Goal: Task Accomplishment & Management: Complete application form

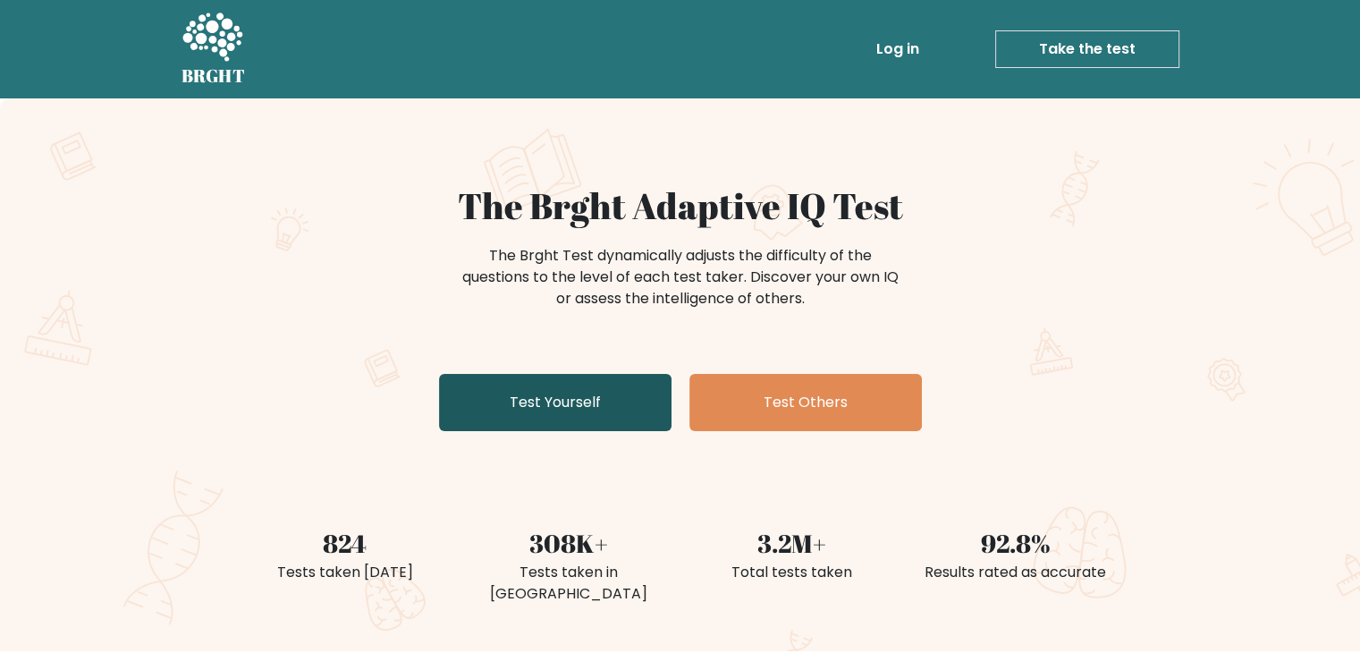
click at [594, 403] on link "Test Yourself" at bounding box center [555, 402] width 232 height 57
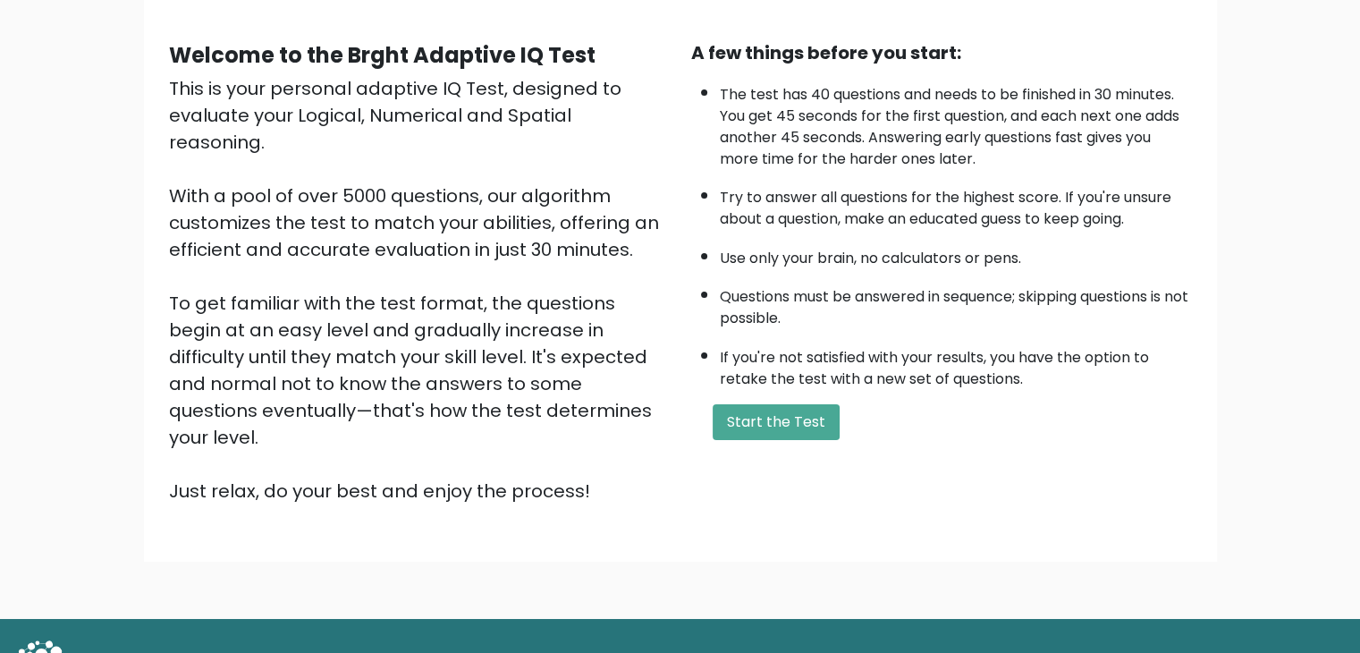
scroll to position [146, 0]
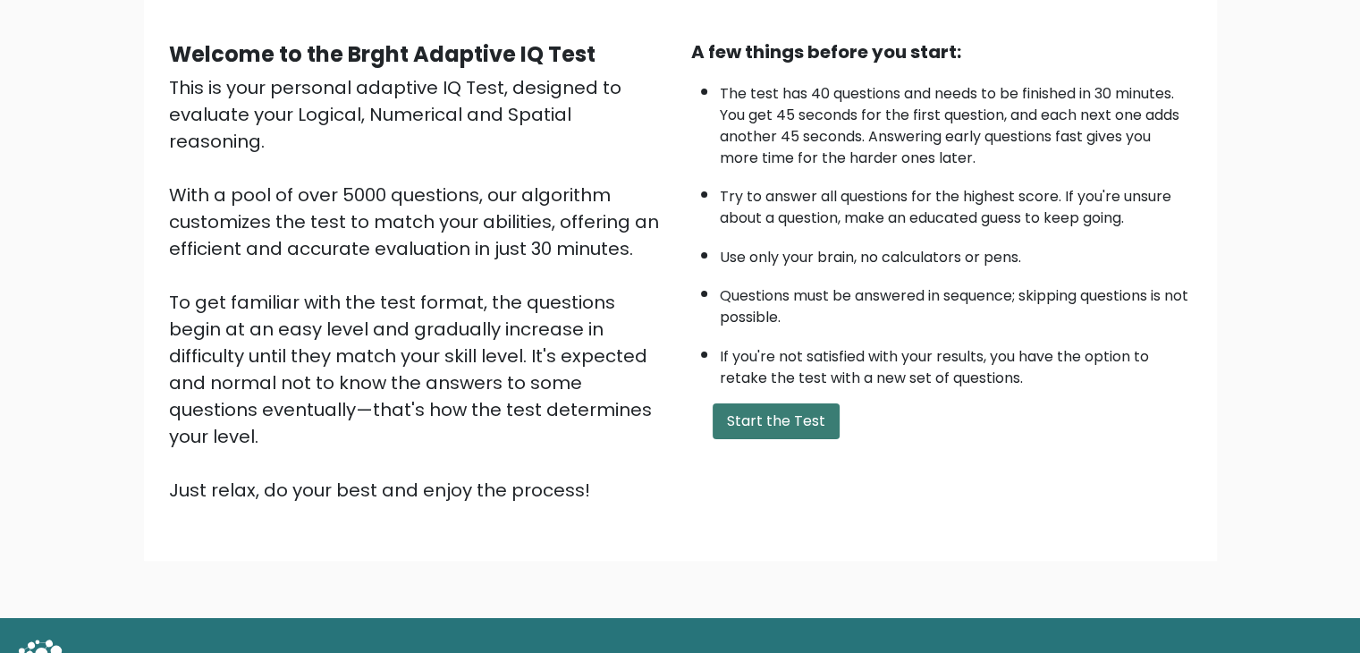
click at [765, 403] on button "Start the Test" at bounding box center [775, 421] width 127 height 36
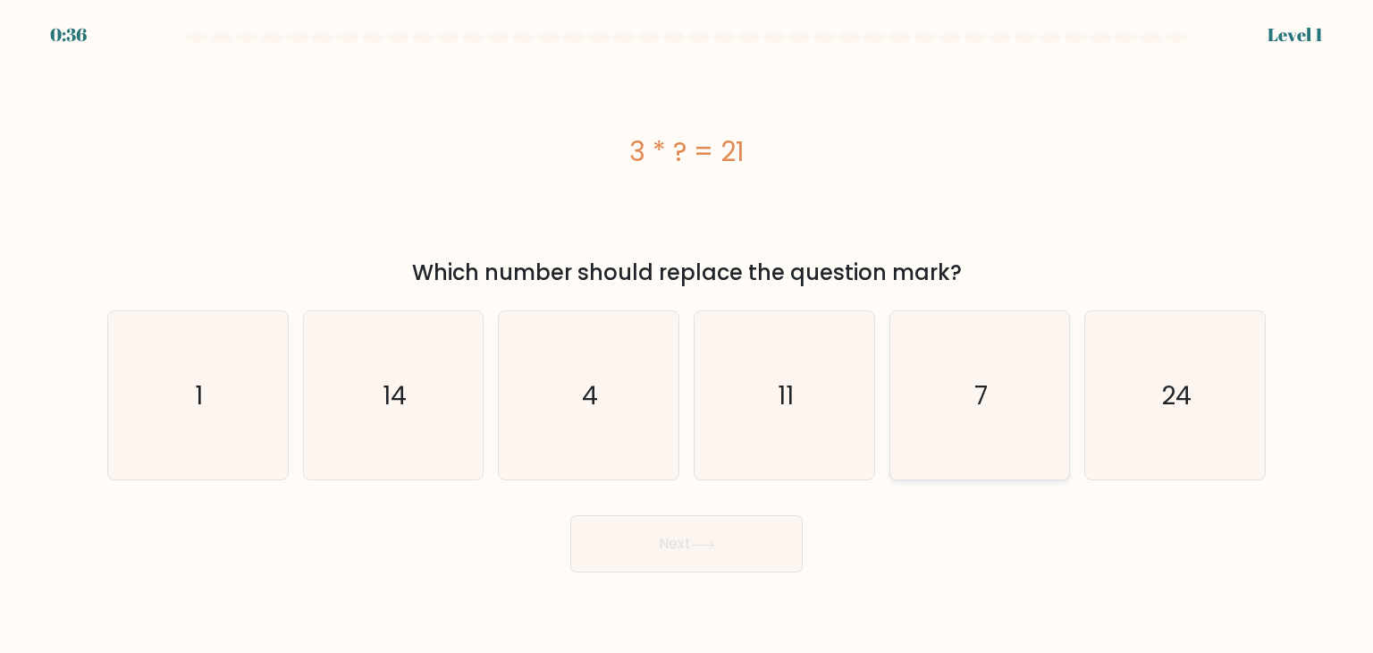
click at [933, 379] on icon "7" at bounding box center [980, 395] width 168 height 168
click at [687, 335] on input "e. 7" at bounding box center [686, 330] width 1 height 9
radio input "true"
click at [697, 549] on icon at bounding box center [703, 545] width 24 height 10
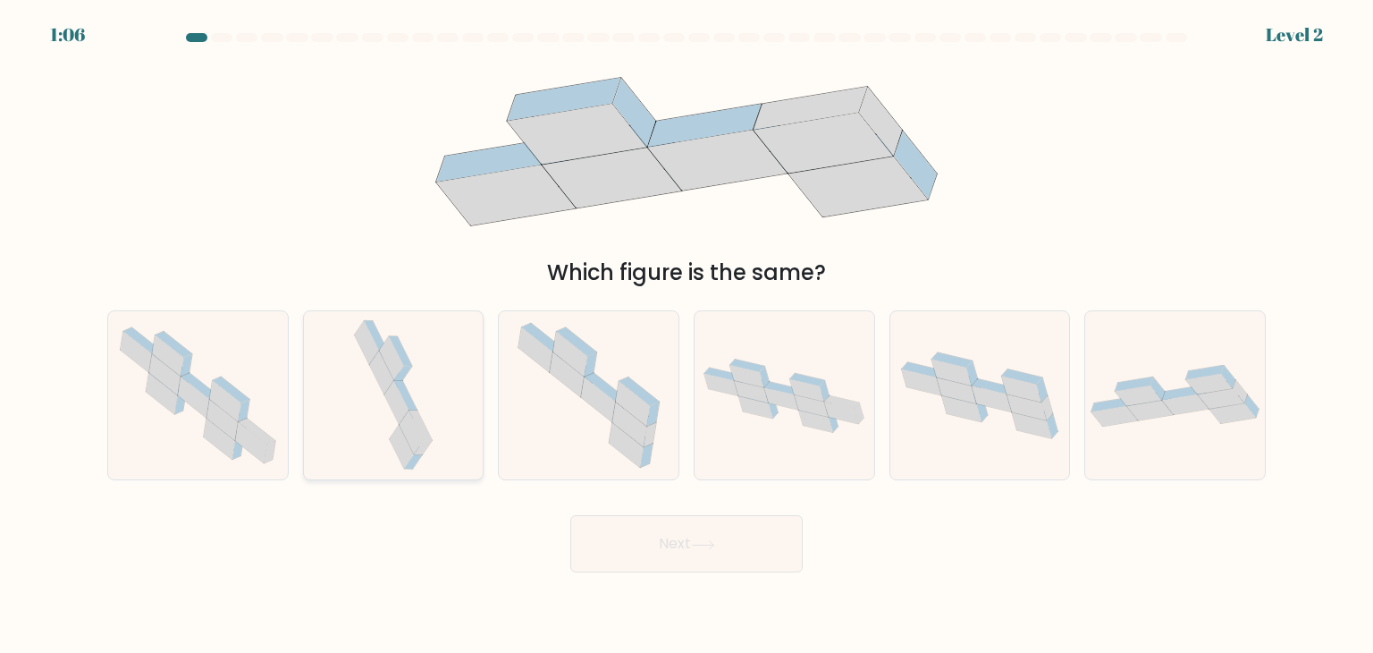
click at [424, 395] on icon at bounding box center [394, 395] width 88 height 168
click at [686, 335] on input "b." at bounding box center [686, 330] width 1 height 9
radio input "true"
click at [703, 534] on button "Next" at bounding box center [686, 543] width 232 height 57
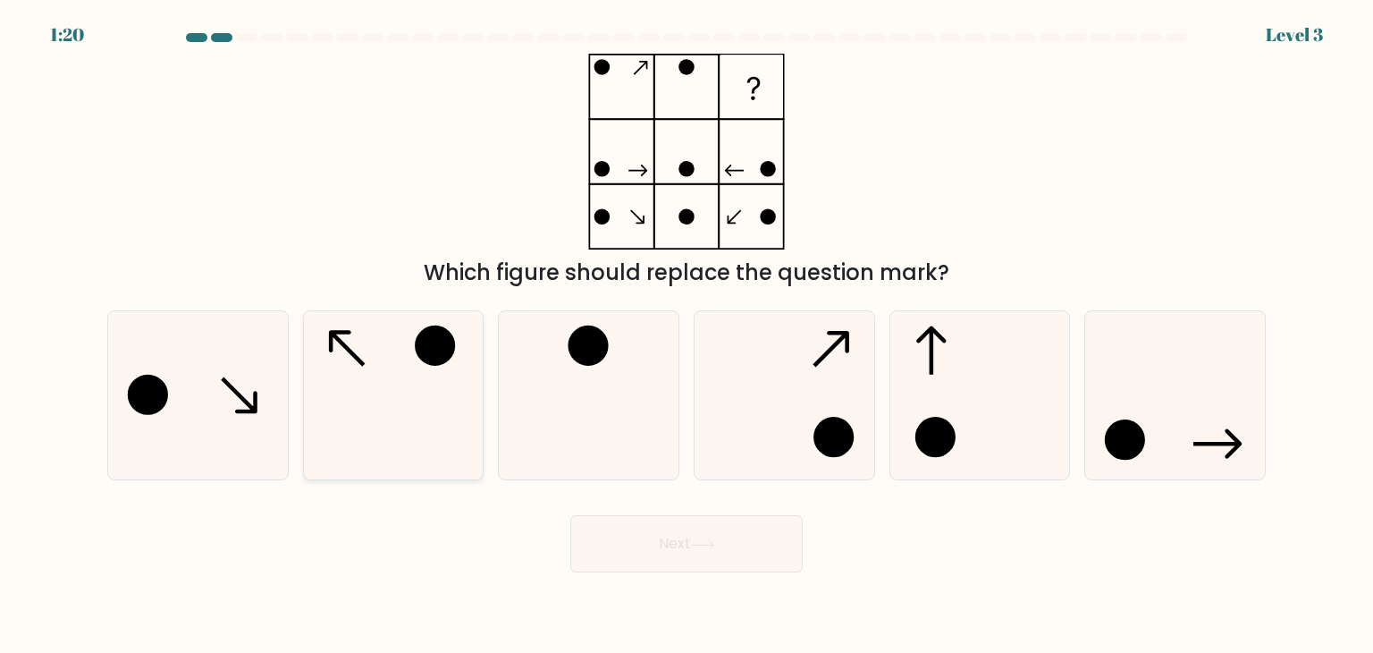
click at [372, 412] on icon at bounding box center [393, 395] width 168 height 168
click at [686, 335] on input "b." at bounding box center [686, 330] width 1 height 9
radio input "true"
click at [687, 544] on button "Next" at bounding box center [686, 543] width 232 height 57
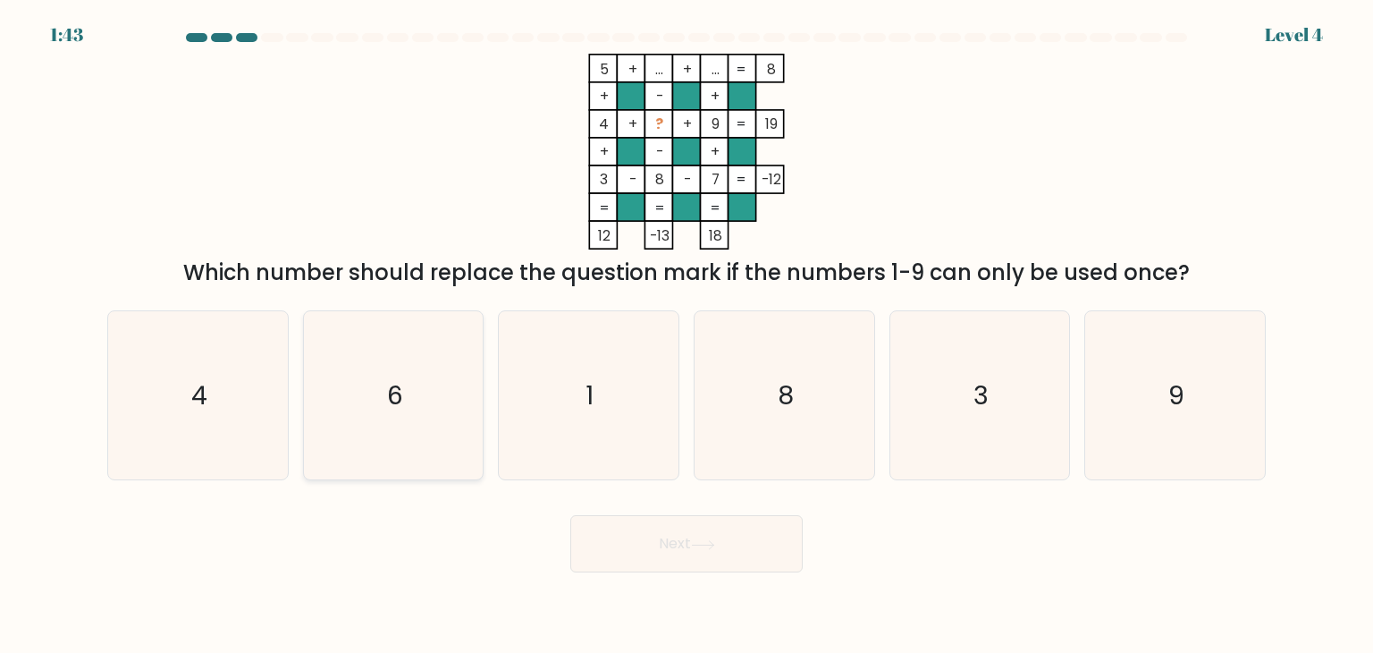
click at [438, 395] on icon "6" at bounding box center [393, 395] width 168 height 168
click at [686, 335] on input "b. 6" at bounding box center [686, 330] width 1 height 9
radio input "true"
click at [662, 545] on button "Next" at bounding box center [686, 543] width 232 height 57
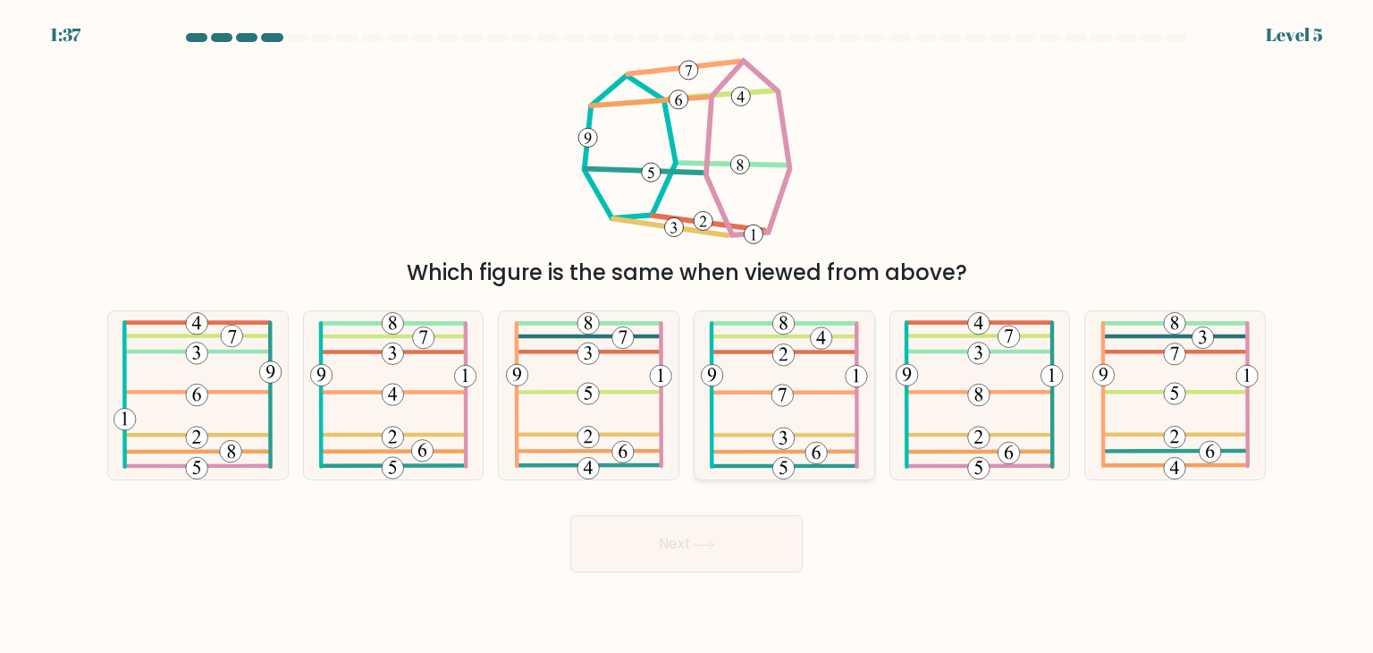
click at [772, 403] on icon at bounding box center [784, 395] width 167 height 168
click at [687, 335] on input "d." at bounding box center [686, 330] width 1 height 9
radio input "true"
click at [686, 543] on button "Next" at bounding box center [686, 543] width 232 height 57
click at [699, 533] on button "Next" at bounding box center [686, 543] width 232 height 57
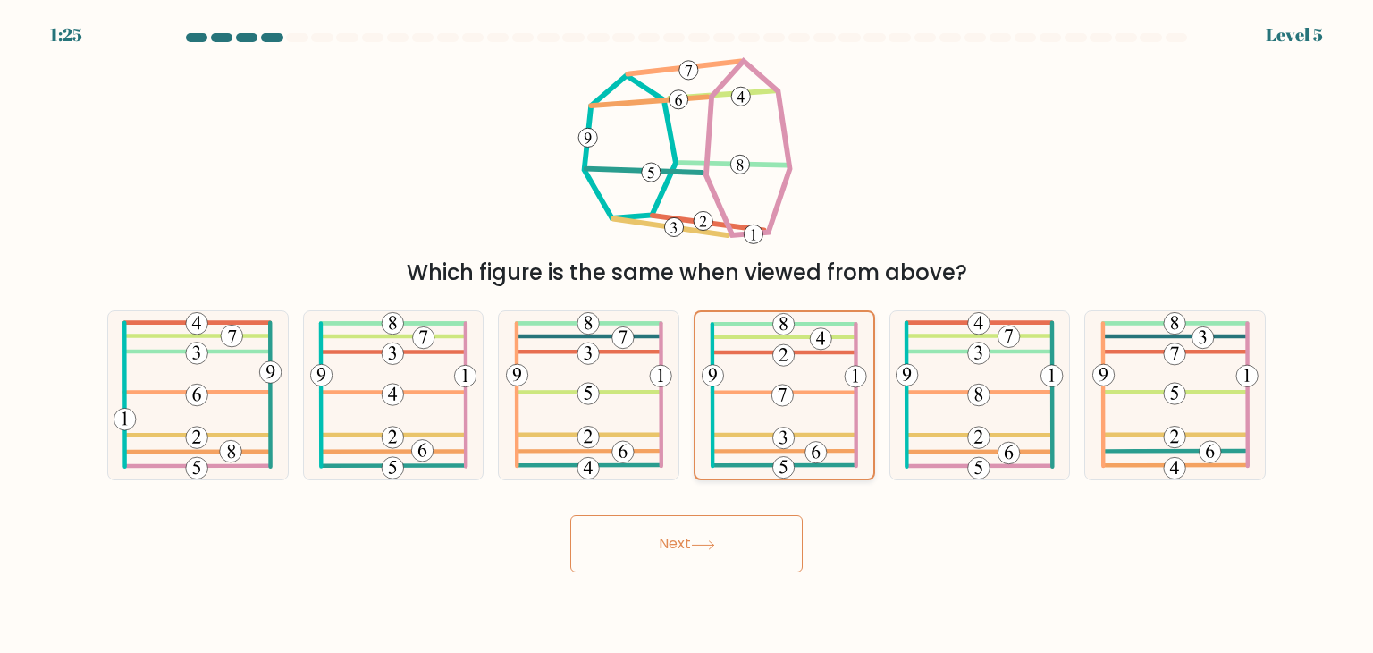
click at [760, 448] on icon at bounding box center [784, 395] width 165 height 166
click at [687, 335] on input "d." at bounding box center [686, 330] width 1 height 9
click at [694, 553] on button "Next" at bounding box center [686, 543] width 232 height 57
click at [768, 526] on button "Next" at bounding box center [686, 543] width 232 height 57
click at [638, 544] on button "Next" at bounding box center [686, 543] width 232 height 57
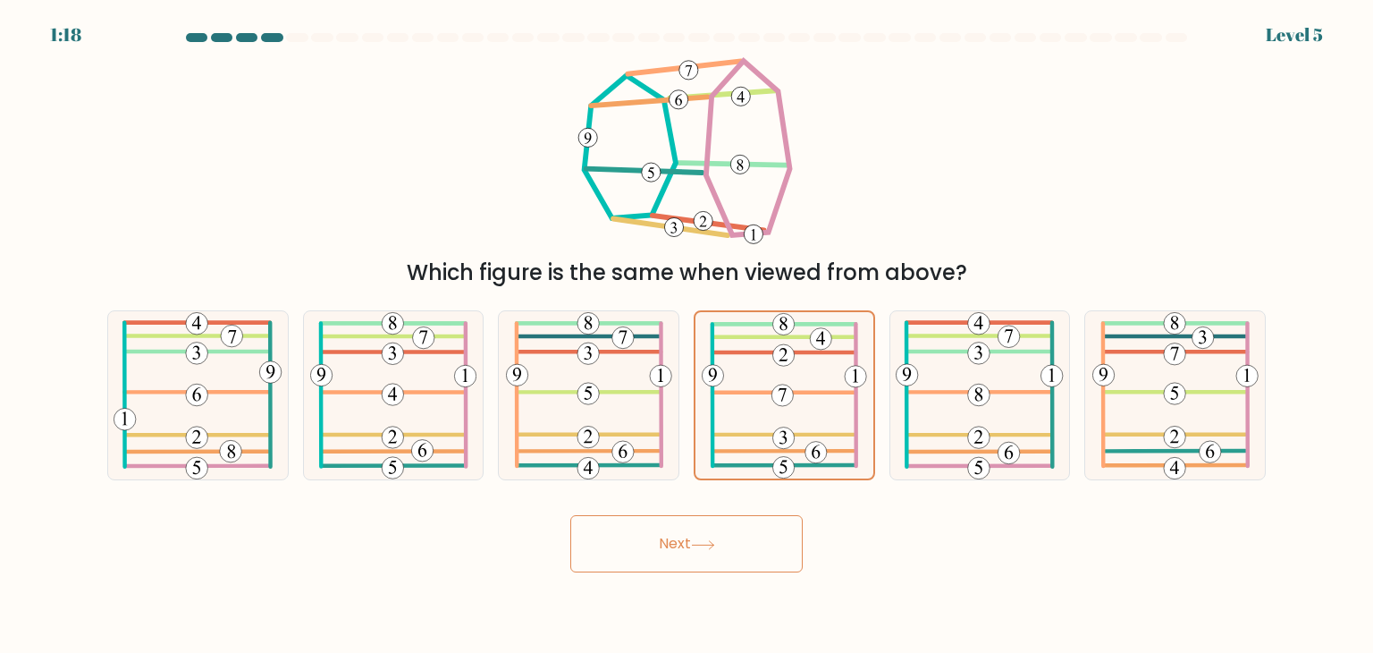
click at [672, 543] on button "Next" at bounding box center [686, 543] width 232 height 57
click at [772, 376] on icon at bounding box center [784, 395] width 165 height 166
click at [687, 335] on input "d." at bounding box center [686, 330] width 1 height 9
click at [602, 384] on icon at bounding box center [589, 395] width 166 height 168
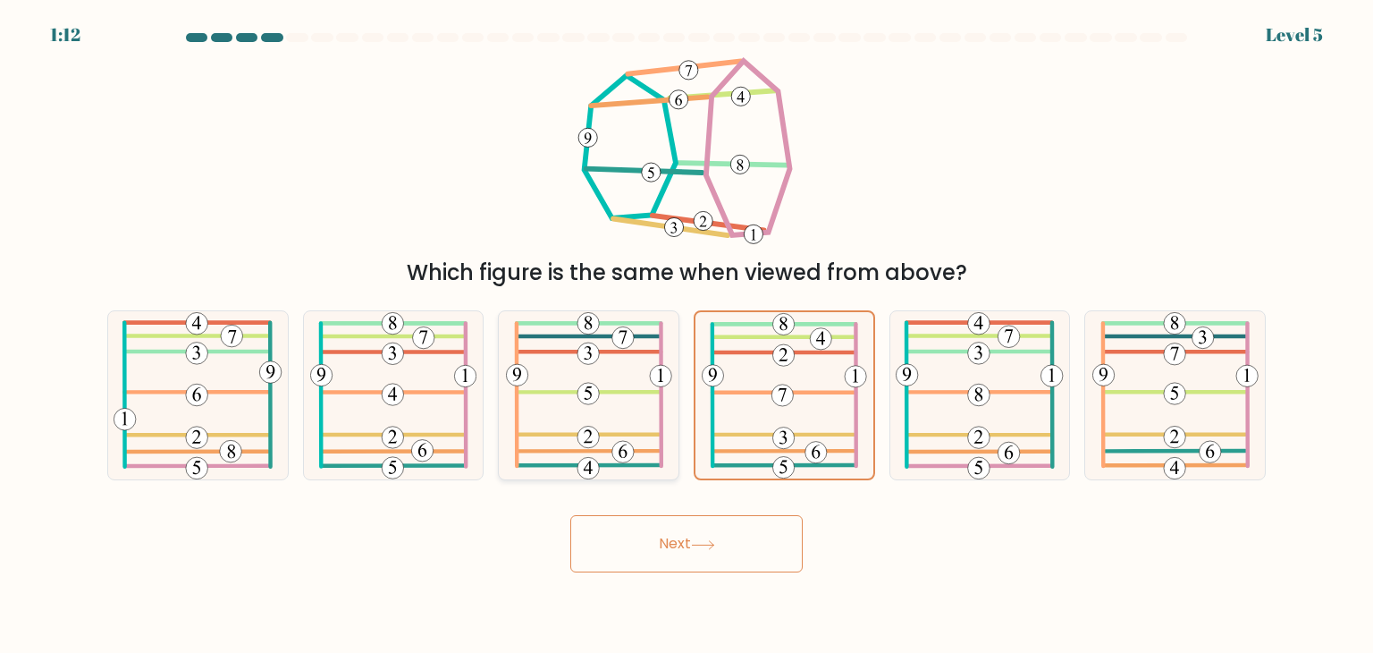
click at [686, 335] on input "c." at bounding box center [686, 330] width 1 height 9
radio input "true"
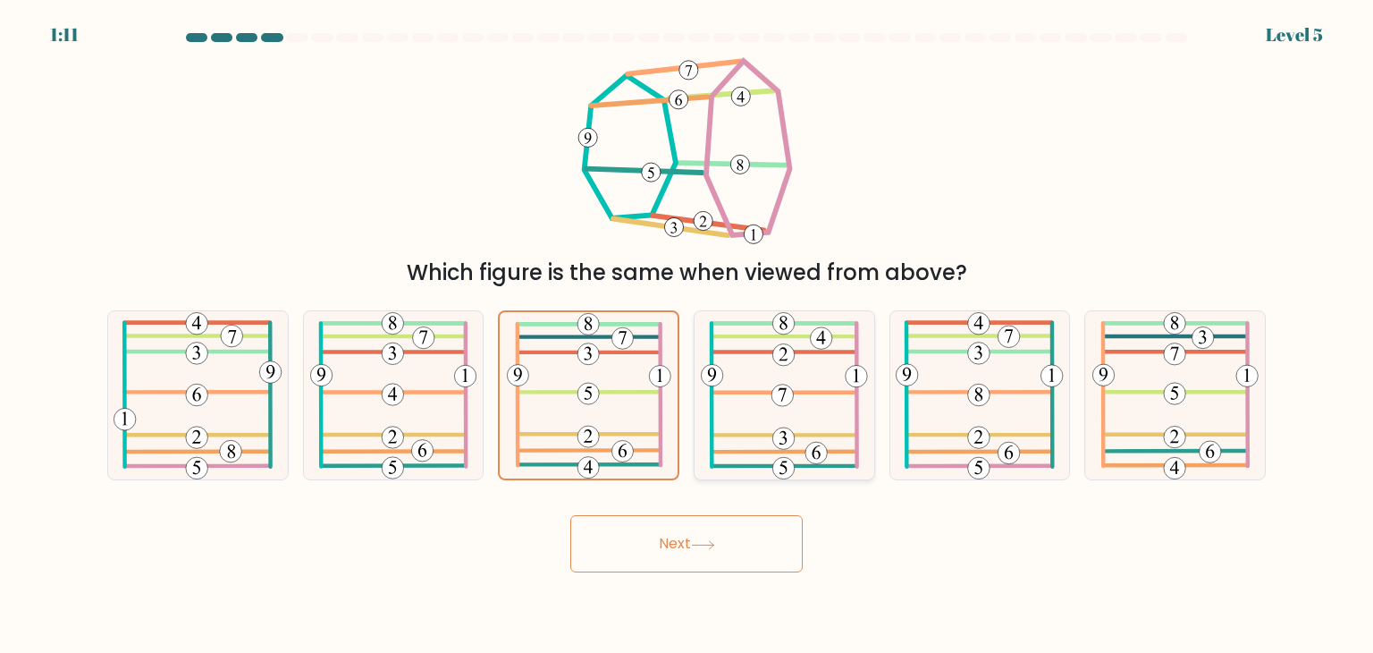
click at [747, 394] on icon at bounding box center [784, 395] width 167 height 168
click at [687, 335] on input "d." at bounding box center [686, 330] width 1 height 9
radio input "true"
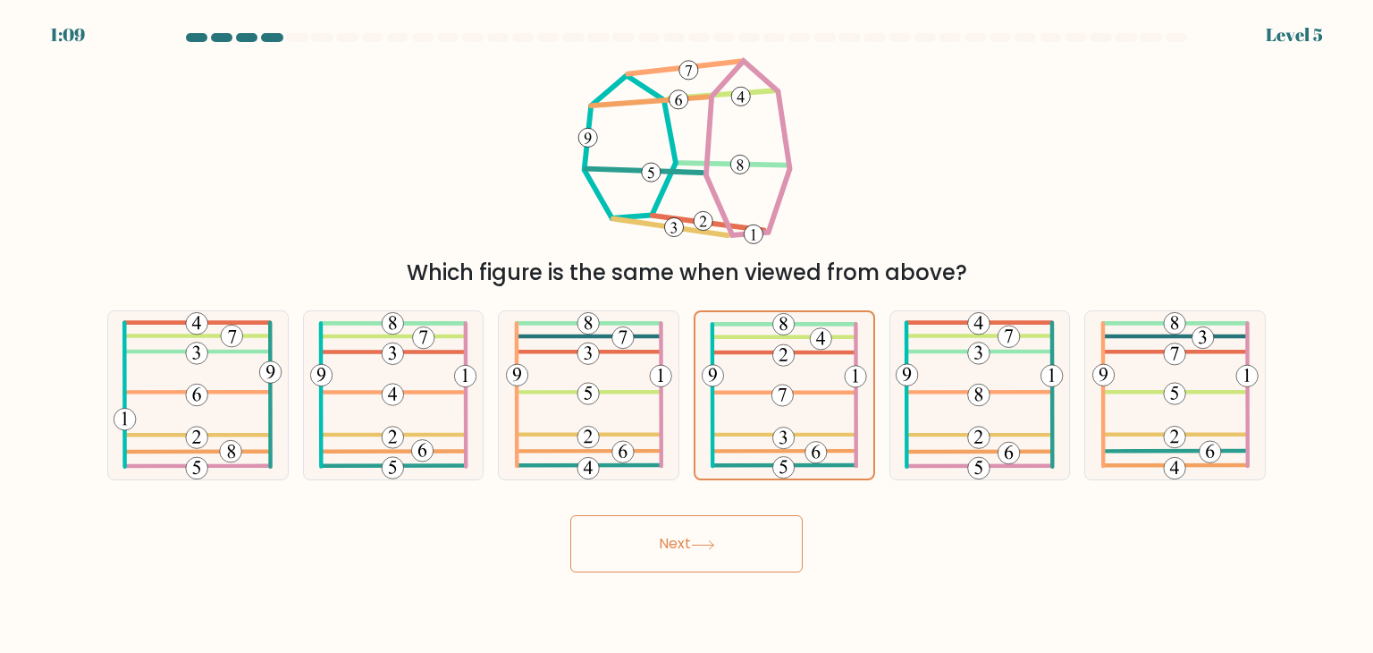
click at [698, 529] on button "Next" at bounding box center [686, 543] width 232 height 57
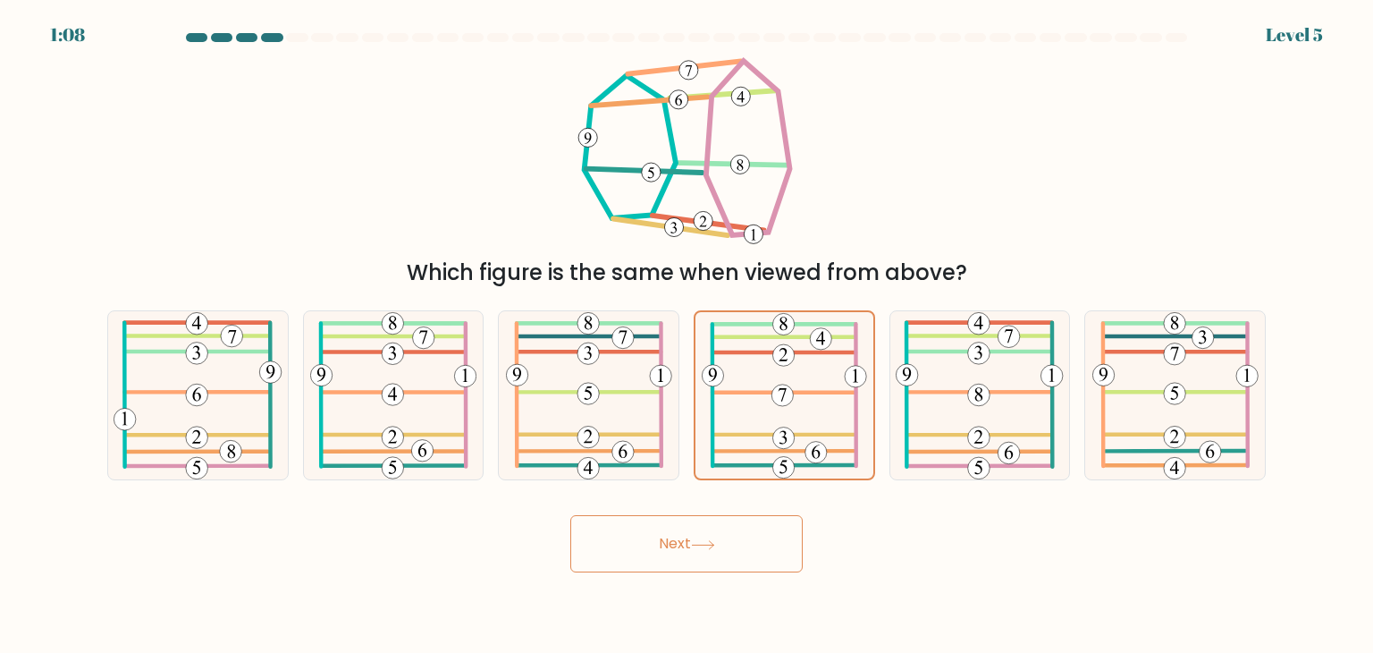
click at [698, 529] on button "Next" at bounding box center [686, 543] width 232 height 57
click at [688, 561] on button "Next" at bounding box center [686, 543] width 232 height 57
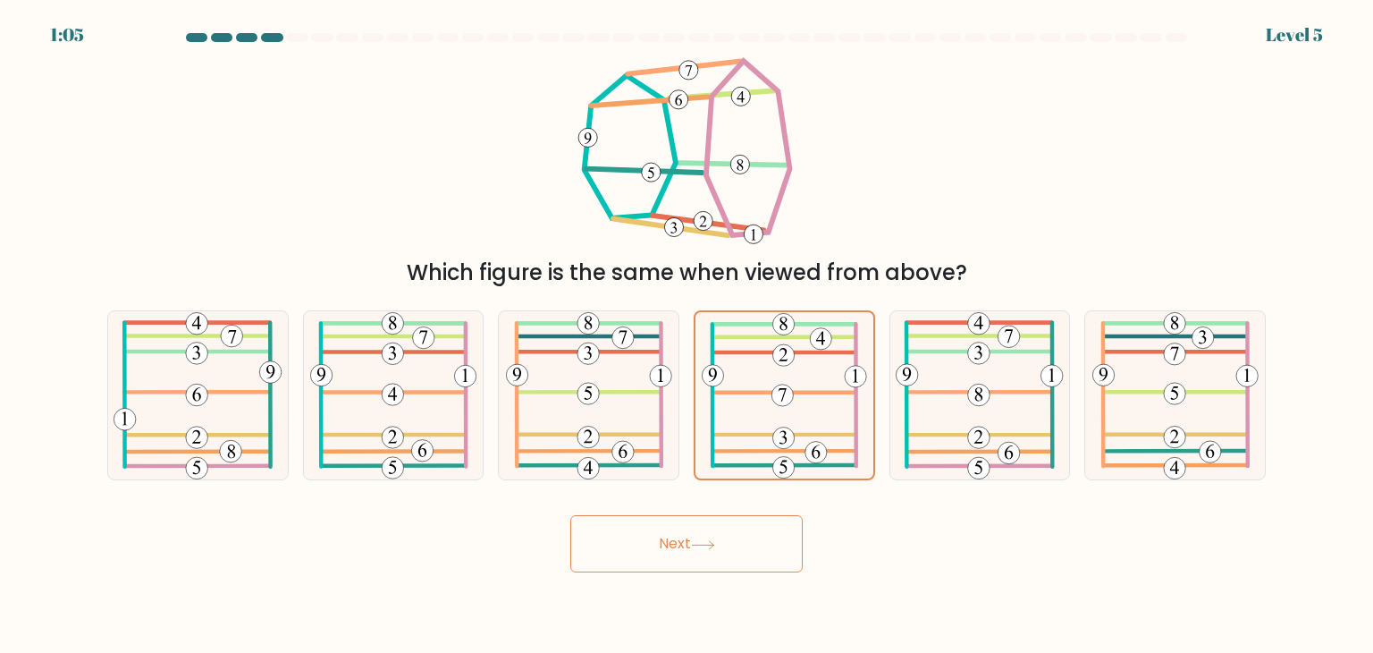
click at [701, 545] on icon at bounding box center [703, 545] width 24 height 10
click at [628, 545] on button "Next" at bounding box center [686, 543] width 232 height 57
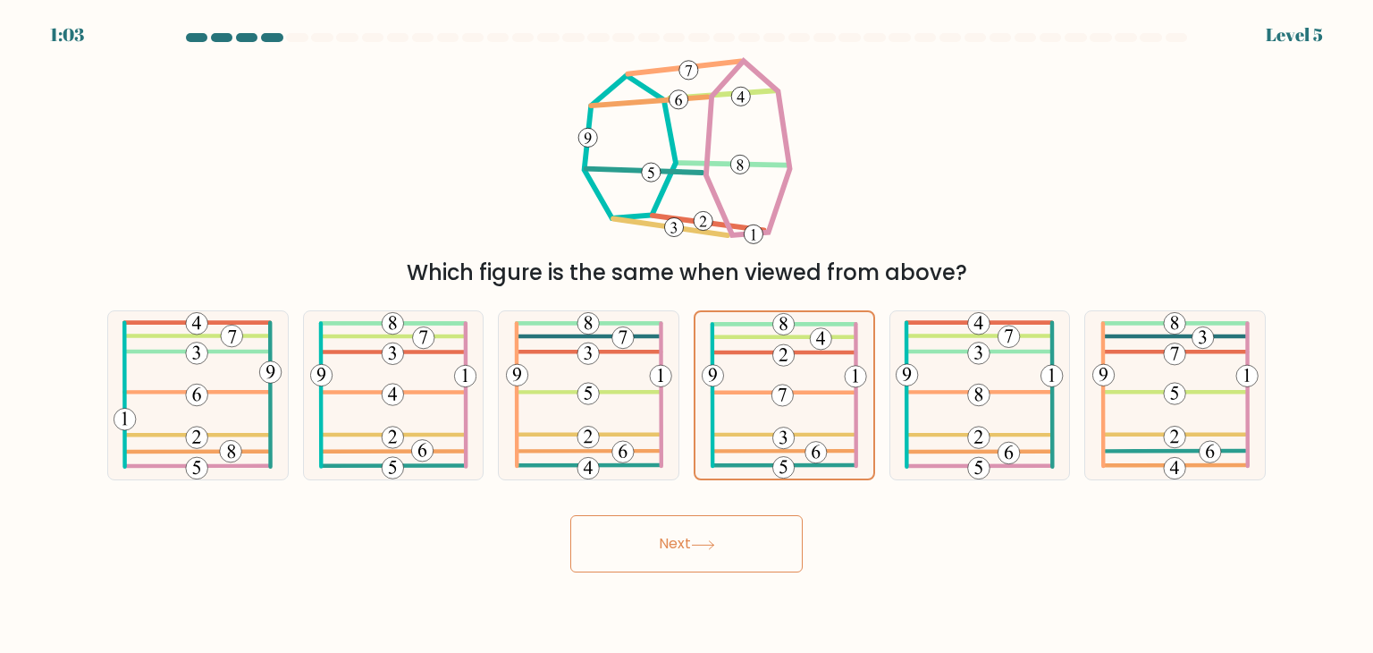
click at [576, 536] on button "Next" at bounding box center [686, 543] width 232 height 57
click at [697, 535] on button "Next" at bounding box center [686, 543] width 232 height 57
click at [772, 543] on button "Next" at bounding box center [686, 543] width 232 height 57
click at [819, 543] on div "Next" at bounding box center [687, 536] width 1180 height 71
click at [998, 375] on icon at bounding box center [980, 395] width 168 height 168
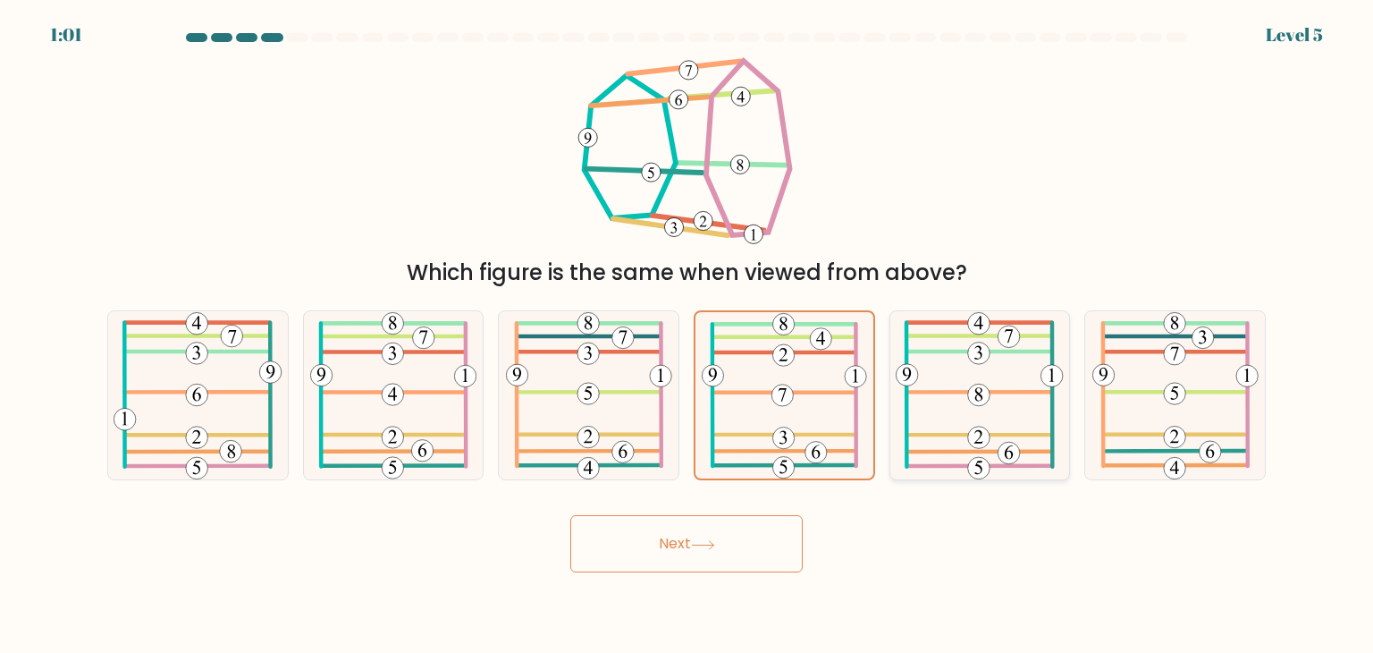
click at [687, 335] on input "e." at bounding box center [686, 330] width 1 height 9
radio input "true"
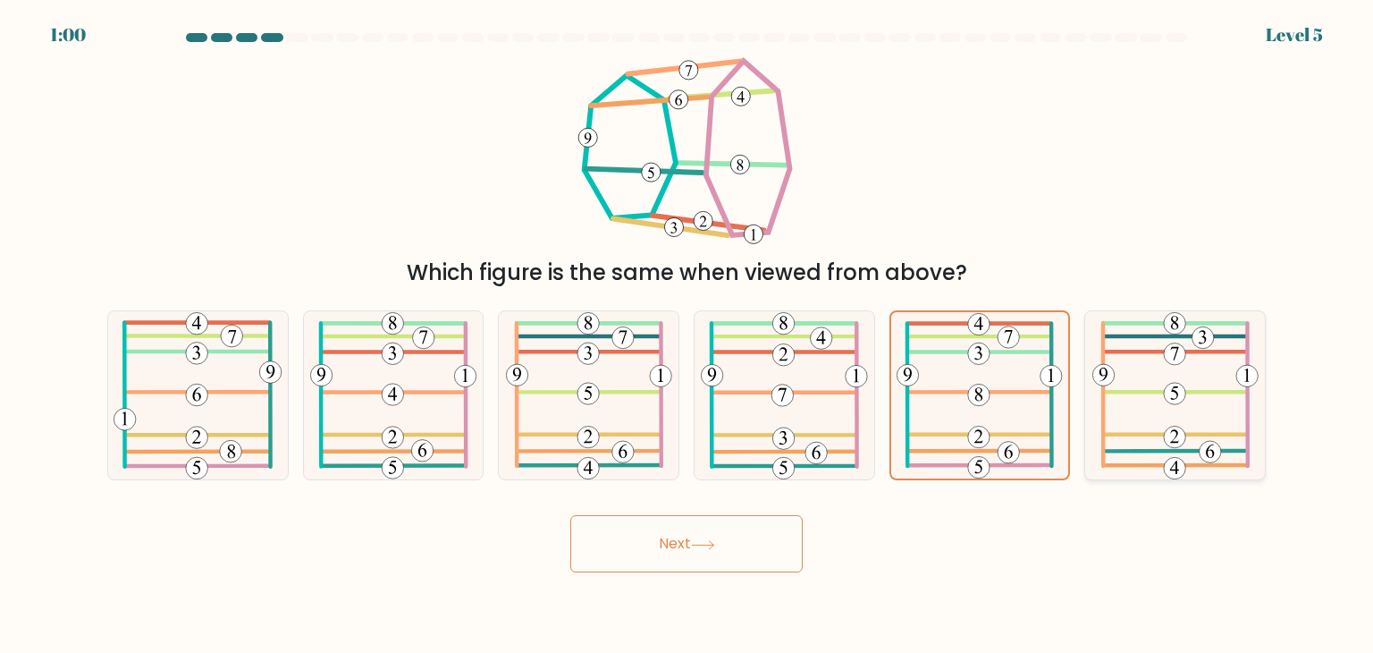
click at [1158, 382] on icon at bounding box center [1175, 395] width 166 height 168
click at [687, 335] on input "f." at bounding box center [686, 330] width 1 height 9
radio input "true"
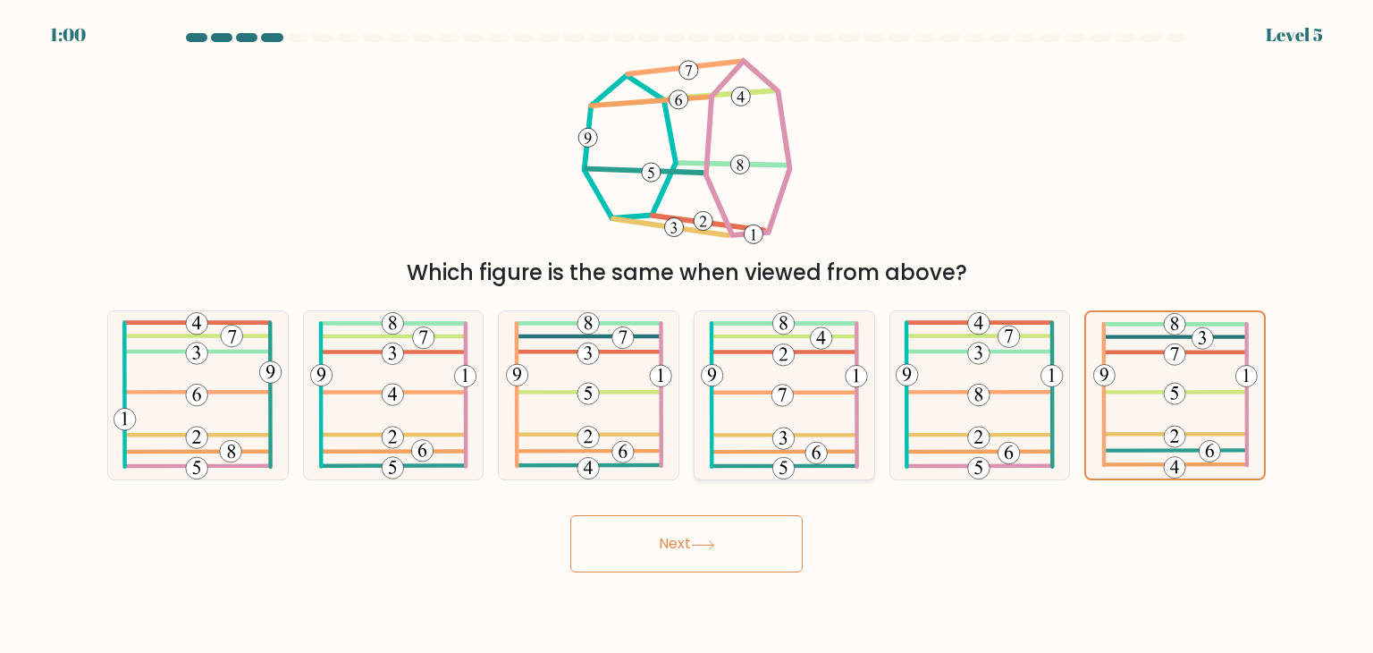
click at [708, 389] on icon at bounding box center [784, 395] width 167 height 168
click at [687, 335] on input "d." at bounding box center [686, 330] width 1 height 9
radio input "true"
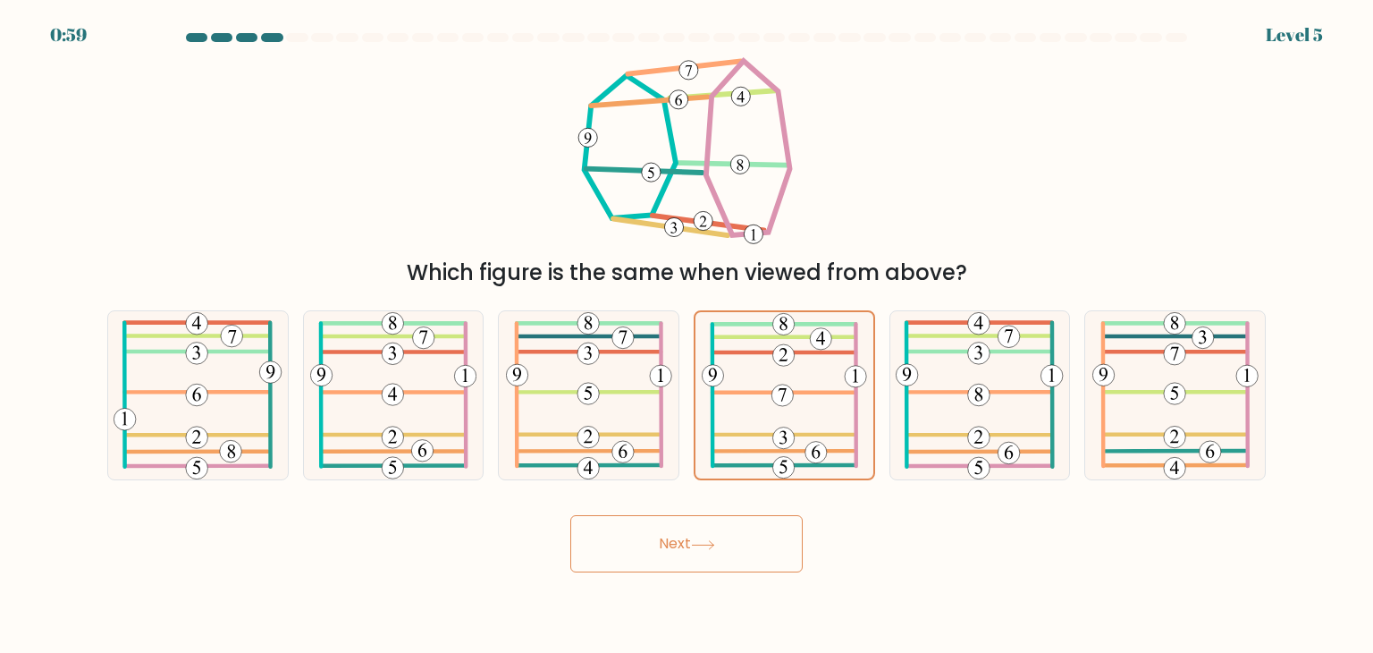
click at [702, 536] on button "Next" at bounding box center [686, 543] width 232 height 57
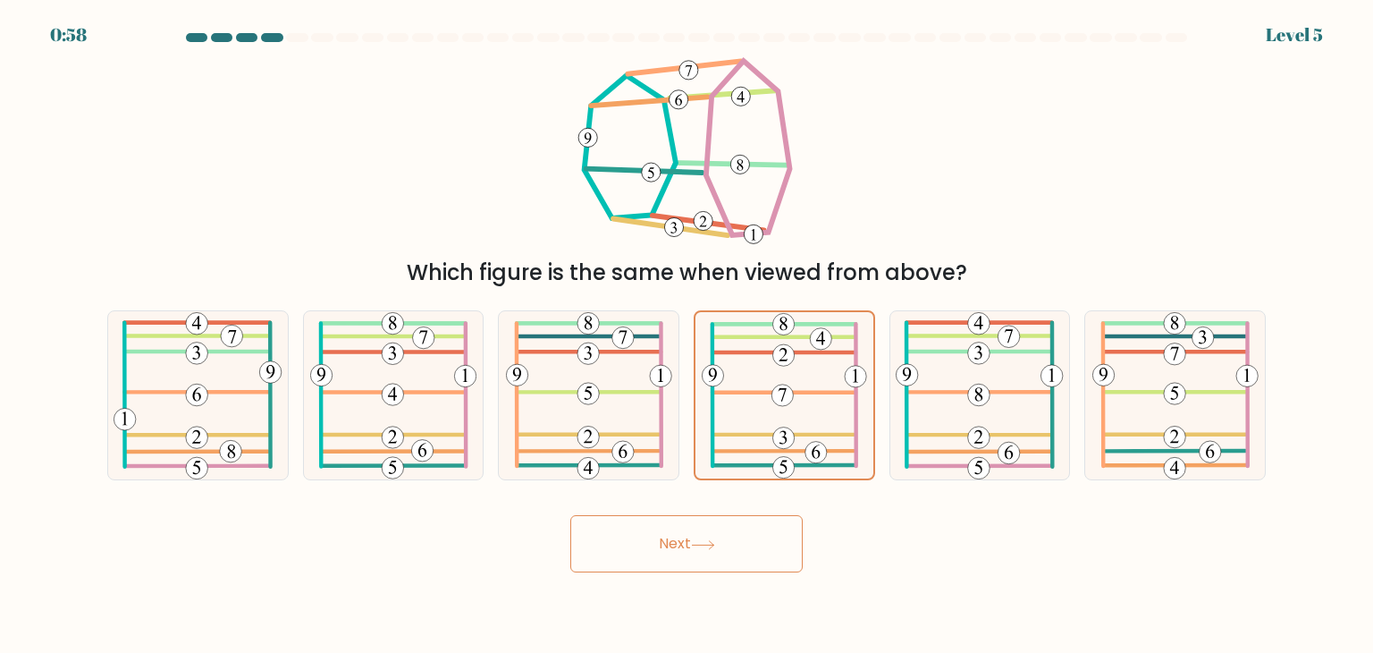
click at [702, 536] on button "Next" at bounding box center [686, 543] width 232 height 57
click at [766, 375] on icon at bounding box center [784, 395] width 167 height 168
click at [687, 335] on input "d." at bounding box center [686, 330] width 1 height 9
radio input "true"
click at [708, 534] on button "Next" at bounding box center [686, 543] width 232 height 57
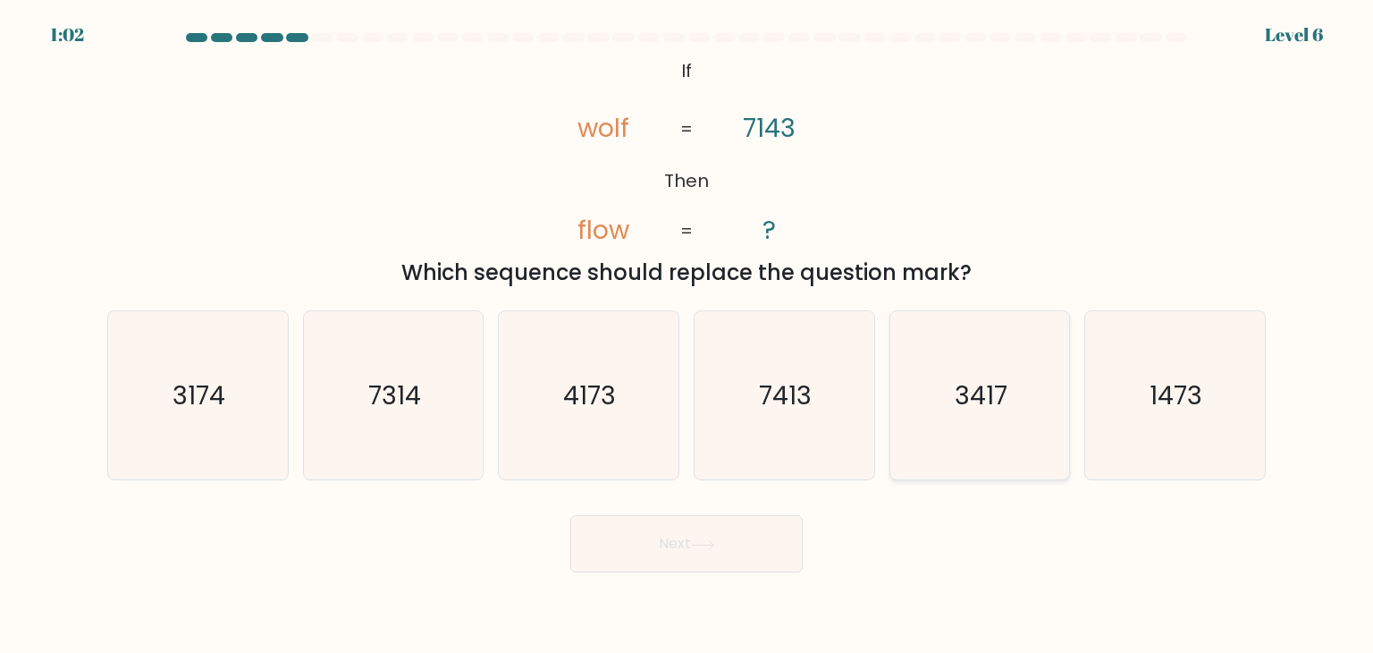
click at [1003, 404] on text "3417" at bounding box center [981, 395] width 53 height 36
click at [687, 335] on input "e. 3417" at bounding box center [686, 330] width 1 height 9
radio input "true"
click at [678, 552] on button "Next" at bounding box center [686, 543] width 232 height 57
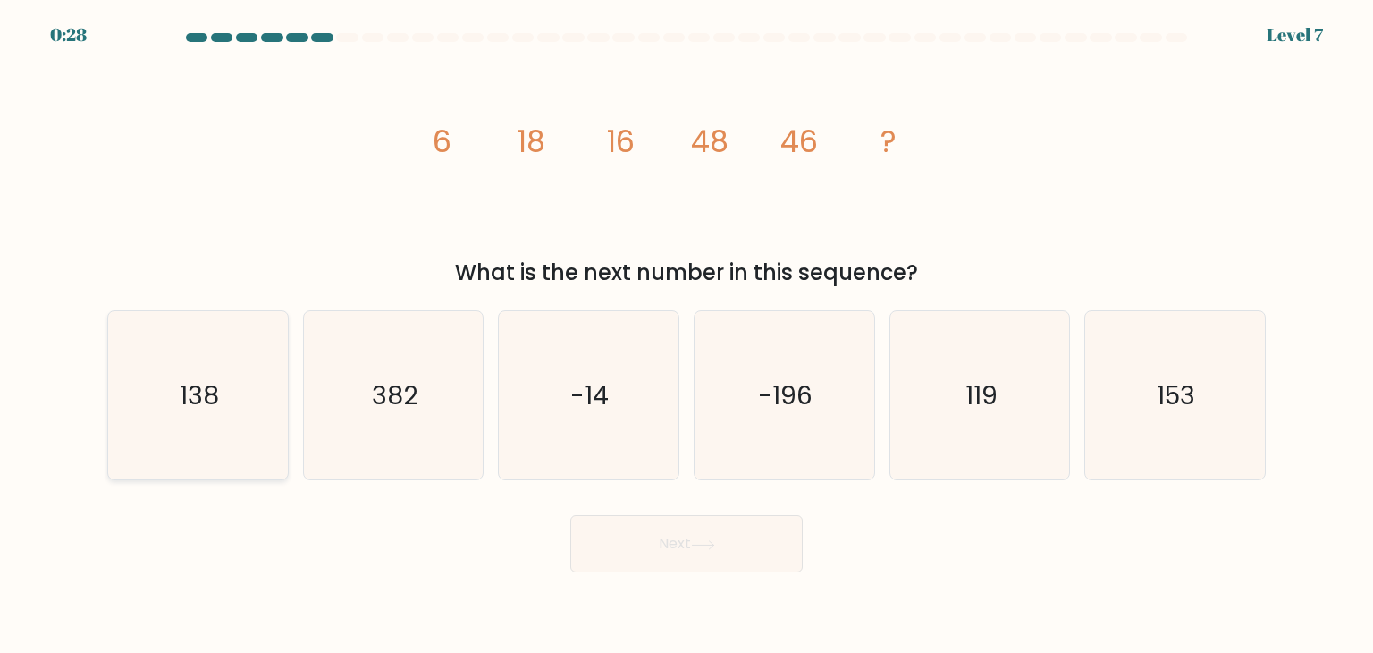
click at [231, 388] on icon "138" at bounding box center [198, 395] width 168 height 168
click at [686, 335] on input "a. 138" at bounding box center [686, 330] width 1 height 9
radio input "true"
click at [656, 535] on button "Next" at bounding box center [686, 543] width 232 height 57
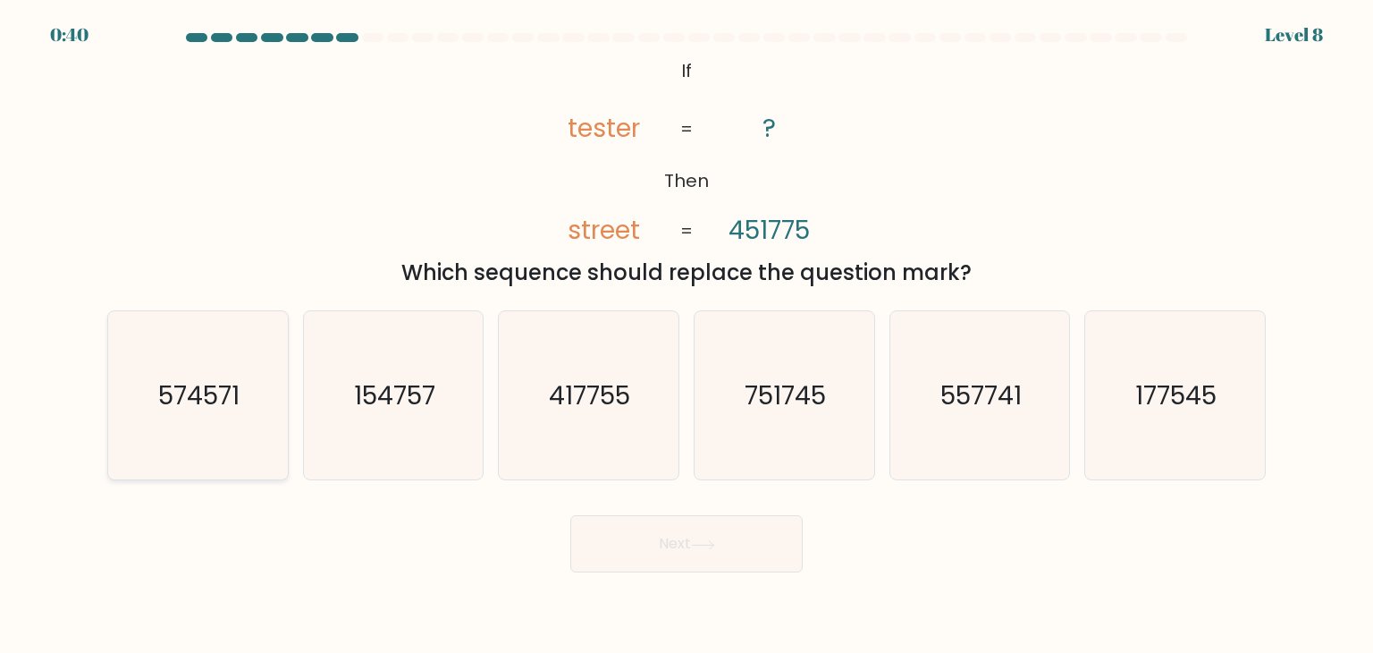
click at [254, 414] on icon "574571" at bounding box center [198, 395] width 168 height 168
click at [686, 335] on input "a. 574571" at bounding box center [686, 330] width 1 height 9
radio input "true"
click at [683, 541] on button "Next" at bounding box center [686, 543] width 232 height 57
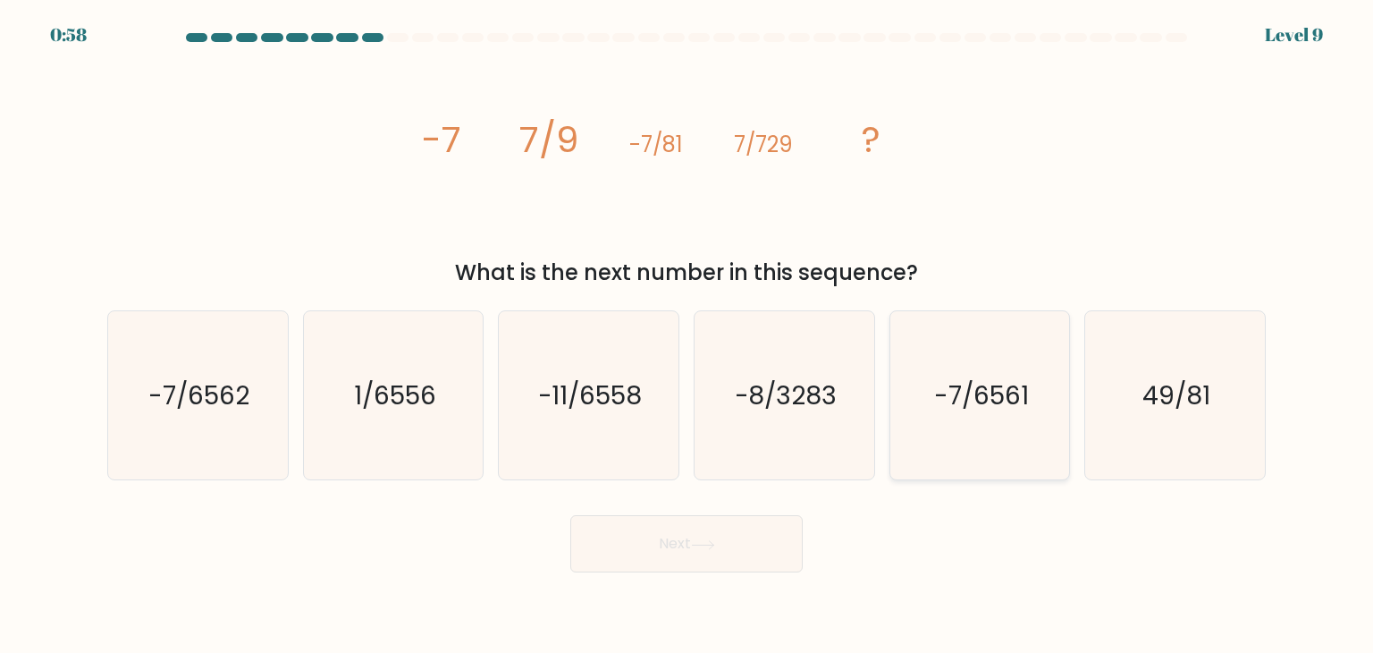
click at [983, 387] on text "-7/6561" at bounding box center [981, 395] width 95 height 36
click at [687, 335] on input "e. -7/6561" at bounding box center [686, 330] width 1 height 9
radio input "true"
click at [729, 539] on button "Next" at bounding box center [686, 543] width 232 height 57
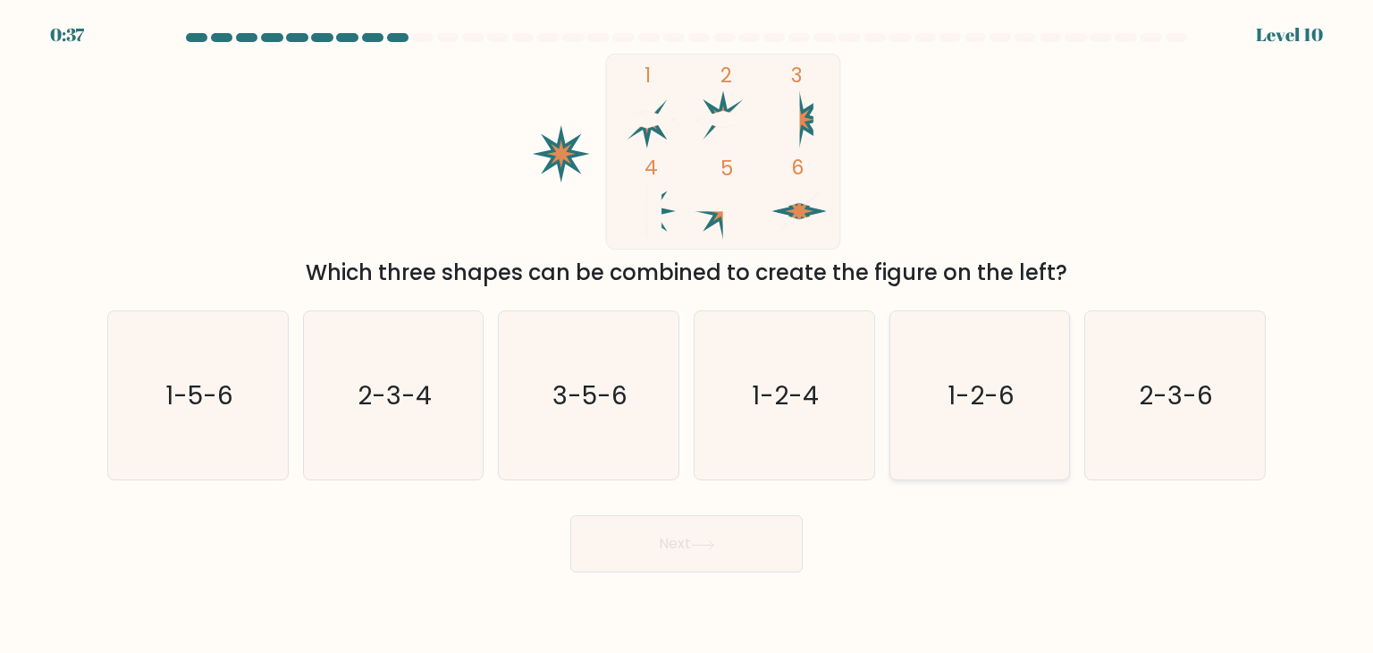
click at [994, 395] on text "1-2-6" at bounding box center [980, 395] width 67 height 36
click at [687, 335] on input "e. 1-2-6" at bounding box center [686, 330] width 1 height 9
radio input "true"
click at [741, 526] on button "Next" at bounding box center [686, 543] width 232 height 57
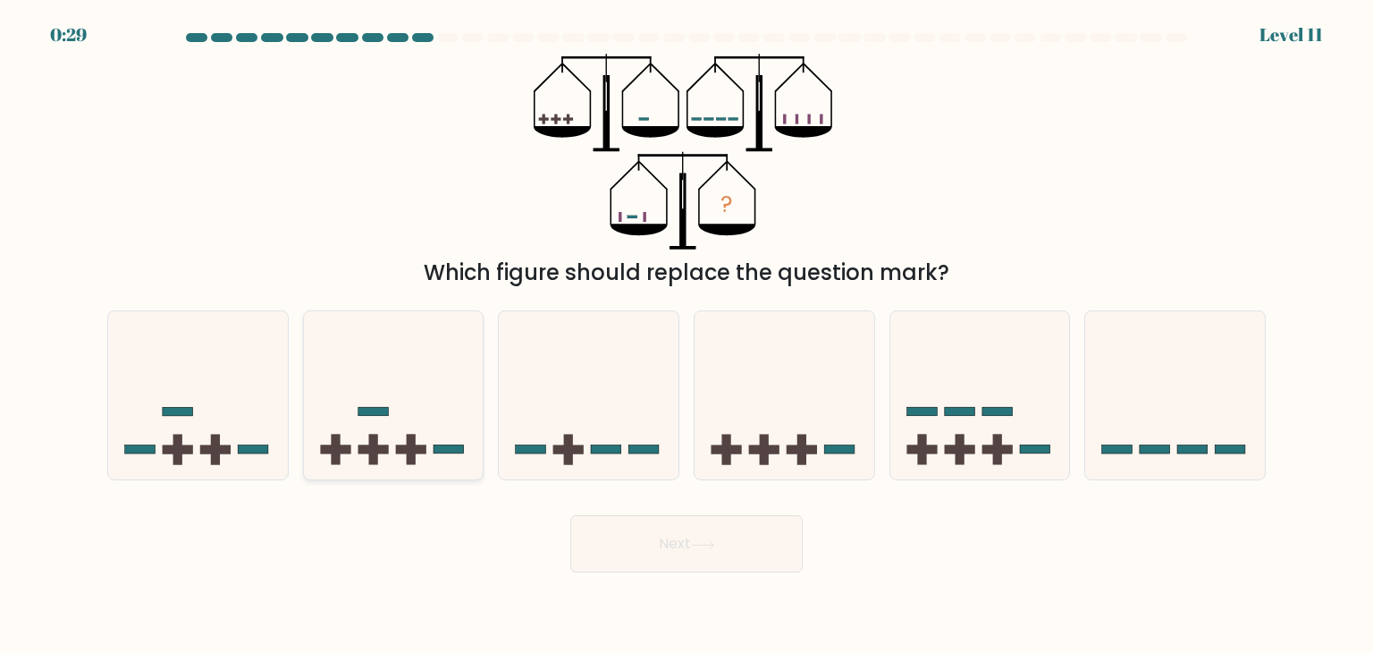
click at [401, 430] on icon at bounding box center [394, 395] width 180 height 148
click at [686, 335] on input "b." at bounding box center [686, 330] width 1 height 9
radio input "true"
click at [644, 554] on button "Next" at bounding box center [686, 543] width 232 height 57
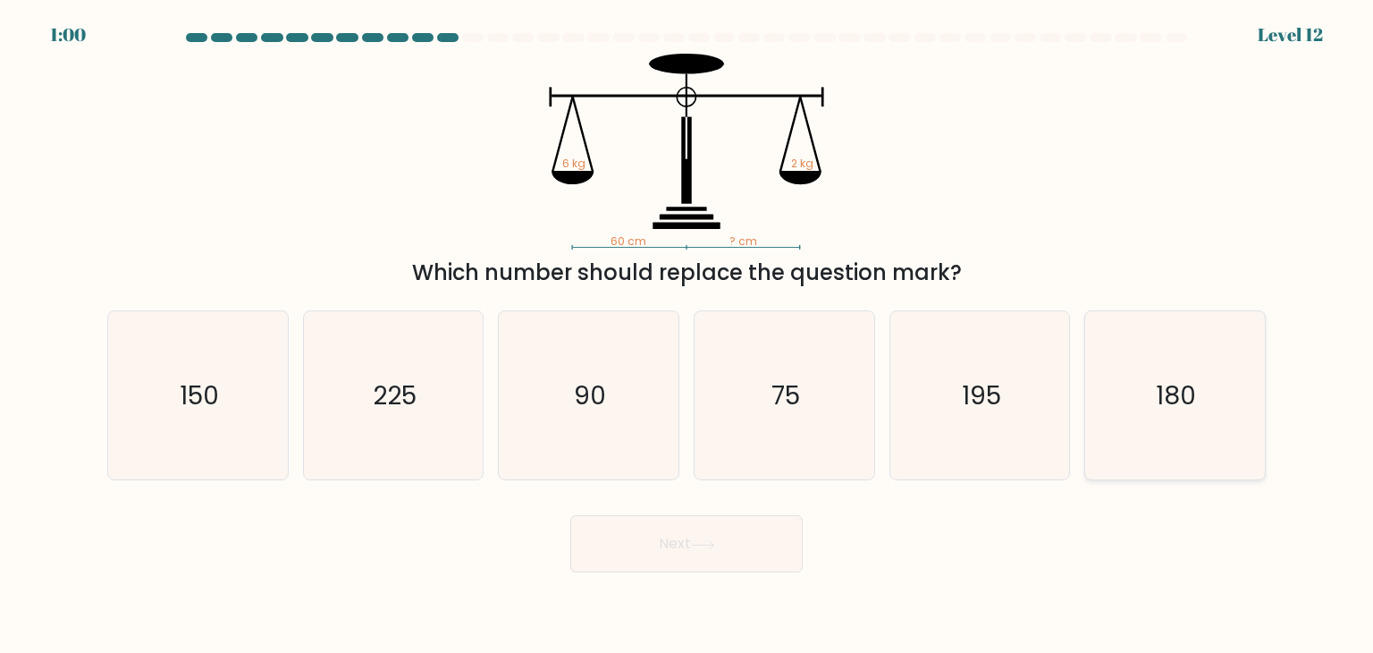
click at [1251, 403] on icon "180" at bounding box center [1175, 395] width 168 height 168
click at [687, 335] on input "f. 180" at bounding box center [686, 330] width 1 height 9
radio input "true"
click at [736, 552] on button "Next" at bounding box center [686, 543] width 232 height 57
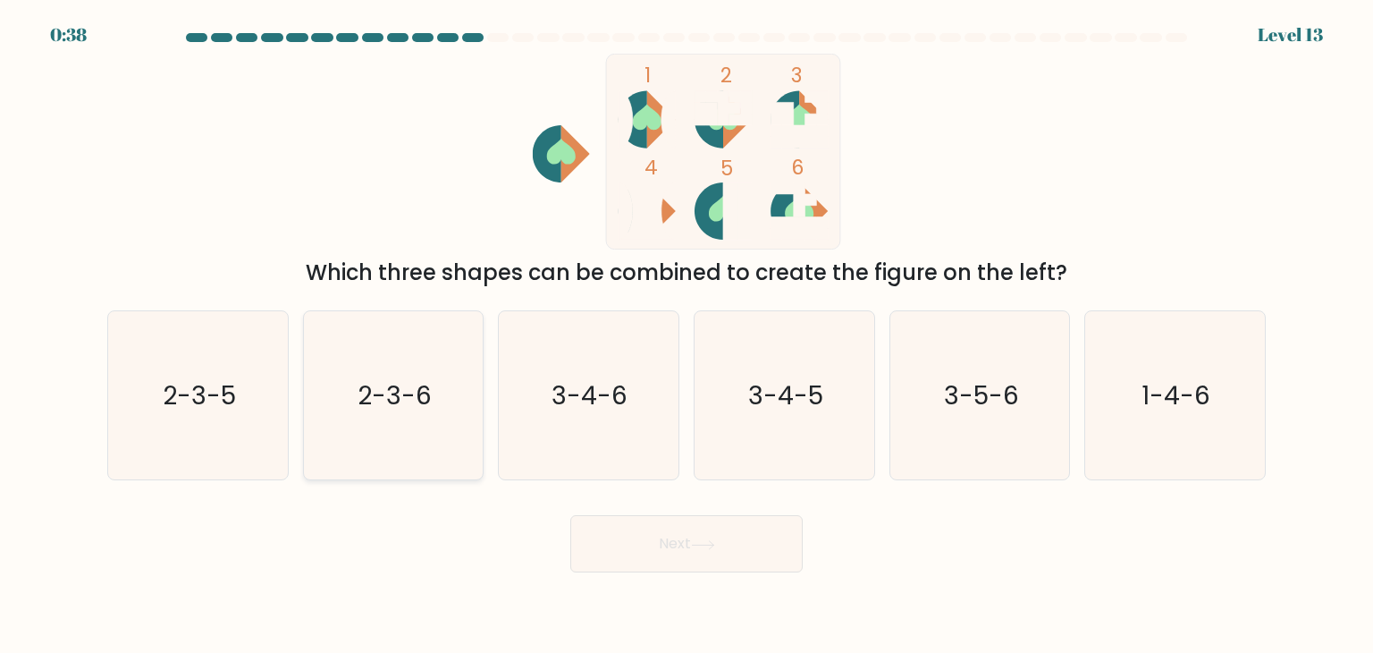
click at [394, 406] on text "2-3-6" at bounding box center [395, 395] width 74 height 36
click at [686, 335] on input "b. 2-3-6" at bounding box center [686, 330] width 1 height 9
radio input "true"
click at [655, 552] on button "Next" at bounding box center [686, 543] width 232 height 57
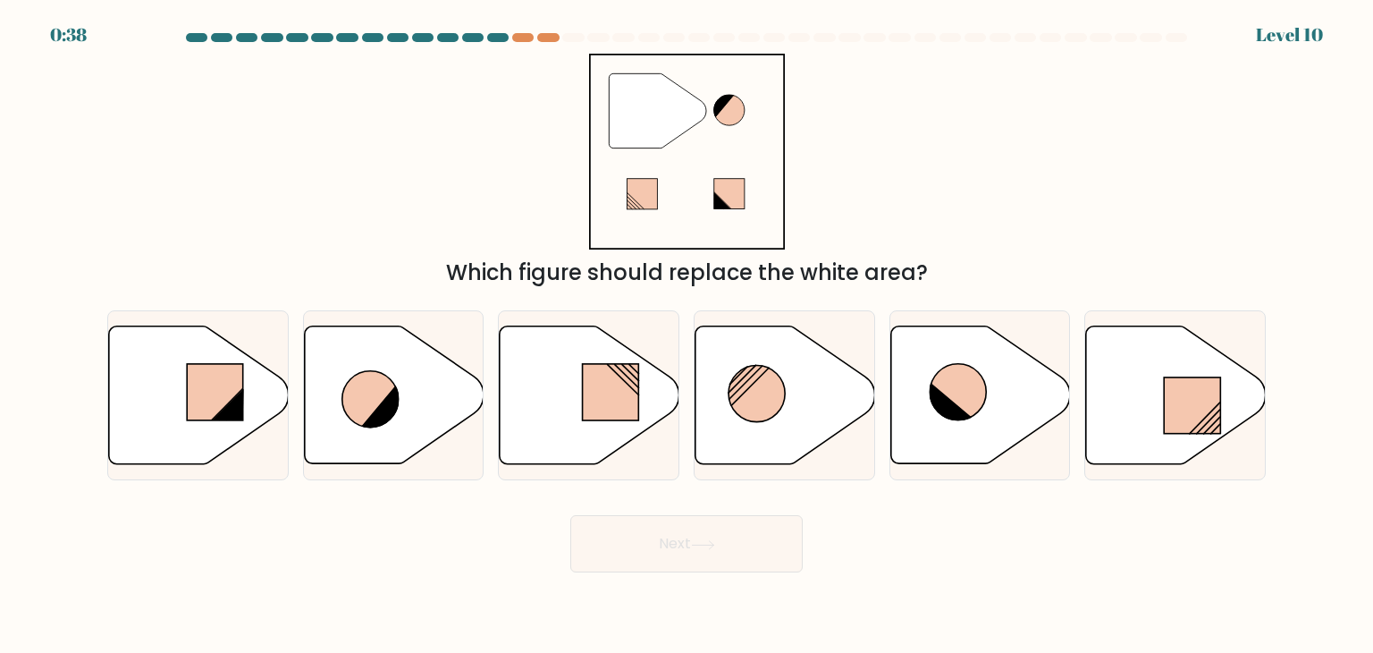
click at [543, 42] on div at bounding box center [687, 41] width 1180 height 16
click at [795, 388] on icon at bounding box center [785, 395] width 180 height 138
click at [687, 335] on input "d." at bounding box center [686, 330] width 1 height 9
radio input "true"
click at [737, 545] on button "Next" at bounding box center [686, 543] width 232 height 57
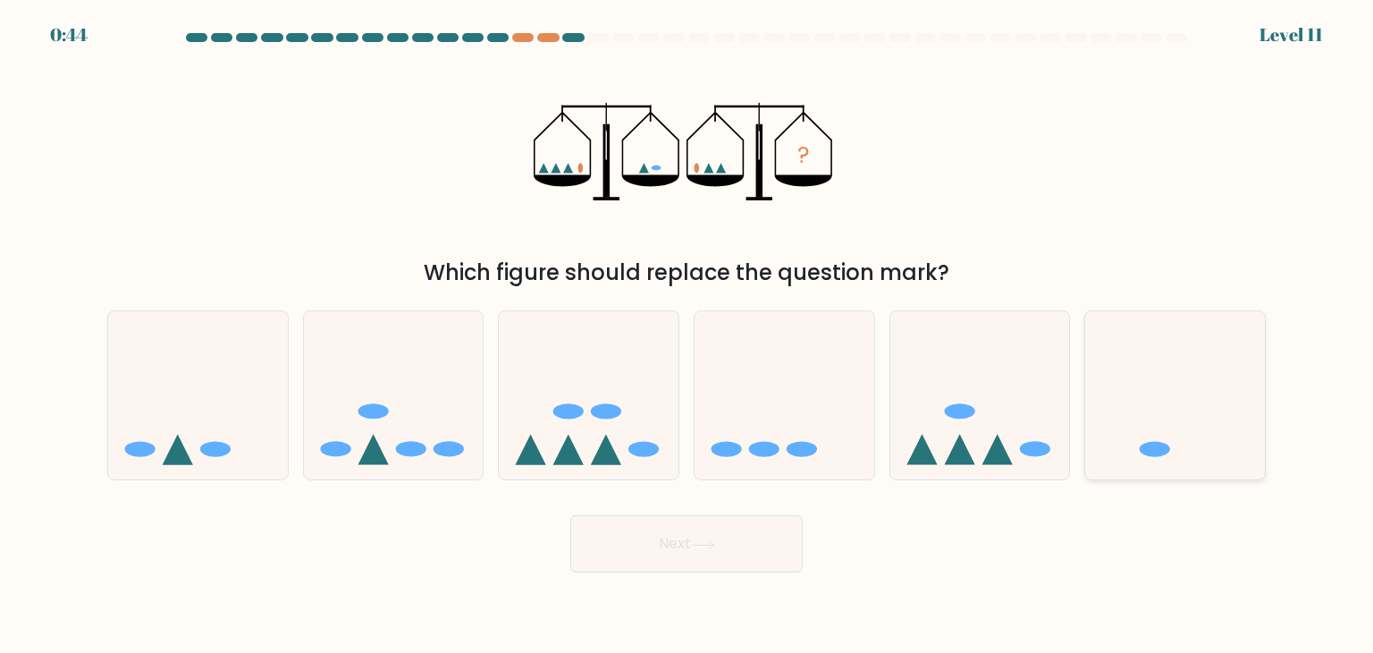
click at [1094, 404] on icon at bounding box center [1175, 395] width 180 height 148
click at [687, 335] on input "f." at bounding box center [686, 330] width 1 height 9
radio input "true"
click at [720, 534] on button "Next" at bounding box center [686, 543] width 232 height 57
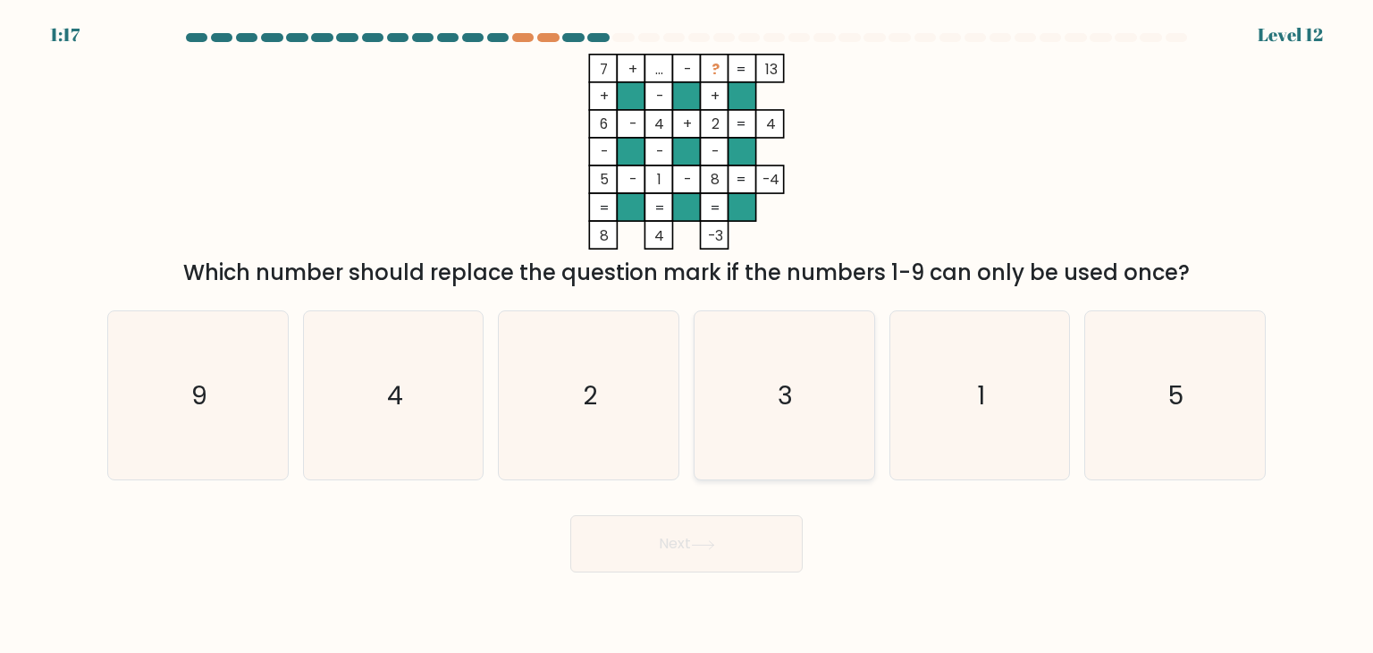
click at [707, 414] on icon "3" at bounding box center [784, 395] width 168 height 168
click at [687, 335] on input "d. 3" at bounding box center [686, 330] width 1 height 9
radio input "true"
click at [717, 535] on button "Next" at bounding box center [686, 543] width 232 height 57
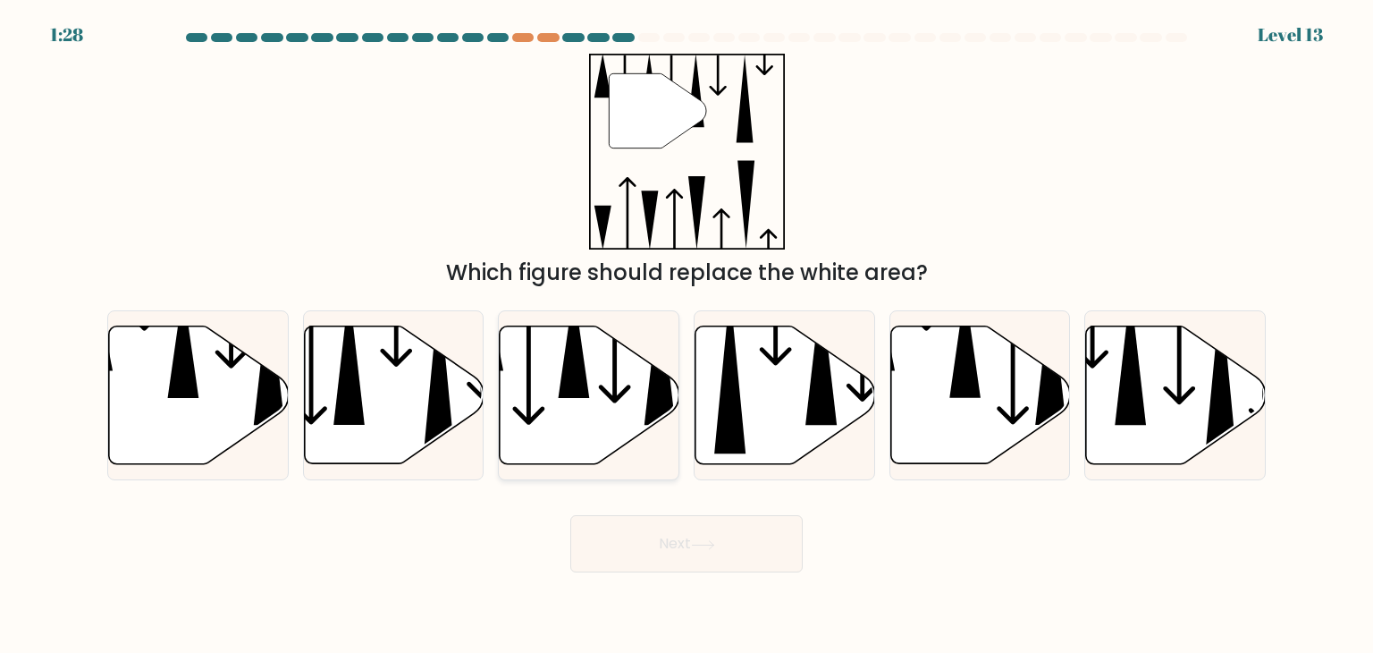
click at [622, 408] on icon at bounding box center [590, 395] width 180 height 138
click at [686, 335] on input "c." at bounding box center [686, 330] width 1 height 9
radio input "true"
click at [709, 536] on button "Next" at bounding box center [686, 543] width 232 height 57
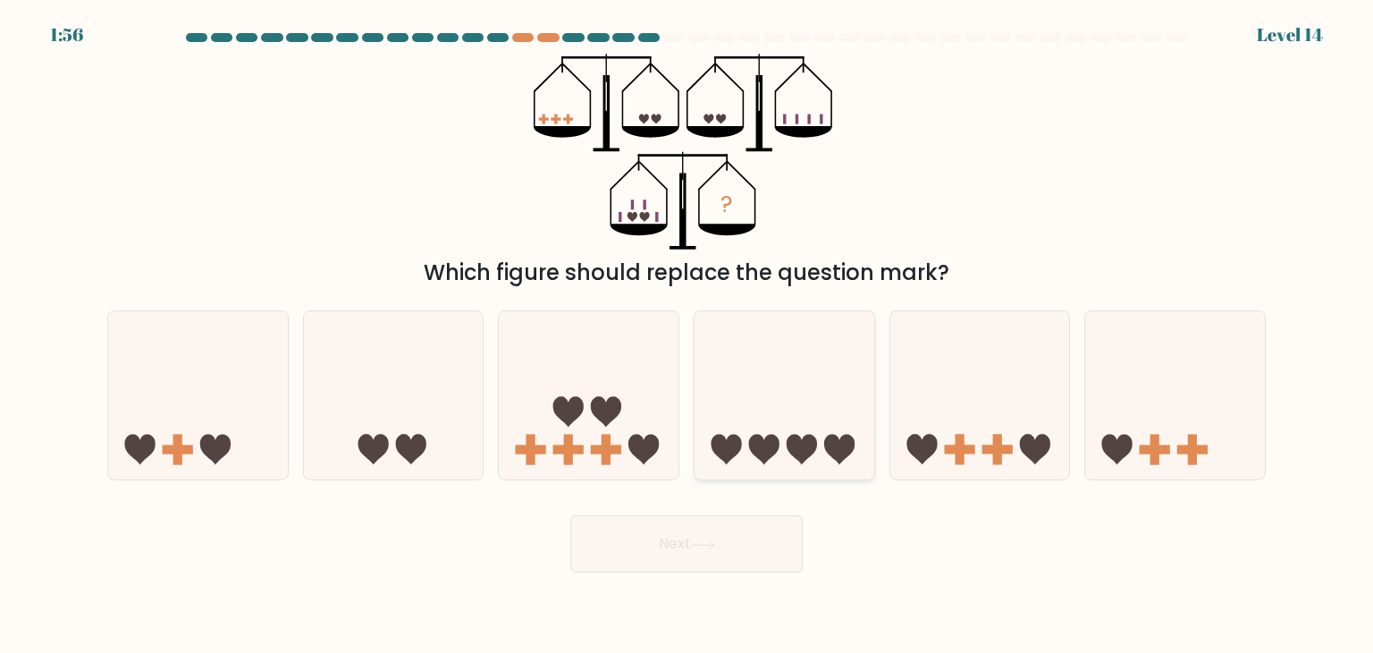
click at [758, 471] on div at bounding box center [784, 395] width 181 height 170
click at [687, 335] on input "d." at bounding box center [686, 330] width 1 height 9
radio input "true"
click at [736, 535] on button "Next" at bounding box center [686, 543] width 232 height 57
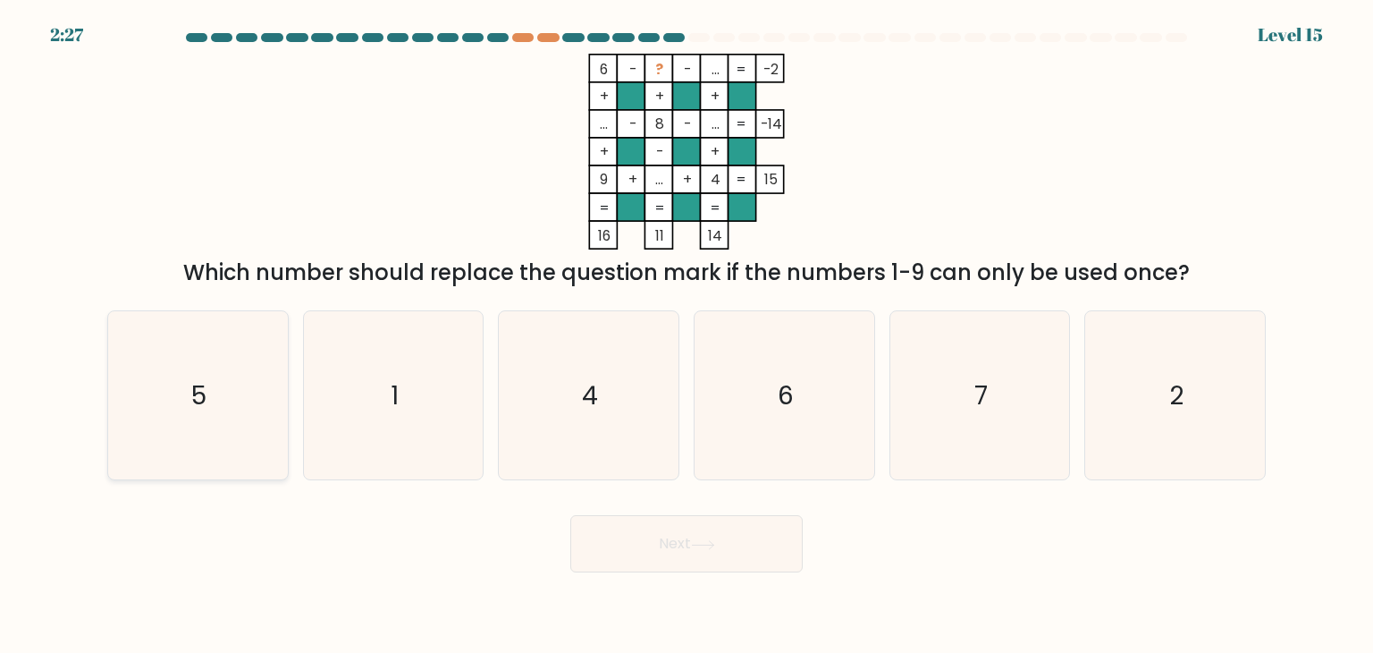
click at [257, 371] on icon "5" at bounding box center [198, 395] width 168 height 168
click at [686, 335] on input "a. 5" at bounding box center [686, 330] width 1 height 9
radio input "true"
click at [693, 550] on button "Next" at bounding box center [686, 543] width 232 height 57
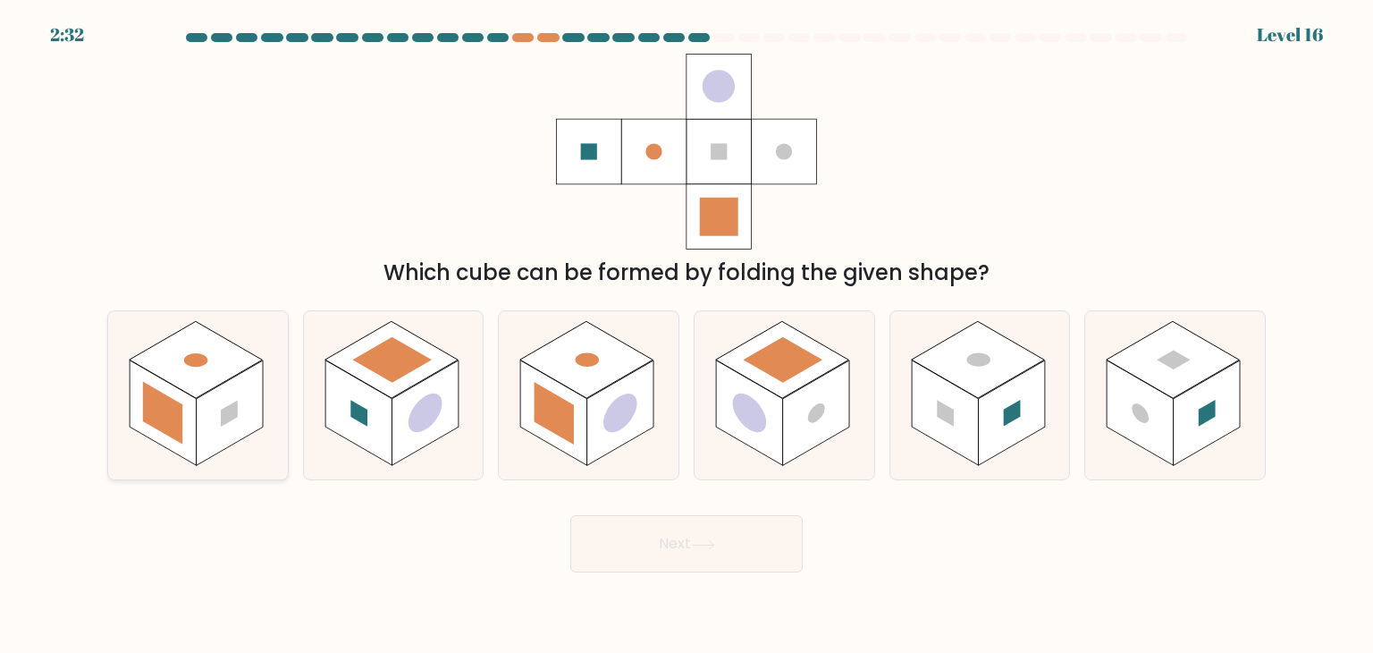
click at [223, 363] on rect at bounding box center [196, 359] width 133 height 77
click at [686, 335] on input "a." at bounding box center [686, 330] width 1 height 9
radio input "true"
click at [646, 553] on button "Next" at bounding box center [686, 543] width 232 height 57
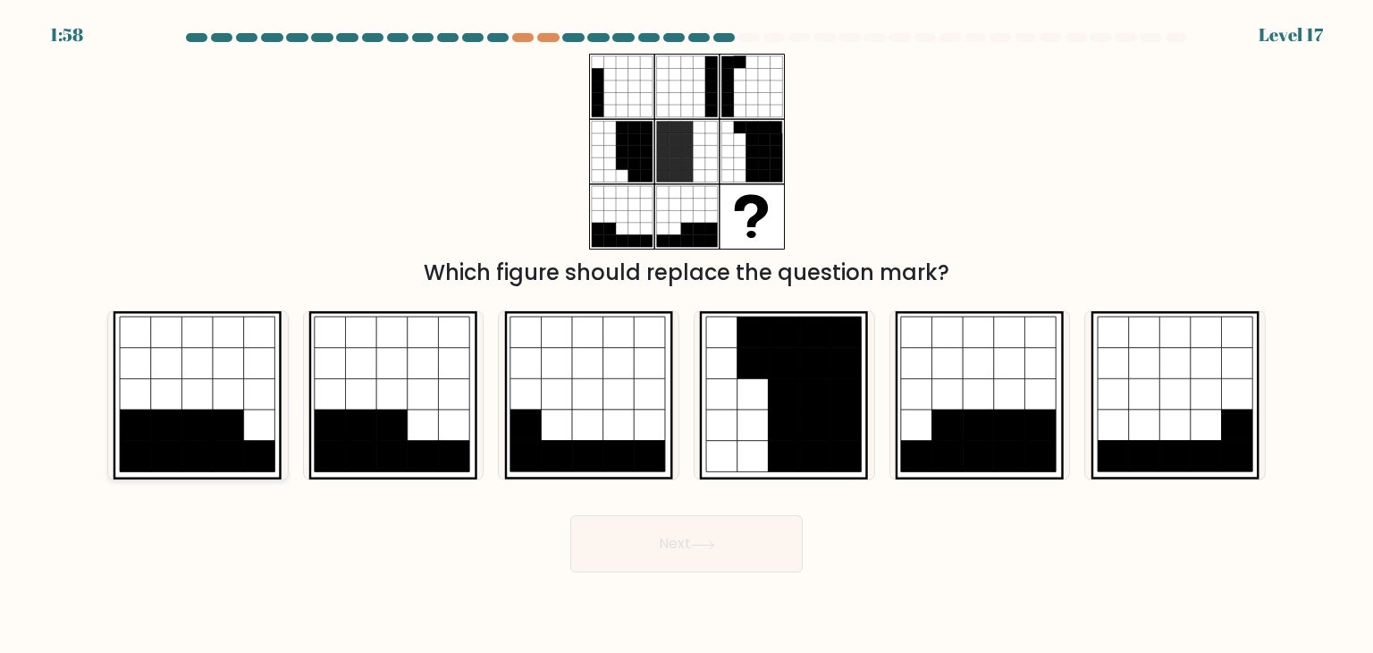
click at [164, 400] on icon at bounding box center [166, 394] width 31 height 31
click at [686, 335] on input "a." at bounding box center [686, 330] width 1 height 9
radio input "true"
click at [645, 541] on button "Next" at bounding box center [686, 543] width 232 height 57
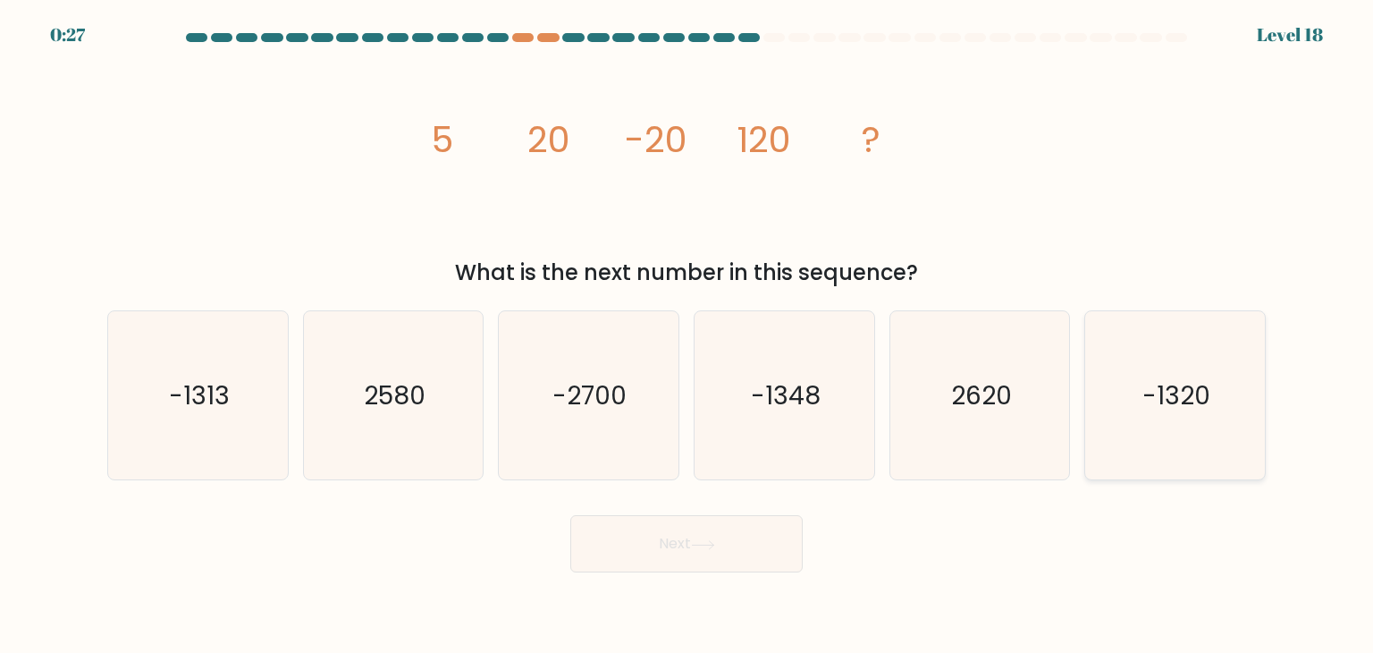
click at [1184, 445] on icon "-1320" at bounding box center [1175, 395] width 168 height 168
click at [687, 335] on input "f. -1320" at bounding box center [686, 330] width 1 height 9
radio input "true"
click at [705, 559] on button "Next" at bounding box center [686, 543] width 232 height 57
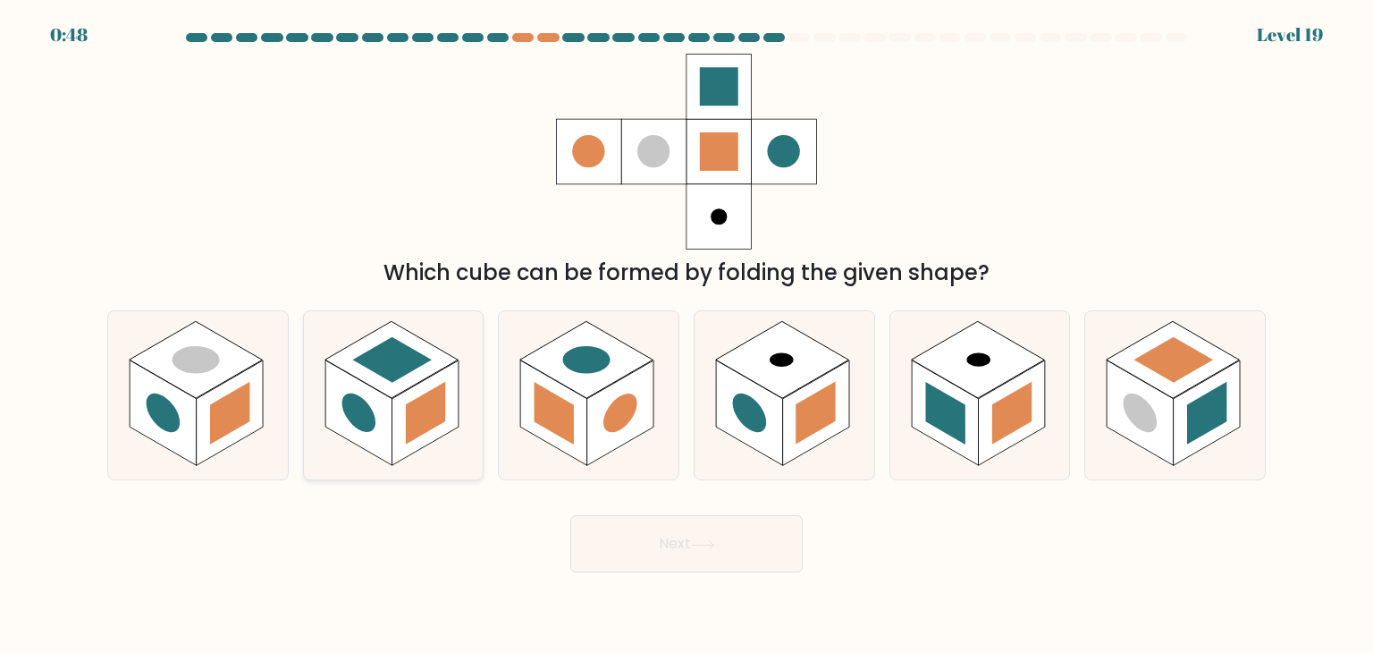
click at [425, 382] on rect at bounding box center [425, 412] width 67 height 105
click at [686, 335] on input "b." at bounding box center [686, 330] width 1 height 9
radio input "true"
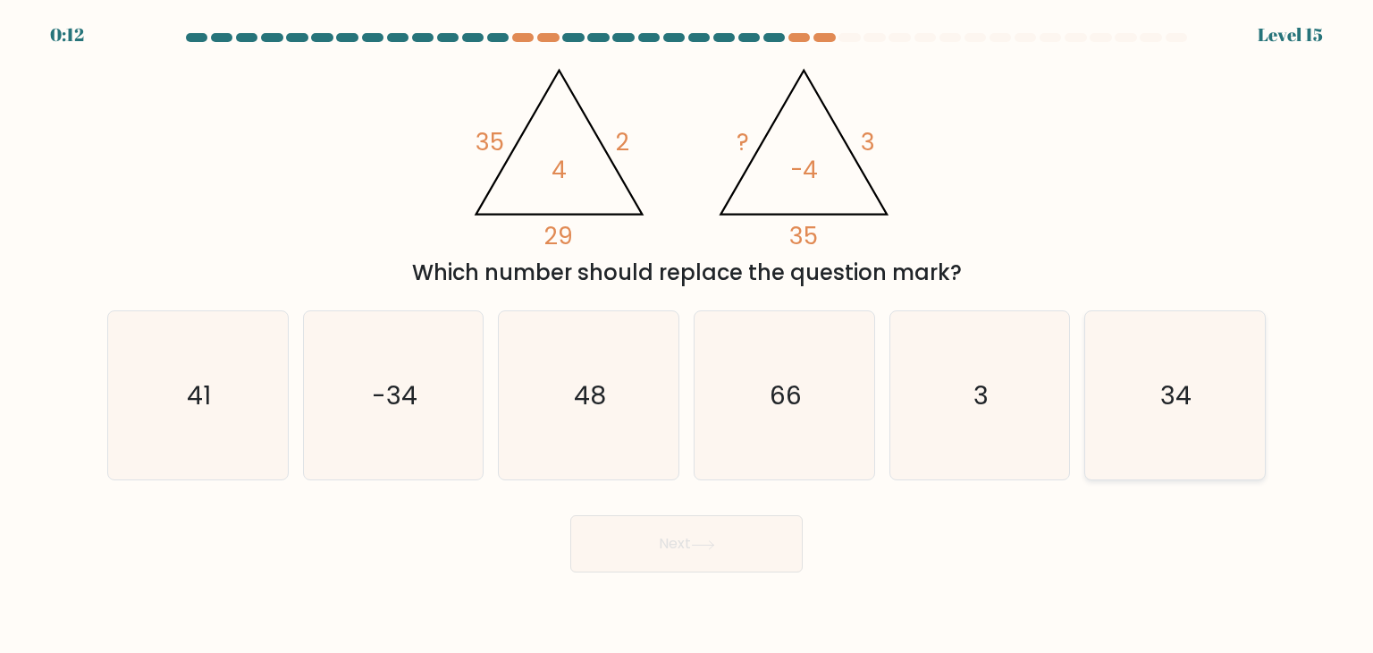
click at [1134, 383] on icon "34" at bounding box center [1175, 395] width 168 height 168
click at [687, 335] on input "f. 34" at bounding box center [686, 330] width 1 height 9
radio input "true"
click at [710, 564] on button "Next" at bounding box center [686, 543] width 232 height 57
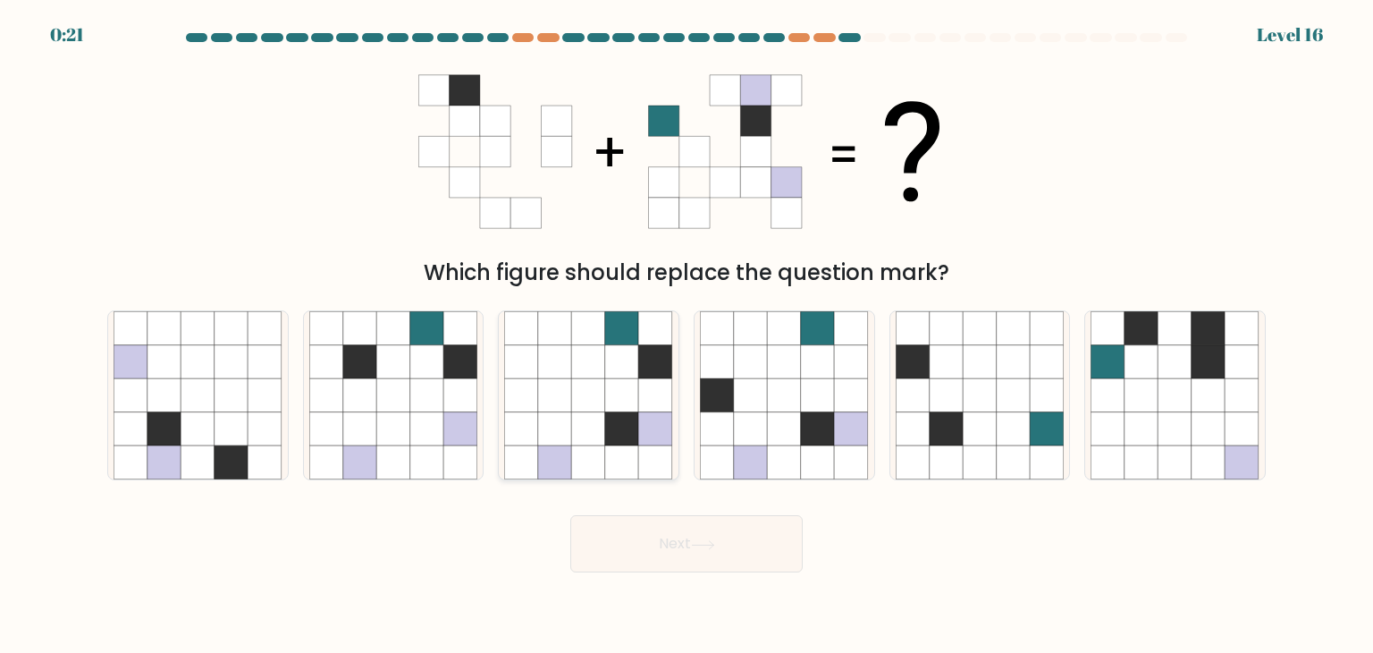
click at [640, 393] on icon at bounding box center [656, 395] width 34 height 34
click at [686, 335] on input "c." at bounding box center [686, 330] width 1 height 9
radio input "true"
click at [685, 541] on button "Next" at bounding box center [686, 543] width 232 height 57
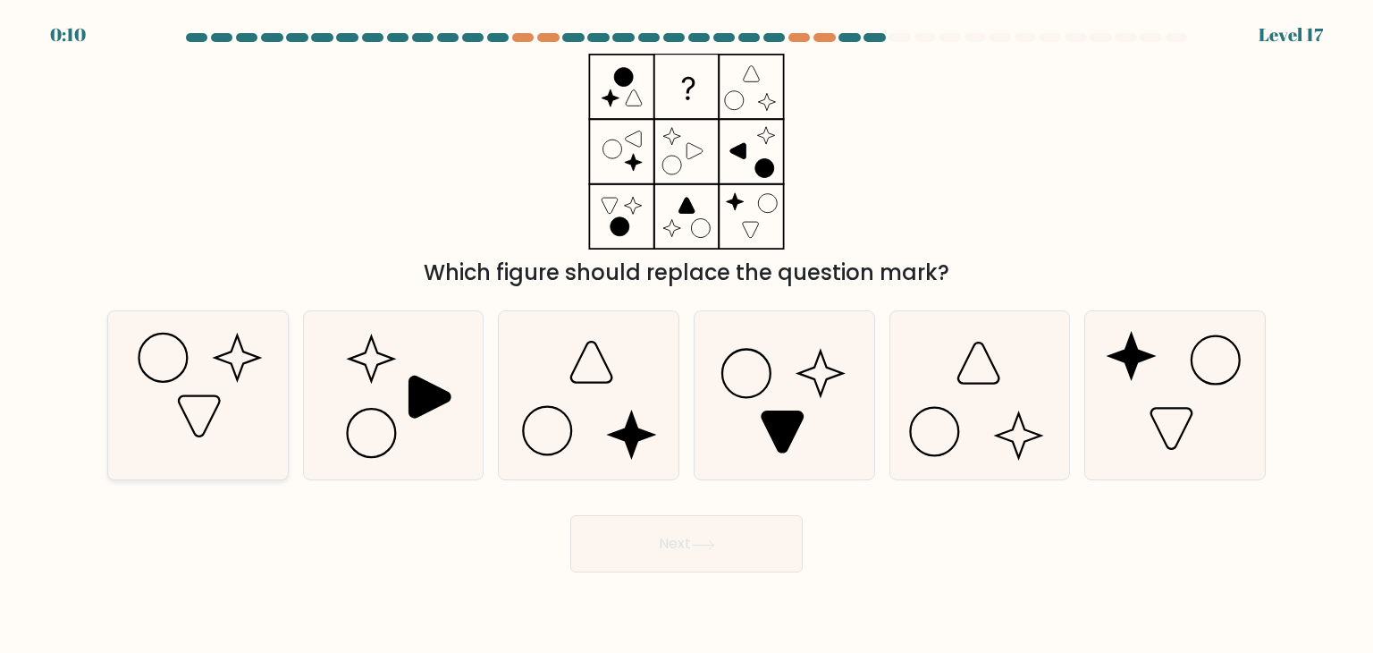
click at [247, 376] on icon at bounding box center [198, 395] width 168 height 168
click at [686, 335] on input "a." at bounding box center [686, 330] width 1 height 9
radio input "true"
click at [723, 554] on button "Next" at bounding box center [686, 543] width 232 height 57
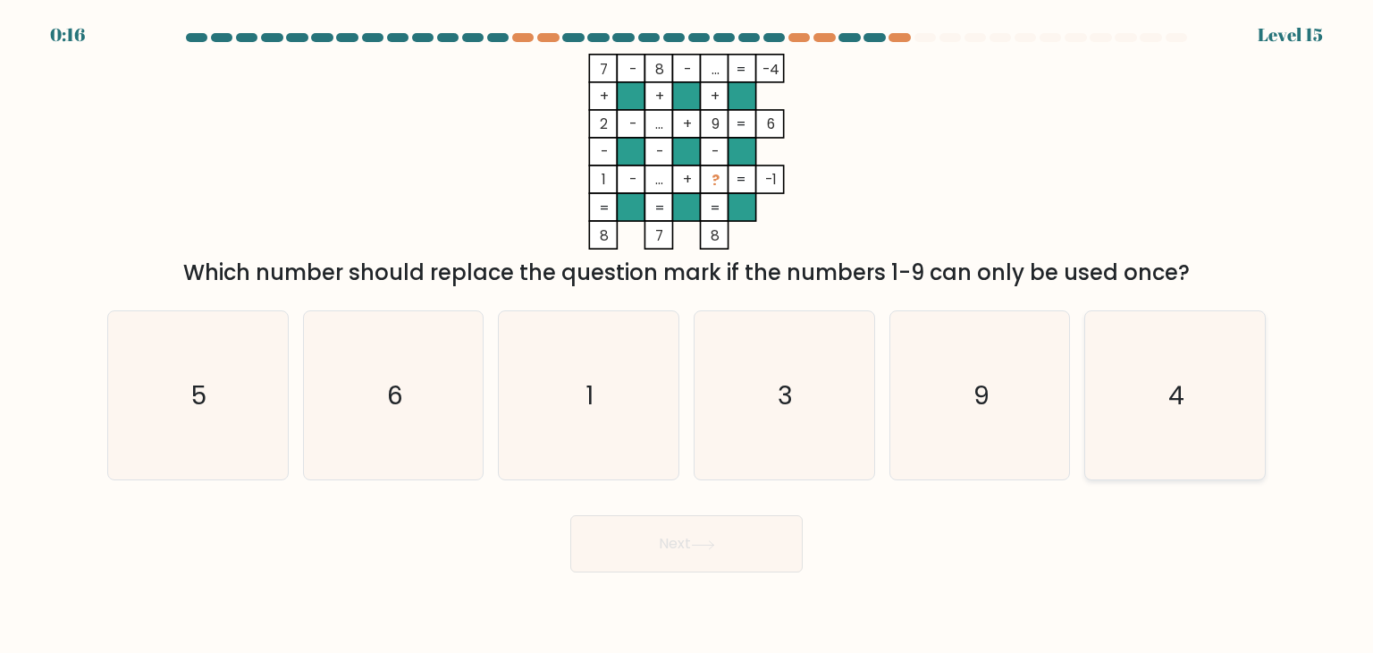
click at [1205, 371] on icon "4" at bounding box center [1175, 395] width 168 height 168
click at [687, 335] on input "f. 4" at bounding box center [686, 330] width 1 height 9
radio input "true"
click at [691, 547] on button "Next" at bounding box center [686, 543] width 232 height 57
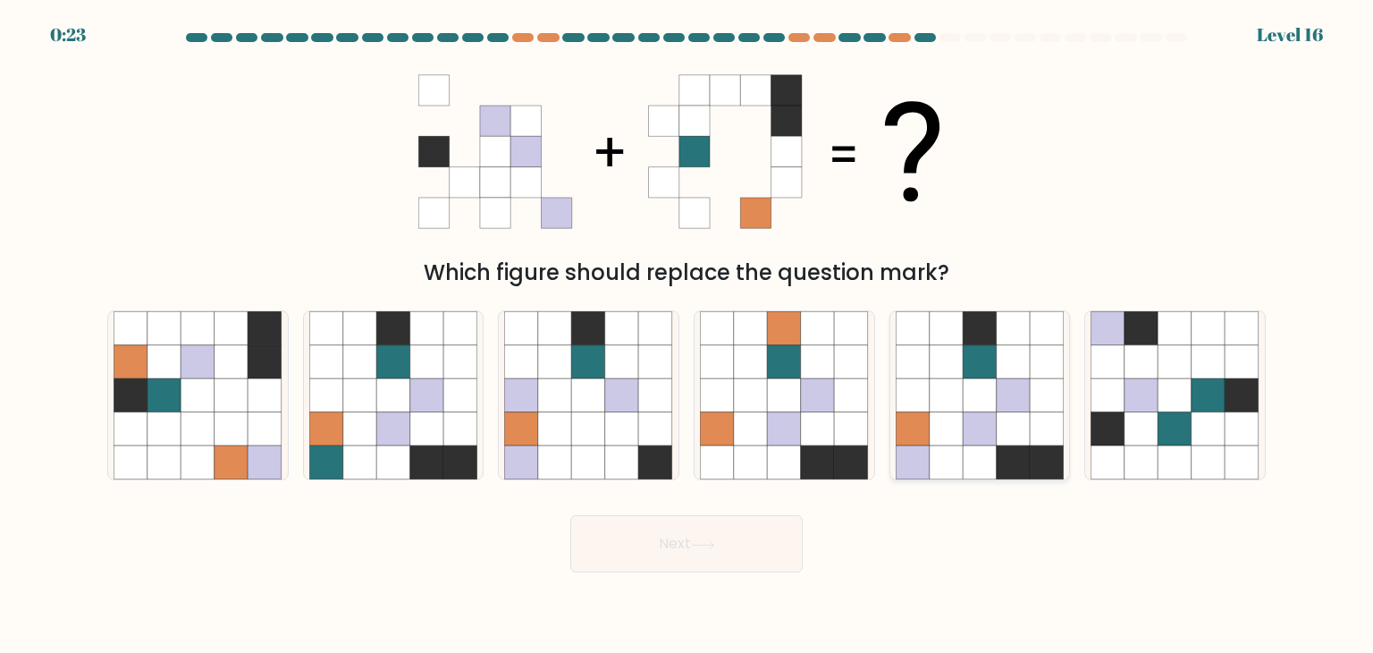
click at [980, 405] on icon at bounding box center [980, 395] width 34 height 34
click at [687, 335] on input "e." at bounding box center [686, 330] width 1 height 9
radio input "true"
click at [686, 532] on button "Next" at bounding box center [686, 543] width 232 height 57
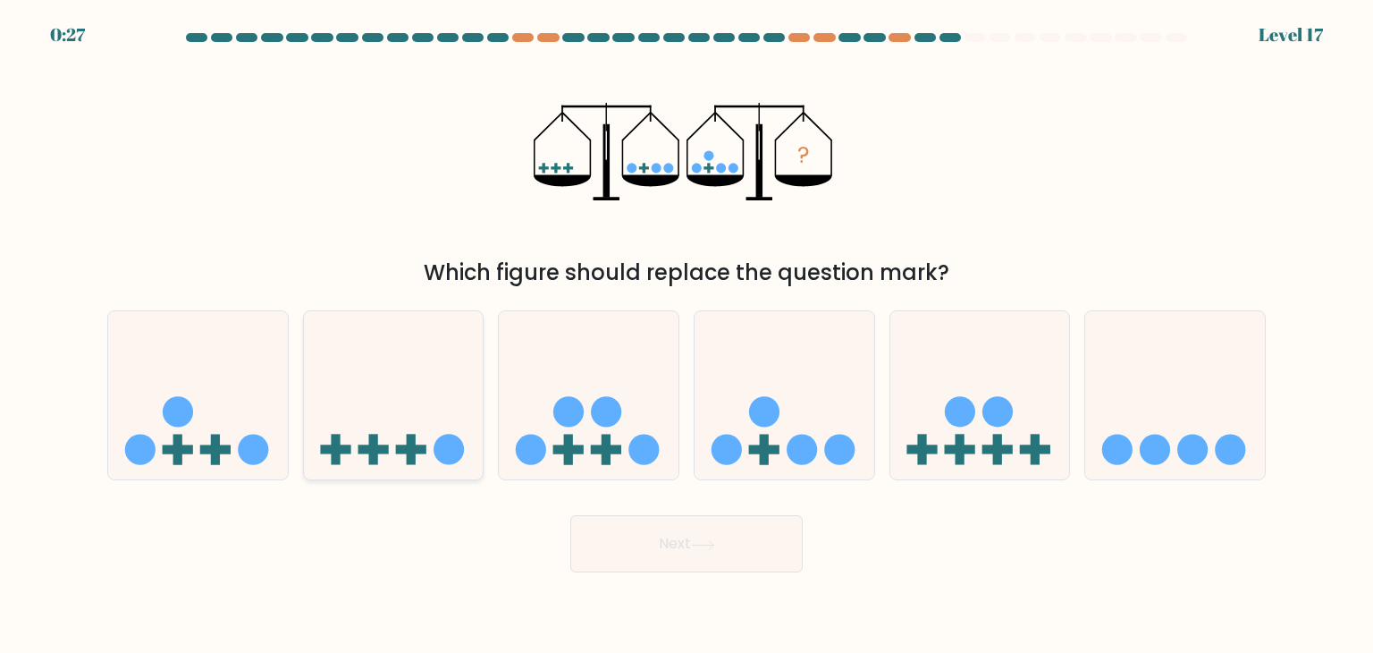
click at [418, 469] on div at bounding box center [393, 395] width 181 height 170
click at [686, 335] on input "b." at bounding box center [686, 330] width 1 height 9
radio input "true"
click at [697, 558] on button "Next" at bounding box center [686, 543] width 232 height 57
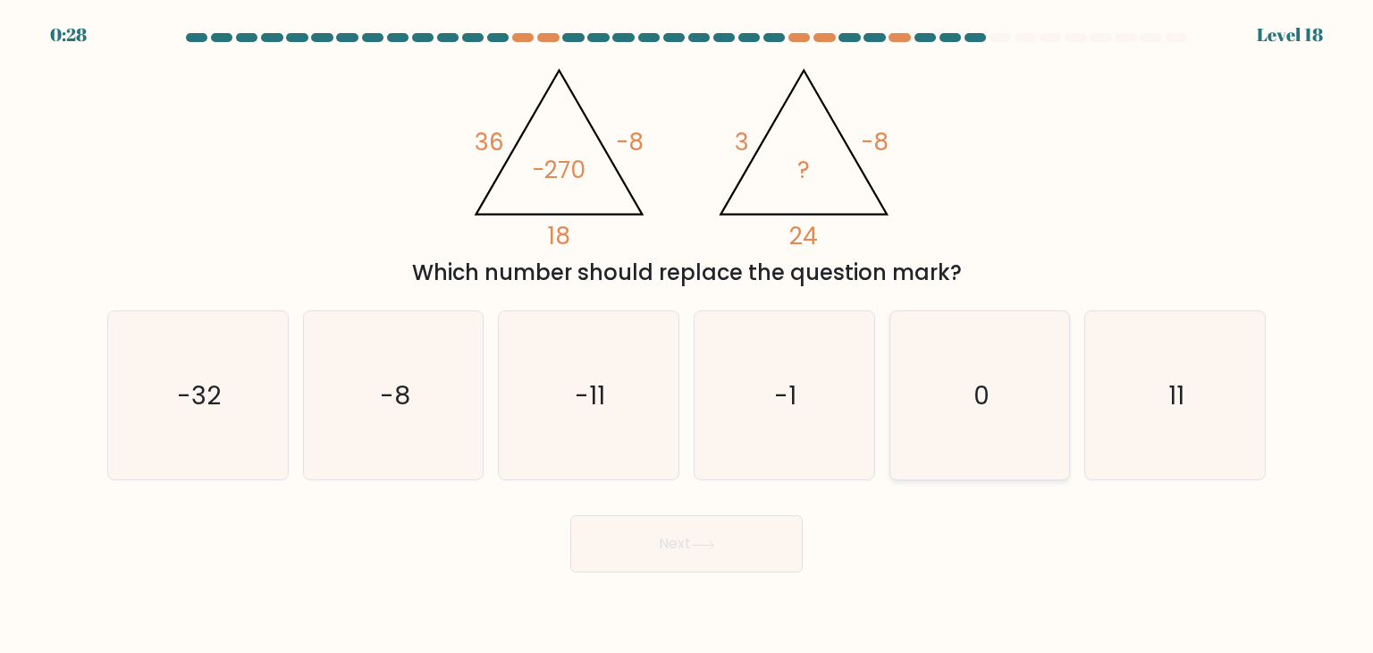
click at [999, 422] on icon "0" at bounding box center [980, 395] width 168 height 168
click at [687, 335] on input "e. 0" at bounding box center [686, 330] width 1 height 9
radio input "true"
click at [733, 545] on button "Next" at bounding box center [686, 543] width 232 height 57
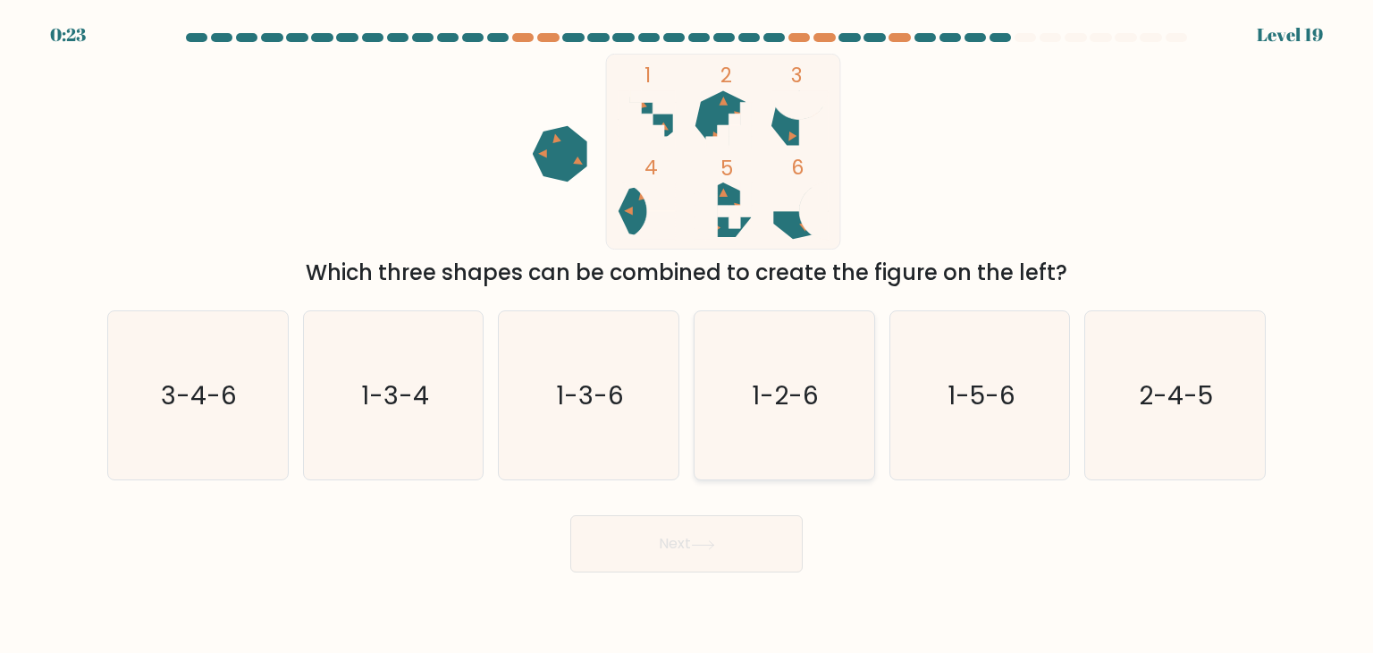
click at [769, 354] on icon "1-2-6" at bounding box center [784, 395] width 168 height 168
click at [687, 335] on input "d. 1-2-6" at bounding box center [686, 330] width 1 height 9
radio input "true"
click at [703, 523] on button "Next" at bounding box center [686, 543] width 232 height 57
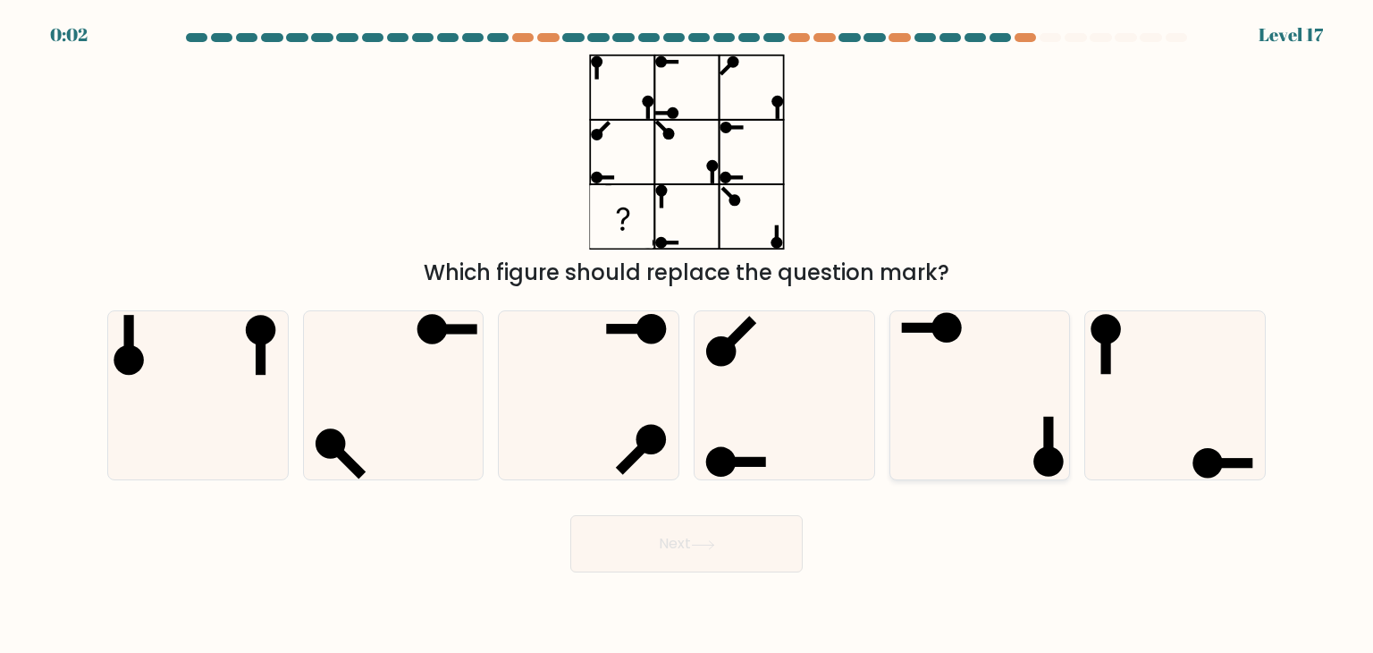
click at [1027, 434] on icon at bounding box center [980, 395] width 168 height 168
click at [687, 335] on input "e." at bounding box center [686, 330] width 1 height 9
radio input "true"
click at [713, 535] on button "Next" at bounding box center [686, 543] width 232 height 57
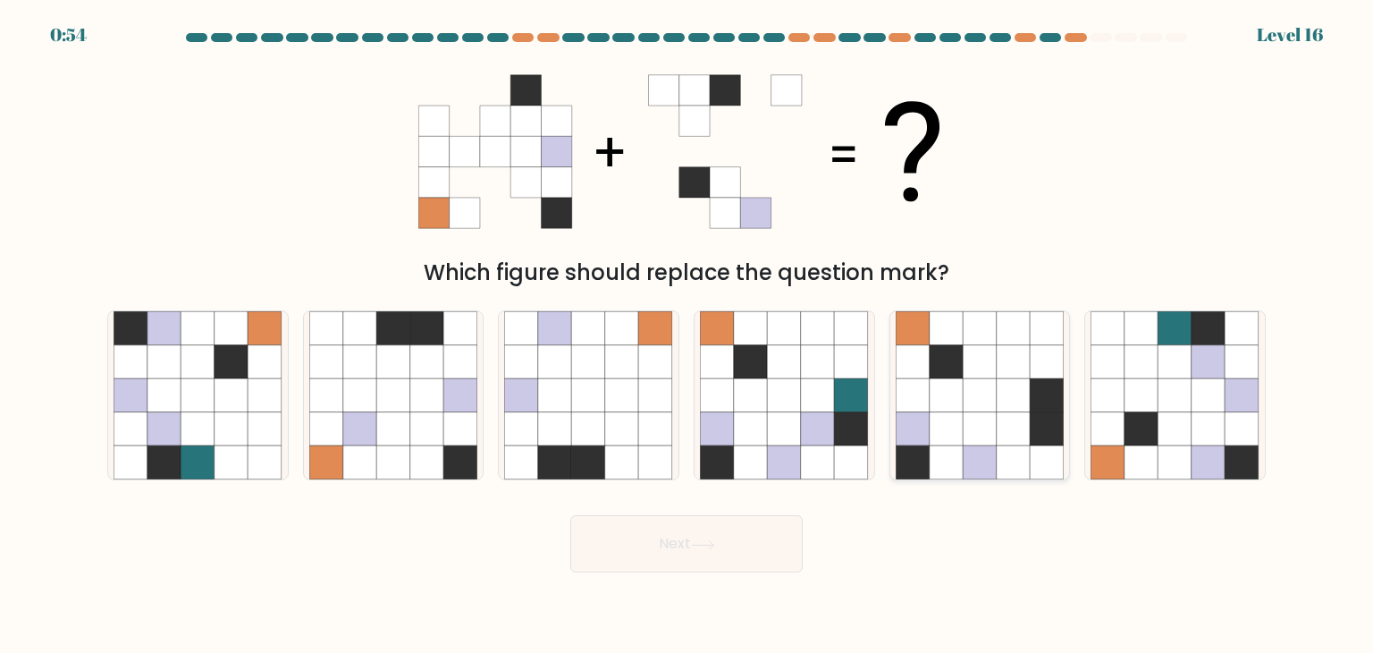
click at [973, 369] on icon at bounding box center [980, 362] width 34 height 34
click at [687, 335] on input "e." at bounding box center [686, 330] width 1 height 9
radio input "true"
click at [653, 527] on button "Next" at bounding box center [686, 543] width 232 height 57
click at [676, 542] on button "Next" at bounding box center [686, 543] width 232 height 57
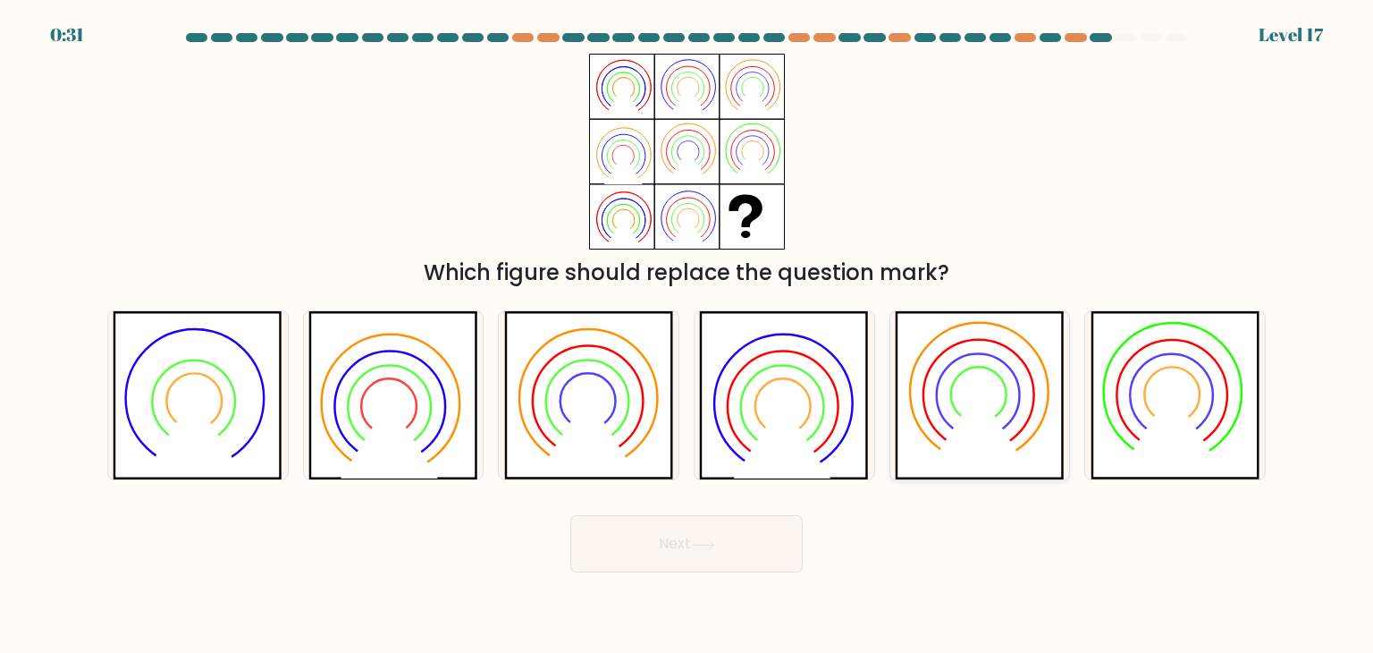
click at [1009, 428] on icon at bounding box center [980, 395] width 170 height 168
click at [687, 335] on input "e." at bounding box center [686, 330] width 1 height 9
radio input "true"
click at [728, 534] on button "Next" at bounding box center [686, 543] width 232 height 57
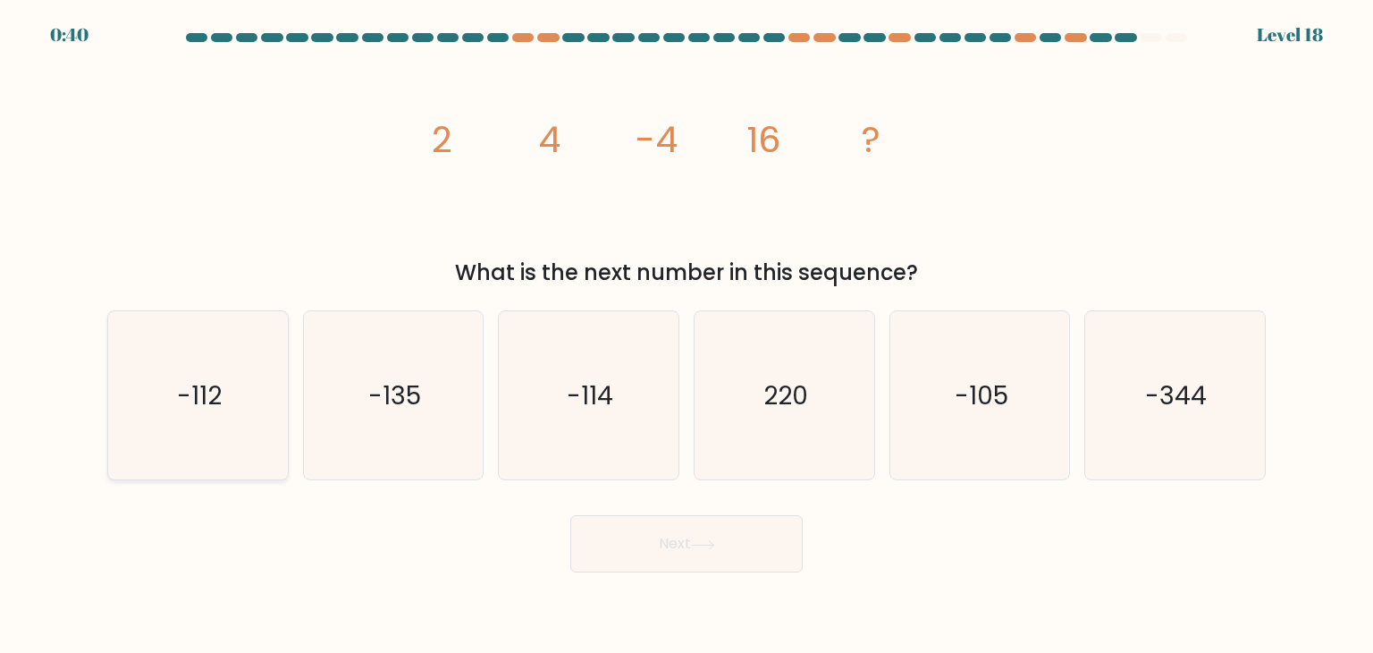
click at [191, 397] on text "-112" at bounding box center [199, 395] width 45 height 36
click at [686, 335] on input "a. -112" at bounding box center [686, 330] width 1 height 9
radio input "true"
click at [627, 555] on button "Next" at bounding box center [686, 543] width 232 height 57
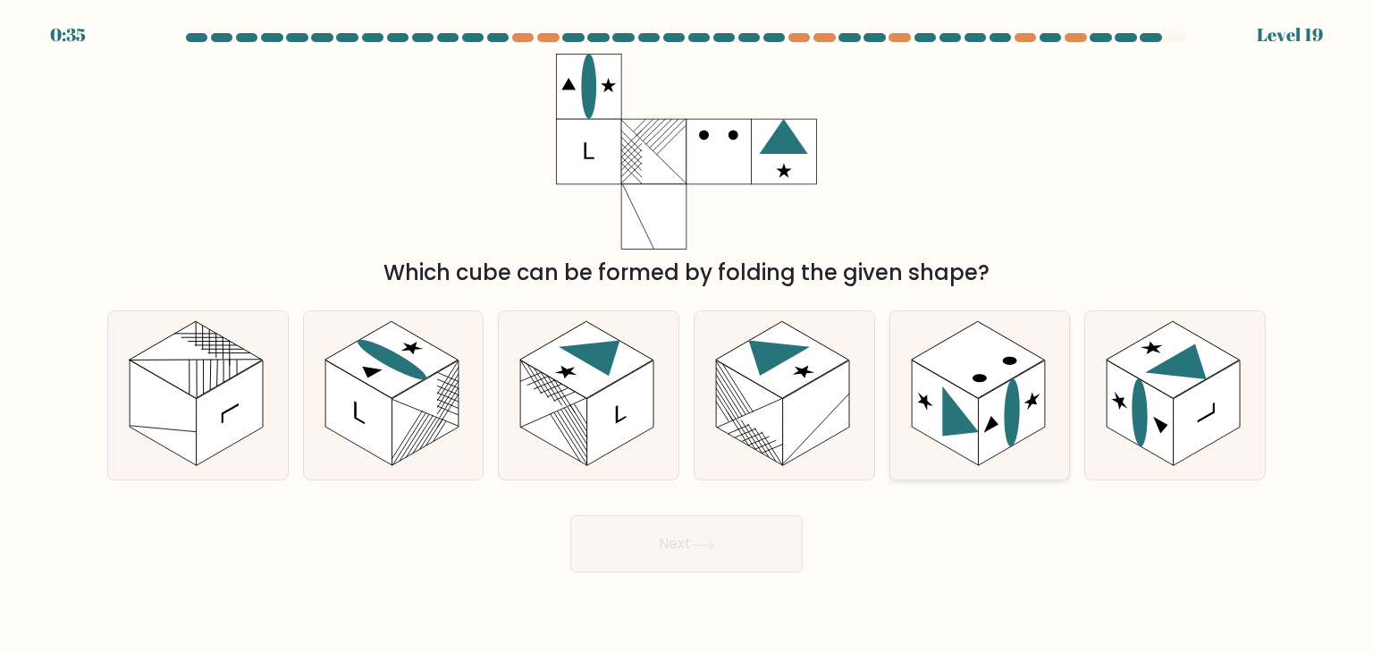
click at [970, 422] on icon at bounding box center [960, 422] width 37 height 72
click at [687, 335] on input "e." at bounding box center [686, 330] width 1 height 9
radio input "true"
click at [715, 546] on icon at bounding box center [703, 545] width 24 height 10
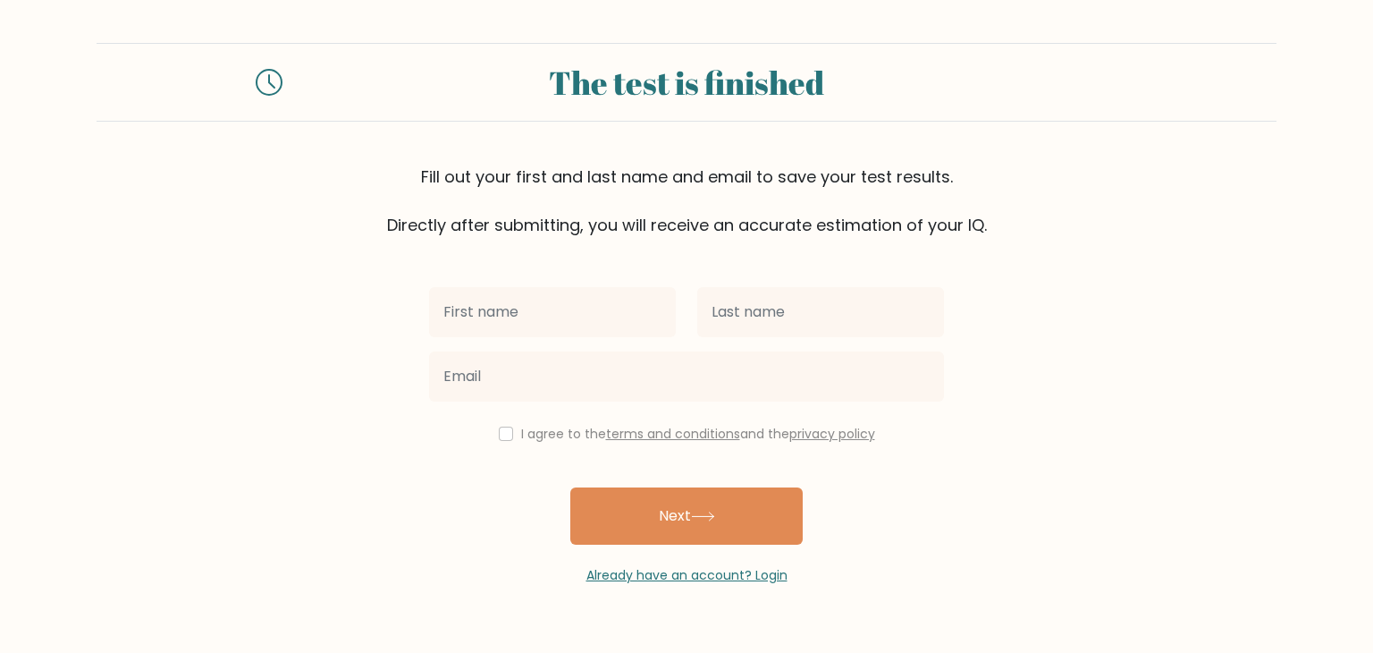
click at [618, 313] on input "text" at bounding box center [552, 312] width 247 height 50
type input "M"
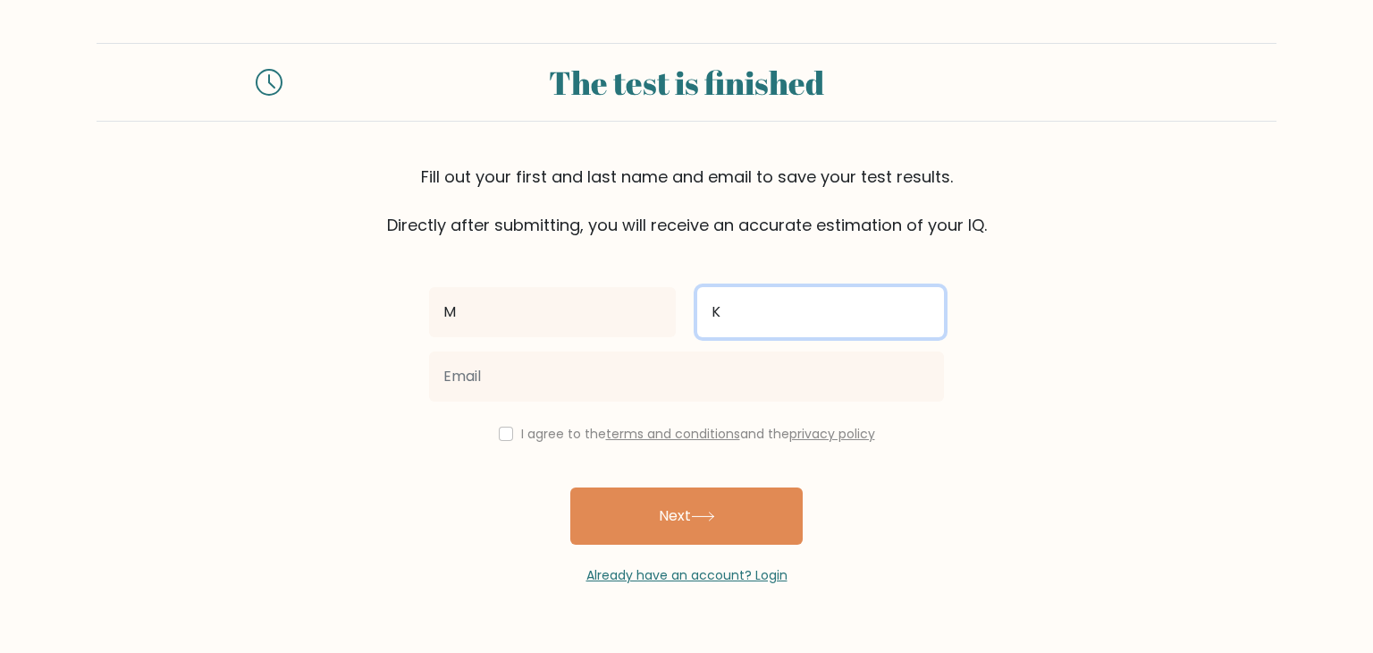
type input "K"
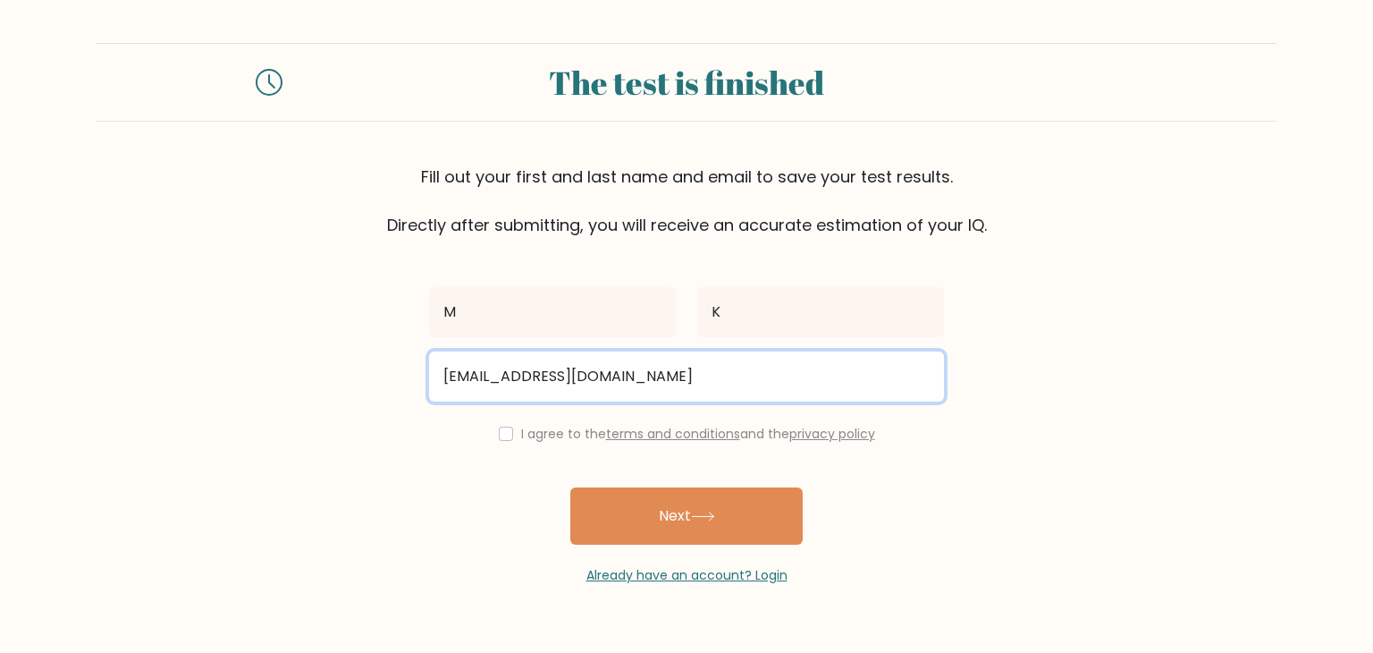
type input "[EMAIL_ADDRESS][DOMAIN_NAME]"
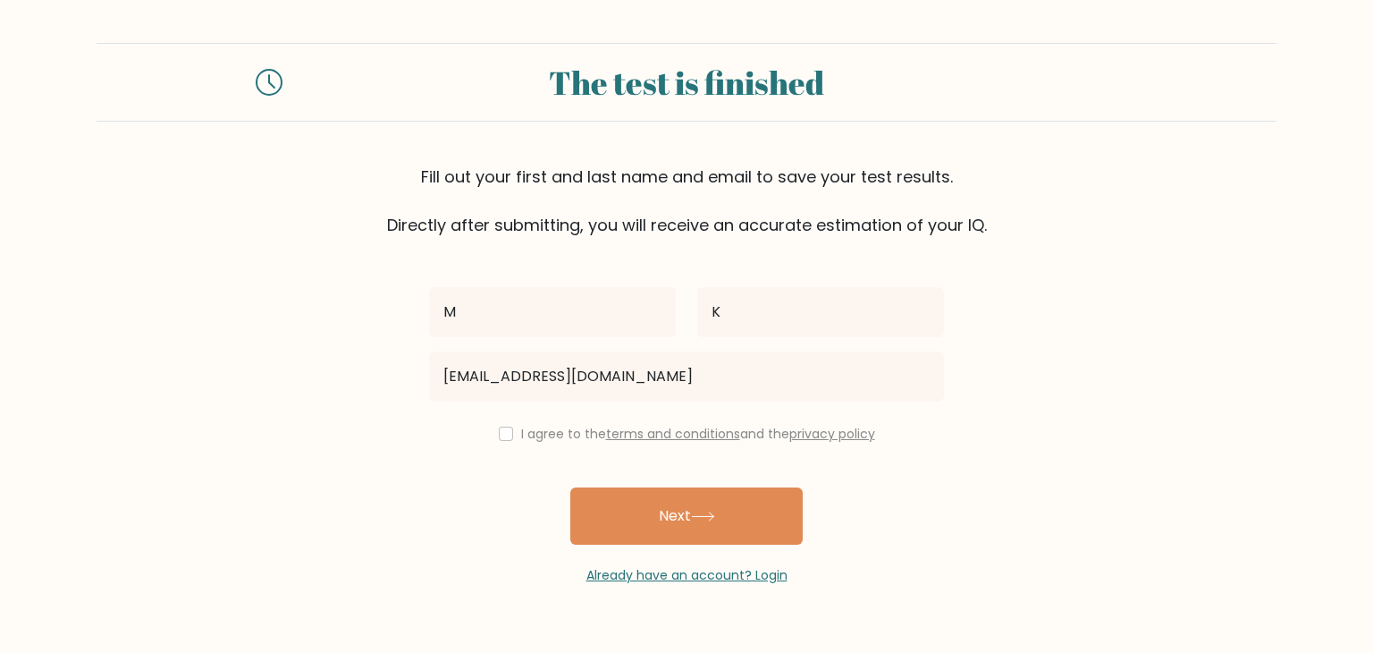
click at [497, 441] on div "I agree to the terms and conditions and the privacy policy" at bounding box center [686, 433] width 536 height 21
click at [500, 437] on input "checkbox" at bounding box center [506, 433] width 14 height 14
checkbox input "true"
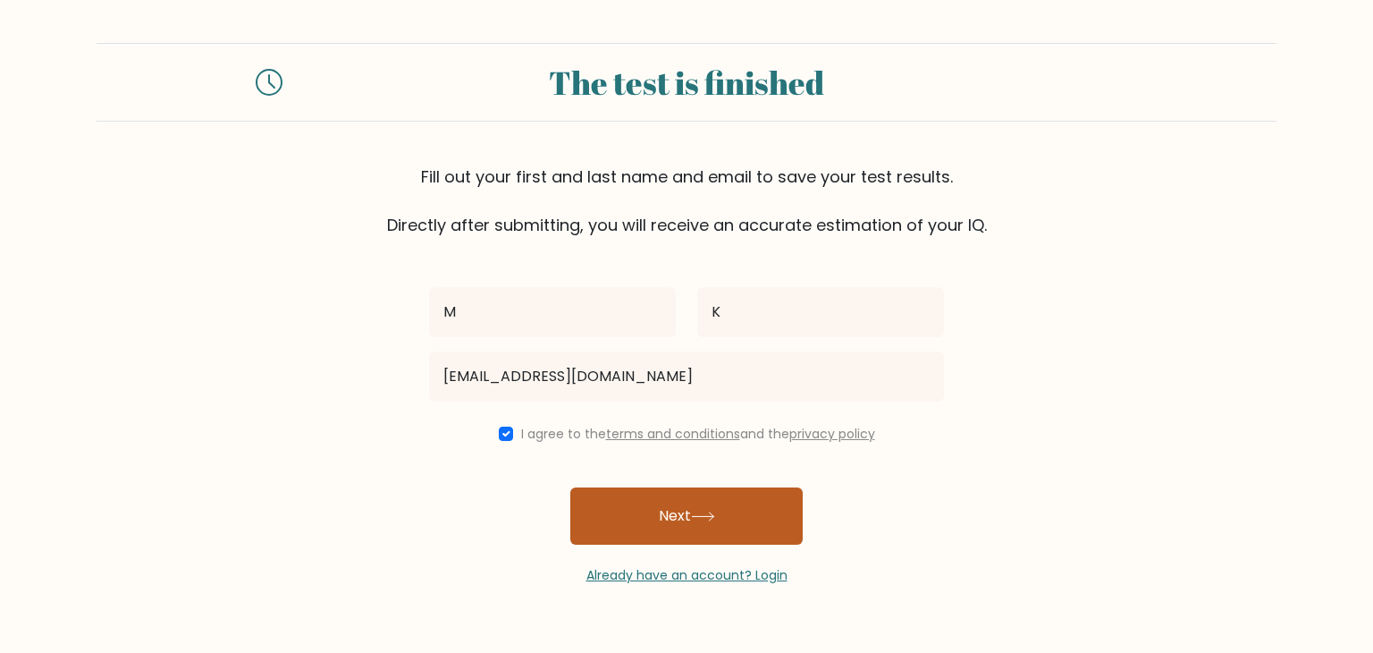
click at [691, 507] on button "Next" at bounding box center [686, 515] width 232 height 57
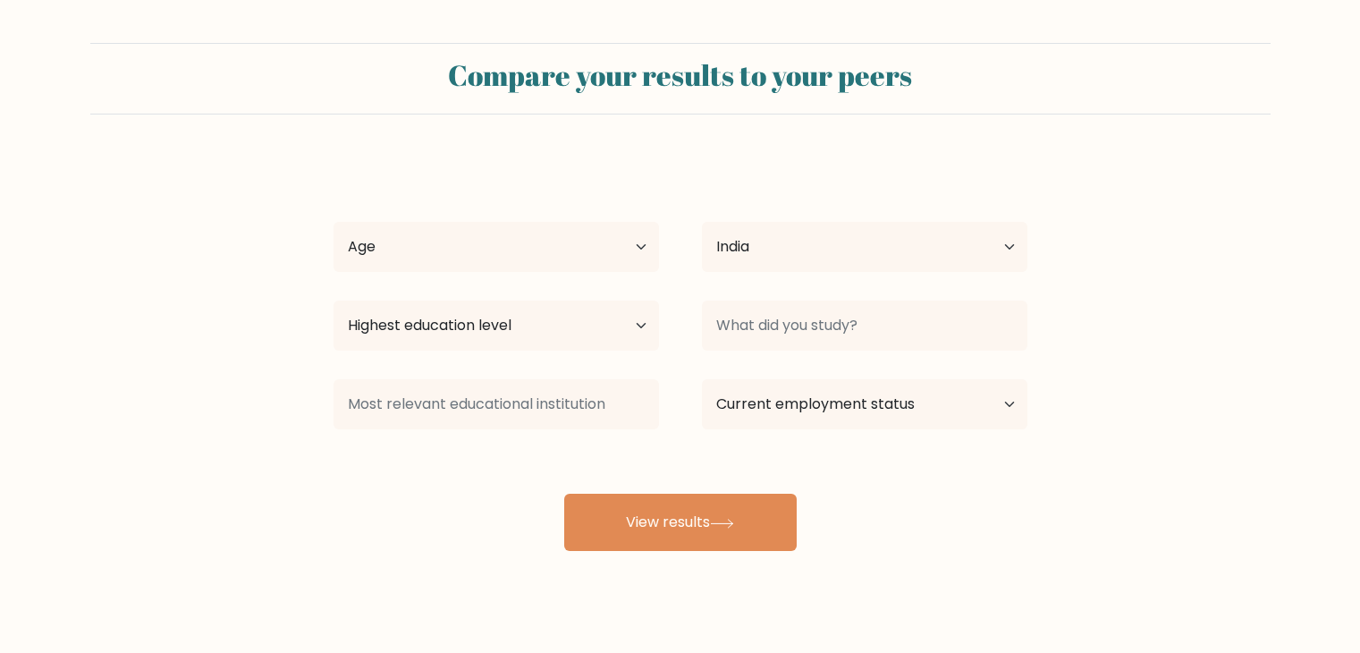
select select "IN"
click at [617, 250] on select "Age Under [DEMOGRAPHIC_DATA] [DEMOGRAPHIC_DATA] [DEMOGRAPHIC_DATA] [DEMOGRAPHIC…" at bounding box center [495, 247] width 325 height 50
select select "35_44"
click at [333, 222] on select "Age Under 18 years old 18-24 years old 25-34 years old 35-44 years old 45-54 ye…" at bounding box center [495, 247] width 325 height 50
click at [503, 348] on select "Highest education level No schooling Primary Lower Secondary Upper Secondary Oc…" at bounding box center [495, 325] width 325 height 50
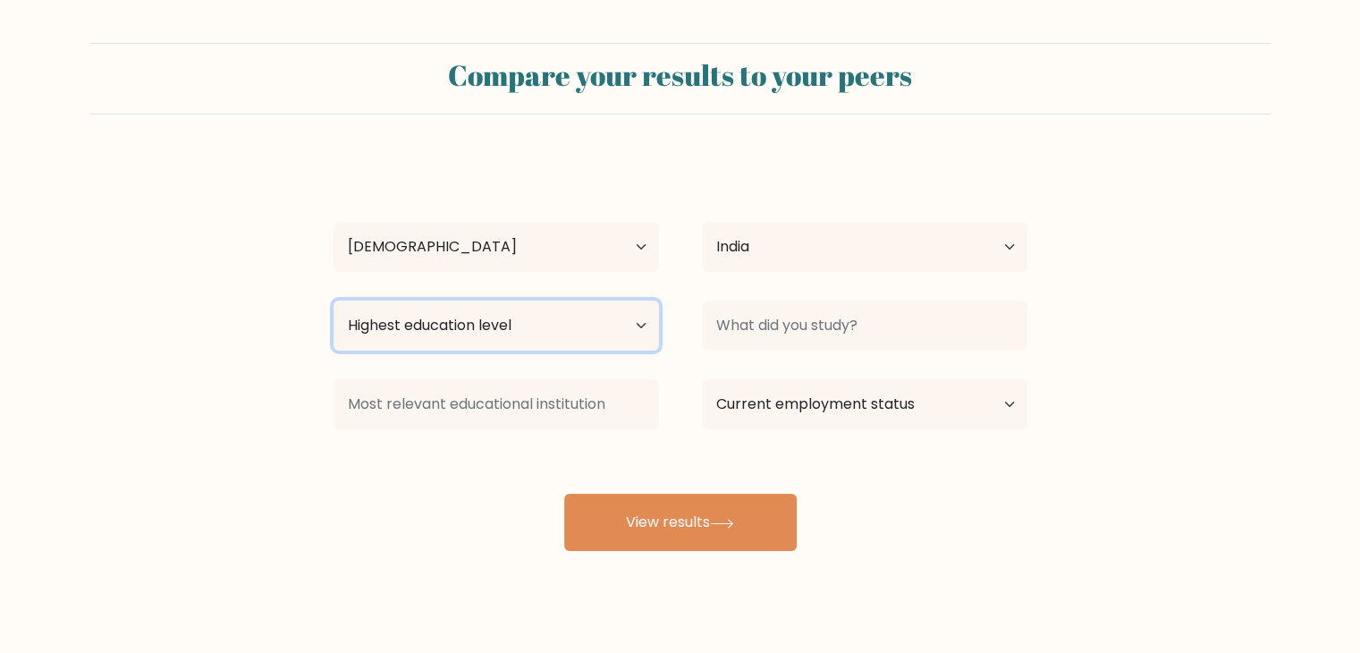
select select "masters_degree"
click at [333, 300] on select "Highest education level No schooling Primary Lower Secondary Upper Secondary Oc…" at bounding box center [495, 325] width 325 height 50
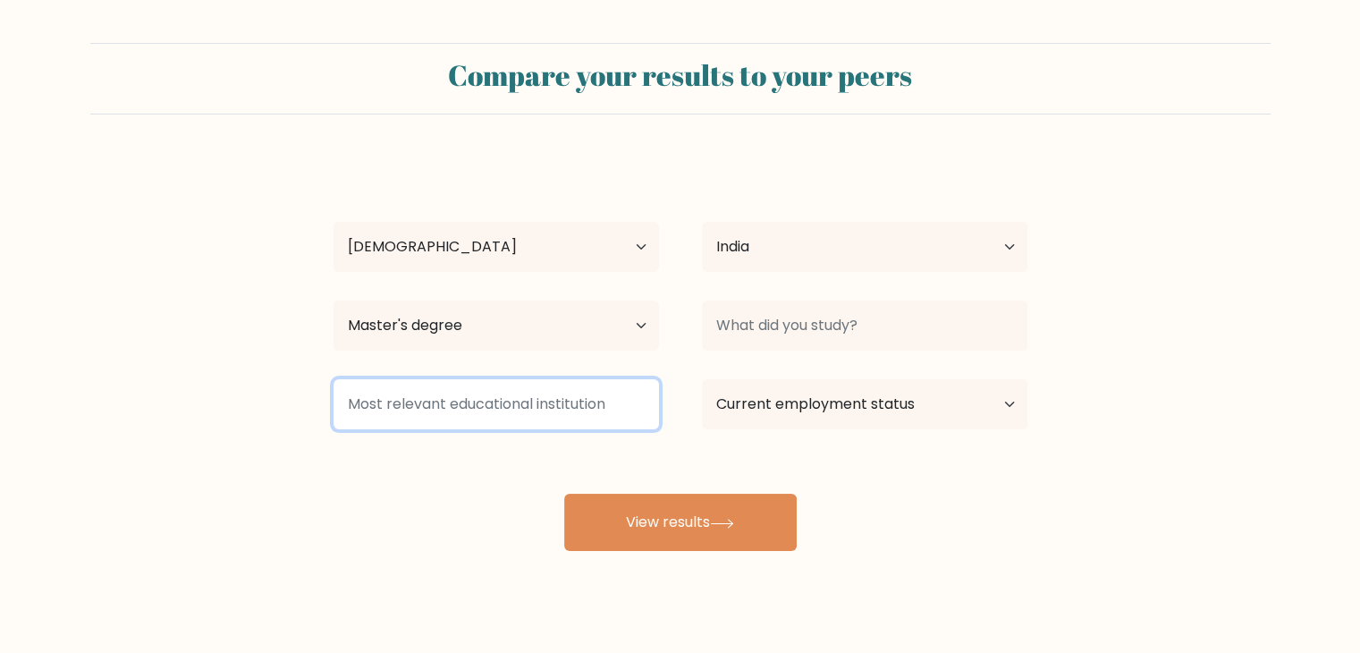
click at [610, 389] on input at bounding box center [495, 404] width 325 height 50
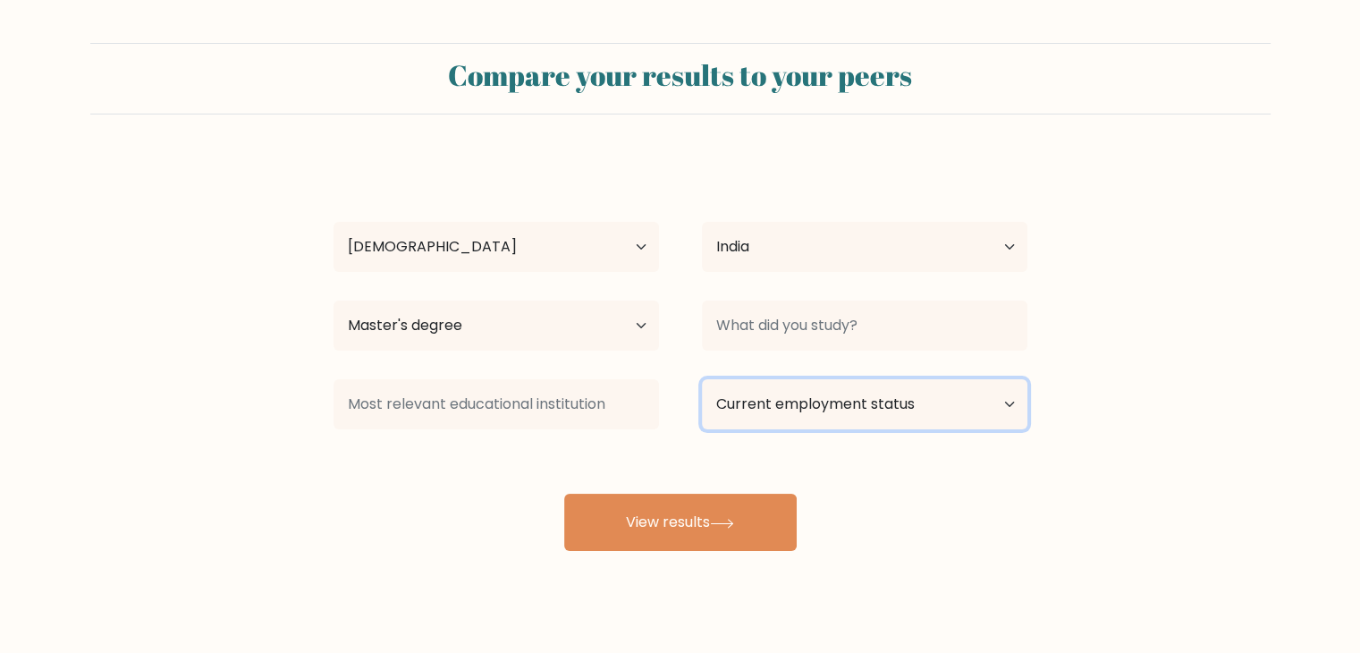
click at [813, 401] on select "Current employment status Employed Student Retired Other / prefer not to answer" at bounding box center [864, 404] width 325 height 50
select select "employed"
click at [702, 379] on select "Current employment status Employed Student Retired Other / prefer not to answer" at bounding box center [864, 404] width 325 height 50
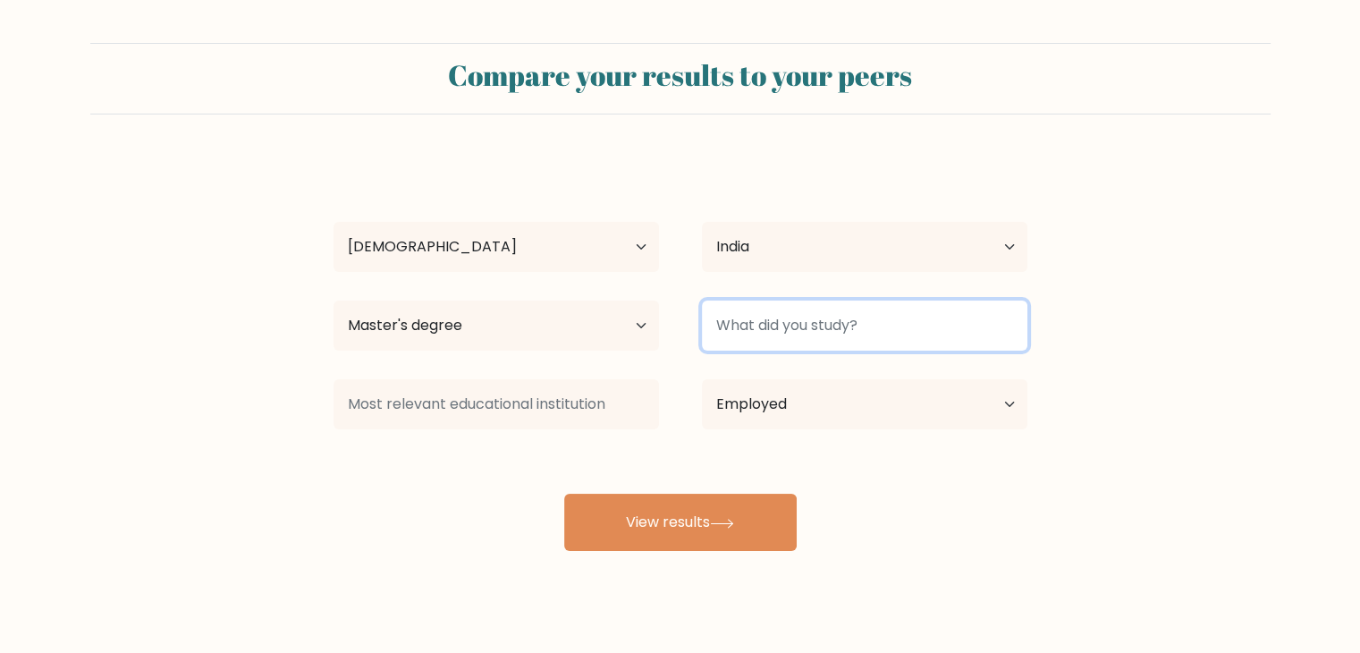
click at [794, 344] on input at bounding box center [864, 325] width 325 height 50
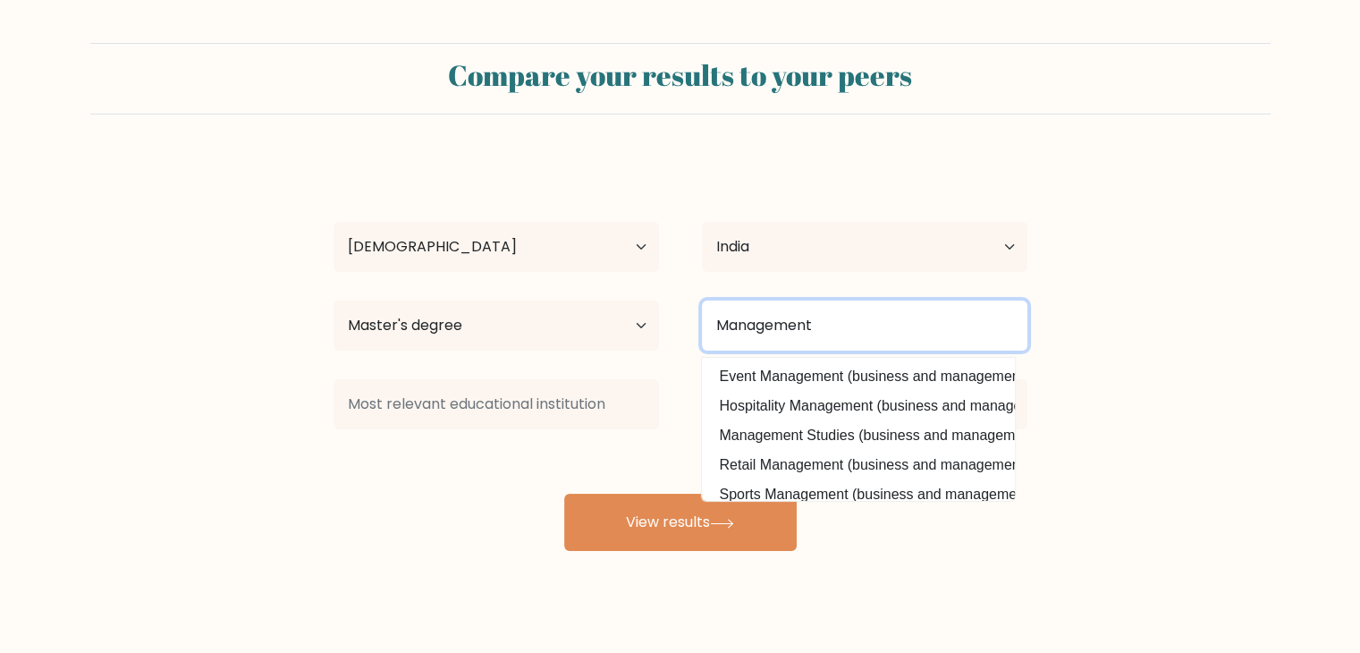
click at [846, 330] on input "Management" at bounding box center [864, 325] width 325 height 50
type input "M"
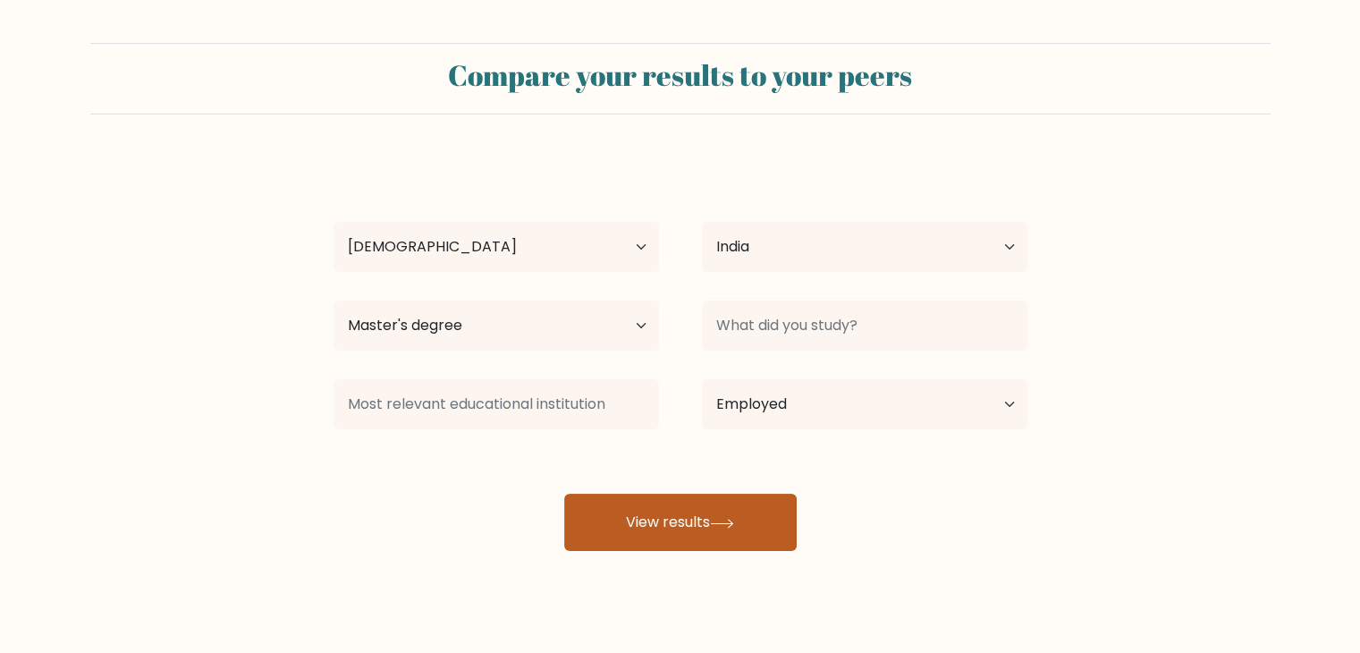
click at [675, 523] on button "View results" at bounding box center [680, 521] width 232 height 57
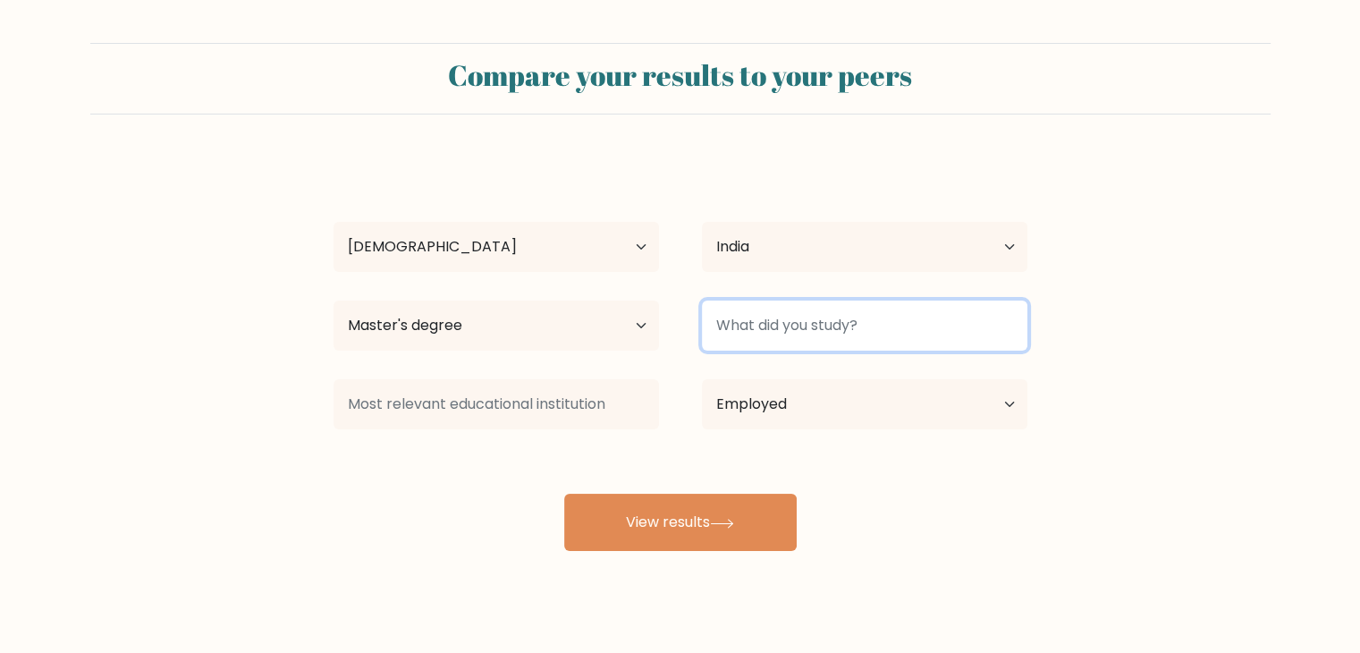
click at [755, 316] on input at bounding box center [864, 325] width 325 height 50
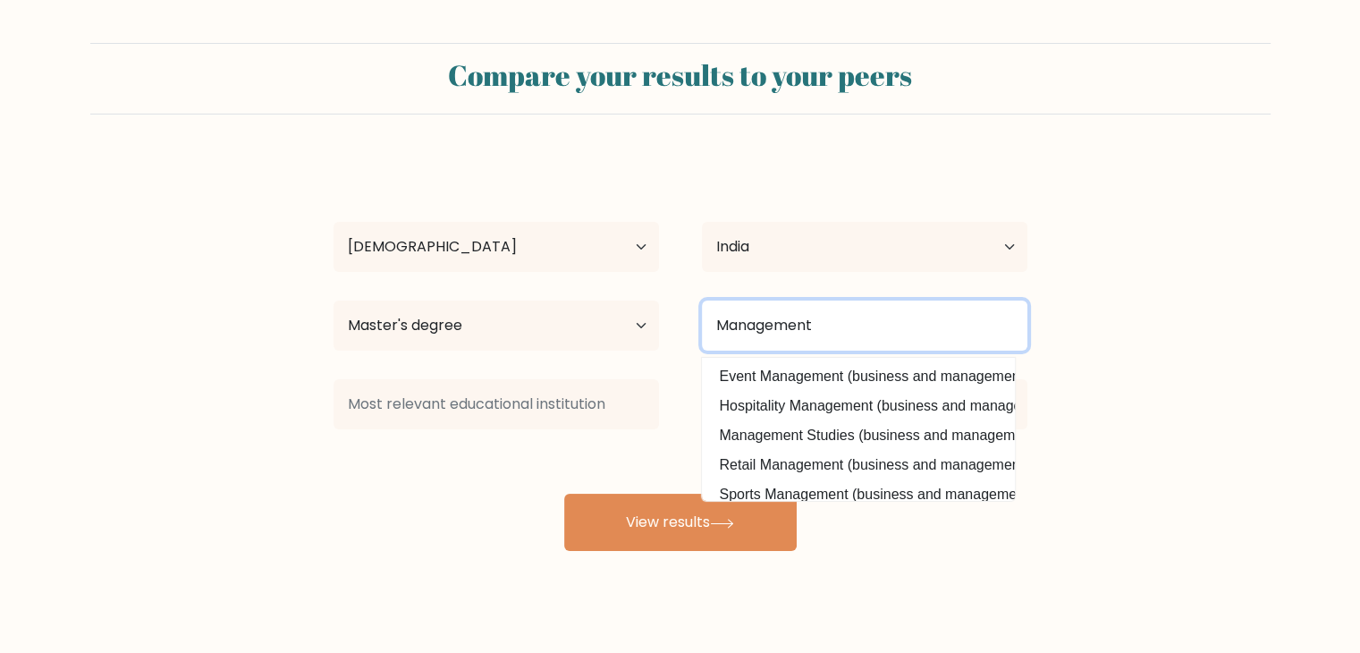
type input "Management"
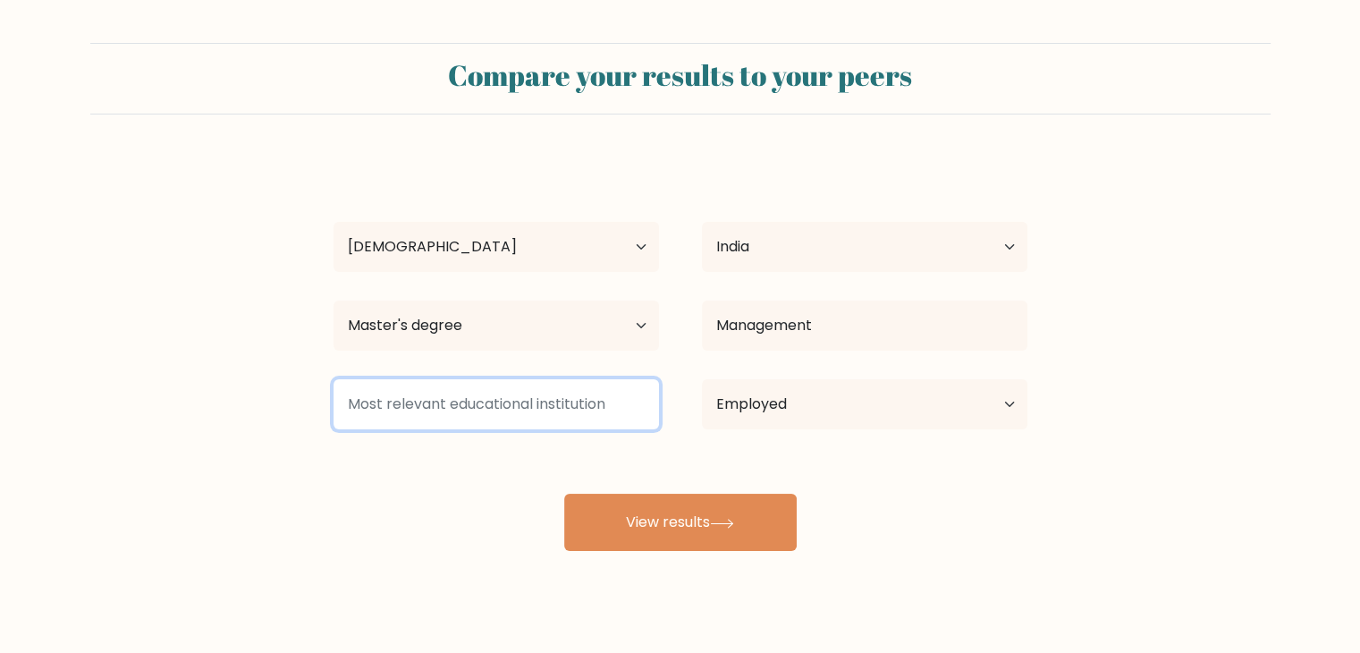
click at [540, 412] on input at bounding box center [495, 404] width 325 height 50
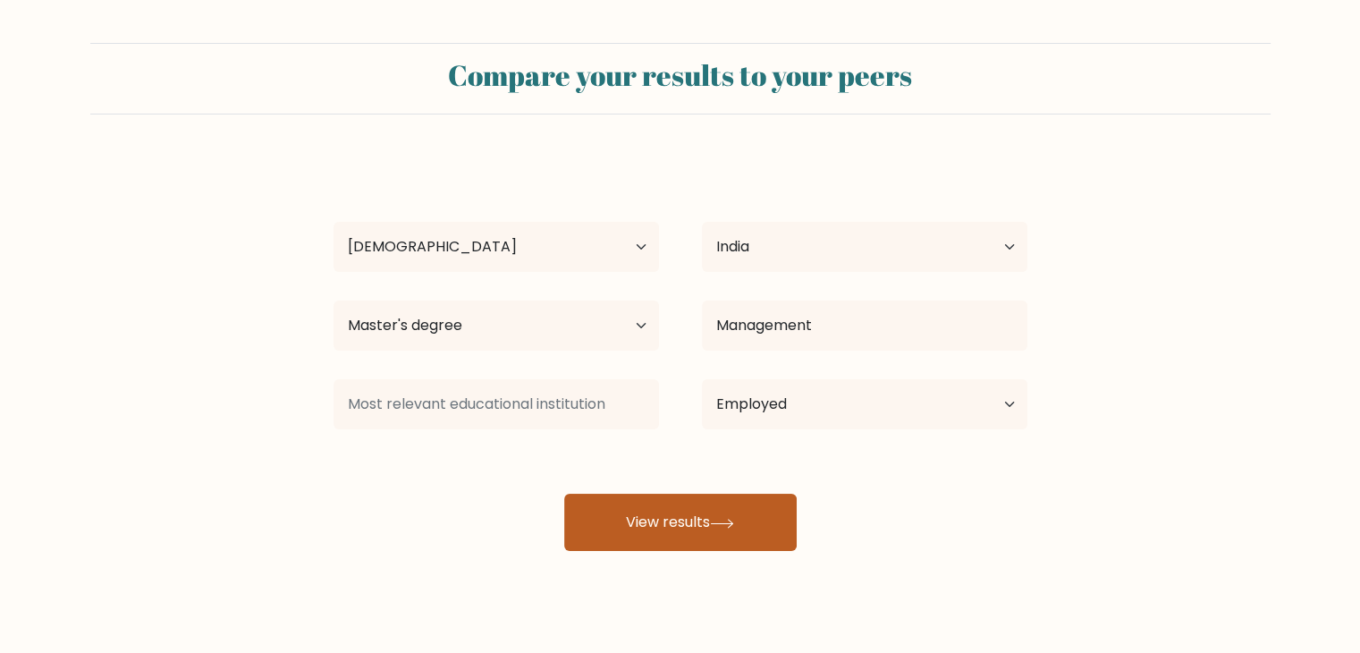
click at [712, 505] on button "View results" at bounding box center [680, 521] width 232 height 57
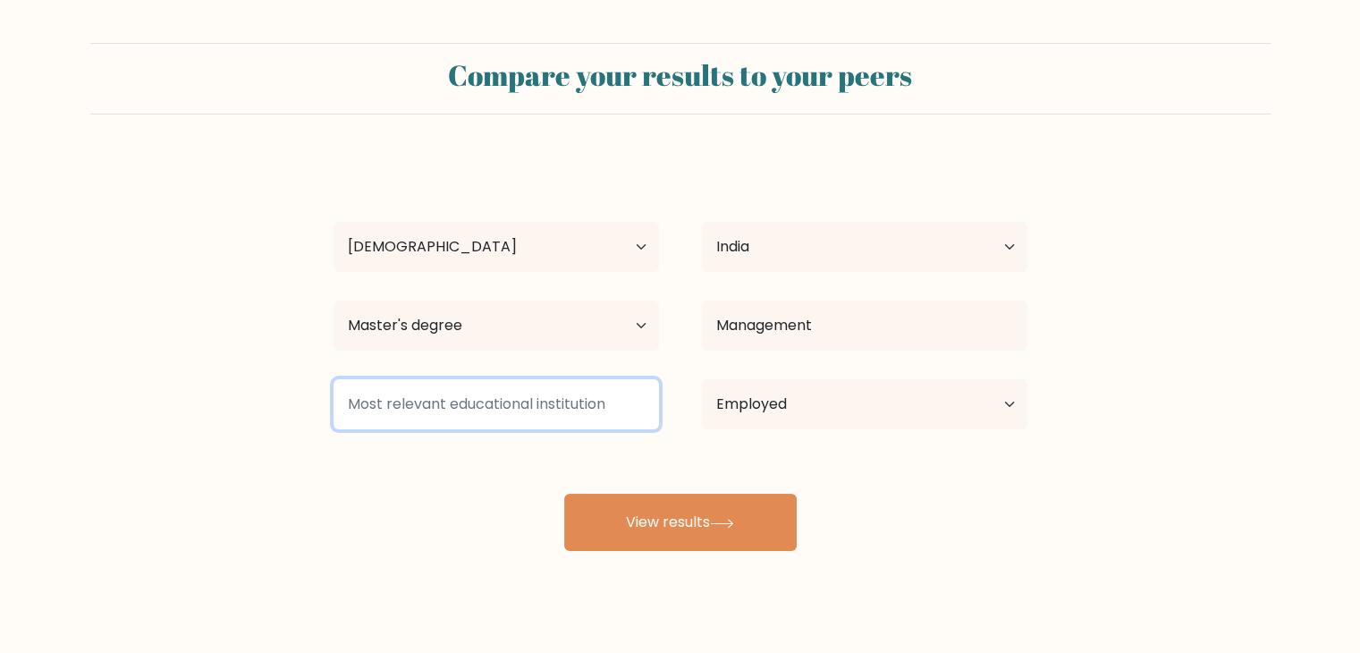
click at [540, 379] on input at bounding box center [495, 404] width 325 height 50
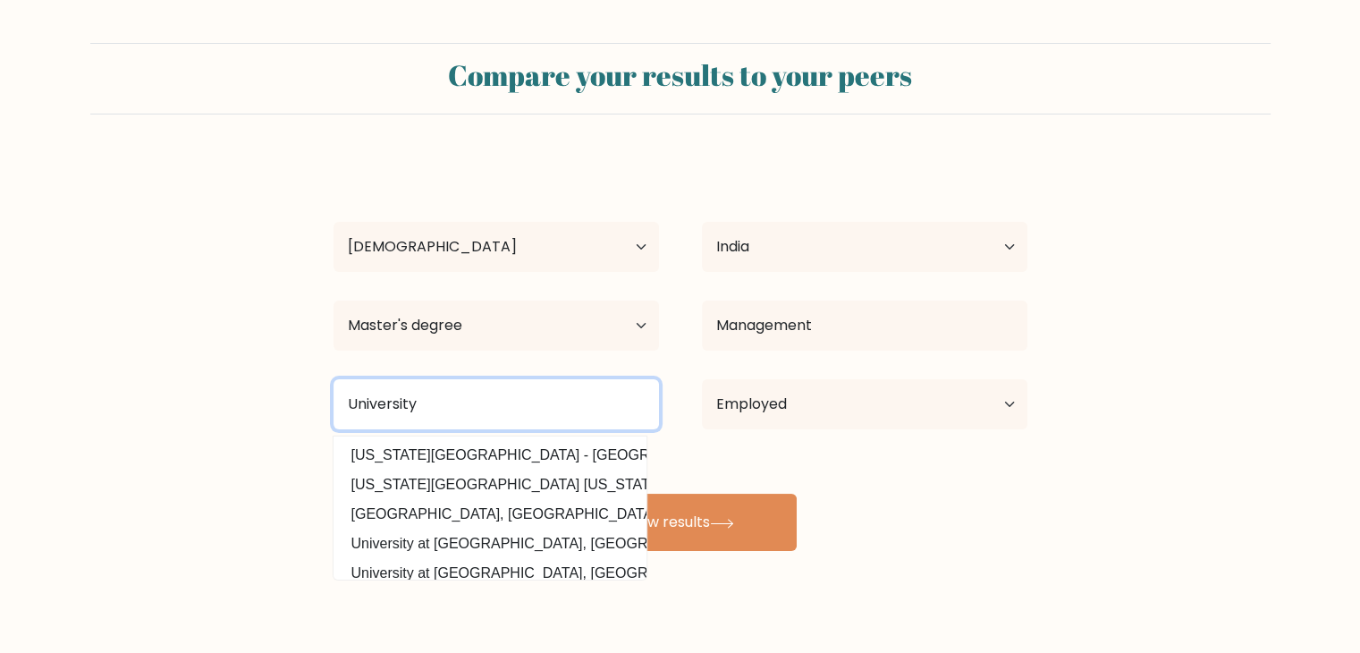
type input "University"
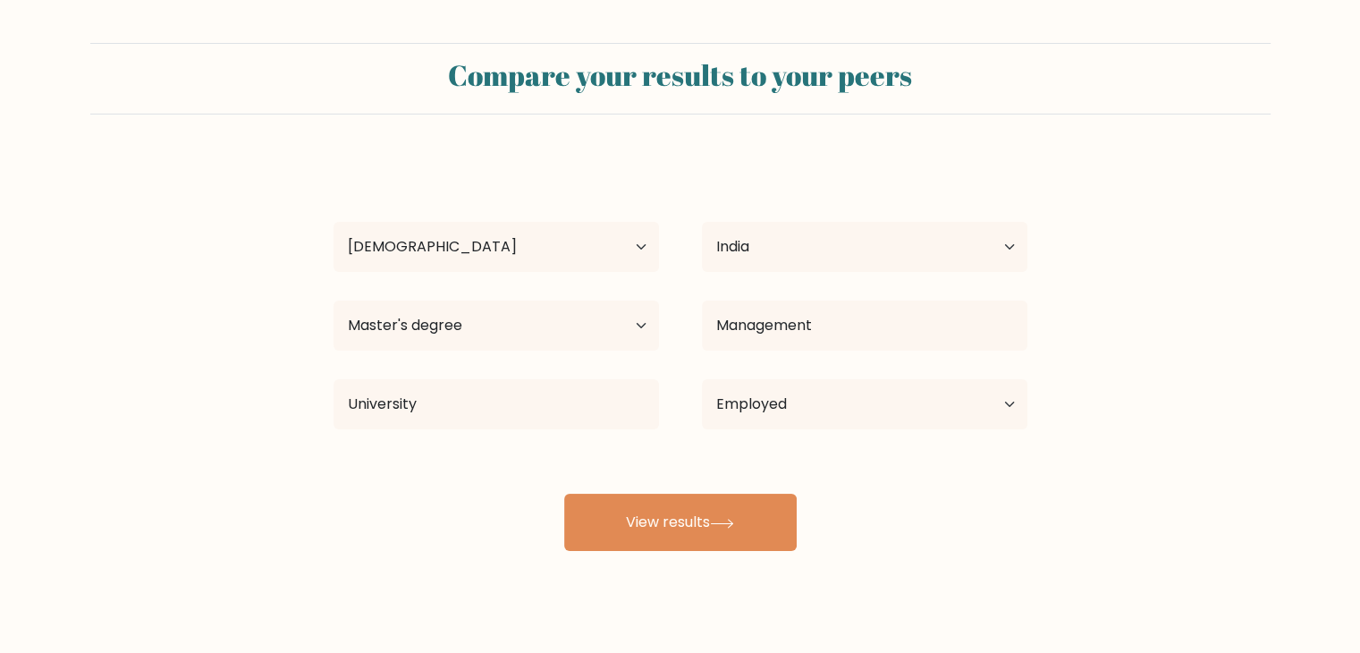
click at [751, 447] on div "M K Age Under 18 years old 18-24 years old 25-34 years old 35-44 years old 45-5…" at bounding box center [680, 353] width 715 height 393
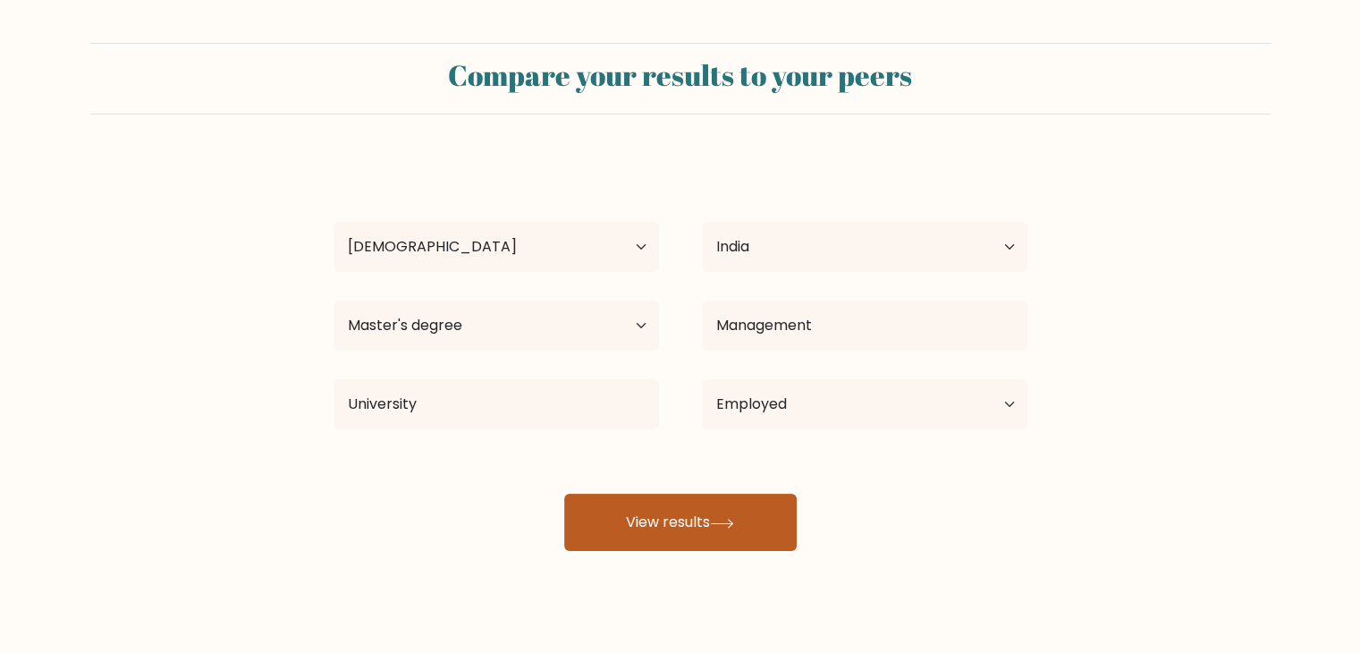
click at [659, 525] on button "View results" at bounding box center [680, 521] width 232 height 57
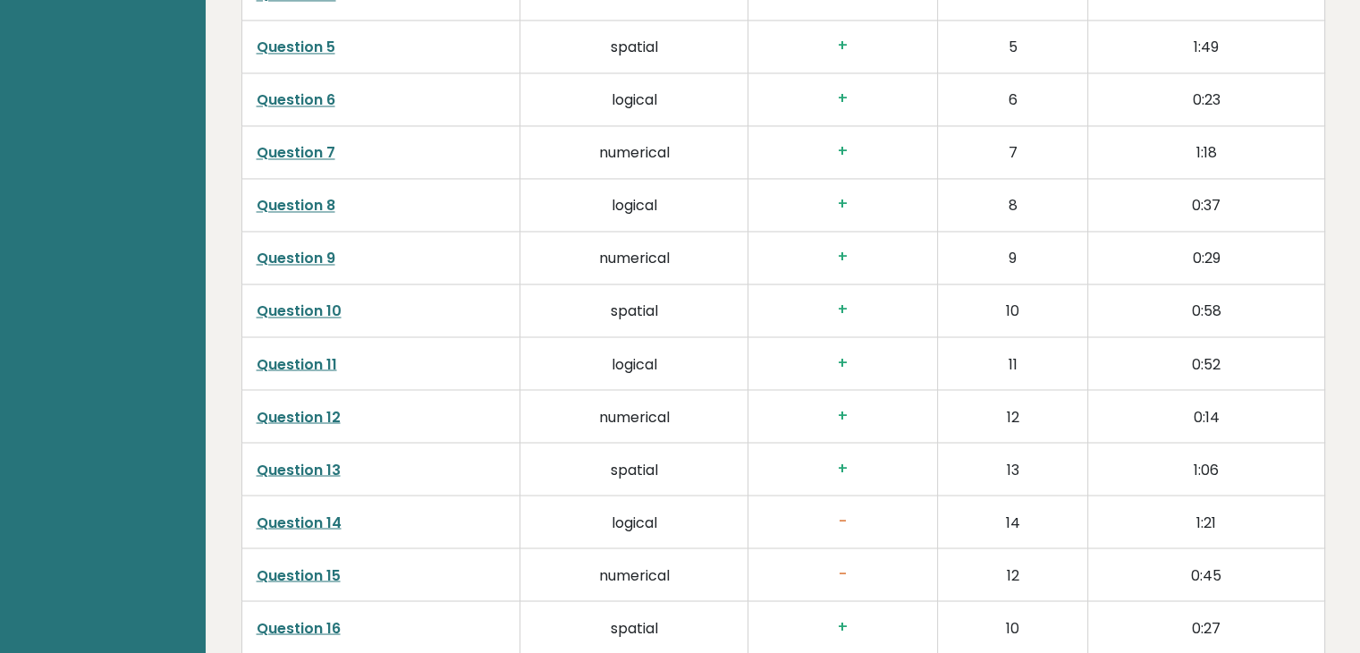
scroll to position [3036, 0]
click at [312, 523] on link "Question 14" at bounding box center [299, 520] width 85 height 21
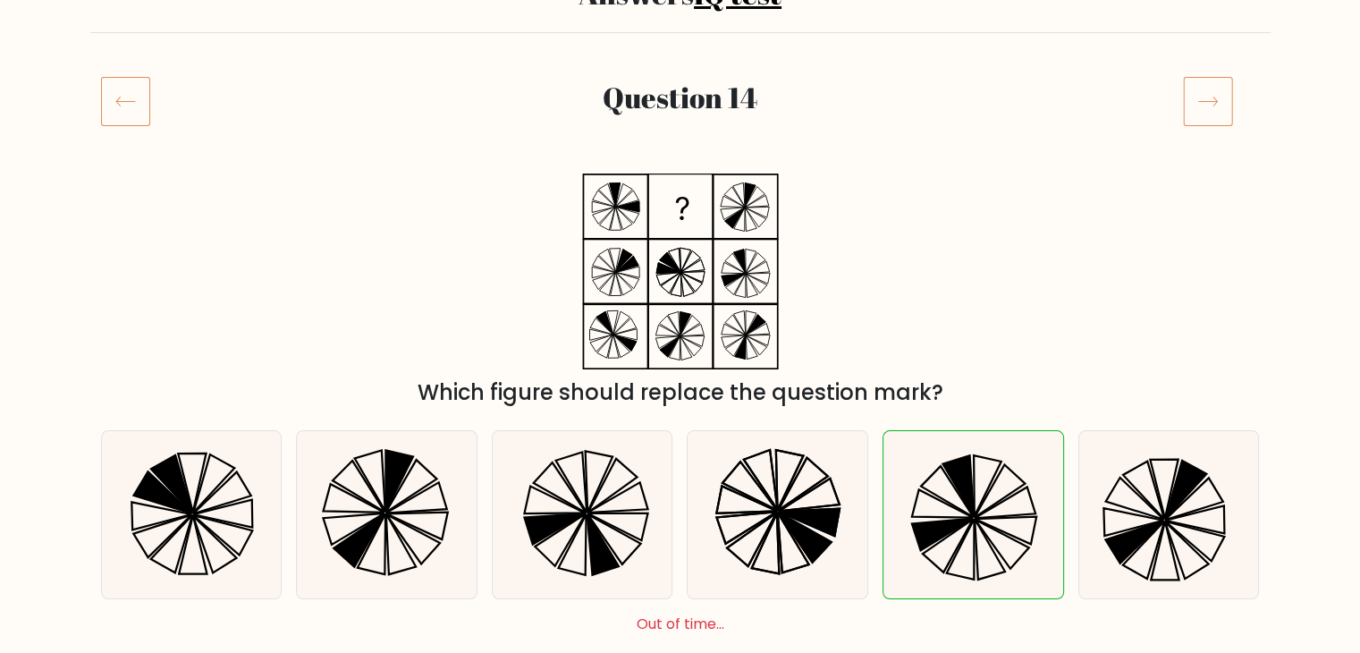
scroll to position [173, 0]
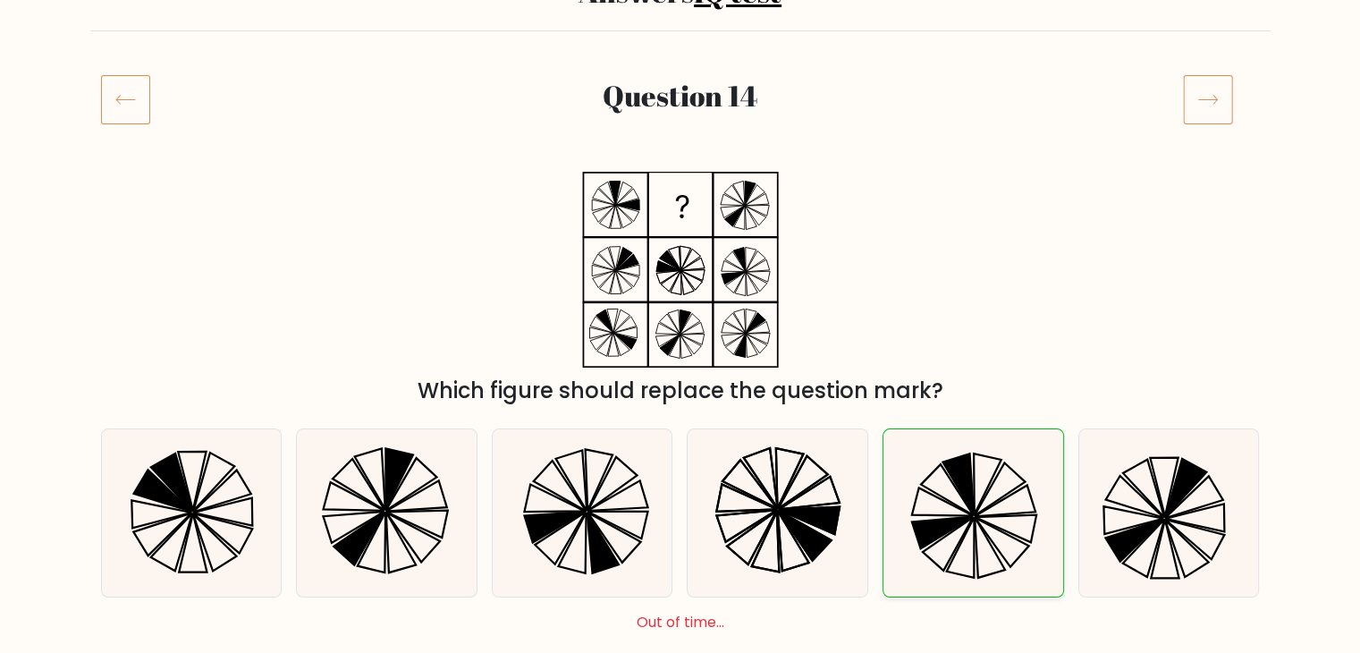
click at [886, 484] on div at bounding box center [972, 512] width 181 height 169
click at [681, 162] on input "e." at bounding box center [680, 157] width 1 height 9
radio input "true"
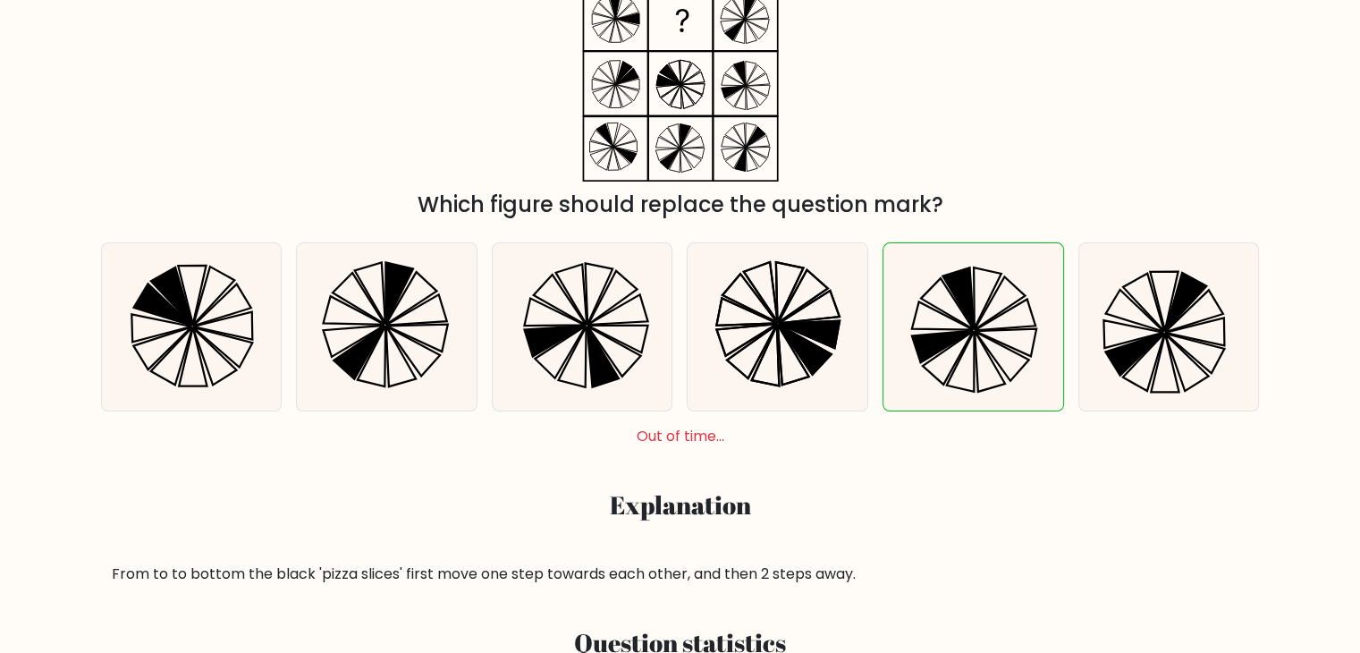
scroll to position [0, 0]
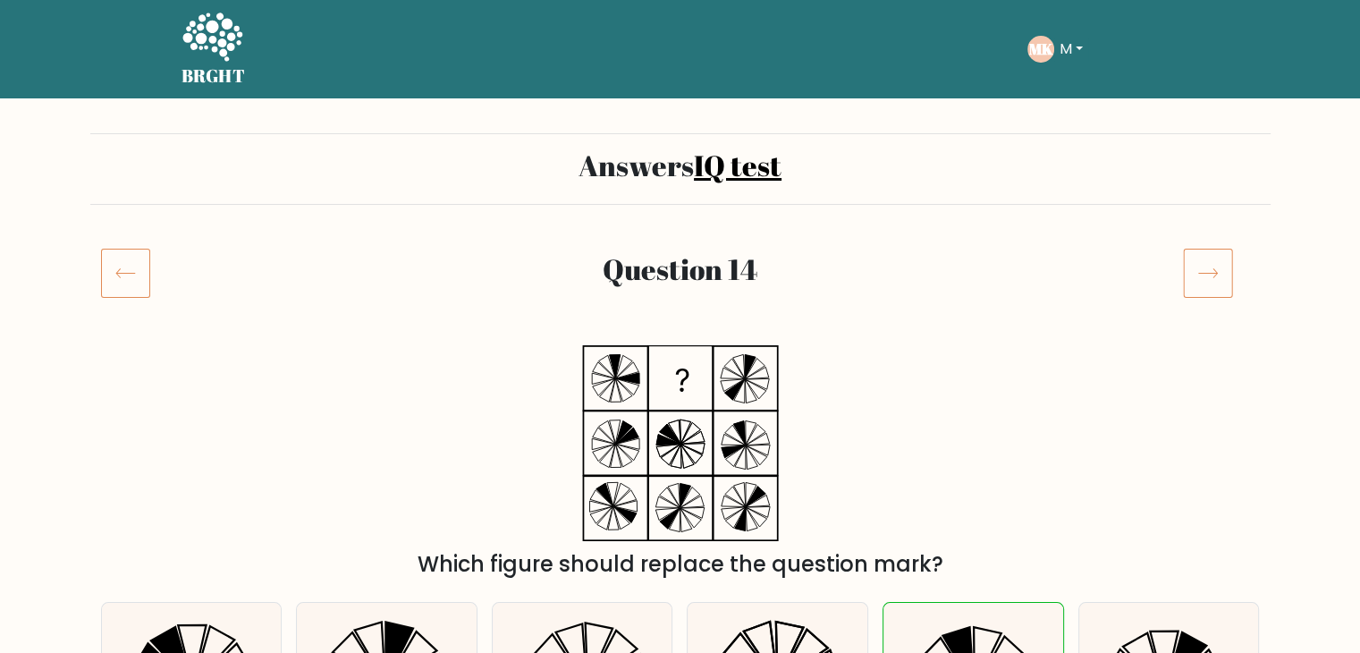
click at [1188, 270] on icon at bounding box center [1208, 273] width 50 height 50
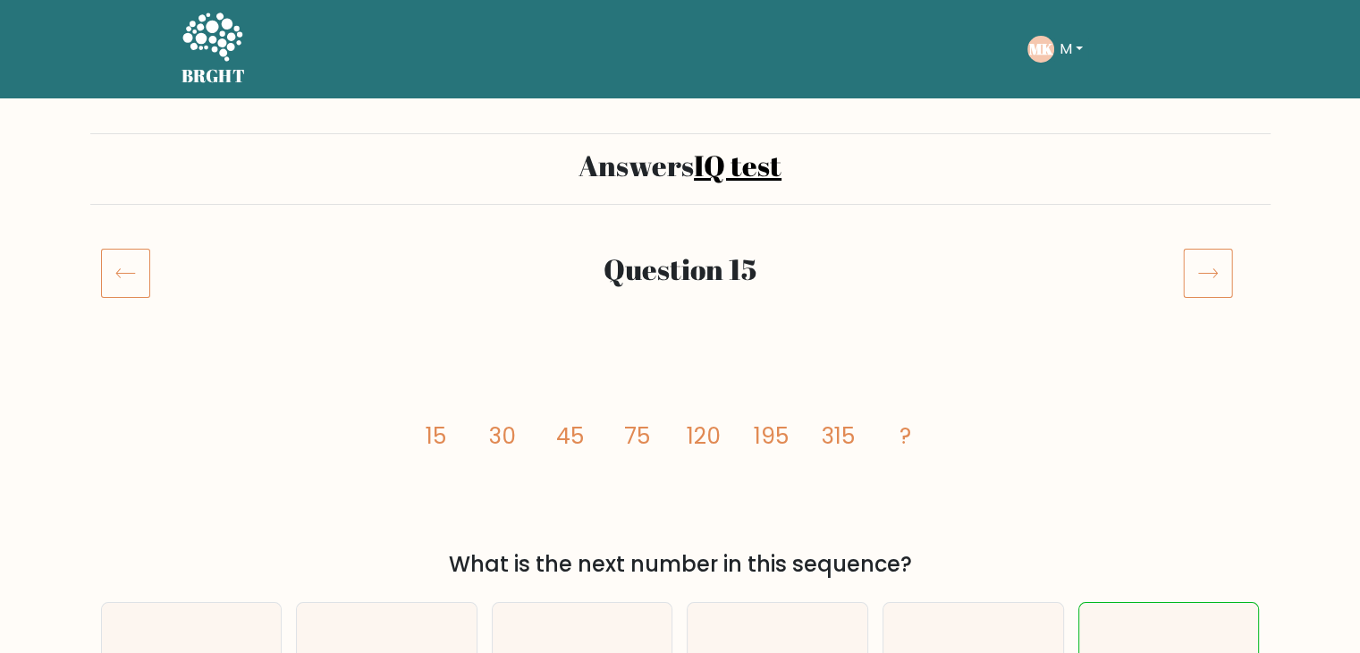
click at [1216, 280] on icon at bounding box center [1208, 273] width 50 height 50
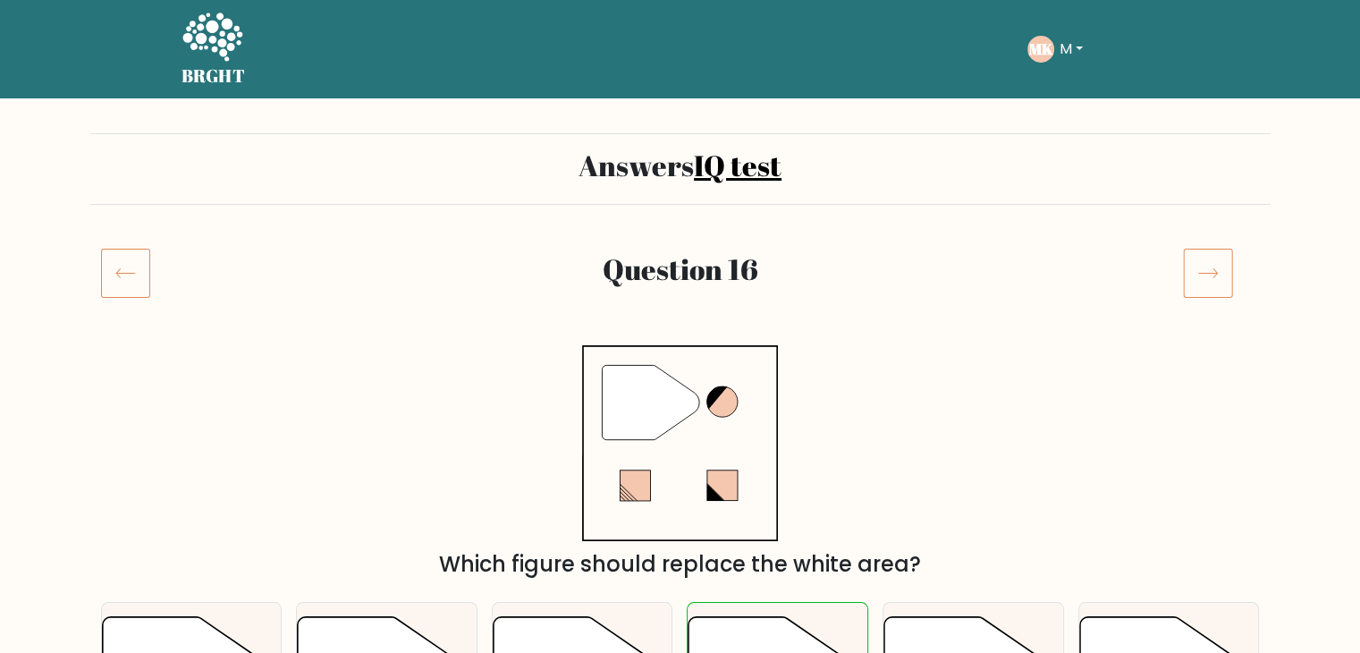
click at [117, 284] on icon at bounding box center [125, 273] width 49 height 50
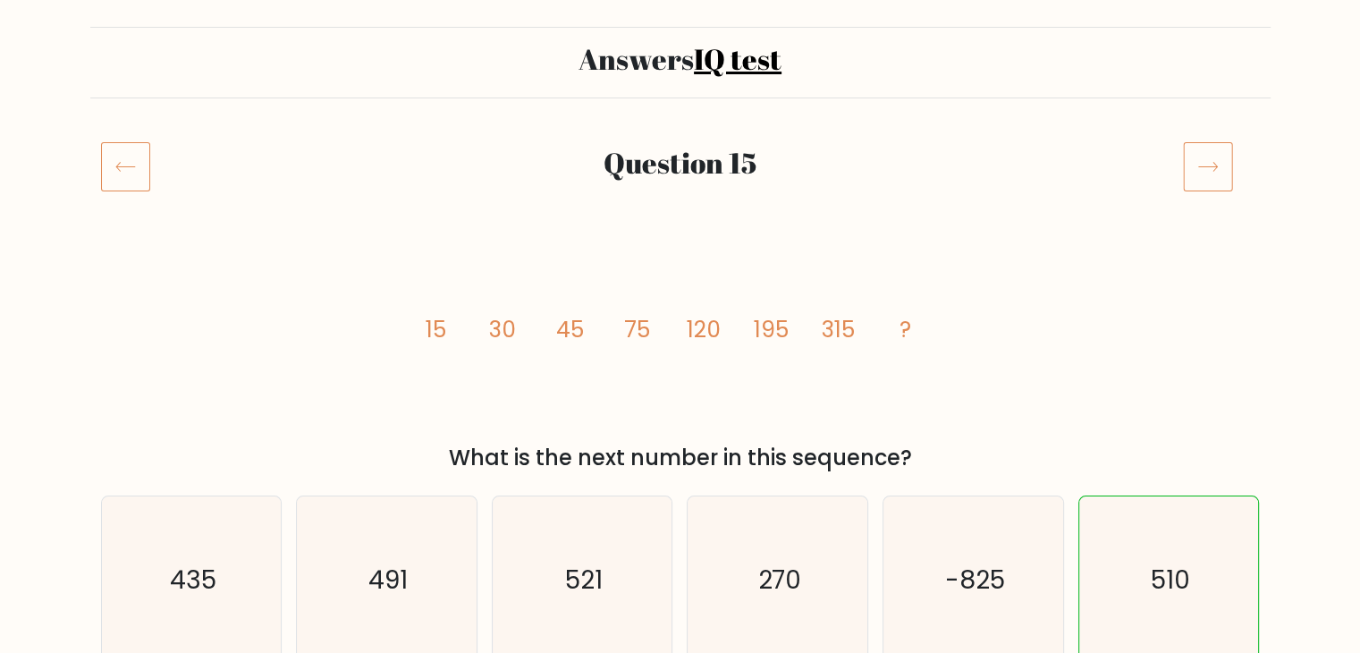
scroll to position [61, 0]
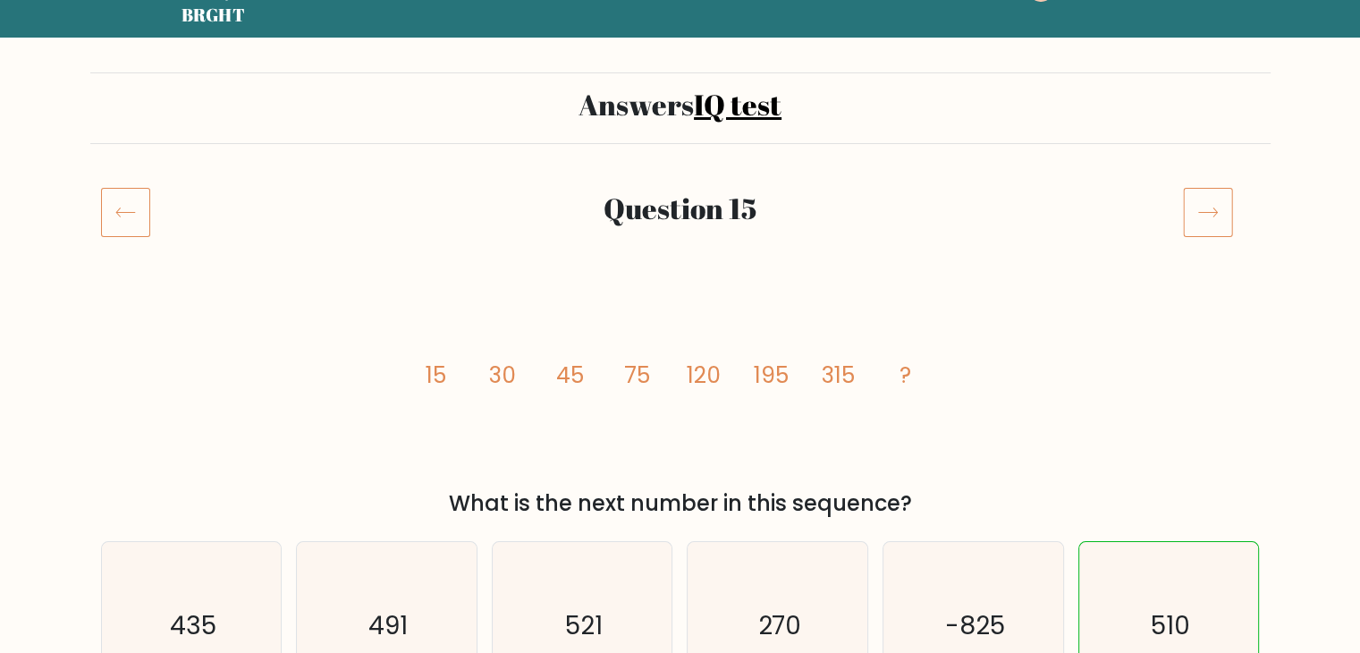
click at [1209, 204] on icon at bounding box center [1208, 212] width 50 height 50
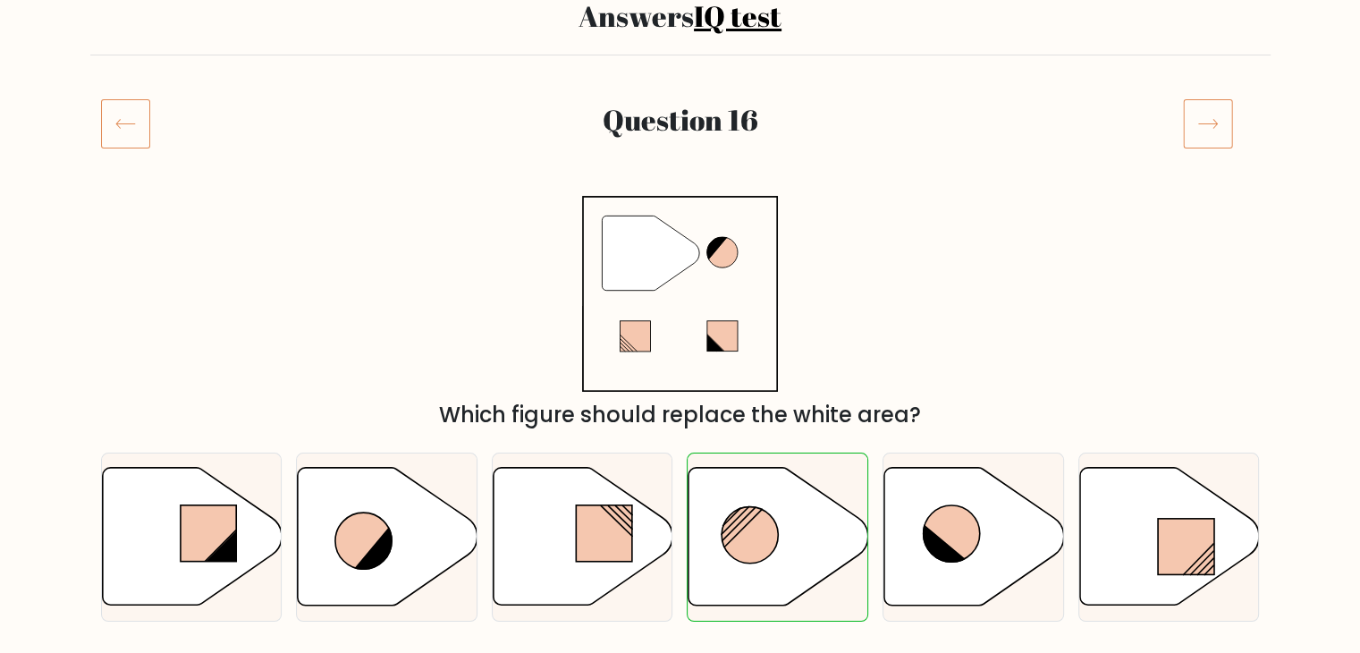
scroll to position [148, 0]
click at [1194, 127] on icon at bounding box center [1208, 124] width 50 height 50
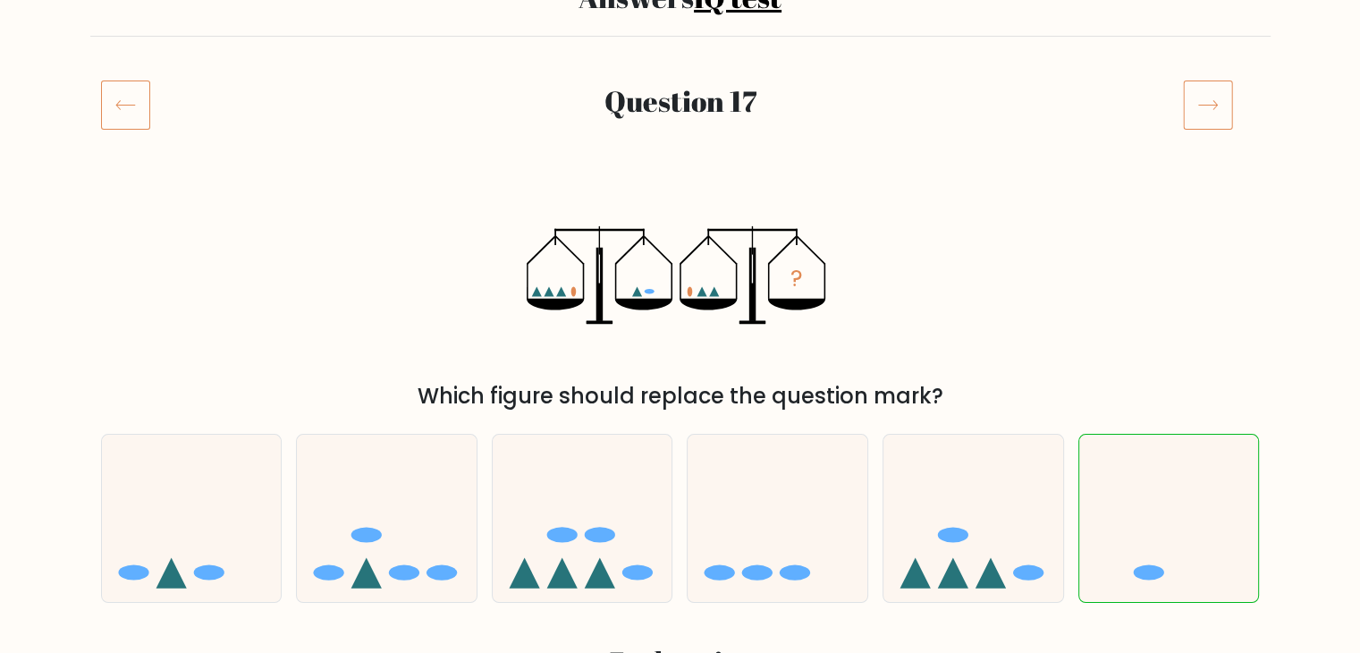
scroll to position [97, 0]
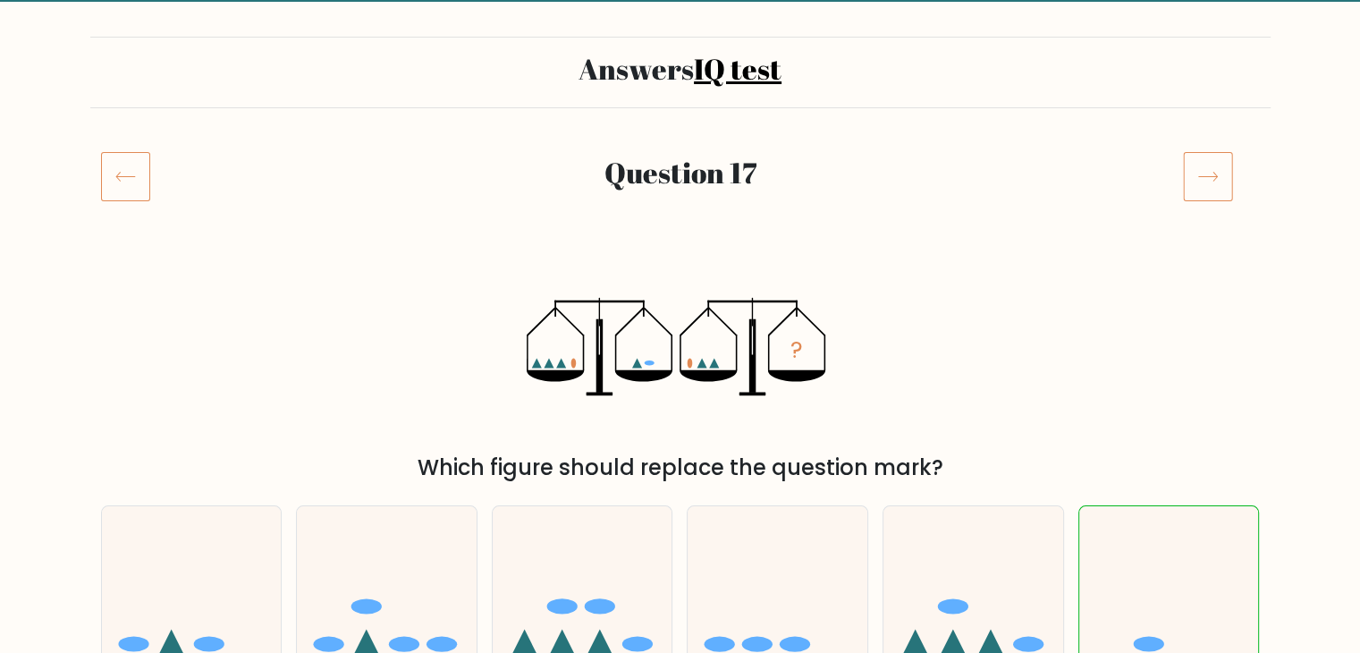
click at [1200, 194] on icon at bounding box center [1208, 176] width 50 height 50
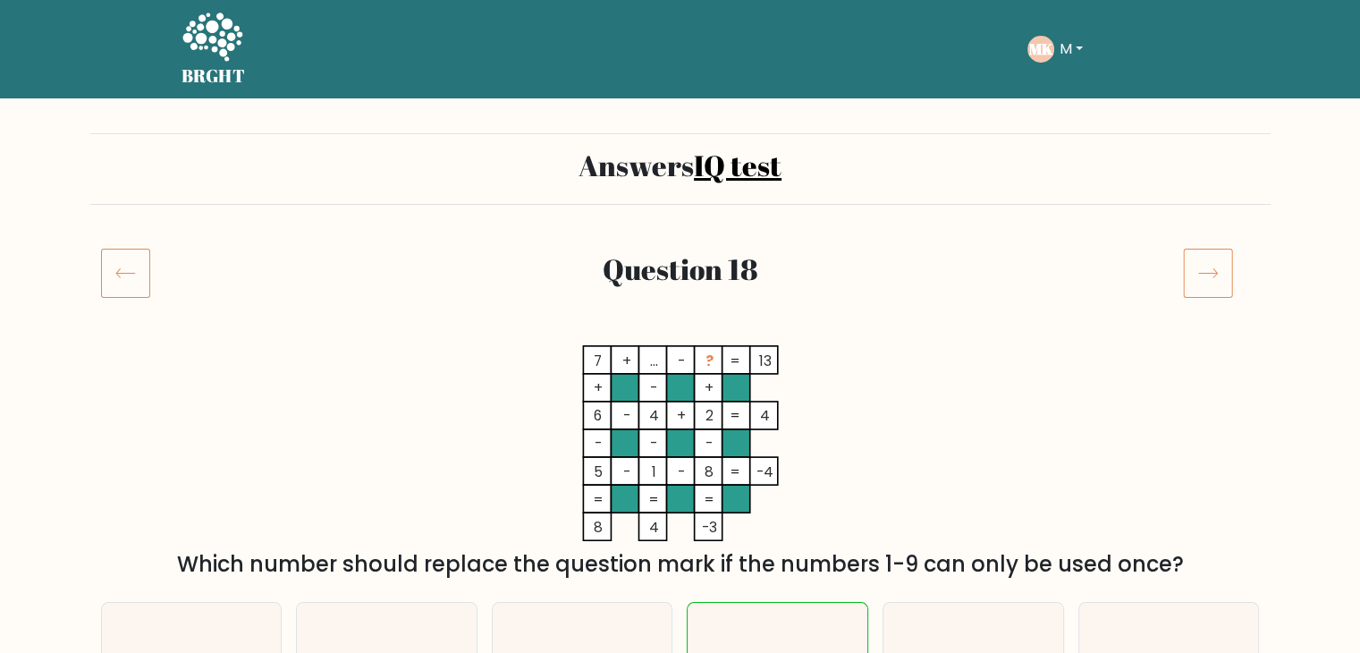
click at [1198, 273] on icon at bounding box center [1207, 273] width 19 height 9
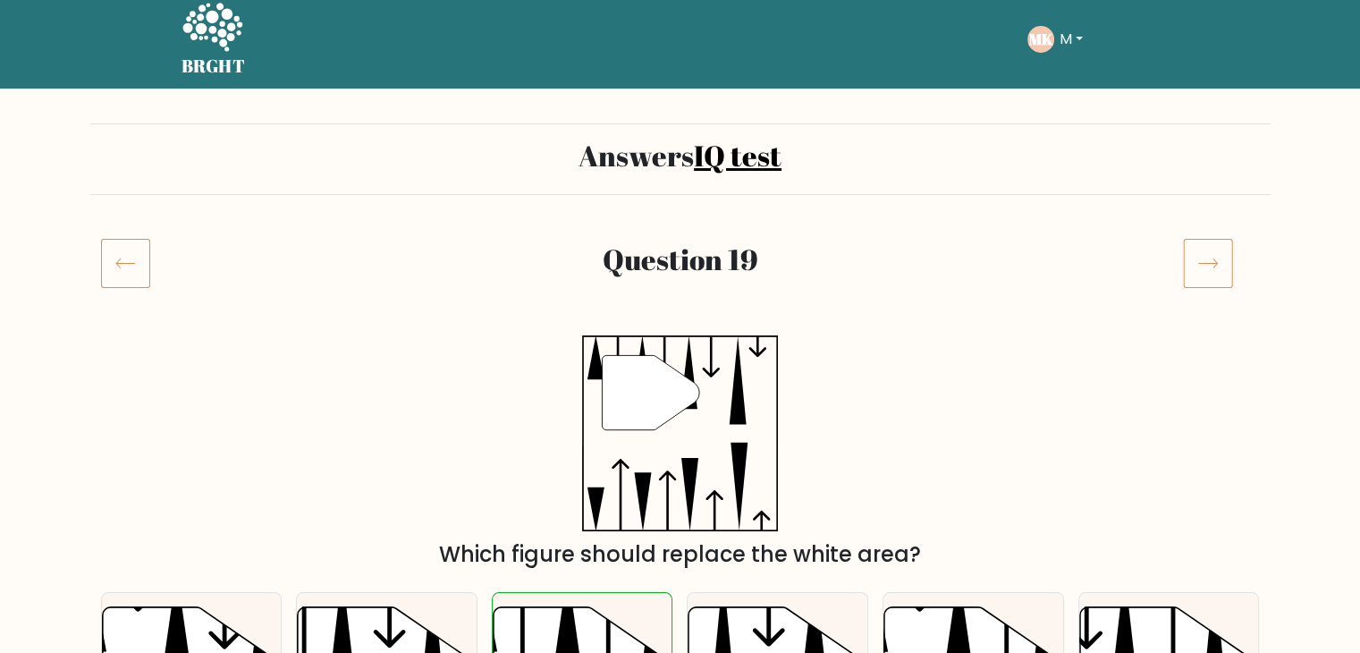
scroll to position [7, 0]
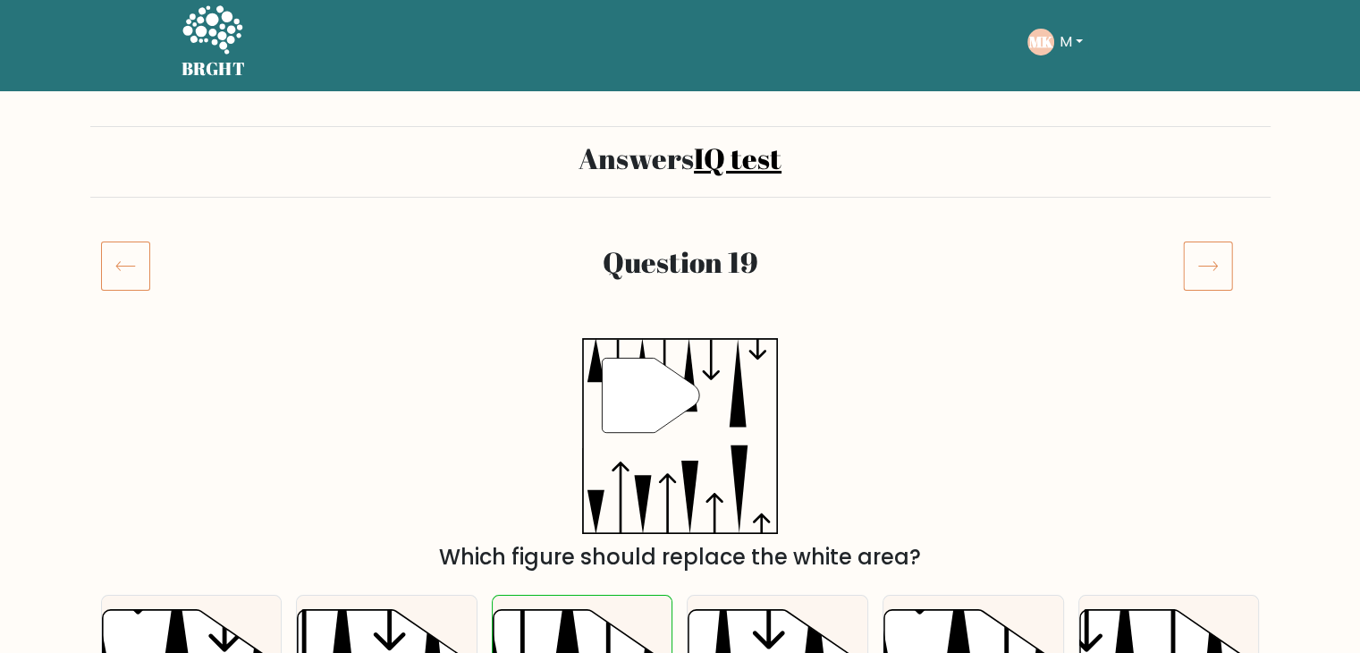
click at [1198, 273] on icon at bounding box center [1208, 265] width 50 height 50
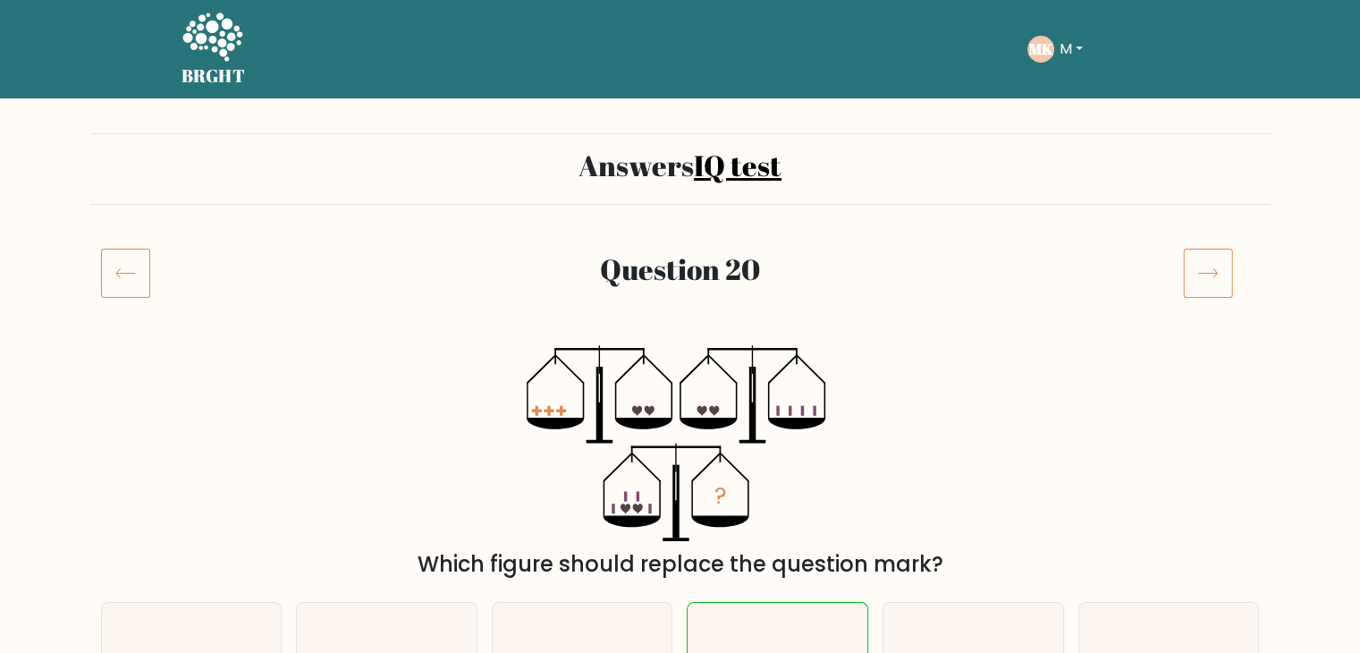
click at [1198, 273] on icon at bounding box center [1207, 273] width 19 height 9
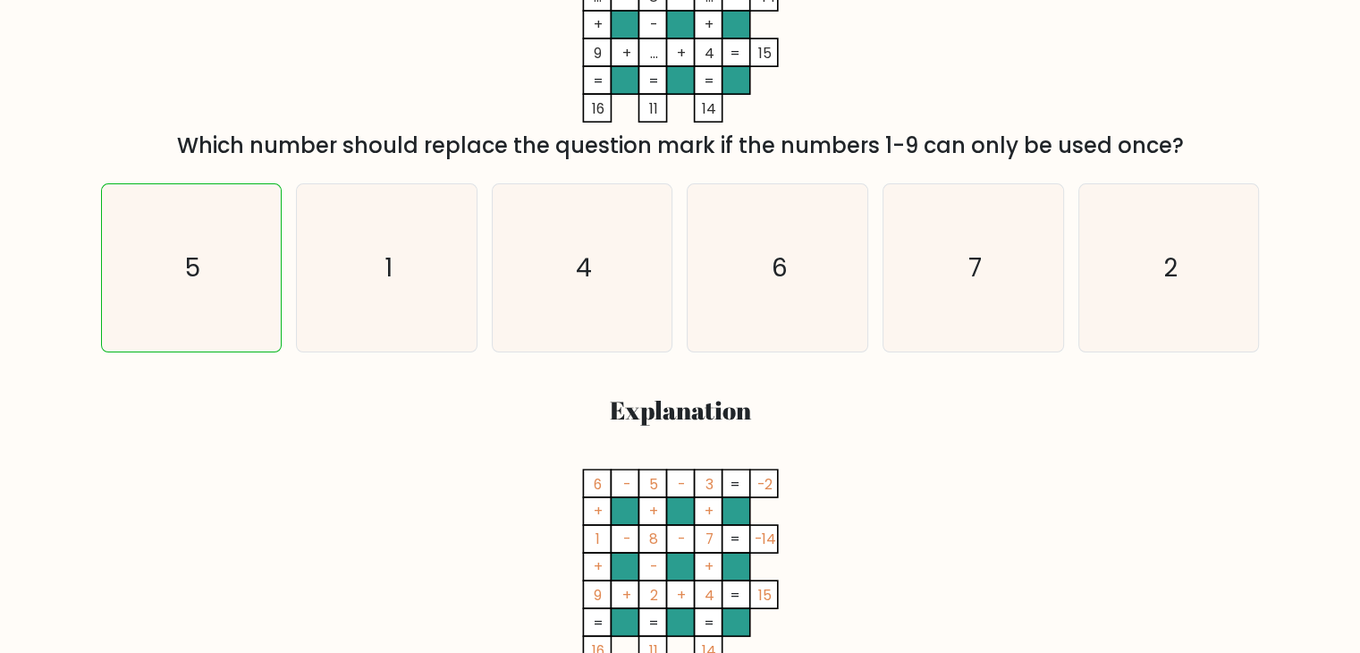
scroll to position [249, 0]
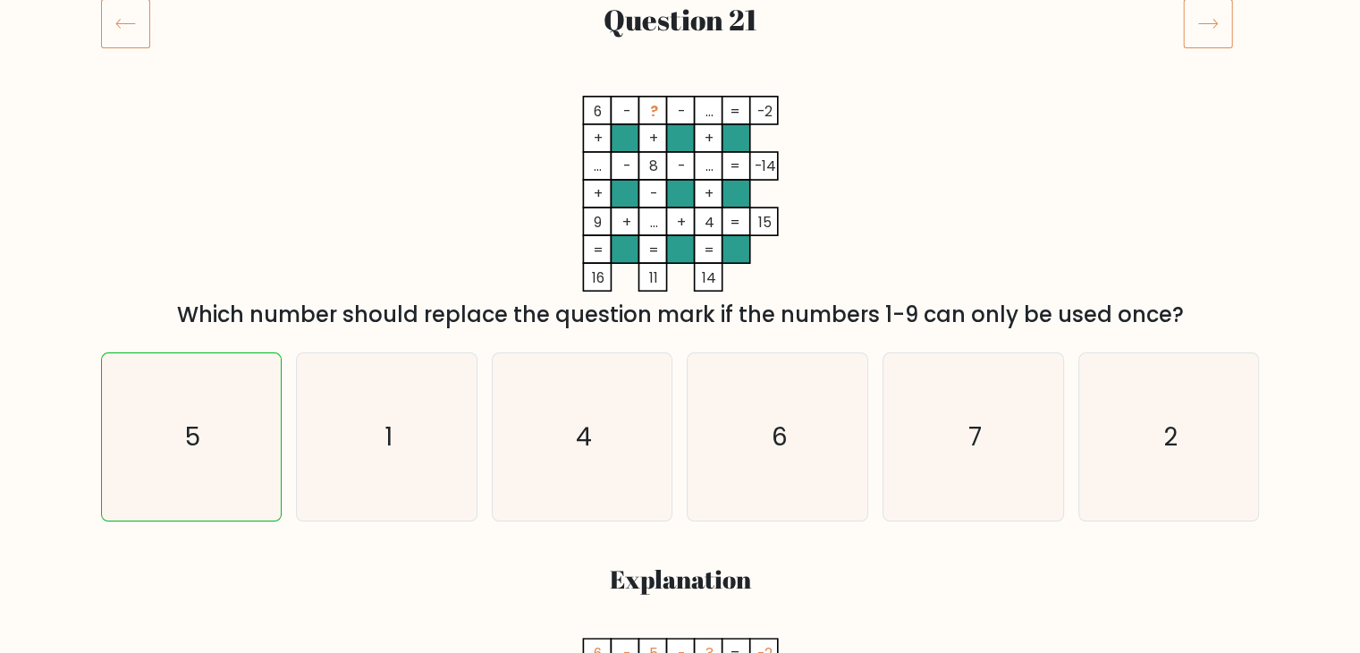
click at [1205, 19] on icon at bounding box center [1208, 23] width 50 height 50
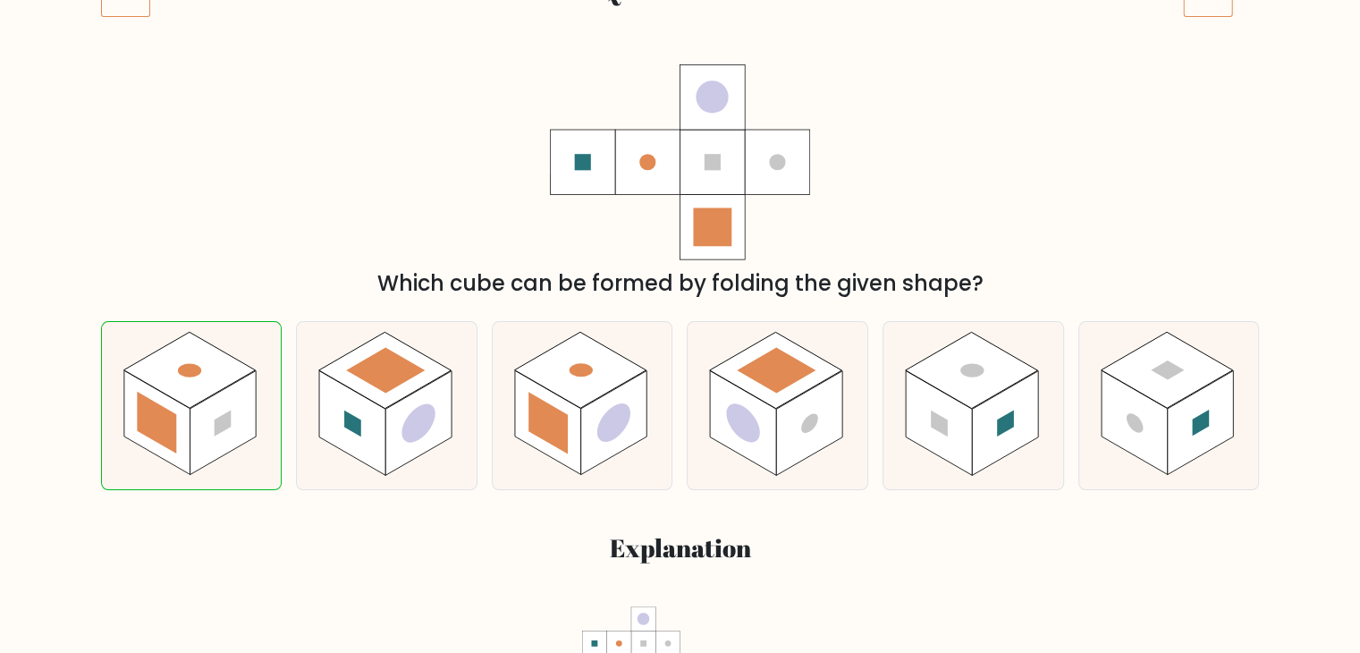
scroll to position [143, 0]
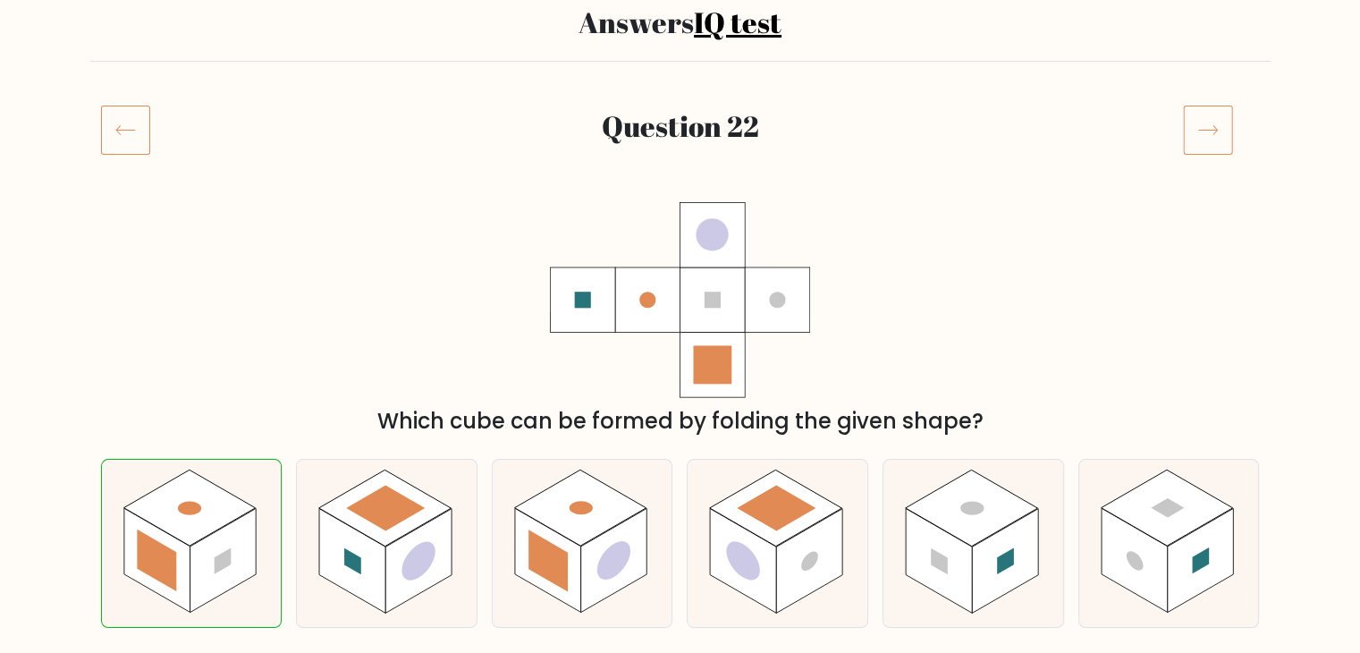
click at [1192, 120] on icon at bounding box center [1208, 130] width 50 height 50
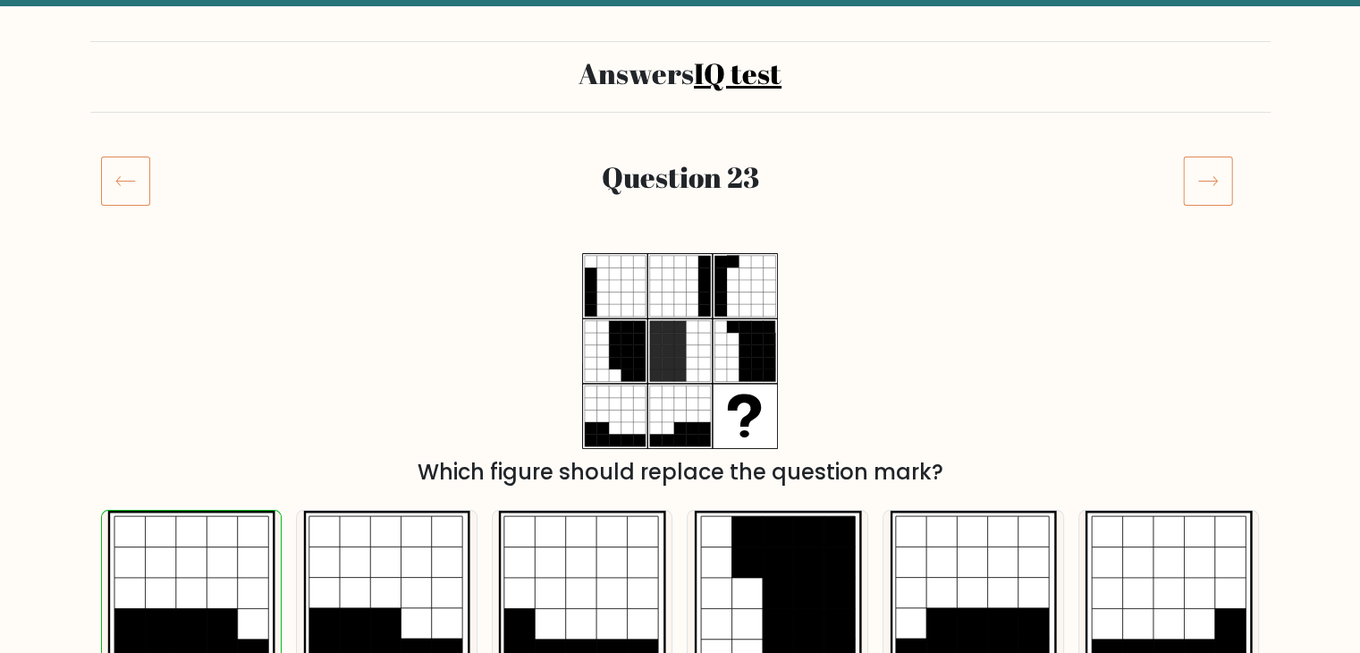
scroll to position [89, 0]
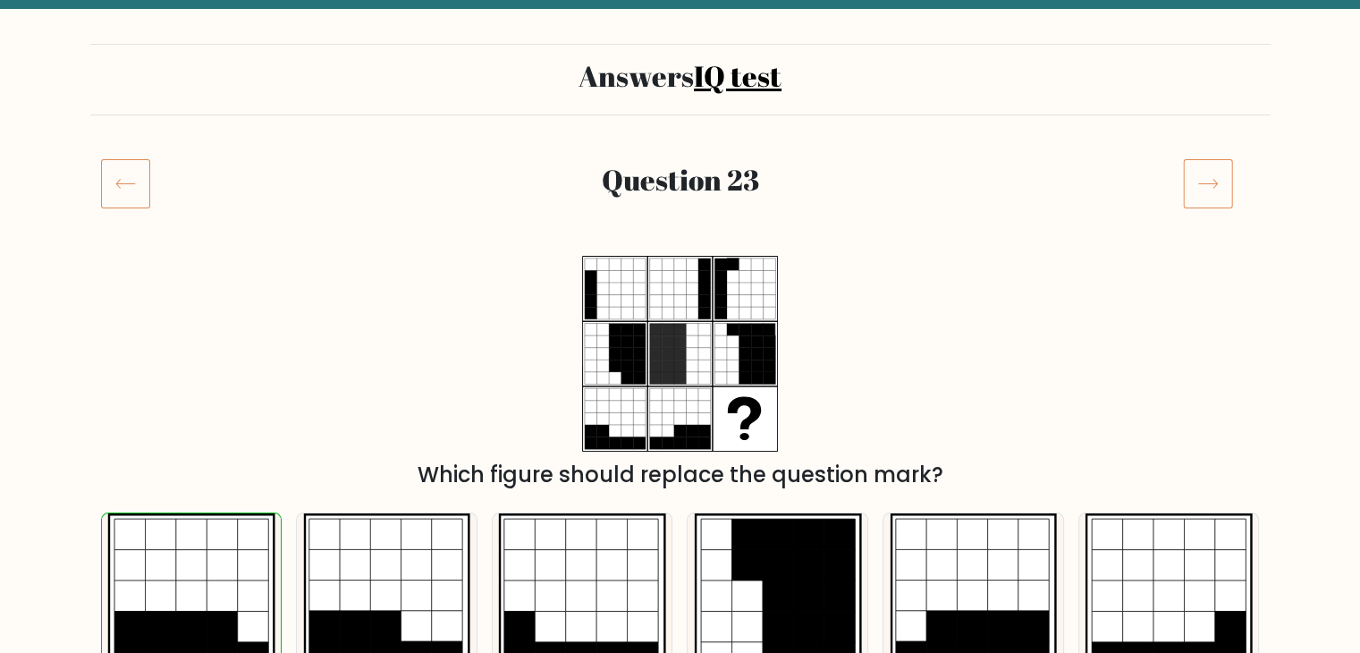
click at [1173, 191] on div at bounding box center [1221, 183] width 98 height 50
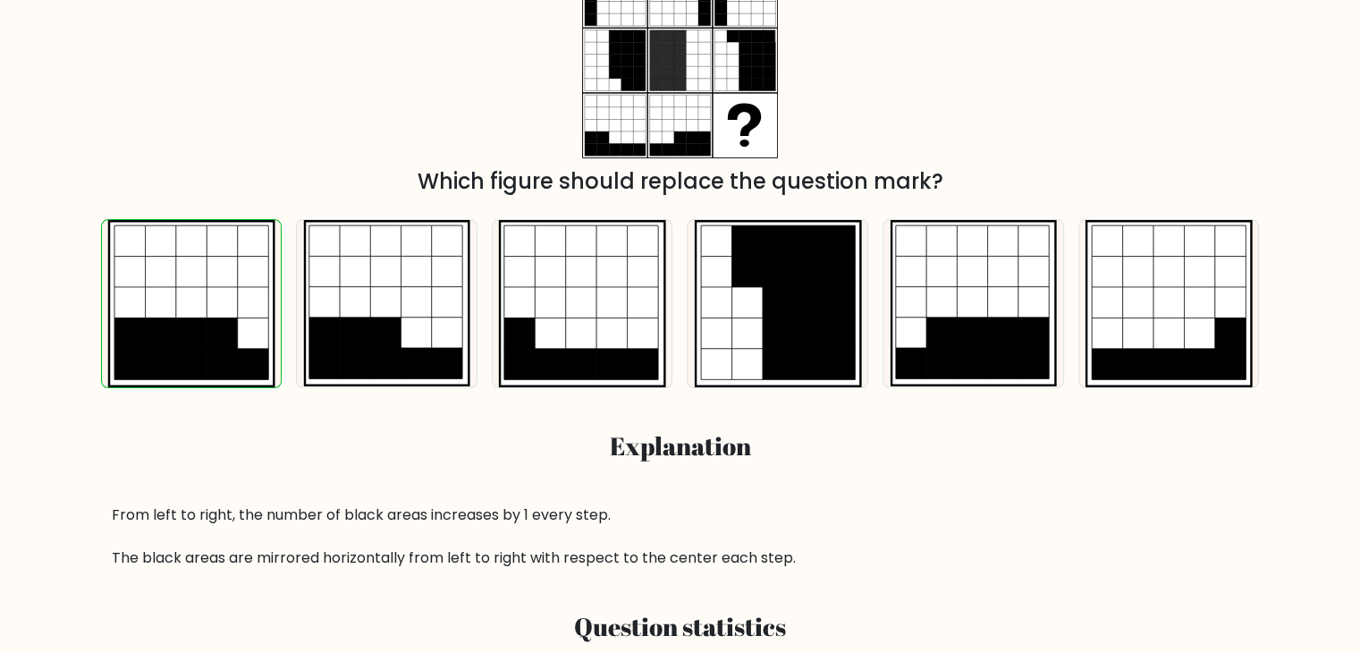
scroll to position [0, 0]
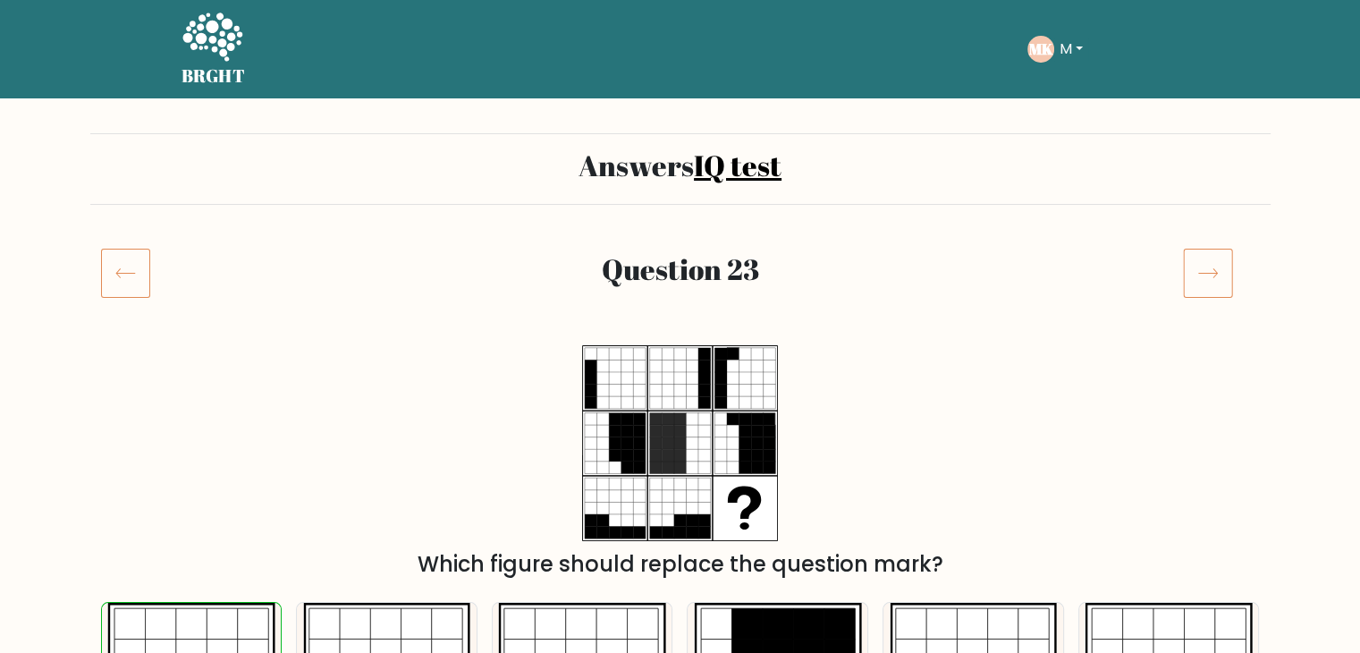
click at [1187, 273] on icon at bounding box center [1208, 273] width 50 height 50
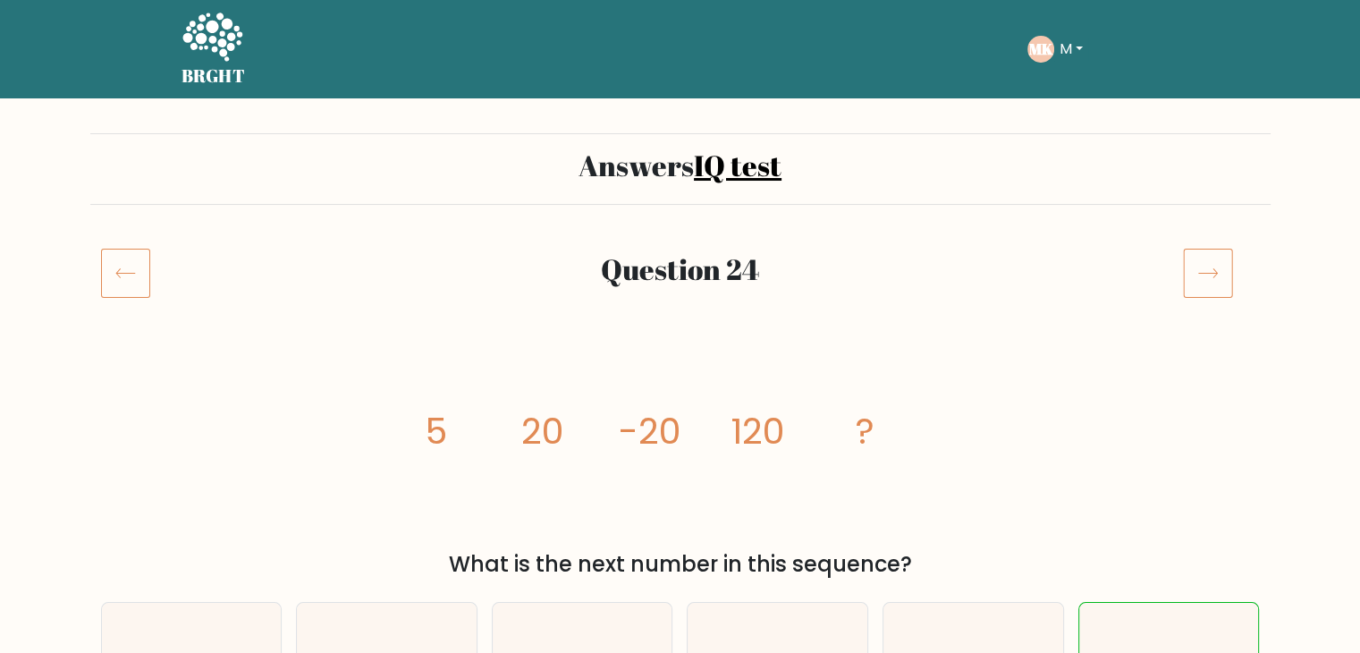
click at [1215, 256] on icon at bounding box center [1208, 273] width 50 height 50
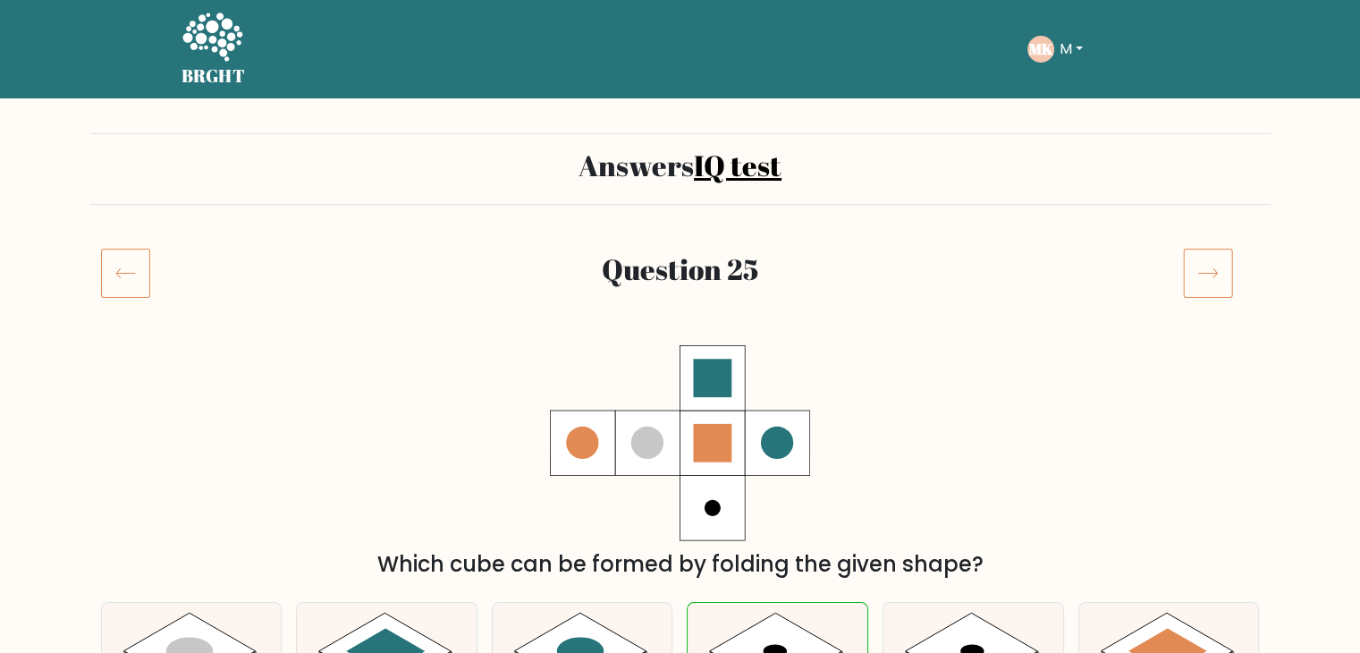
click at [1199, 276] on icon at bounding box center [1208, 273] width 50 height 50
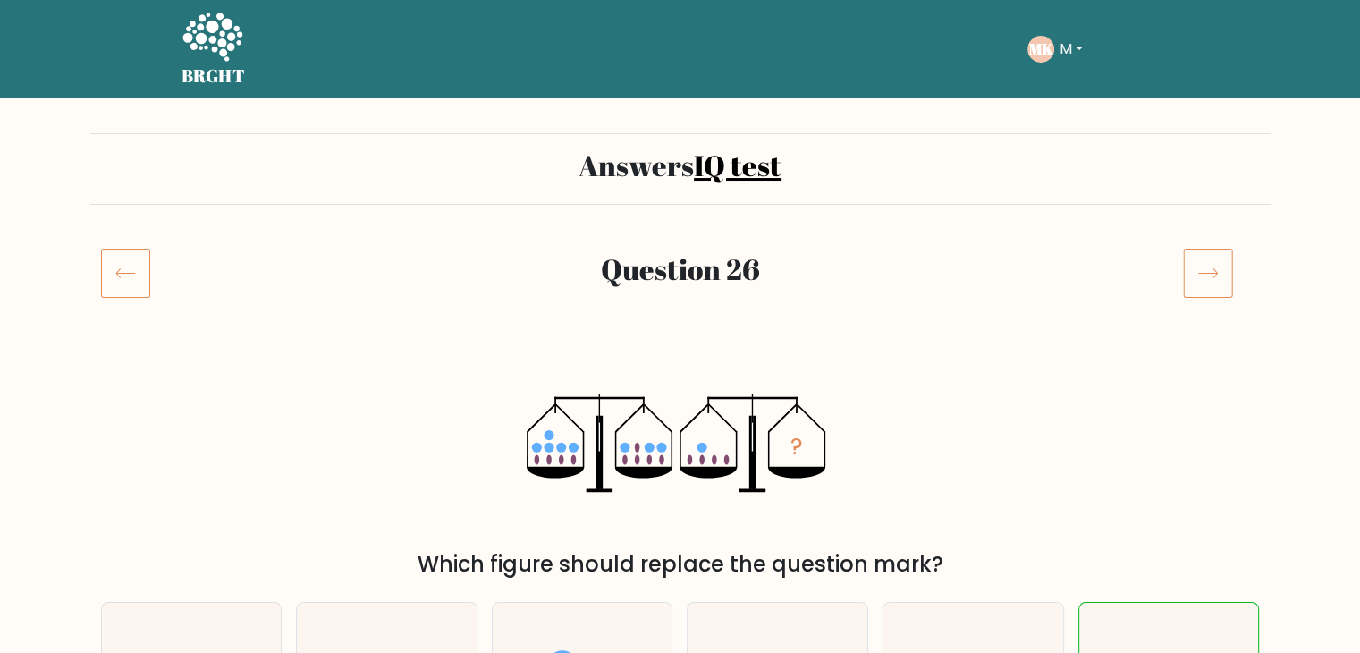
click at [1206, 250] on icon at bounding box center [1208, 273] width 50 height 50
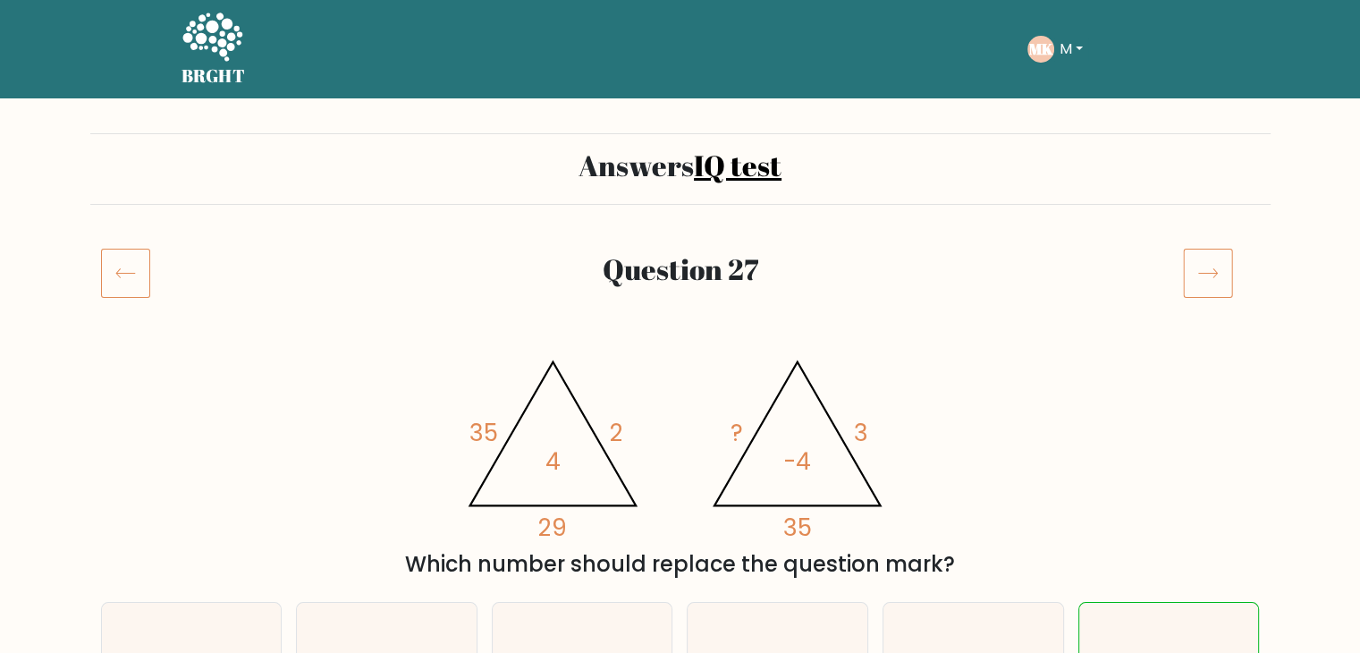
click at [1221, 268] on icon at bounding box center [1208, 273] width 50 height 50
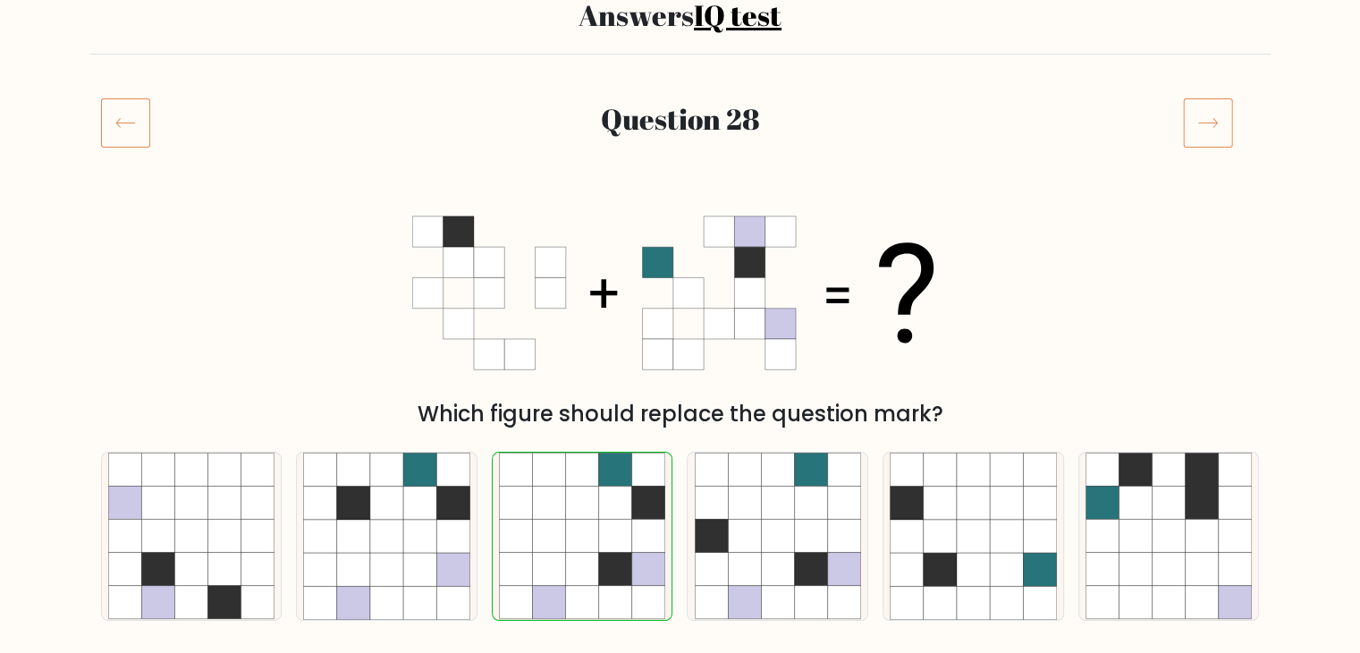
scroll to position [149, 0]
click at [1228, 110] on icon at bounding box center [1208, 123] width 50 height 50
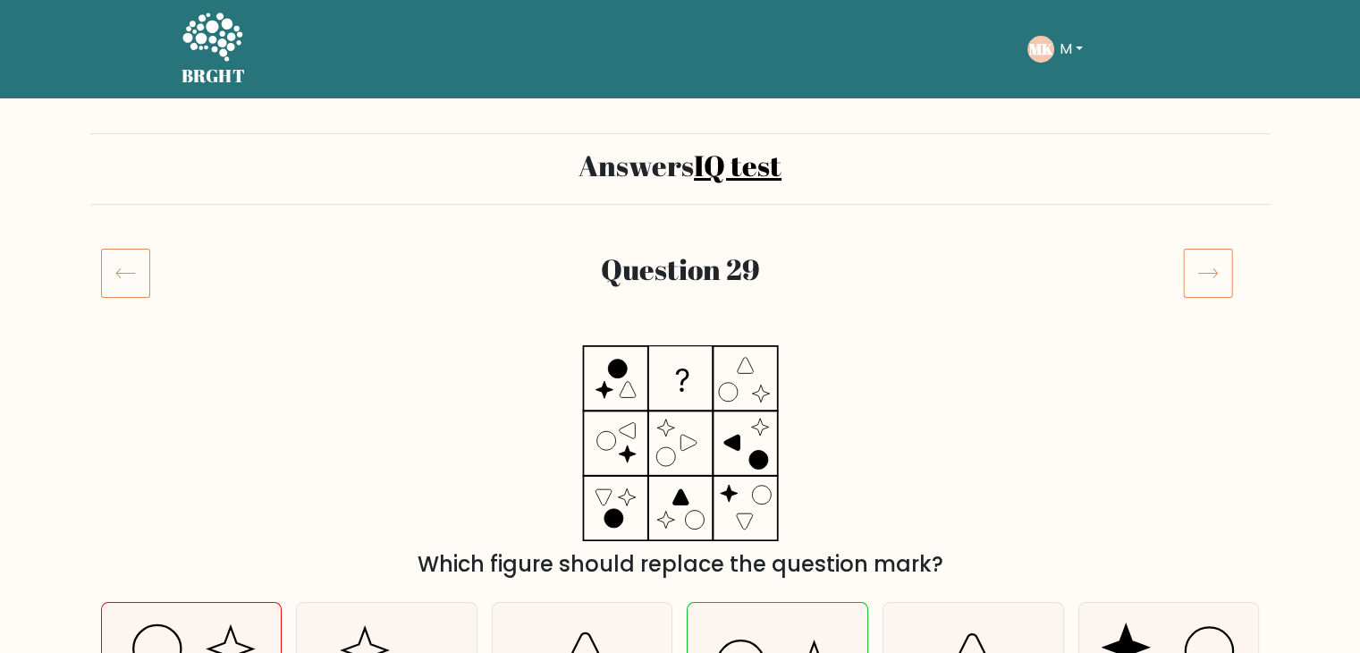
click at [1191, 276] on icon at bounding box center [1208, 273] width 50 height 50
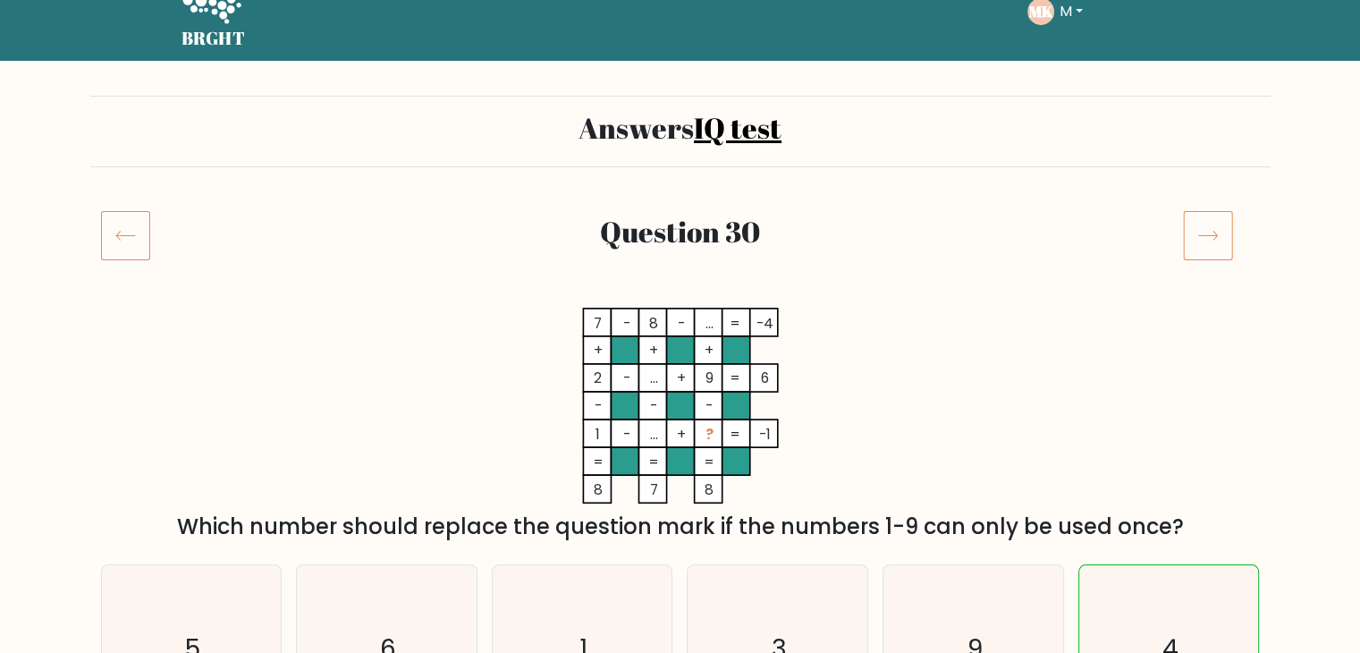
scroll to position [32, 0]
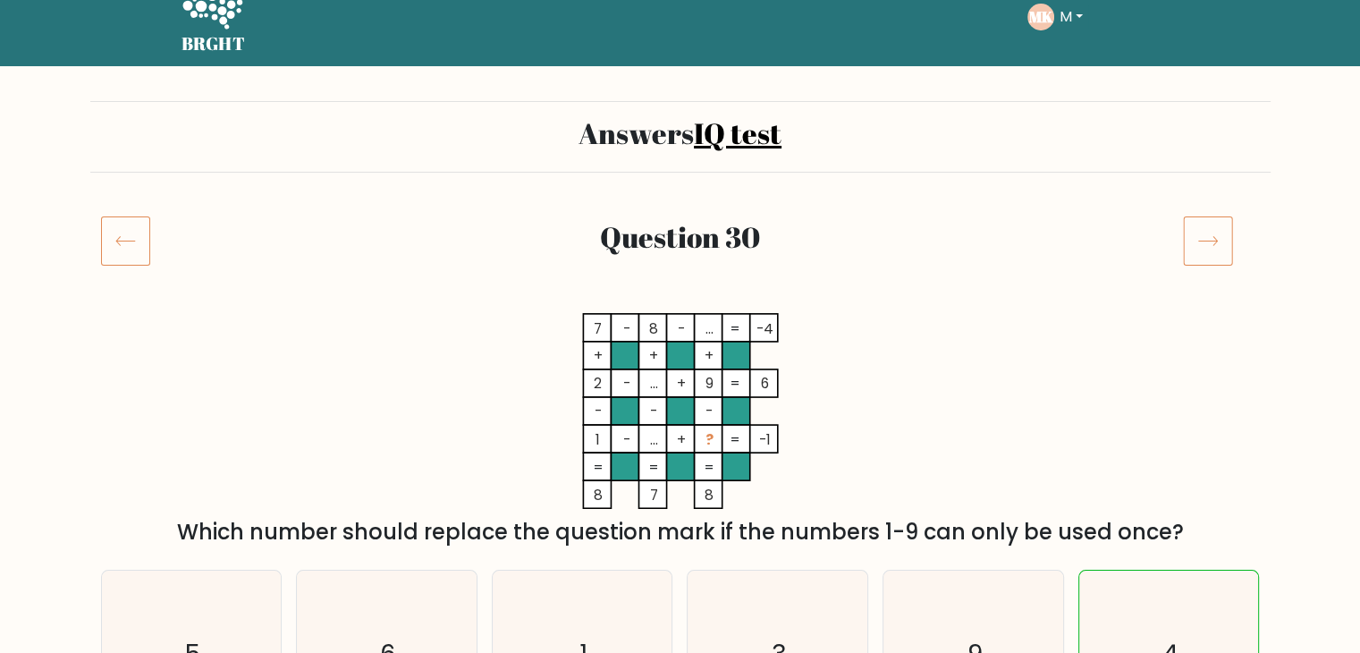
click at [1223, 227] on icon at bounding box center [1208, 240] width 50 height 50
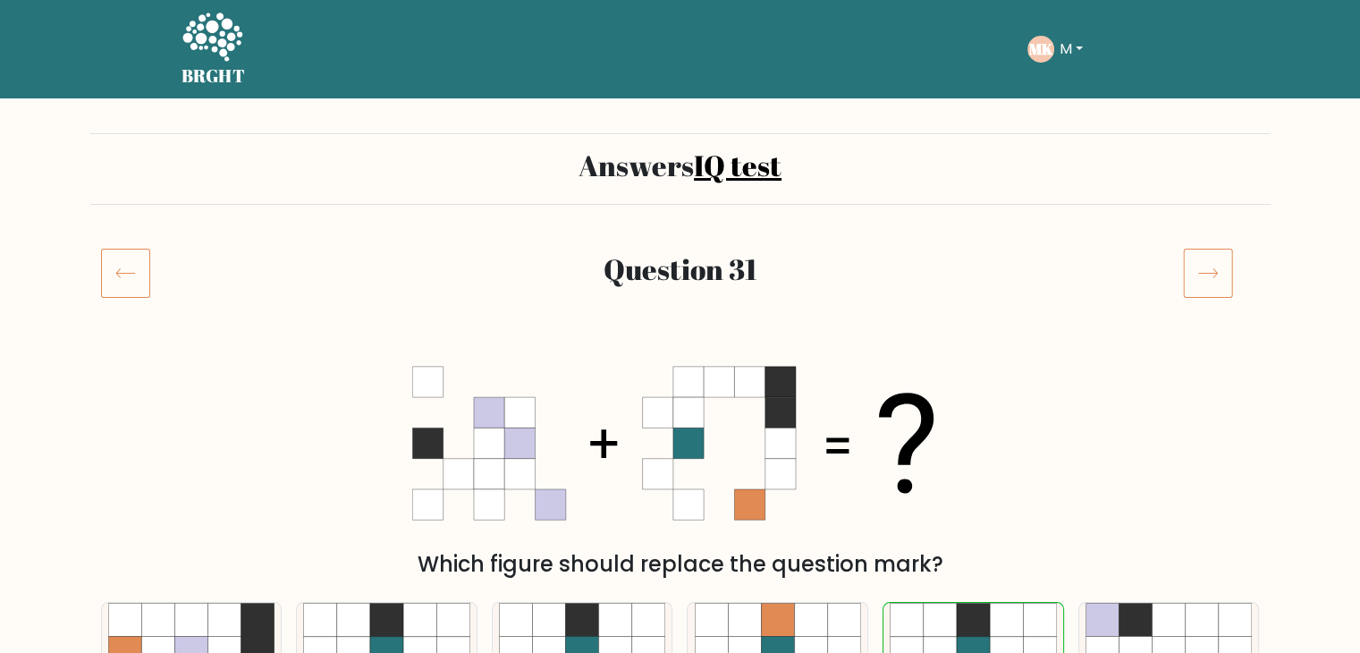
click at [1211, 271] on icon at bounding box center [1208, 273] width 50 height 50
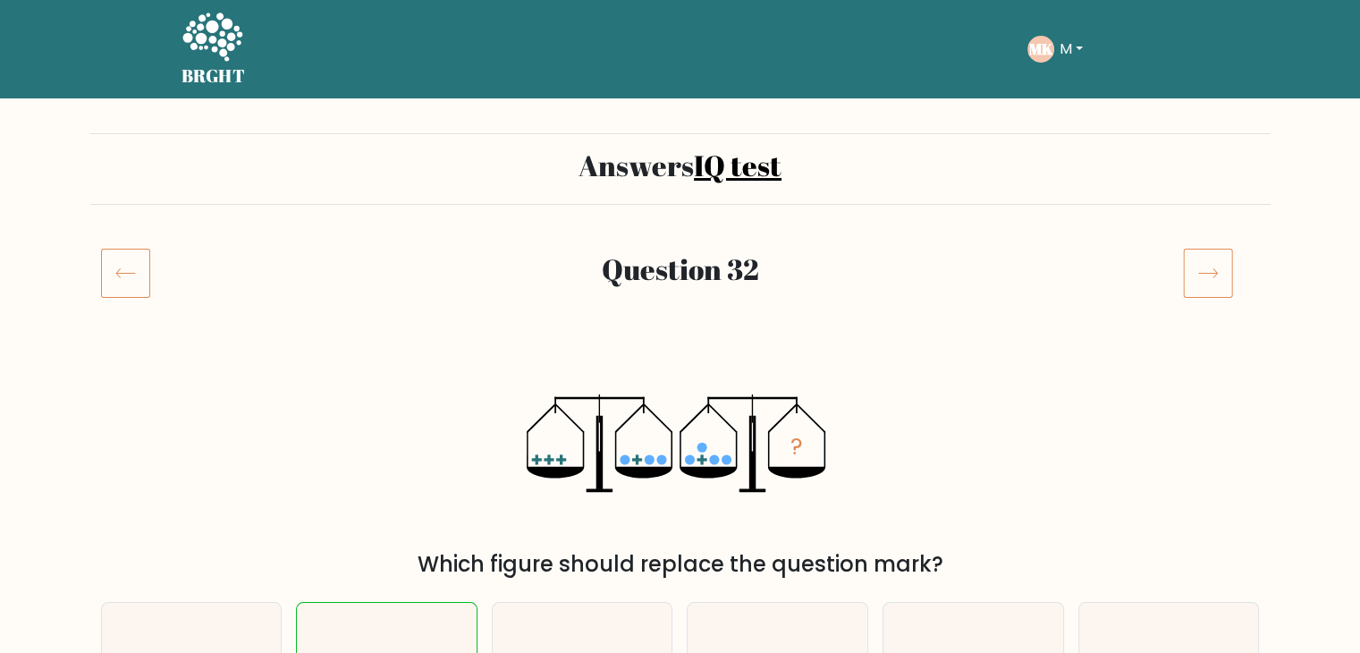
click at [1199, 287] on icon at bounding box center [1208, 273] width 50 height 50
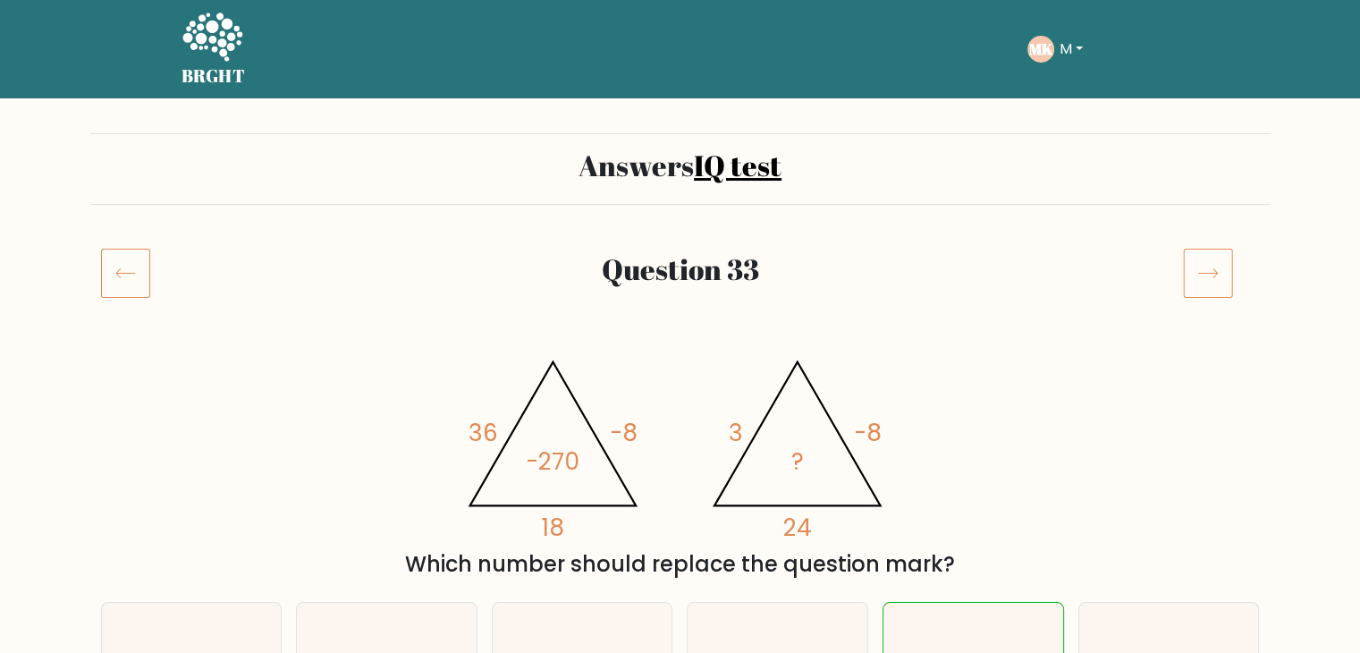
click at [1205, 274] on icon at bounding box center [1208, 273] width 50 height 50
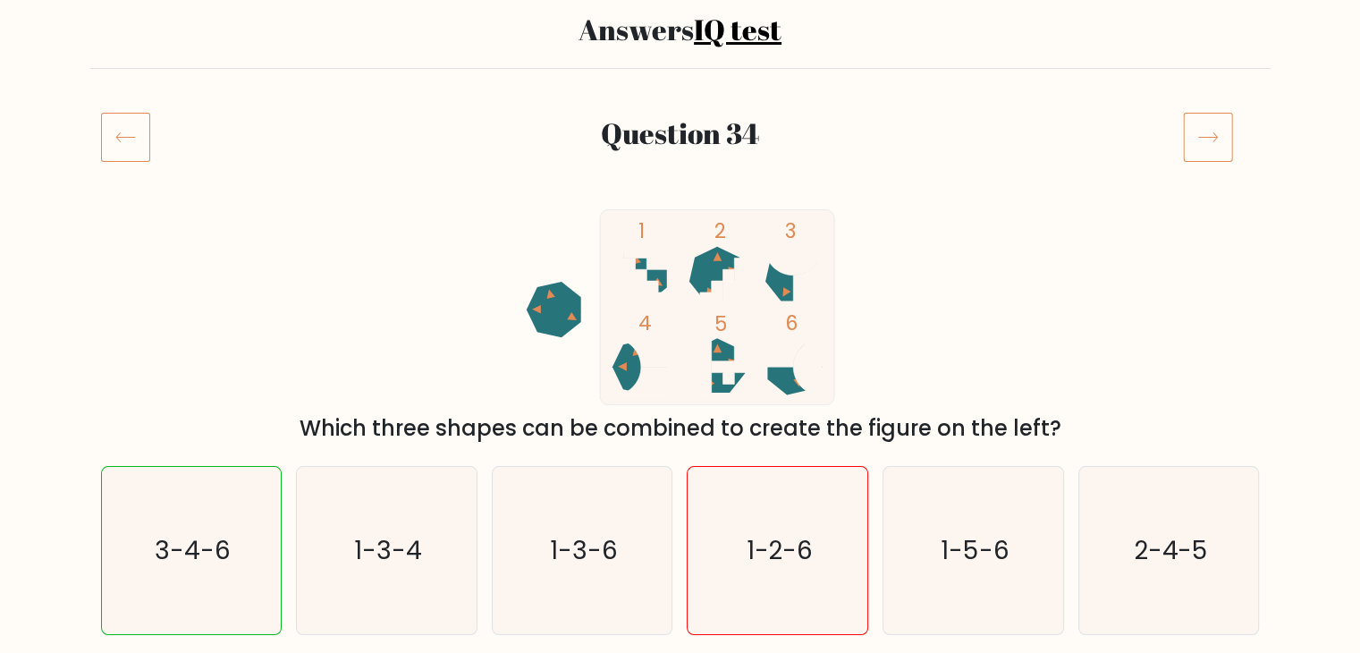
scroll to position [136, 0]
click at [1232, 151] on icon at bounding box center [1208, 137] width 50 height 50
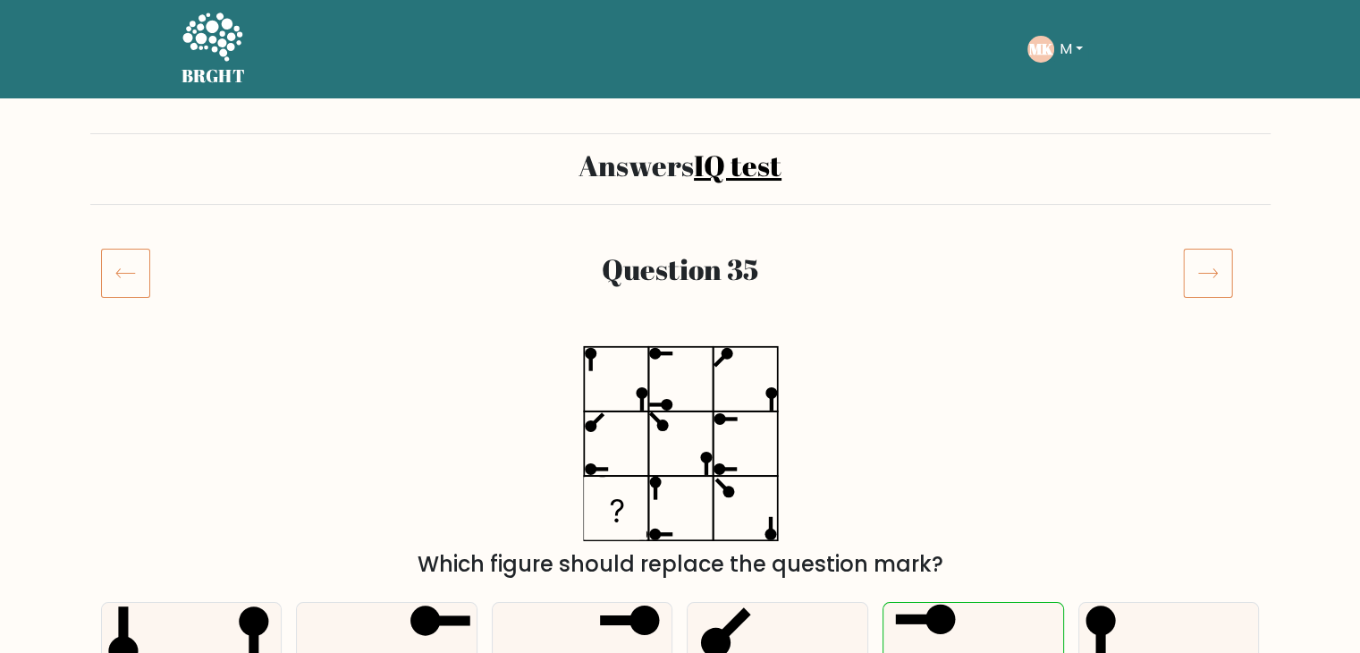
click at [1209, 280] on icon at bounding box center [1208, 273] width 50 height 50
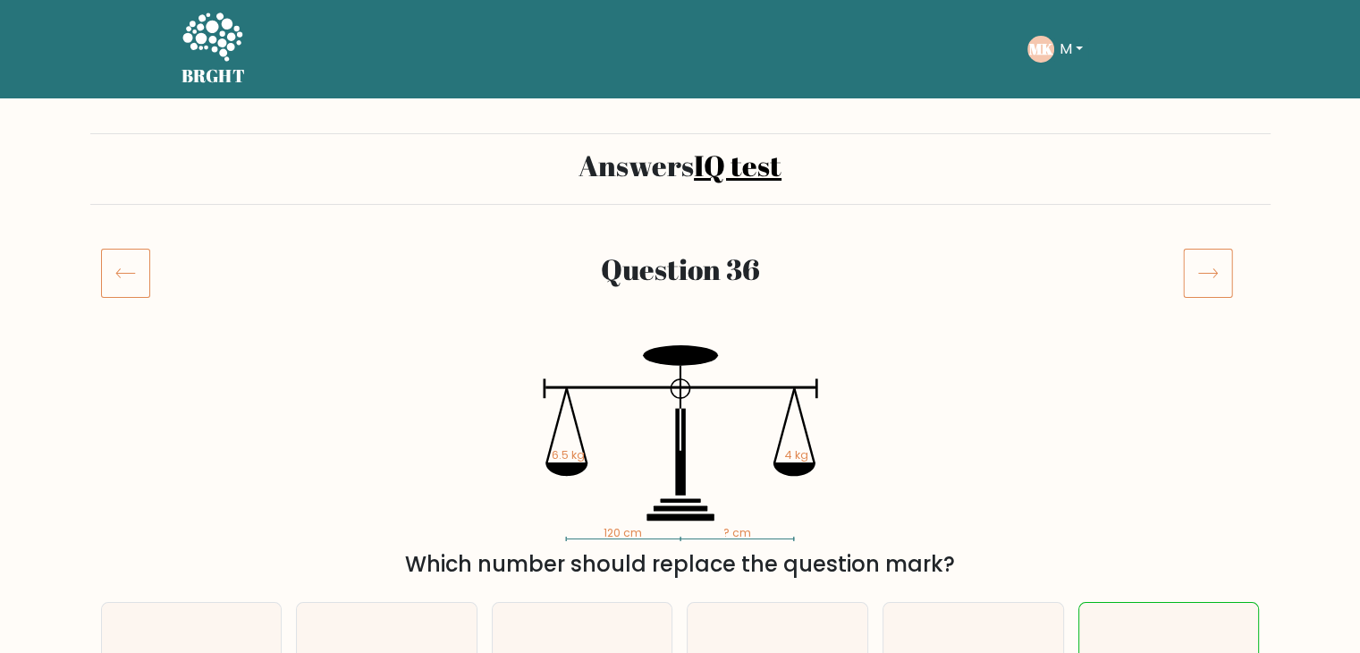
click at [1212, 281] on icon at bounding box center [1208, 273] width 50 height 50
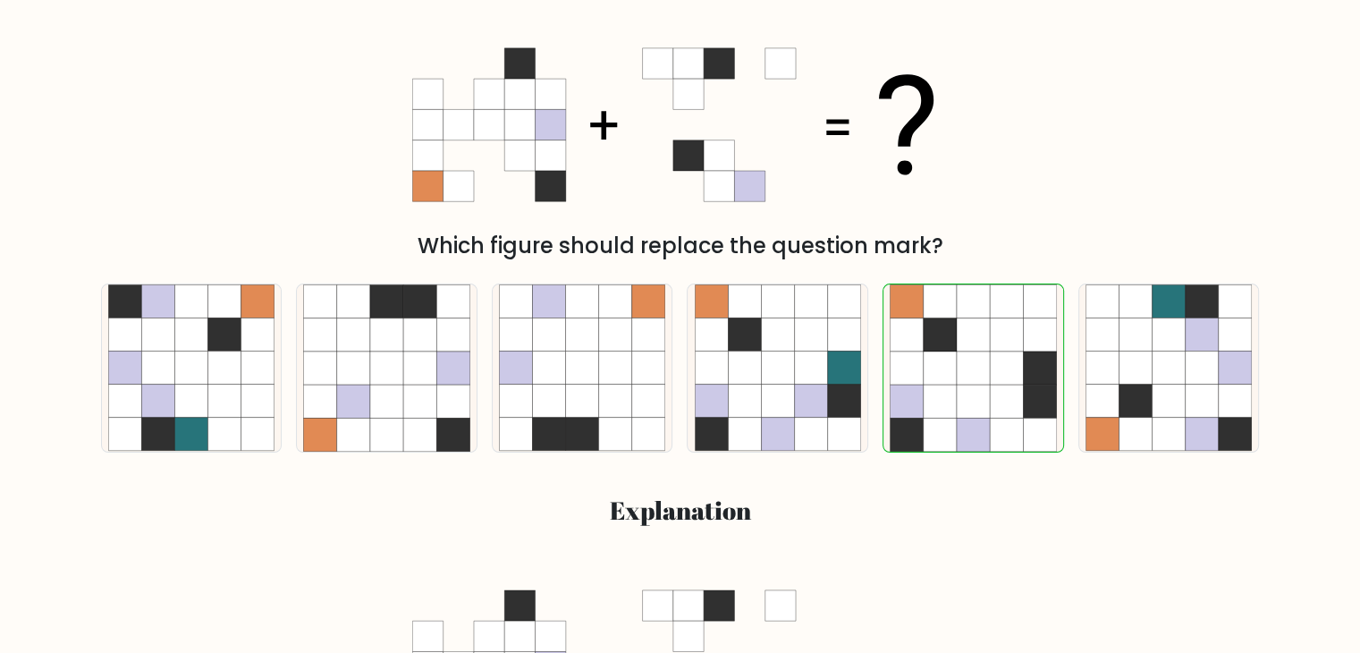
scroll to position [125, 0]
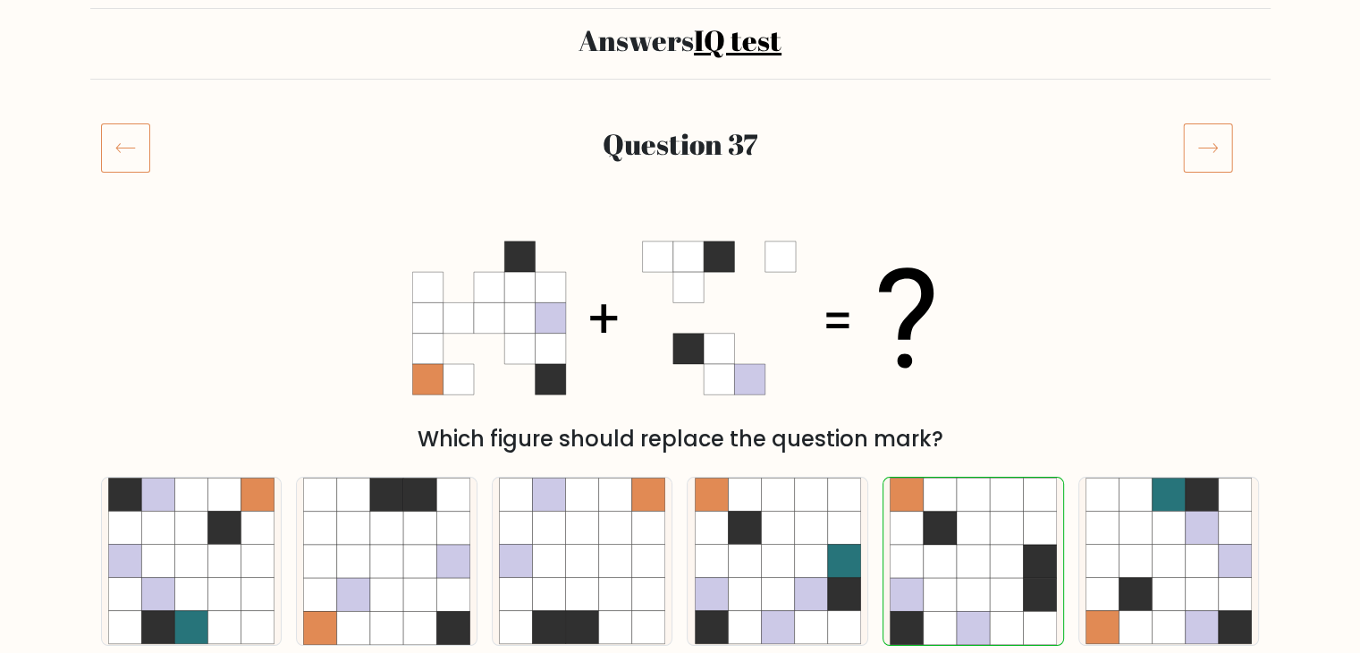
click at [1195, 133] on icon at bounding box center [1208, 147] width 50 height 50
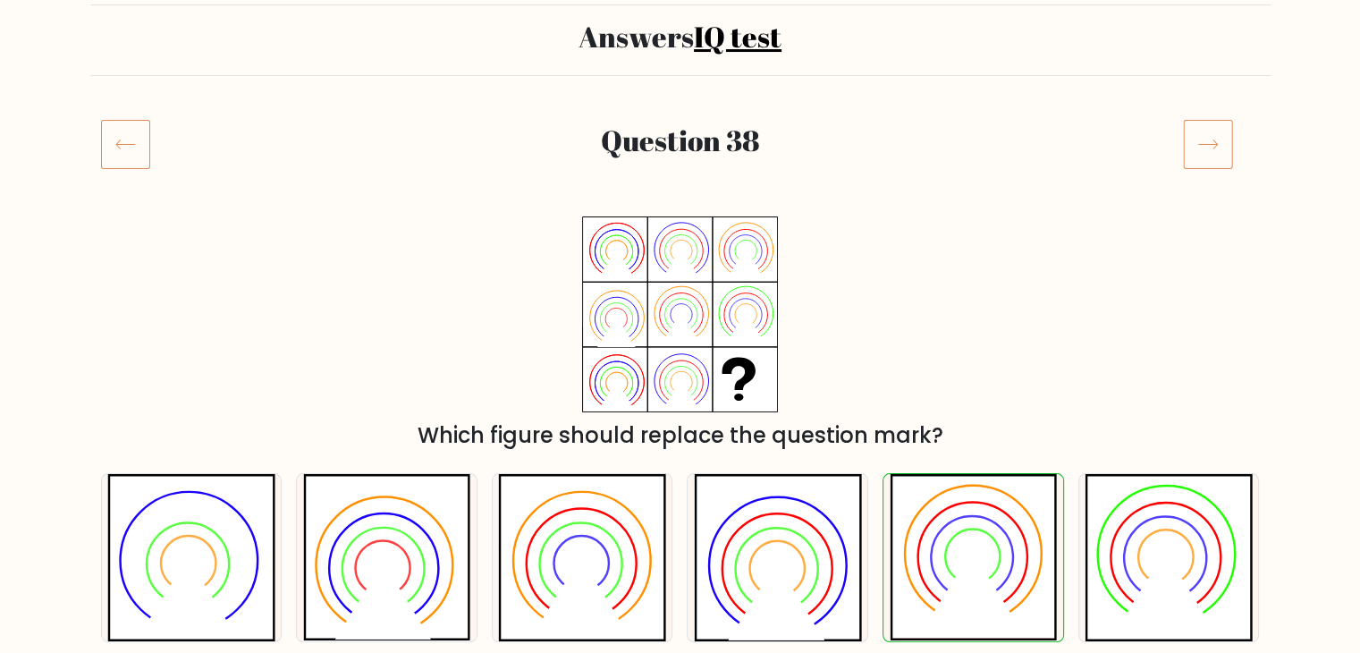
scroll to position [129, 0]
click at [1207, 142] on icon at bounding box center [1208, 144] width 50 height 50
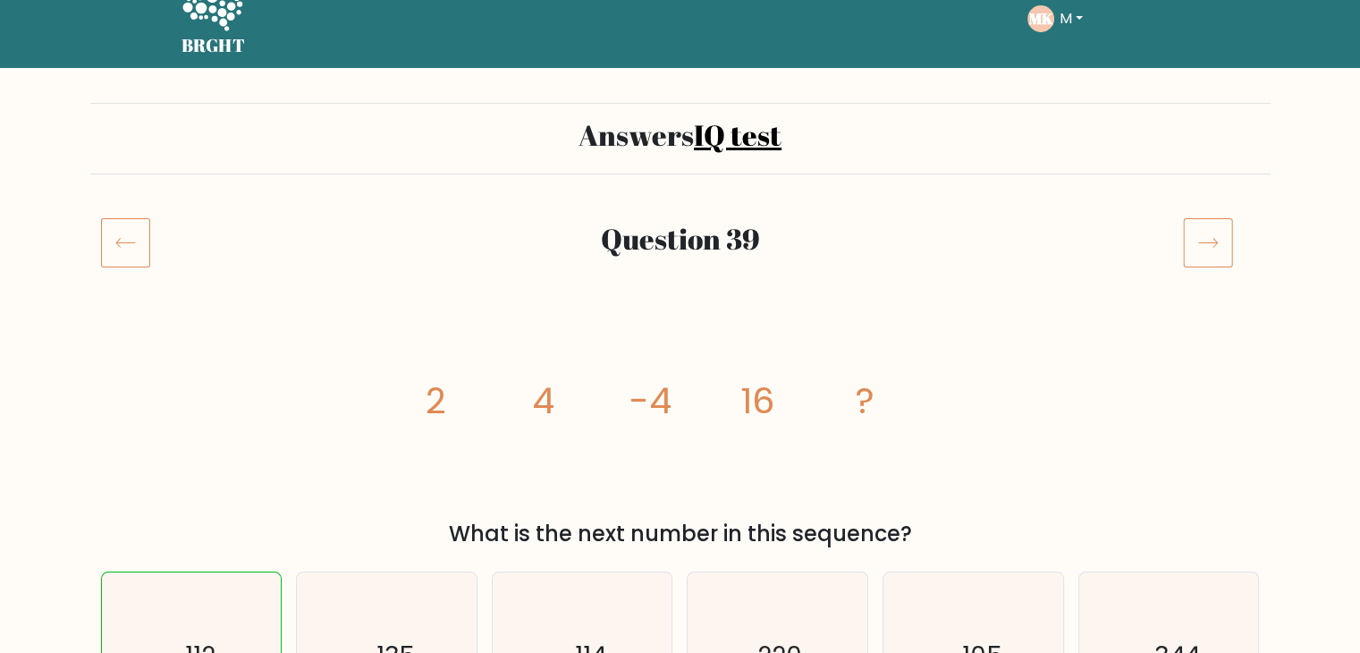
scroll to position [25, 0]
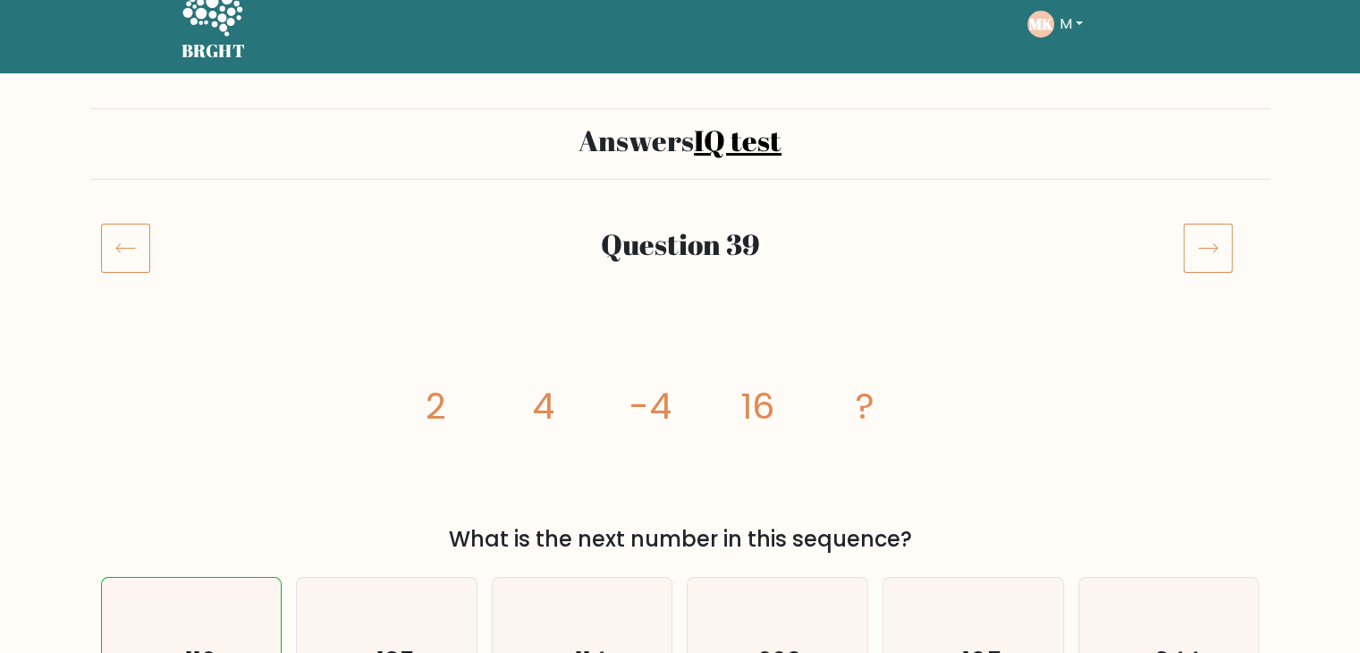
click at [1218, 231] on icon at bounding box center [1208, 248] width 50 height 50
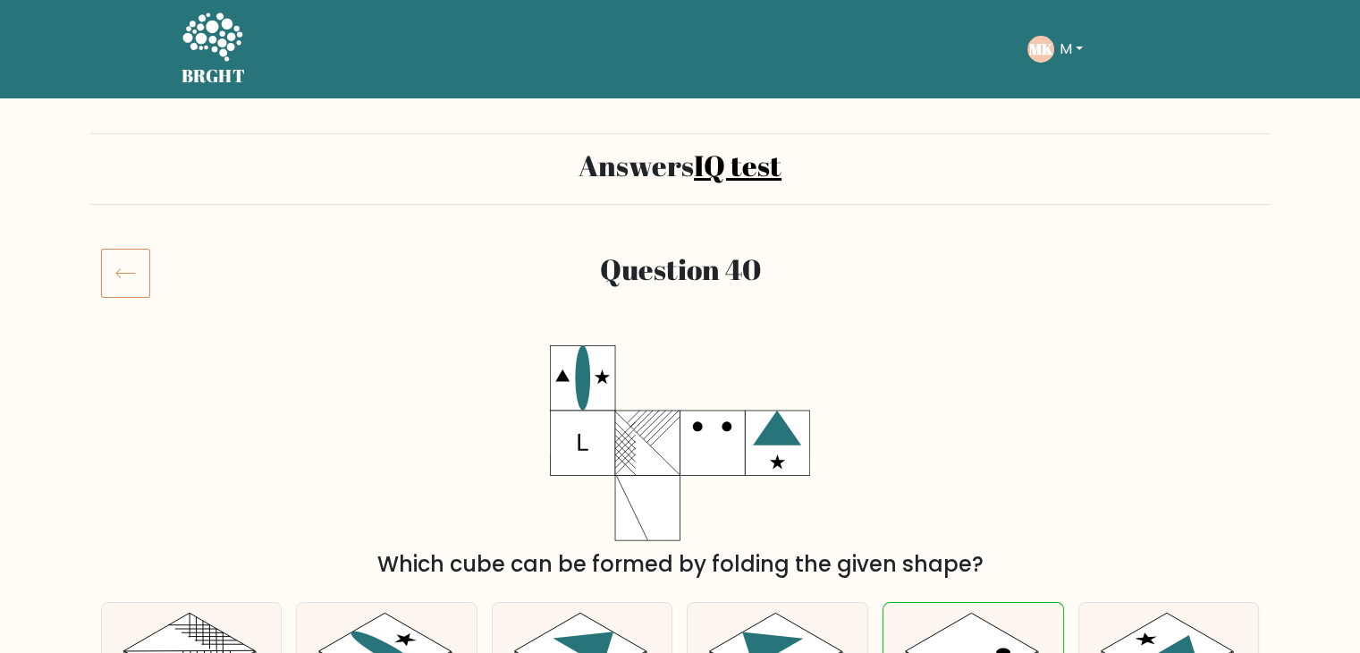
click at [1057, 55] on button "M" at bounding box center [1071, 49] width 34 height 23
click at [1065, 90] on link "Dashboard" at bounding box center [1098, 86] width 141 height 29
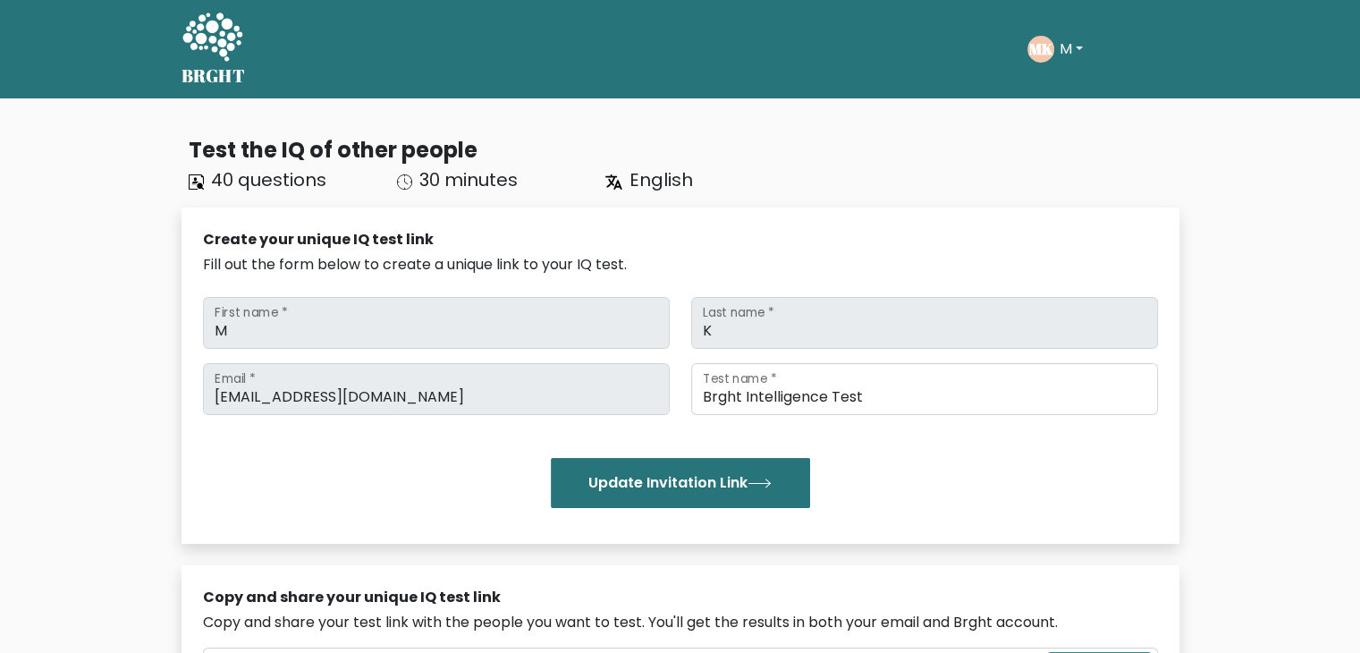
click at [1069, 58] on button "M" at bounding box center [1071, 49] width 34 height 23
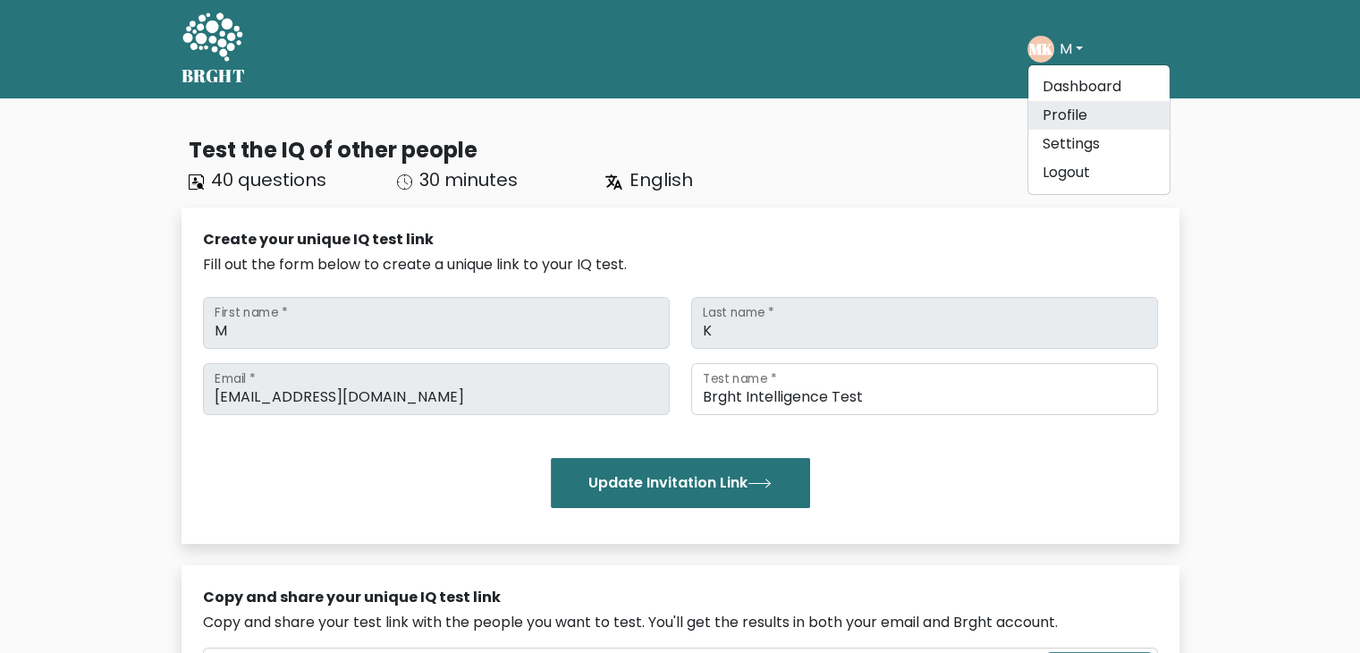
click at [1069, 111] on link "Profile" at bounding box center [1098, 115] width 141 height 29
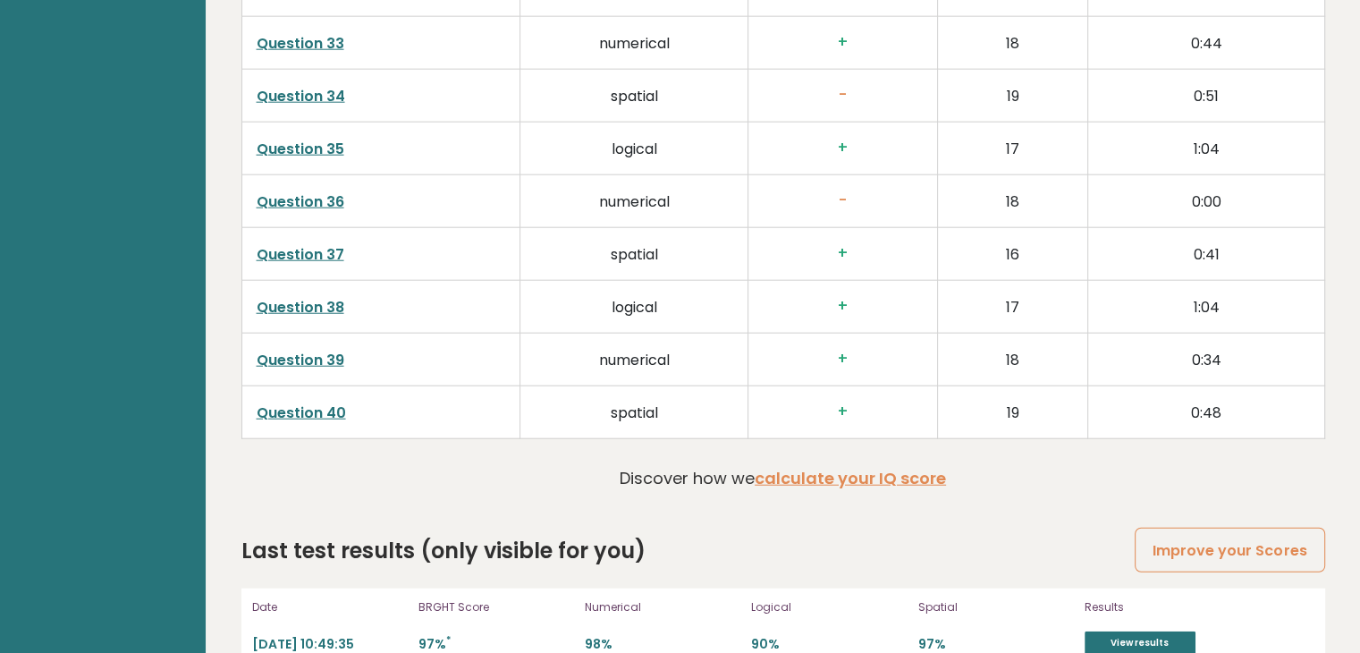
scroll to position [4527, 0]
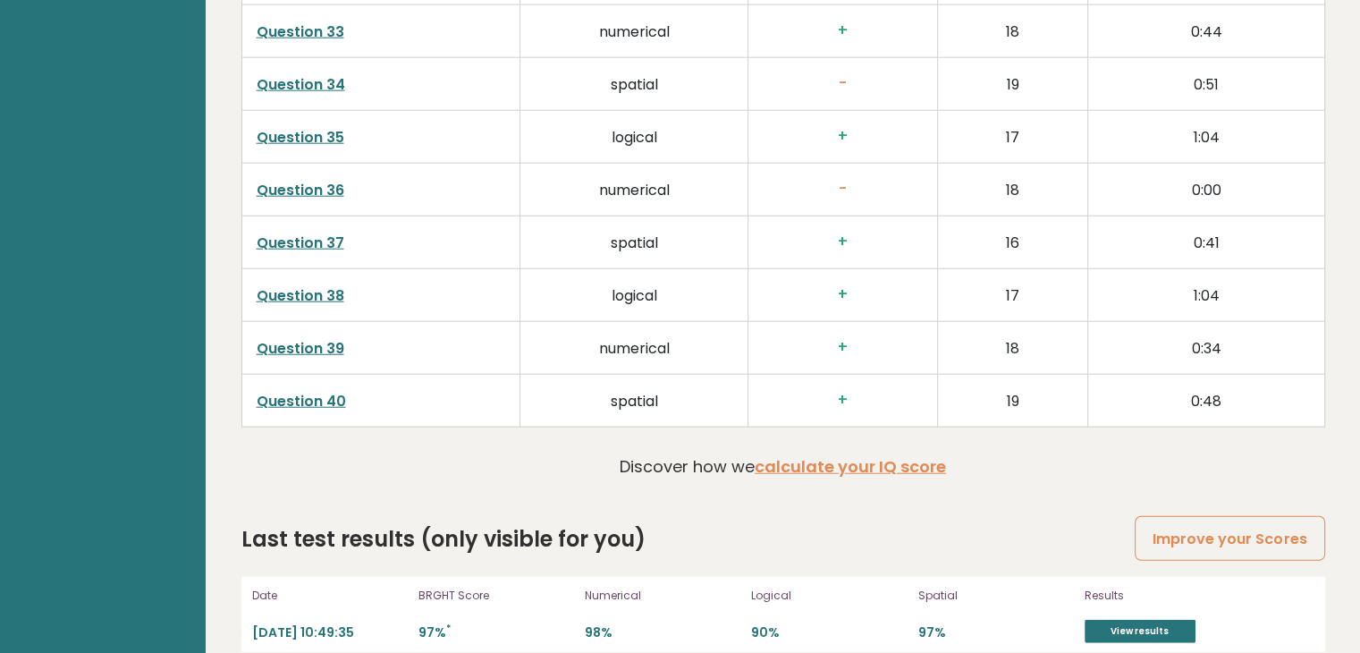
click at [332, 189] on link "Question 36" at bounding box center [301, 190] width 88 height 21
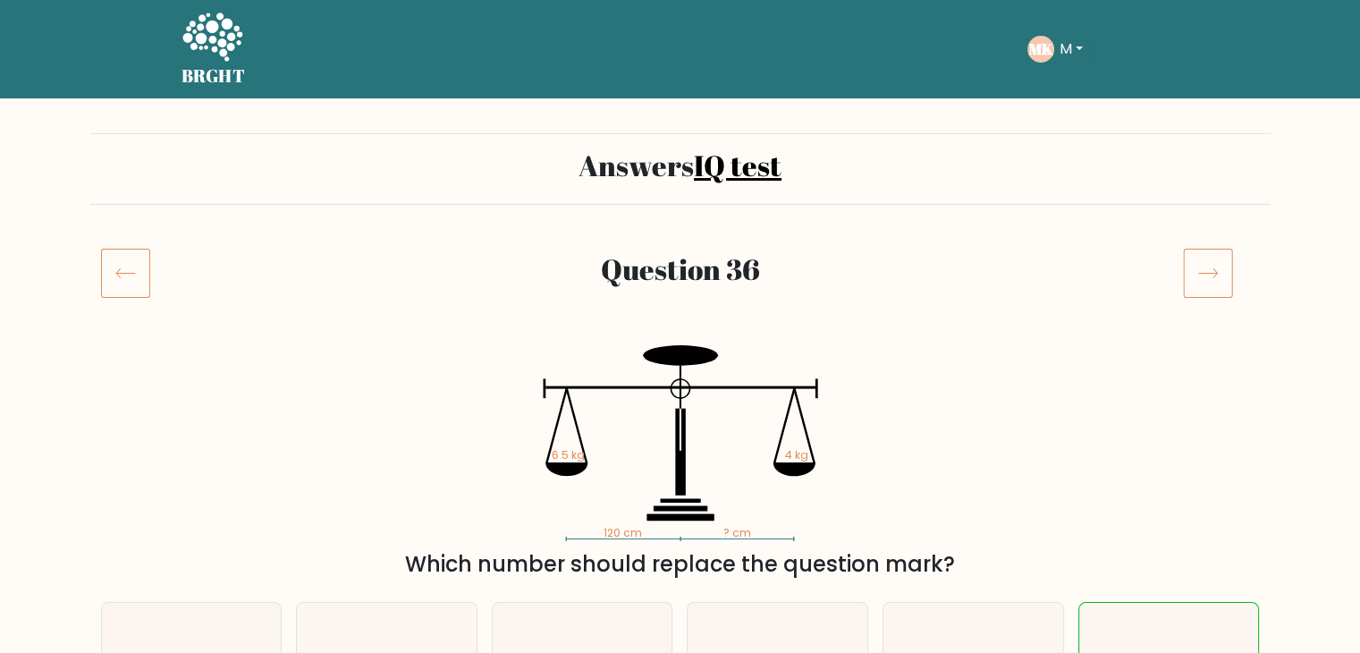
click at [1067, 42] on button "M" at bounding box center [1071, 49] width 34 height 23
click at [1068, 122] on link "Profile" at bounding box center [1098, 115] width 141 height 29
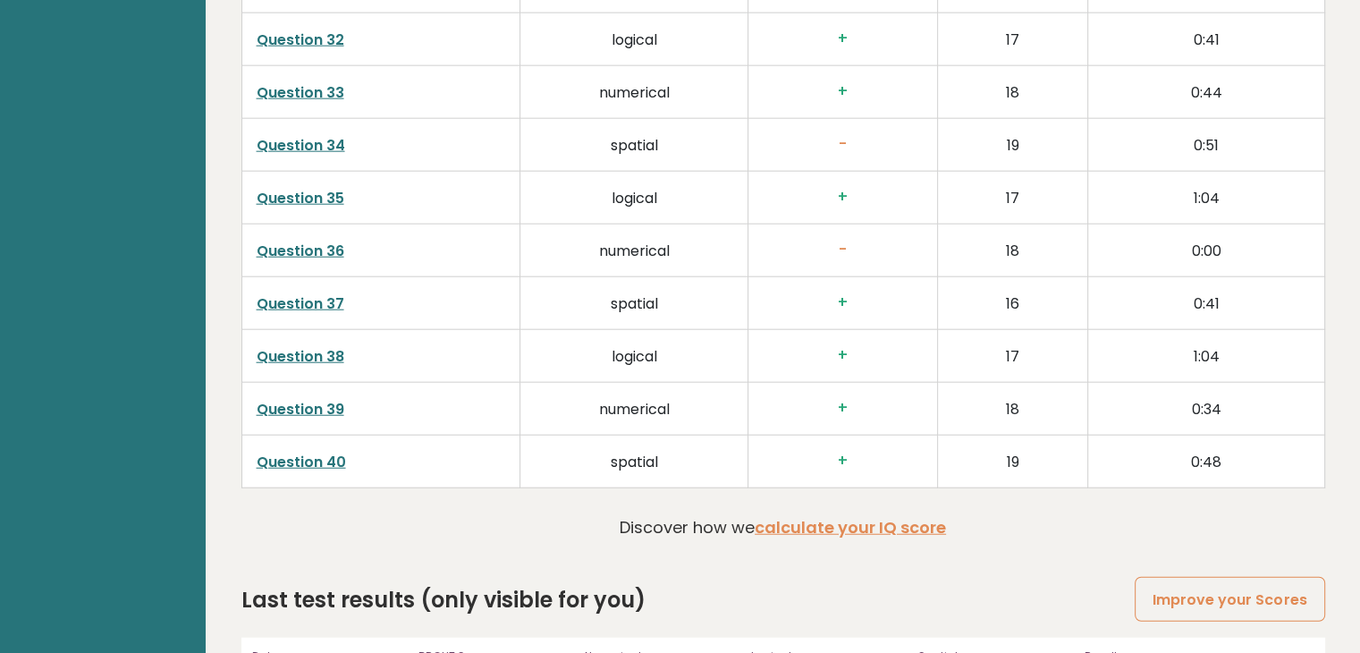
scroll to position [4544, 0]
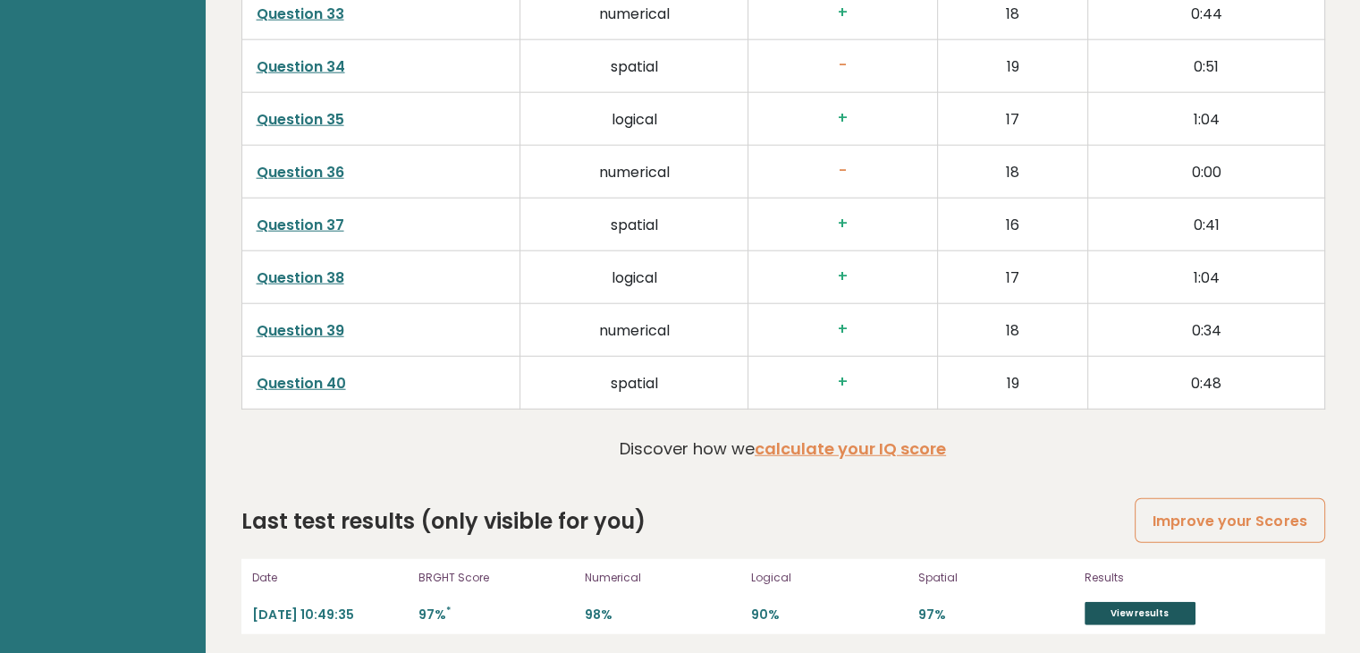
click at [1103, 603] on link "View results" at bounding box center [1139, 613] width 111 height 23
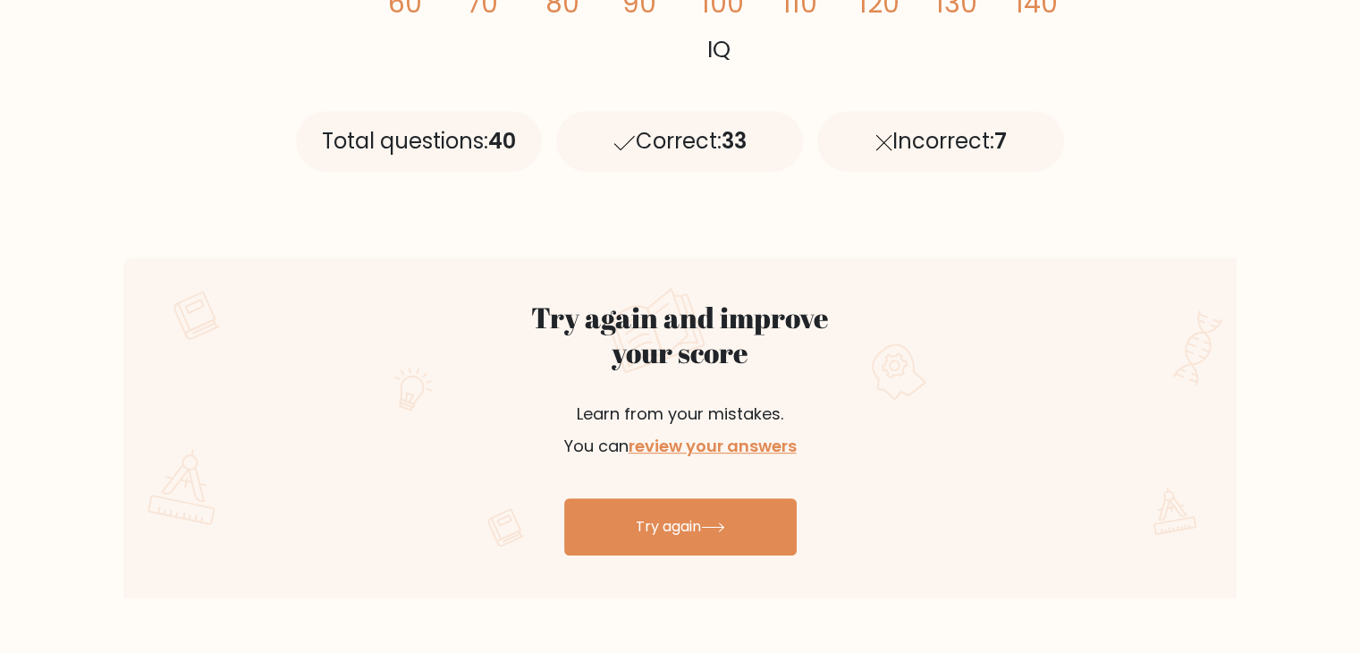
scroll to position [765, 0]
click at [684, 452] on link "review your answers" at bounding box center [712, 445] width 168 height 22
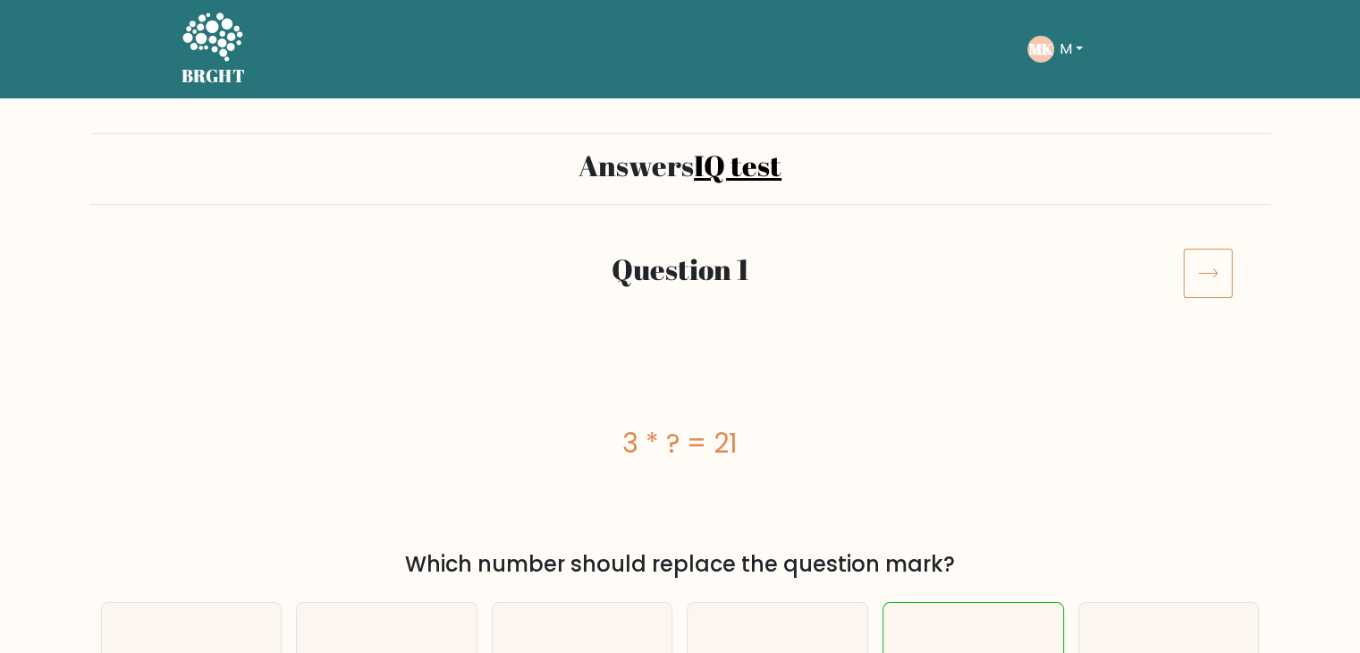
click at [1069, 44] on button "M" at bounding box center [1071, 49] width 34 height 23
click at [783, 518] on div "3 * ? = 21" at bounding box center [680, 443] width 1158 height 196
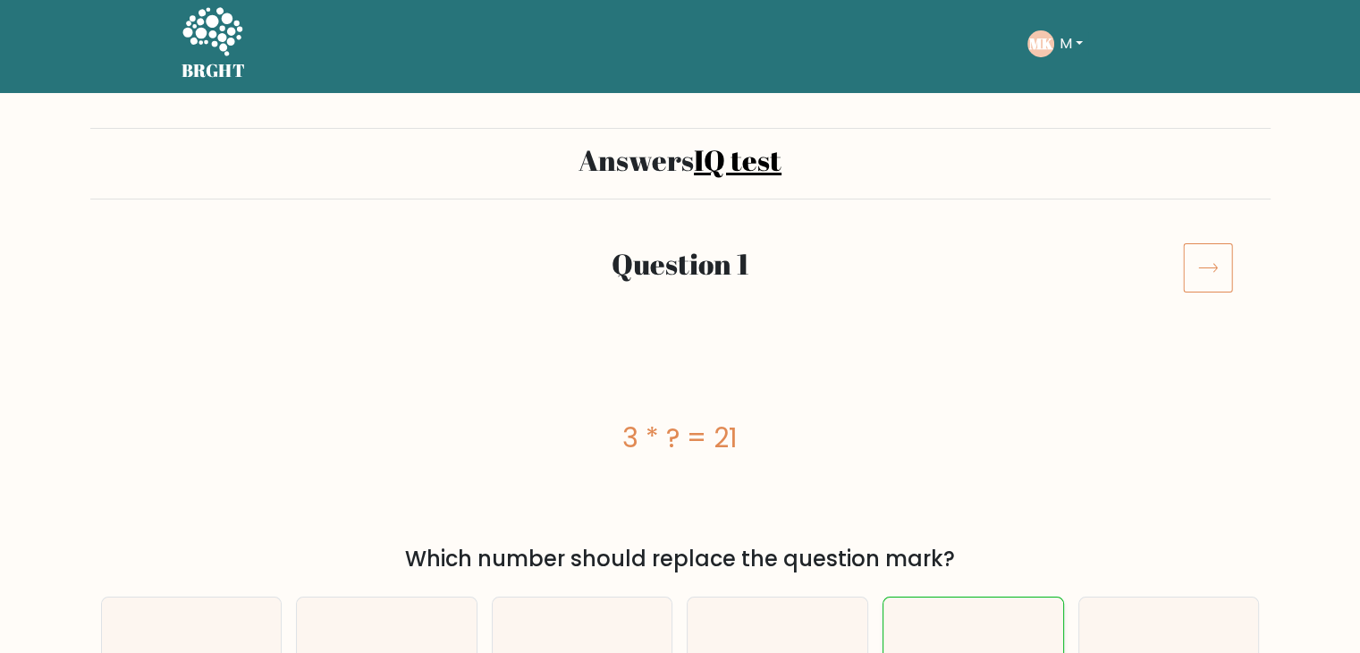
scroll to position [2, 0]
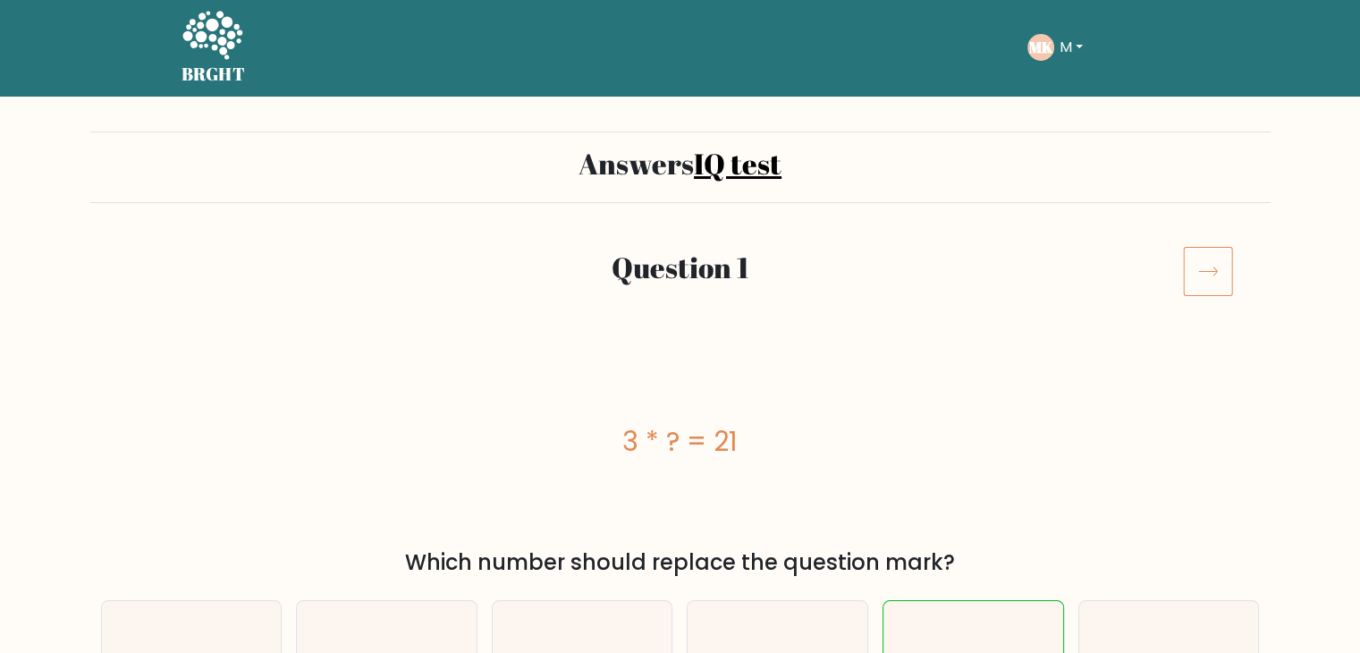
click at [1200, 276] on icon at bounding box center [1208, 271] width 50 height 50
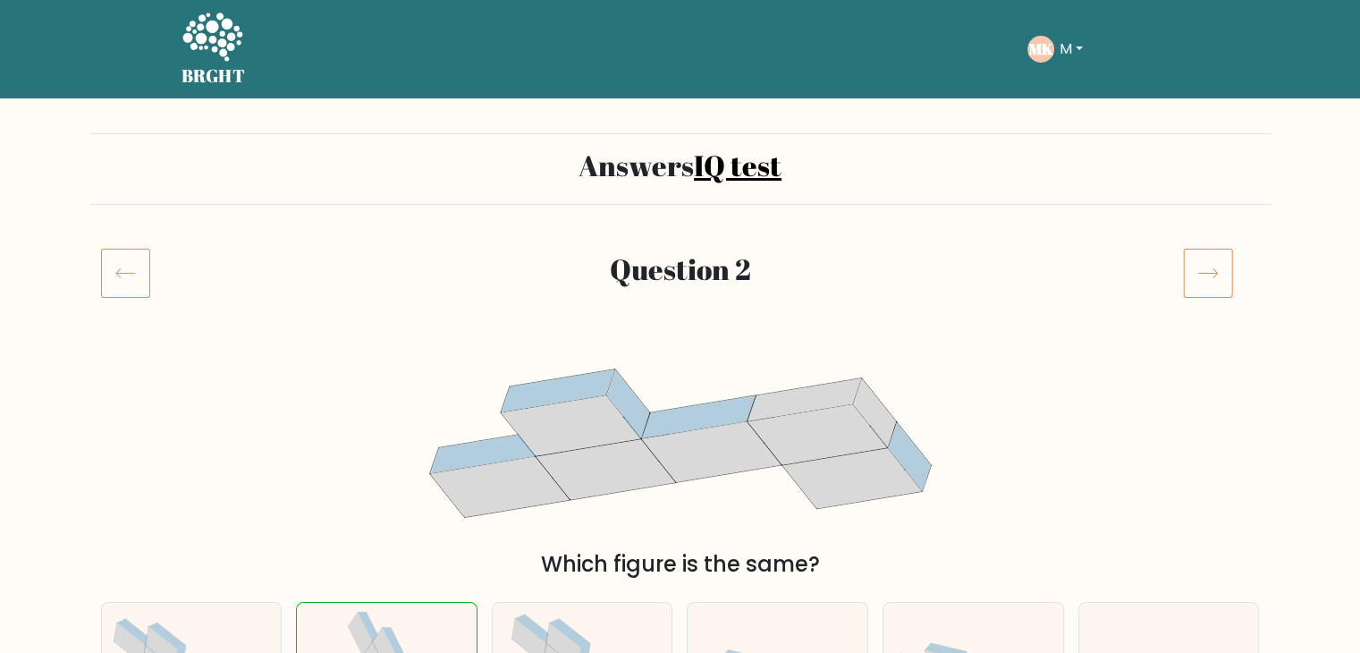
click at [1062, 57] on button "M" at bounding box center [1071, 49] width 34 height 23
click at [1063, 114] on link "Profile" at bounding box center [1098, 115] width 141 height 29
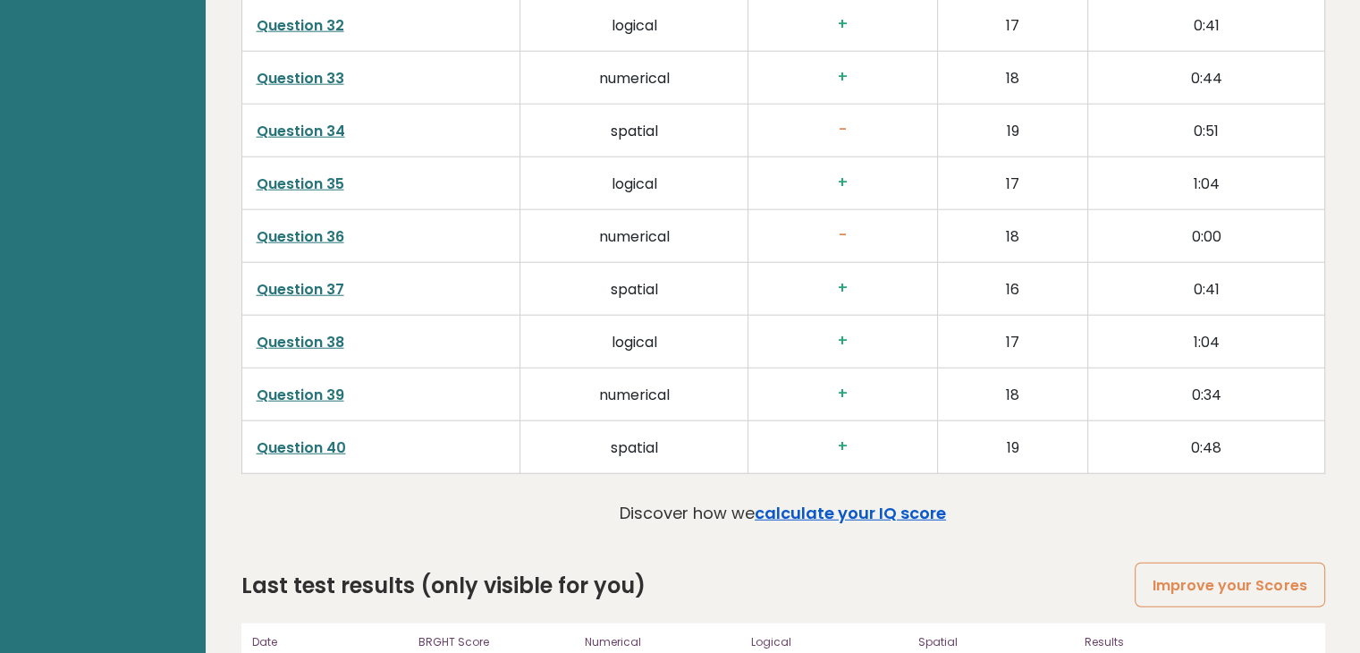
scroll to position [4544, 0]
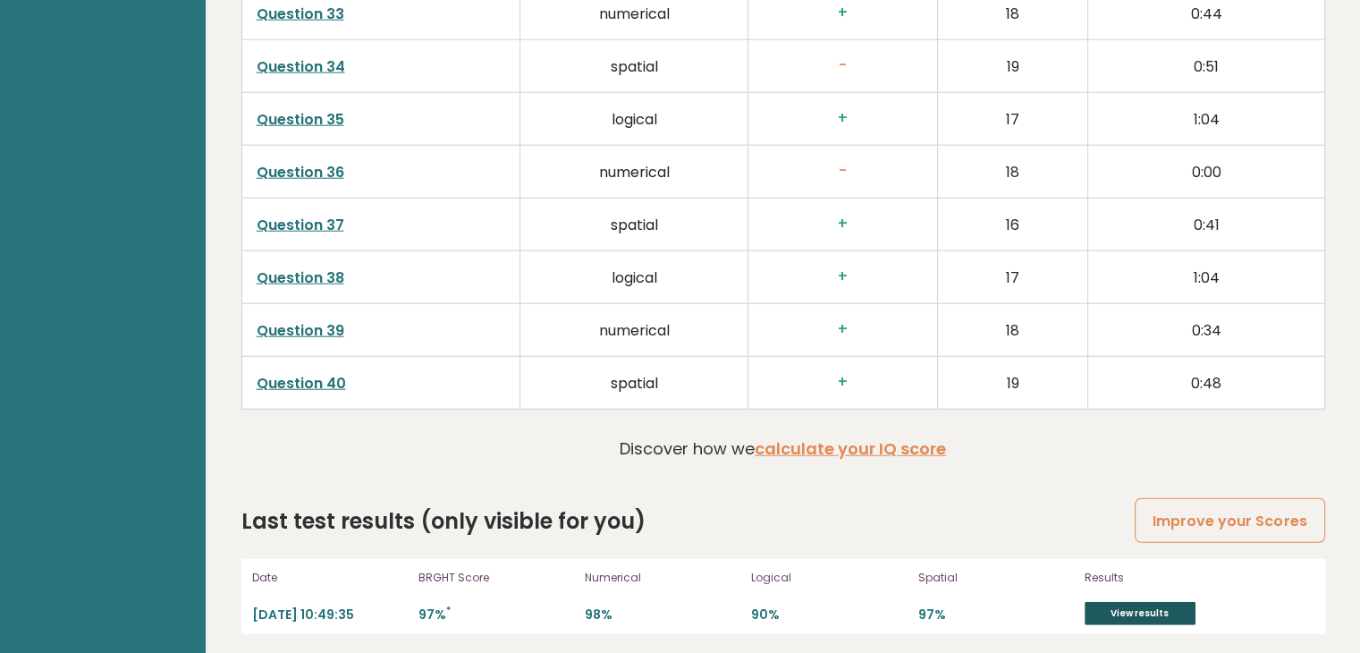
click at [1126, 606] on link "View results" at bounding box center [1139, 613] width 111 height 23
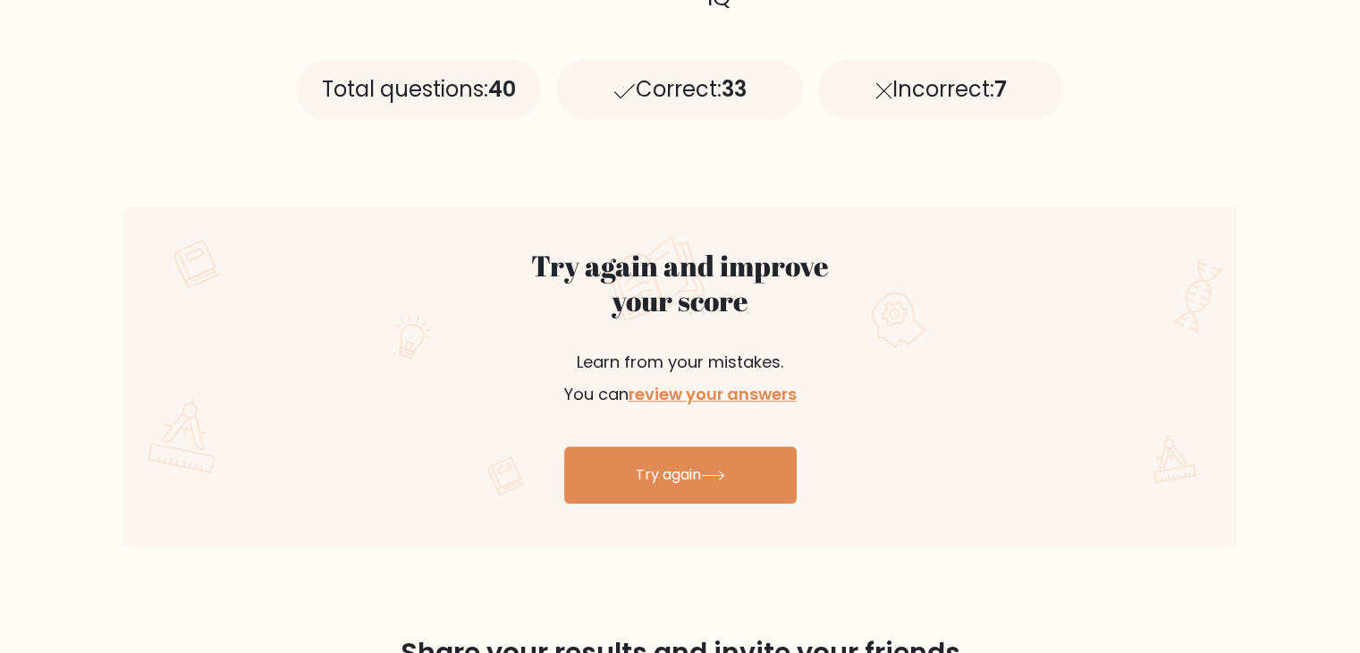
scroll to position [833, 0]
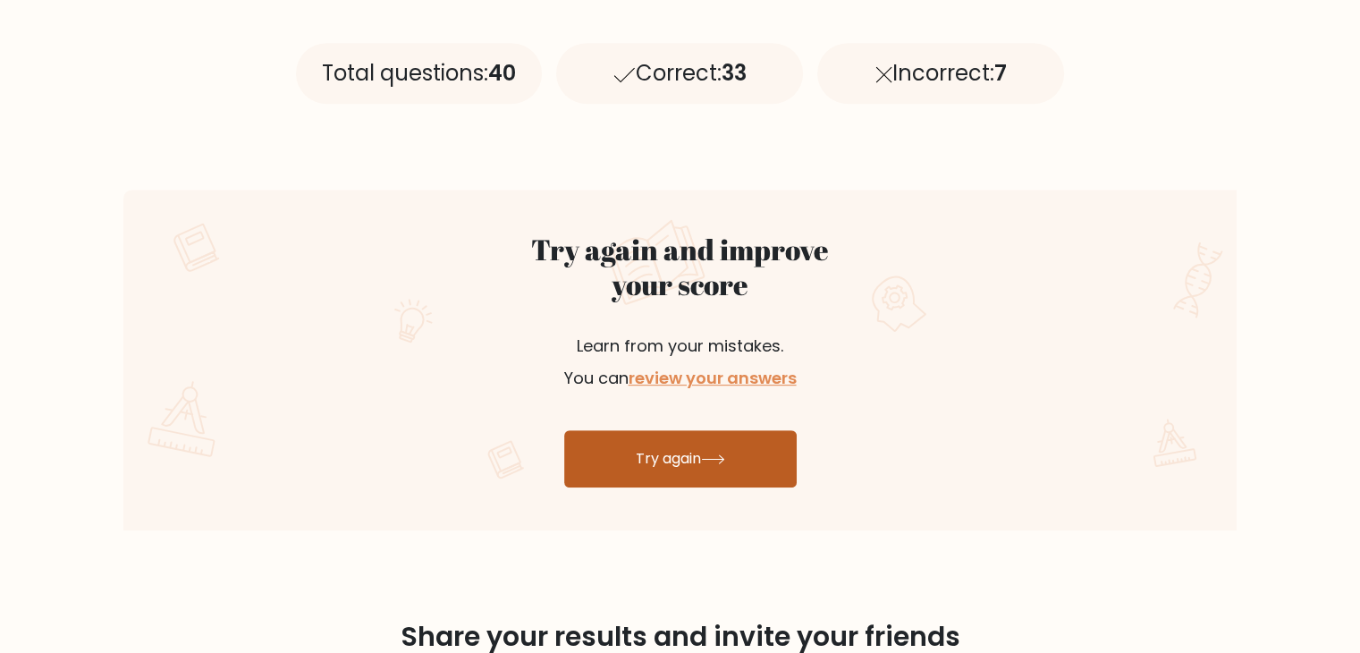
click at [676, 469] on link "Try again" at bounding box center [680, 458] width 232 height 57
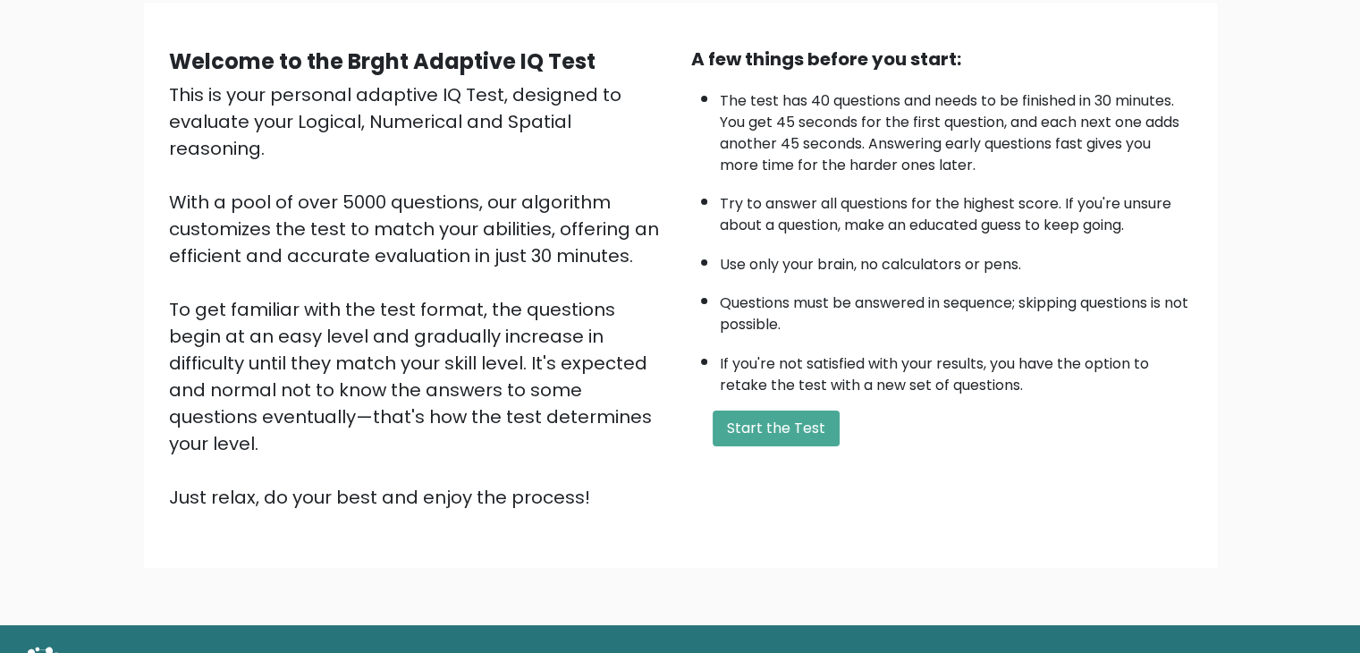
scroll to position [147, 0]
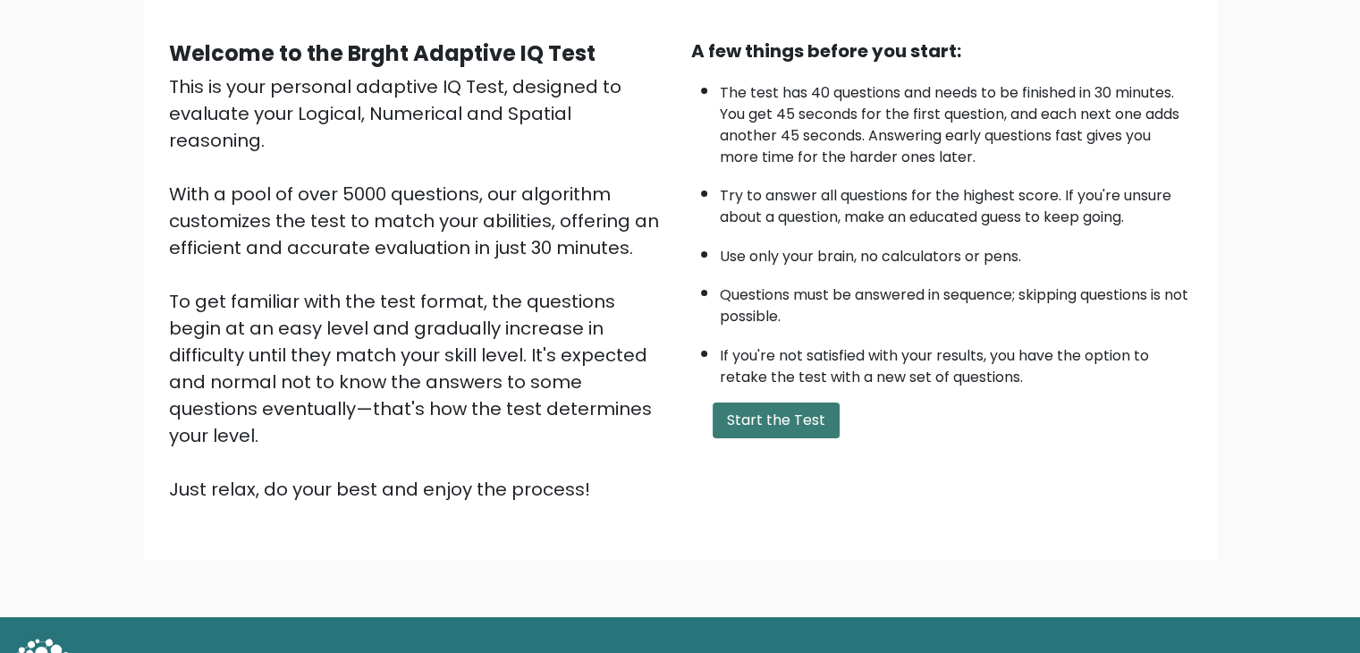
click at [750, 410] on button "Start the Test" at bounding box center [775, 420] width 127 height 36
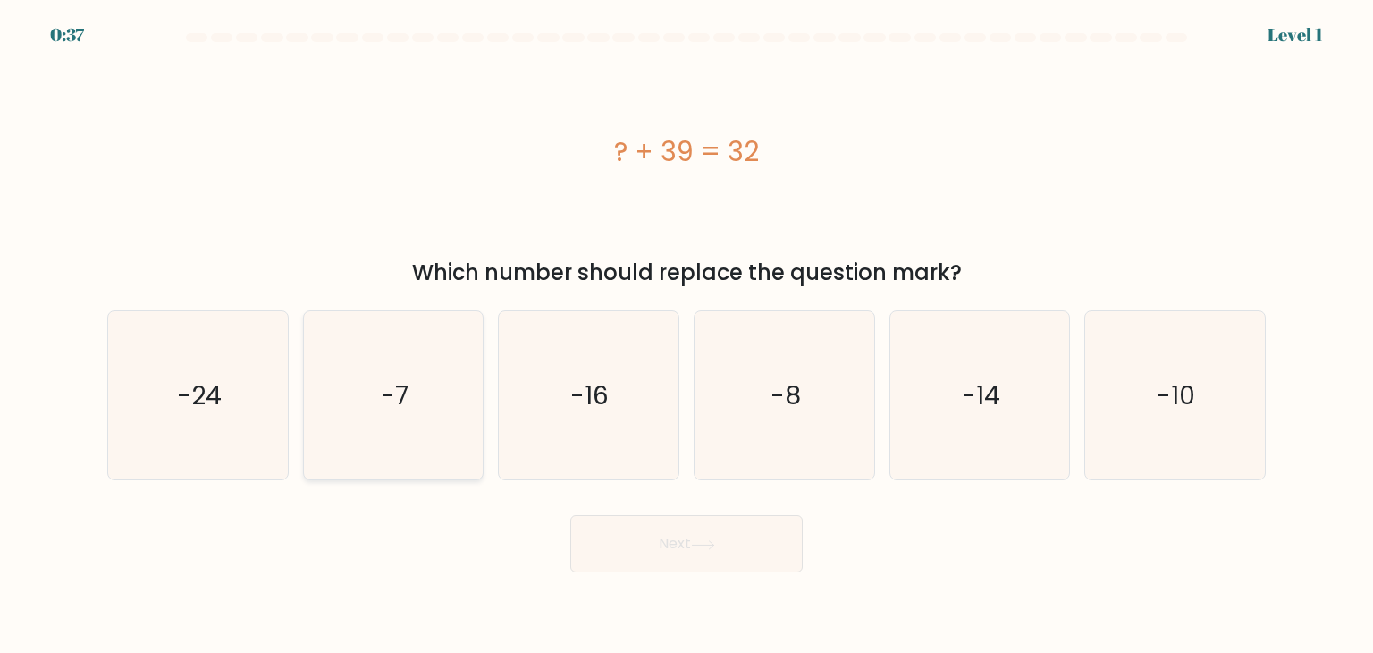
click at [372, 405] on icon "-7" at bounding box center [393, 395] width 168 height 168
click at [686, 335] on input "b. -7" at bounding box center [686, 330] width 1 height 9
radio input "true"
click at [707, 530] on button "Next" at bounding box center [686, 543] width 232 height 57
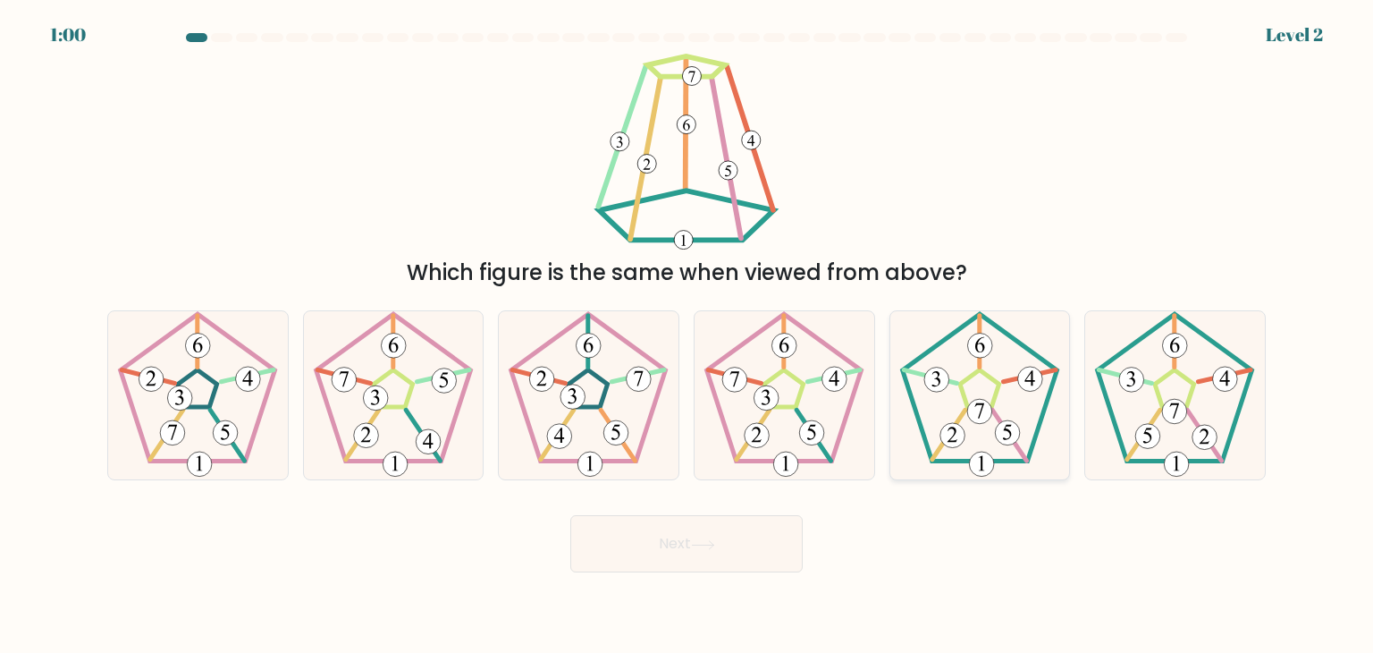
click at [990, 423] on icon at bounding box center [980, 395] width 168 height 168
click at [687, 335] on input "e." at bounding box center [686, 330] width 1 height 9
radio input "true"
click at [695, 533] on button "Next" at bounding box center [686, 543] width 232 height 57
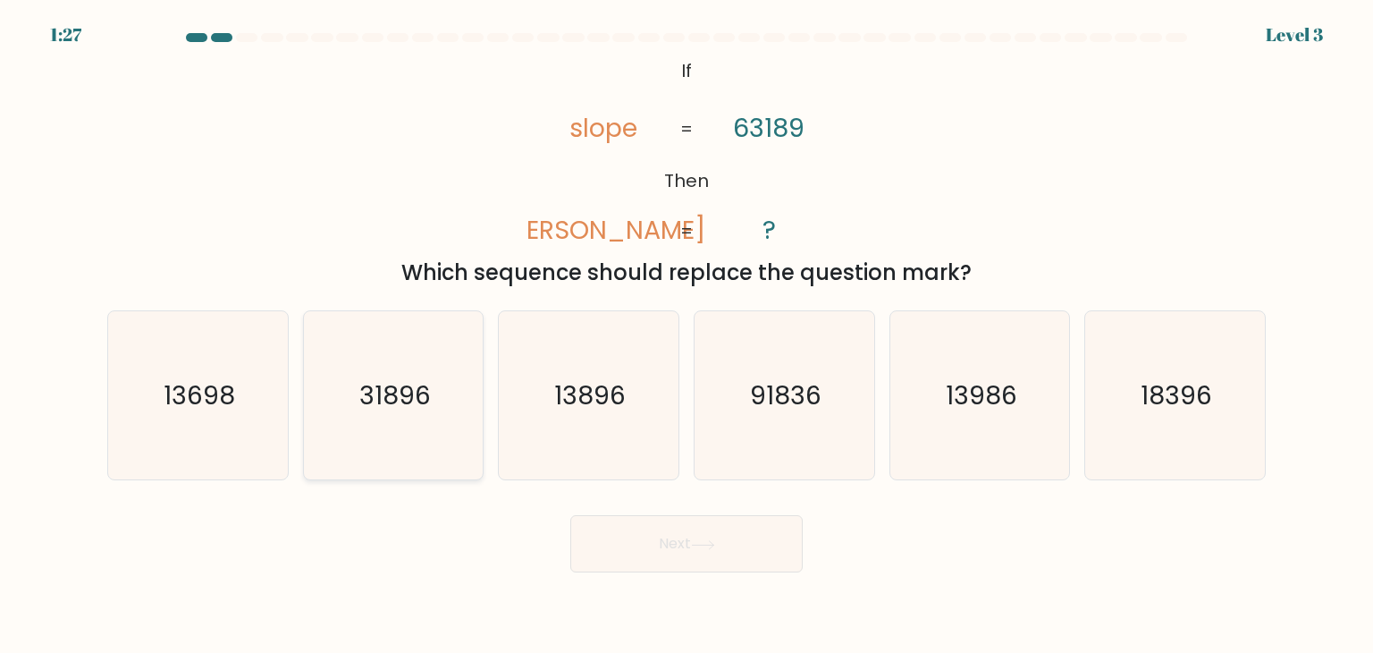
click at [392, 425] on icon "31896" at bounding box center [393, 395] width 168 height 168
click at [686, 335] on input "b. 31896" at bounding box center [686, 330] width 1 height 9
radio input "true"
click at [659, 520] on button "Next" at bounding box center [686, 543] width 232 height 57
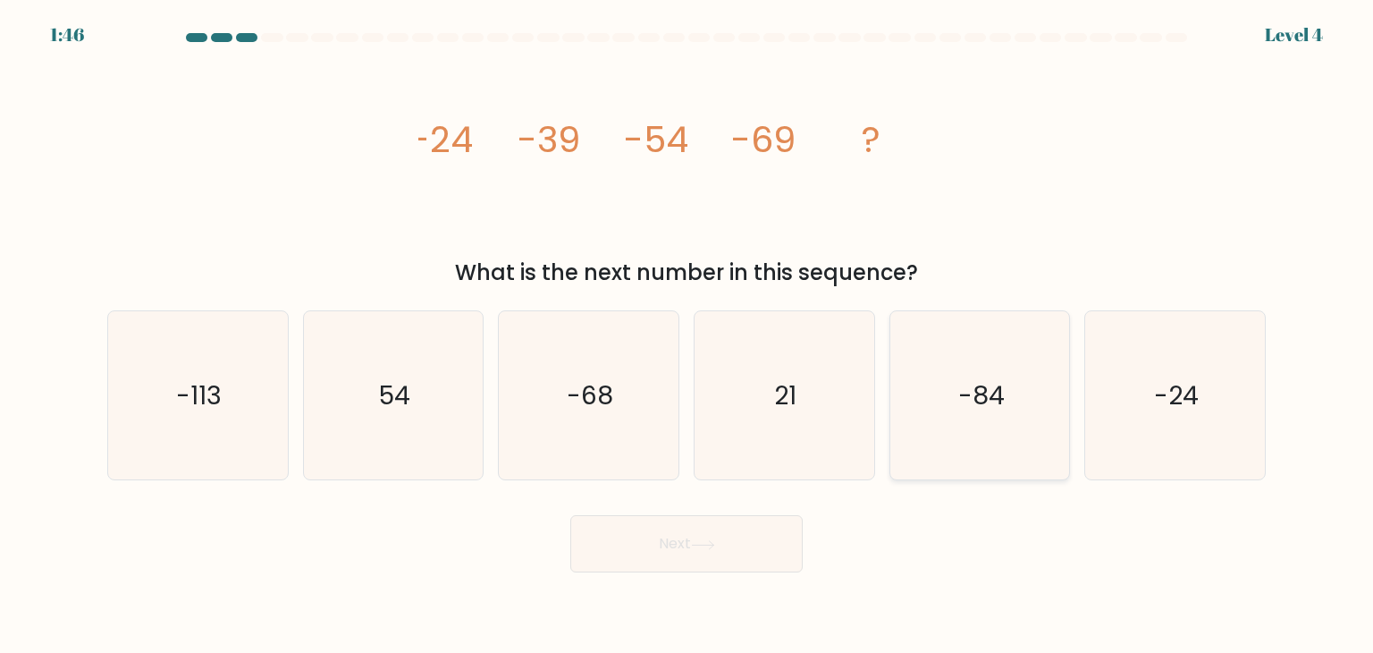
click at [990, 409] on text "-84" at bounding box center [981, 395] width 46 height 36
click at [687, 335] on input "e. -84" at bounding box center [686, 330] width 1 height 9
radio input "true"
click at [744, 530] on button "Next" at bounding box center [686, 543] width 232 height 57
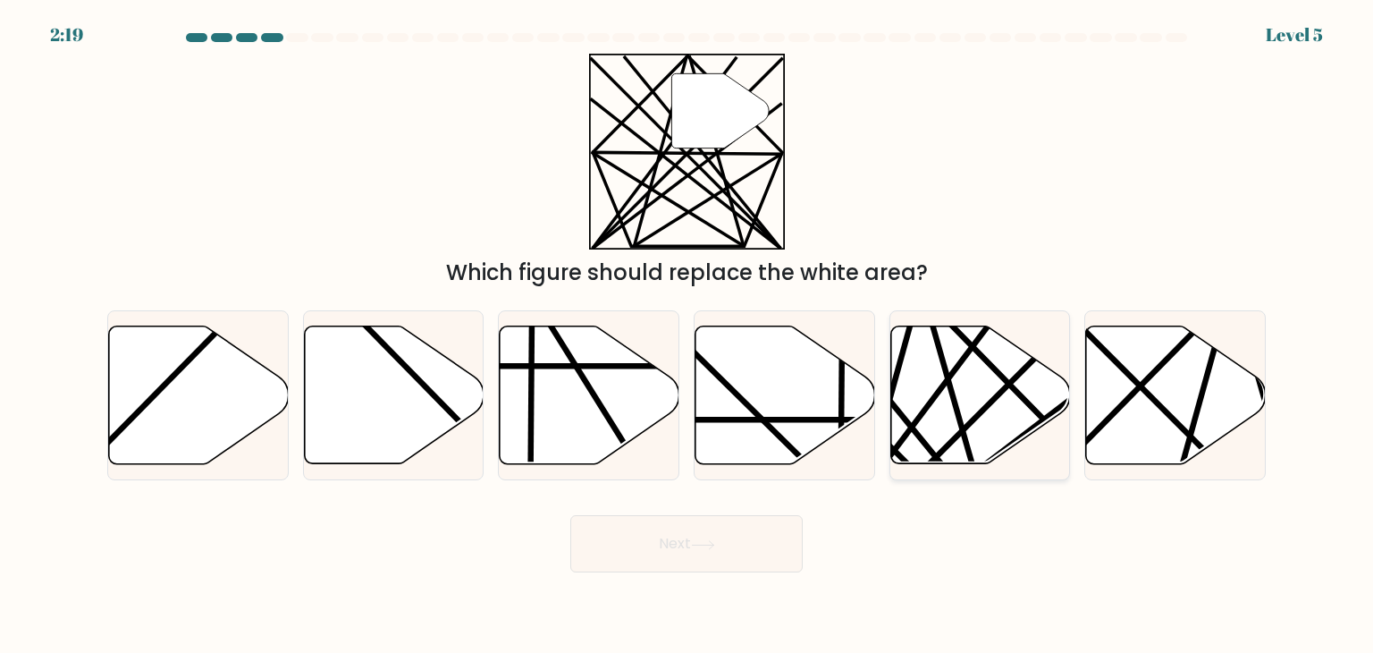
click at [1002, 377] on icon at bounding box center [920, 468] width 350 height 351
click at [687, 335] on input "e." at bounding box center [686, 330] width 1 height 9
radio input "true"
click at [673, 542] on button "Next" at bounding box center [686, 543] width 232 height 57
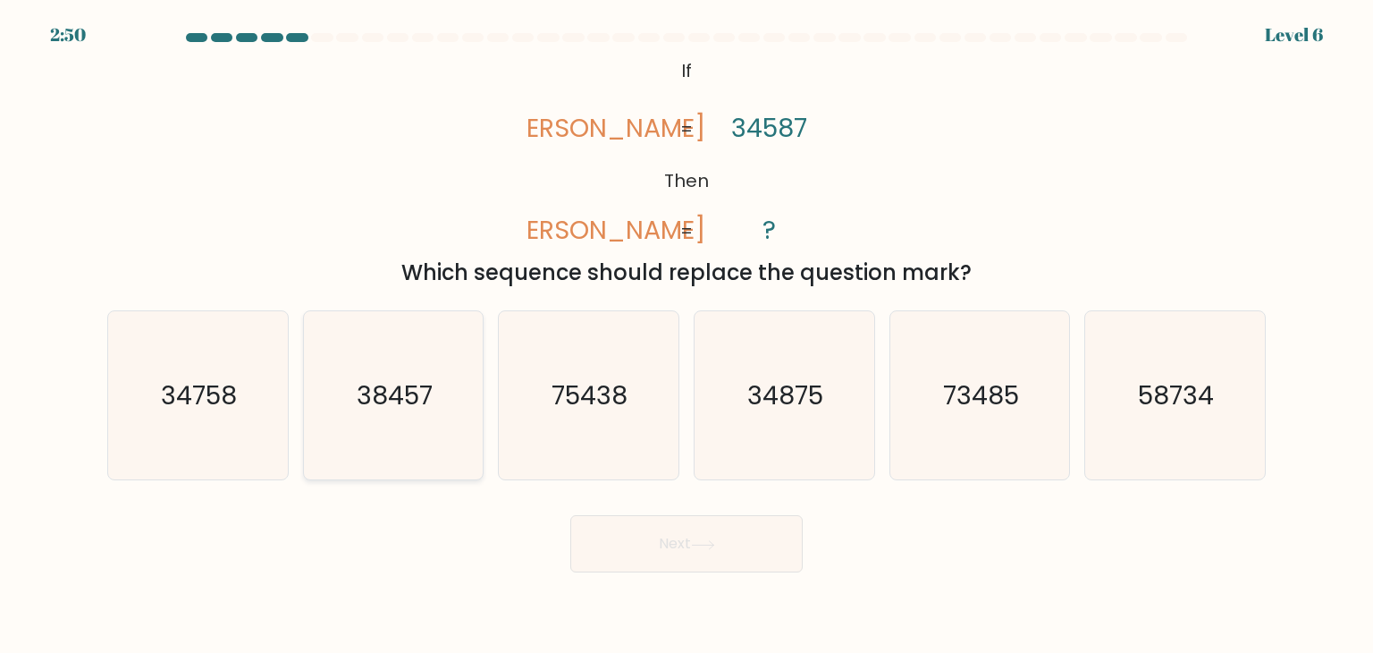
click at [403, 412] on text "38457" at bounding box center [395, 395] width 76 height 36
click at [686, 335] on input "b. 38457" at bounding box center [686, 330] width 1 height 9
radio input "true"
click at [695, 537] on button "Next" at bounding box center [686, 543] width 232 height 57
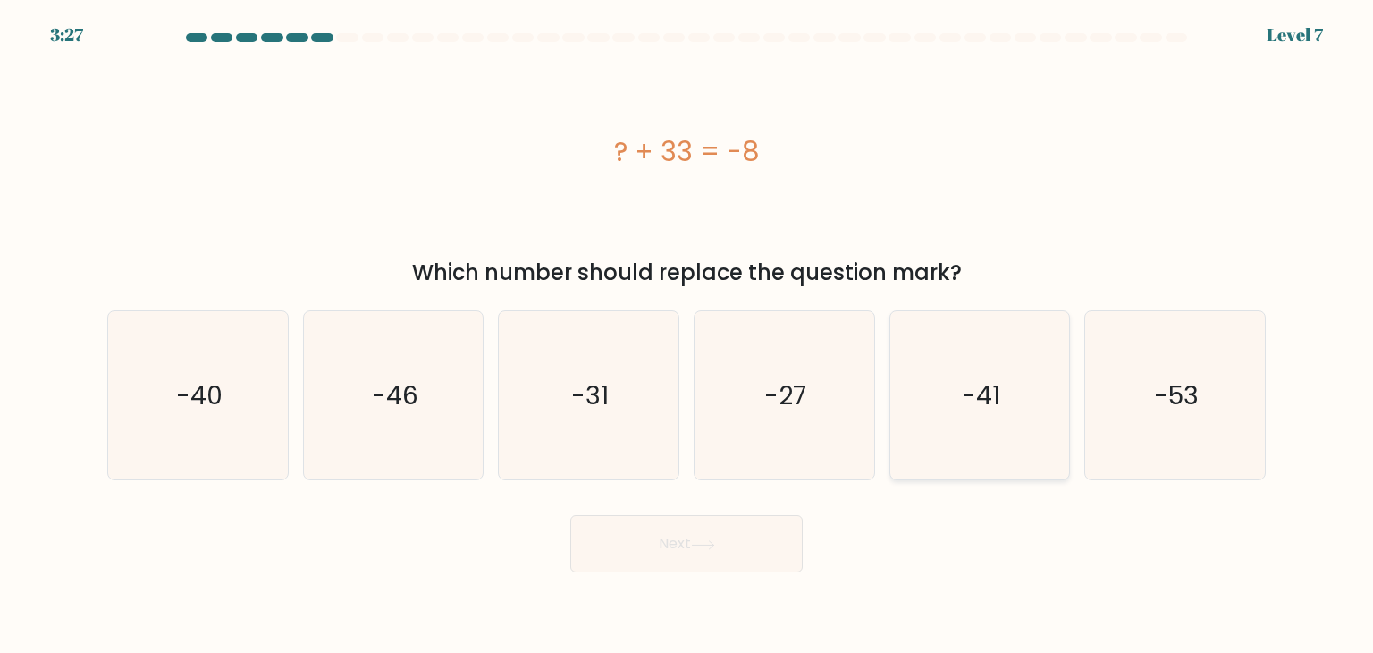
click at [929, 422] on icon "-41" at bounding box center [980, 395] width 168 height 168
click at [687, 335] on input "e. -41" at bounding box center [686, 330] width 1 height 9
radio input "true"
click at [715, 543] on icon at bounding box center [703, 545] width 24 height 10
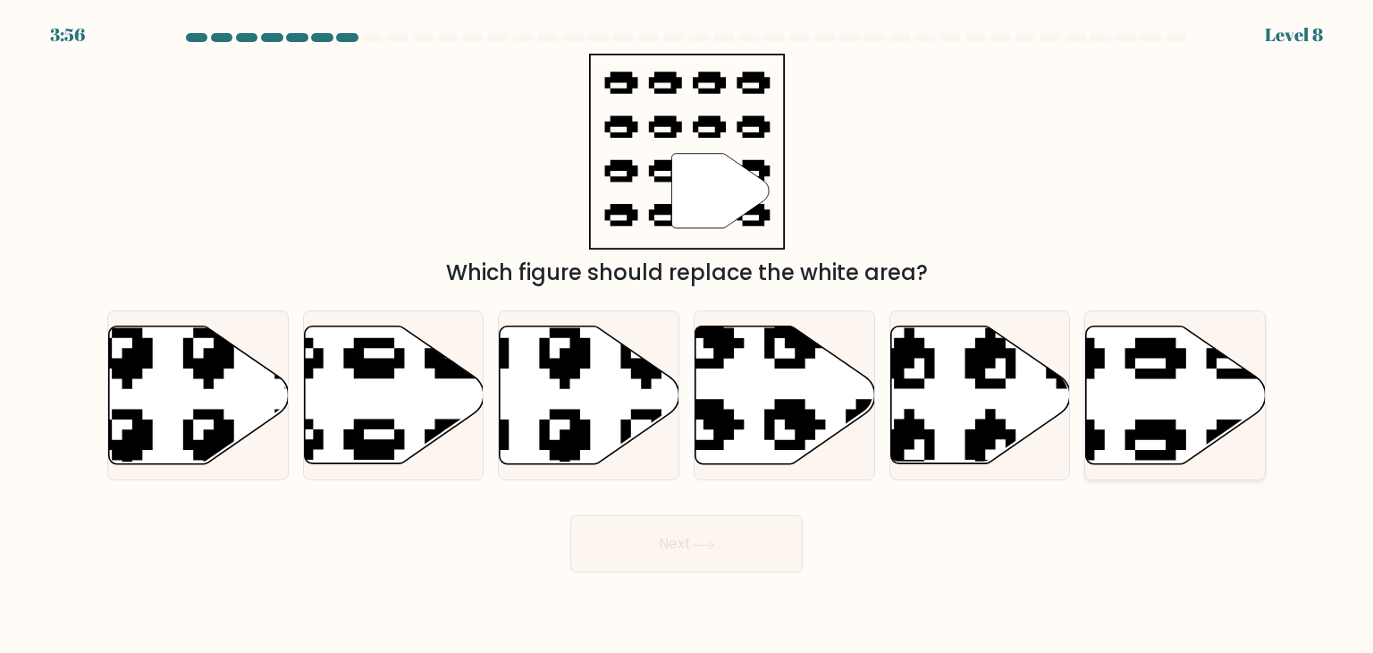
click at [1124, 378] on icon at bounding box center [1176, 395] width 180 height 138
click at [687, 335] on input "f." at bounding box center [686, 330] width 1 height 9
radio input "true"
click at [703, 534] on button "Next" at bounding box center [686, 543] width 232 height 57
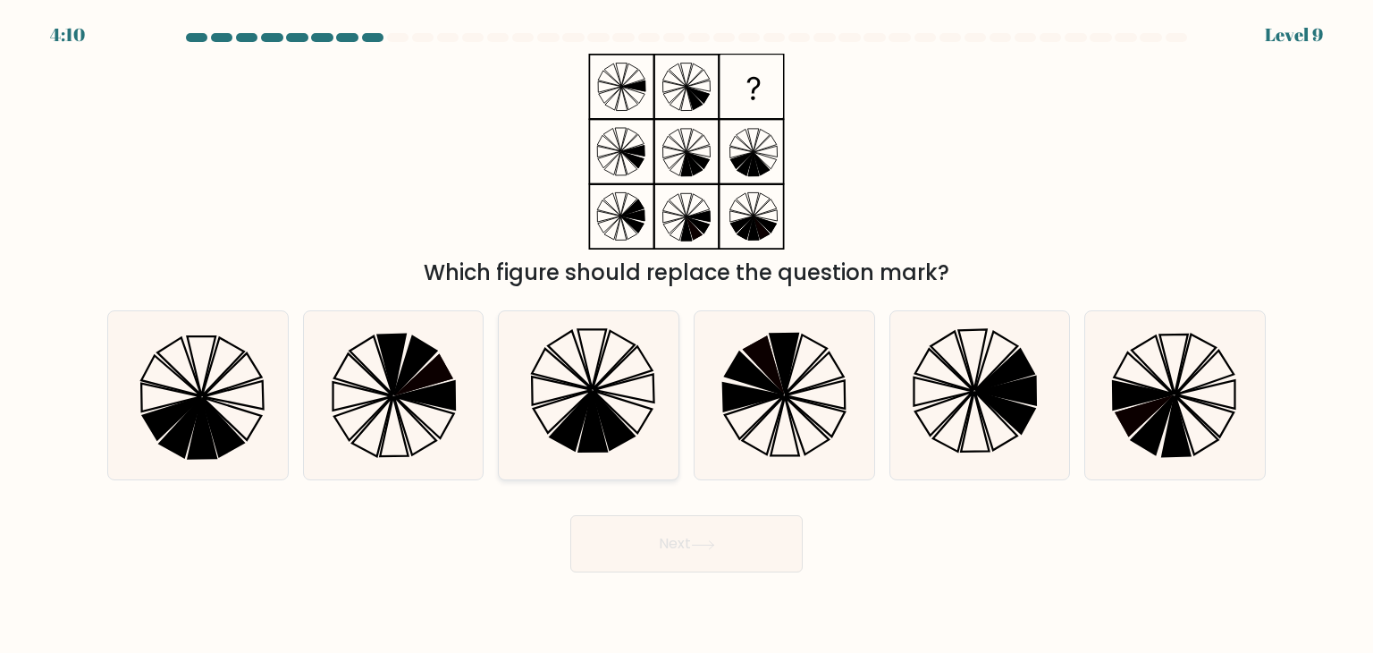
click at [582, 419] on icon at bounding box center [571, 421] width 41 height 59
click at [686, 335] on input "c." at bounding box center [686, 330] width 1 height 9
radio input "true"
click at [716, 535] on button "Next" at bounding box center [686, 543] width 232 height 57
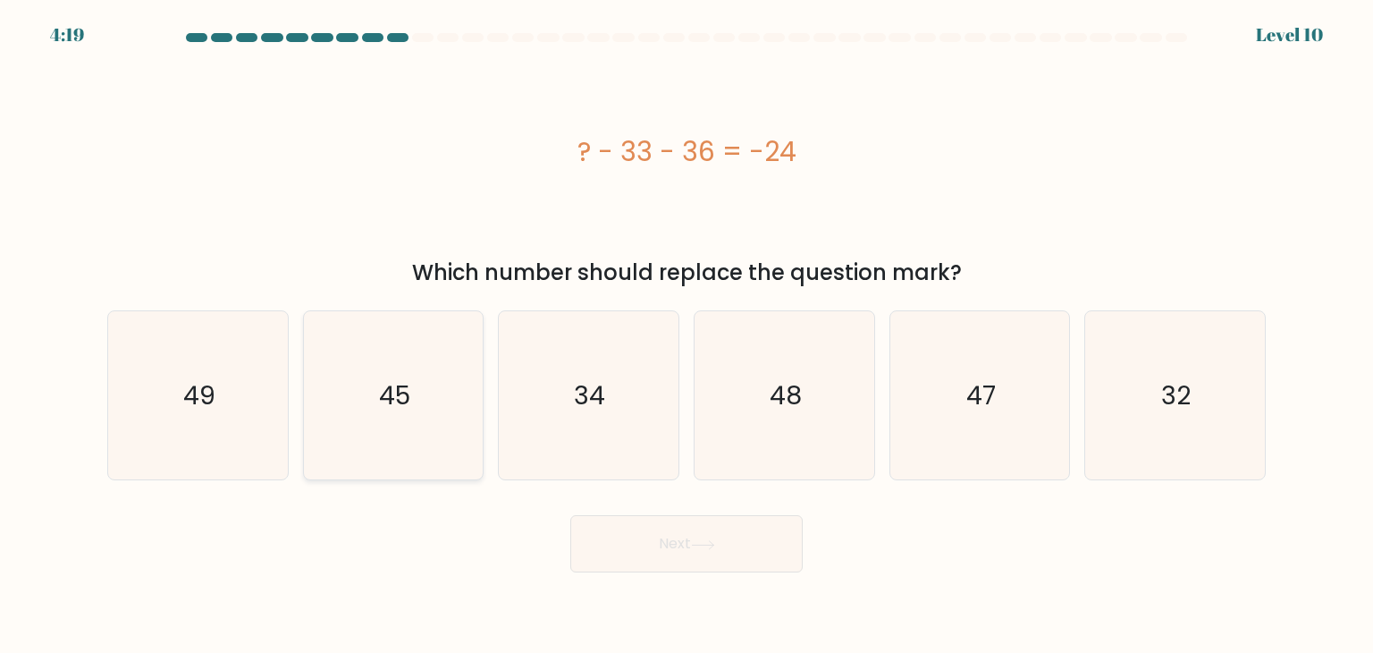
click at [402, 395] on text "45" at bounding box center [394, 395] width 31 height 36
click at [686, 335] on input "b. 45" at bounding box center [686, 330] width 1 height 9
radio input "true"
click at [682, 530] on button "Next" at bounding box center [686, 543] width 232 height 57
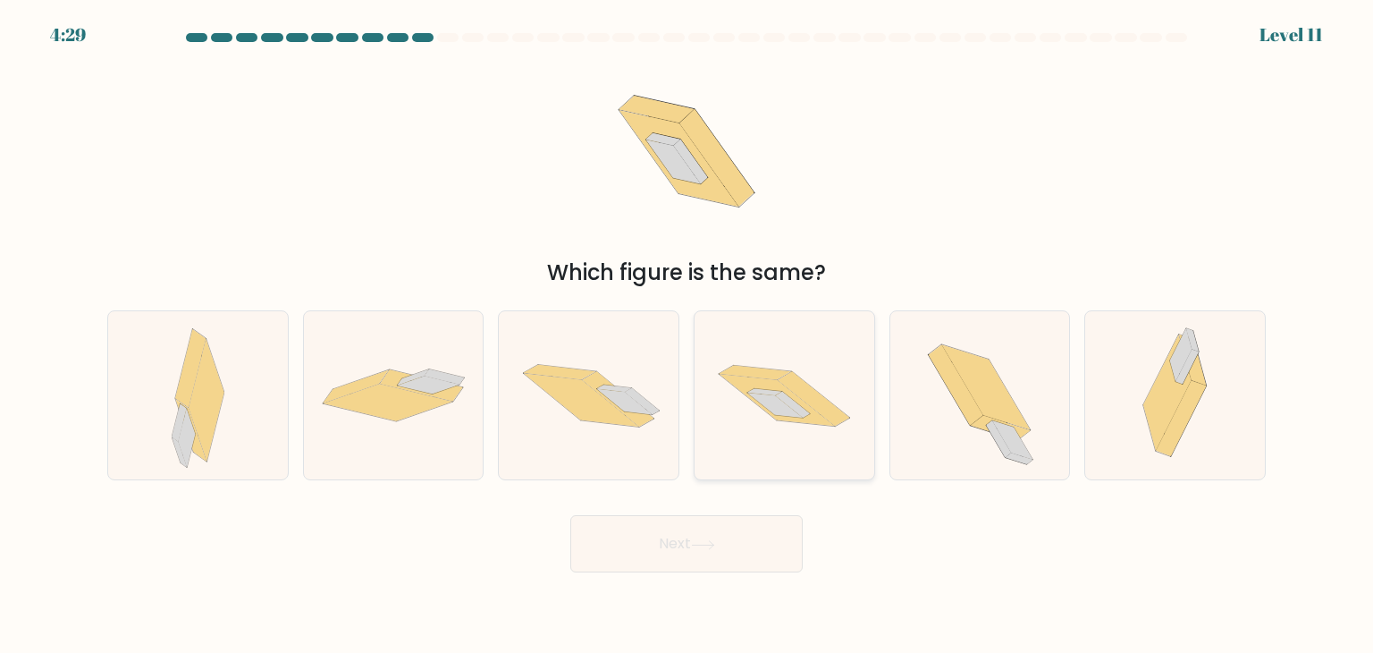
click at [729, 428] on icon at bounding box center [785, 395] width 180 height 119
click at [687, 335] on input "d." at bounding box center [686, 330] width 1 height 9
radio input "true"
click at [598, 459] on div at bounding box center [588, 395] width 181 height 170
click at [686, 335] on input "c." at bounding box center [686, 330] width 1 height 9
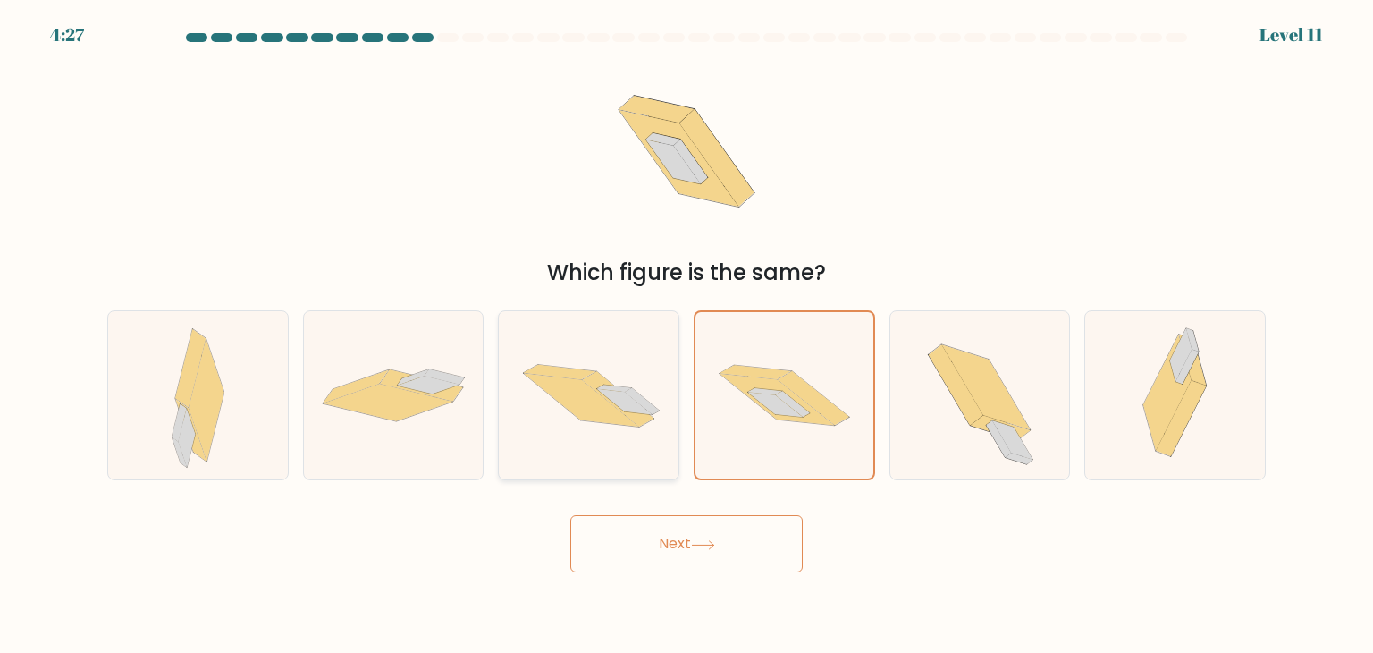
radio input "true"
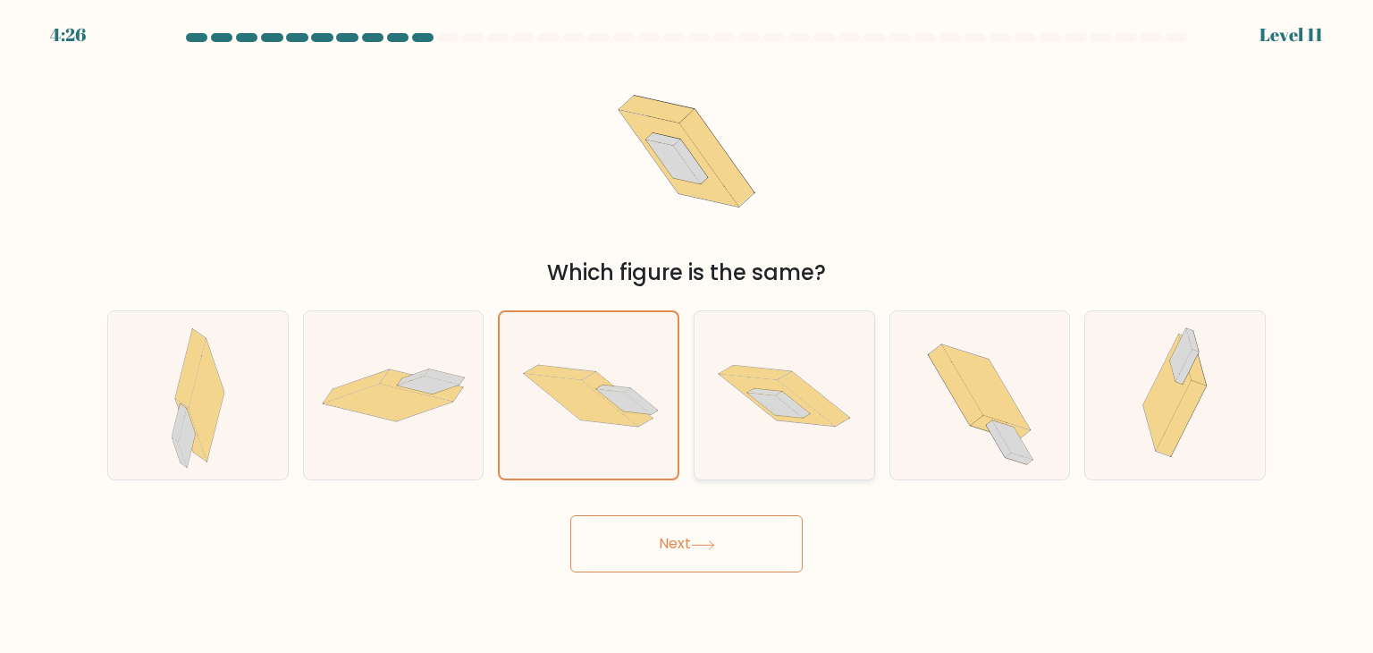
click at [724, 421] on icon at bounding box center [785, 395] width 180 height 119
click at [687, 335] on input "d." at bounding box center [686, 330] width 1 height 9
radio input "true"
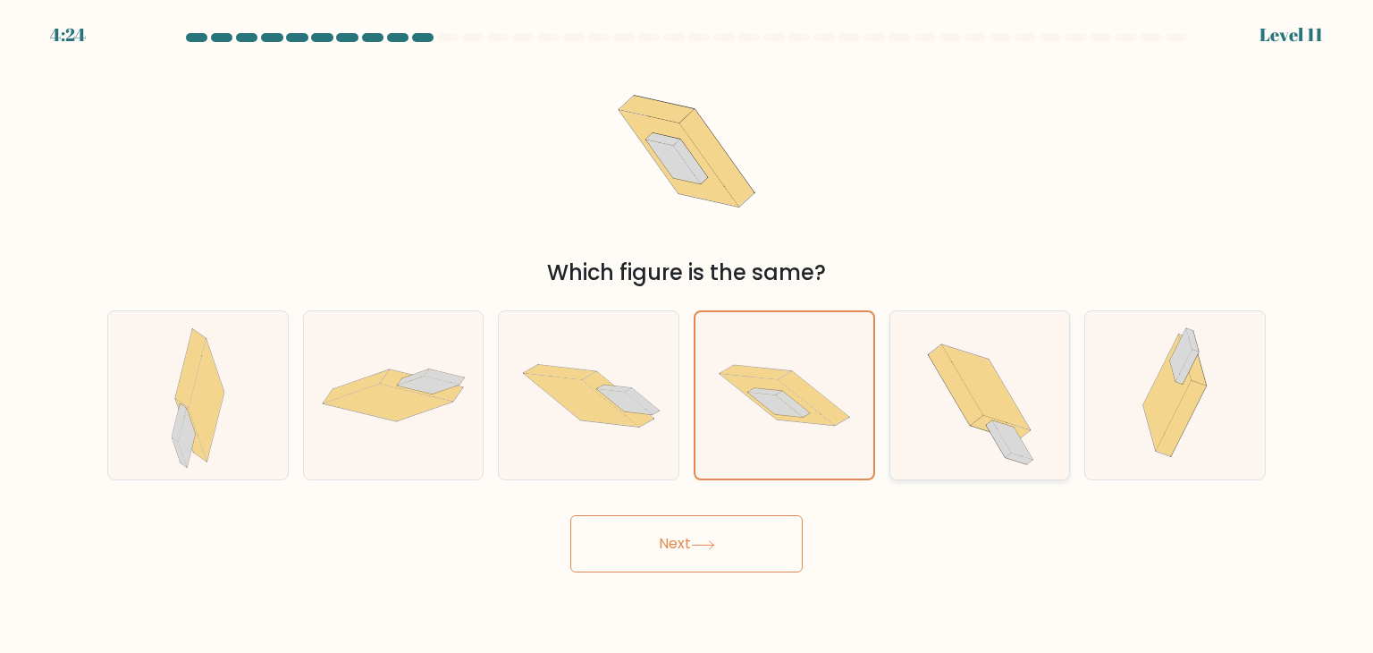
click at [942, 394] on icon at bounding box center [980, 395] width 154 height 168
click at [687, 335] on input "e." at bounding box center [686, 330] width 1 height 9
radio input "true"
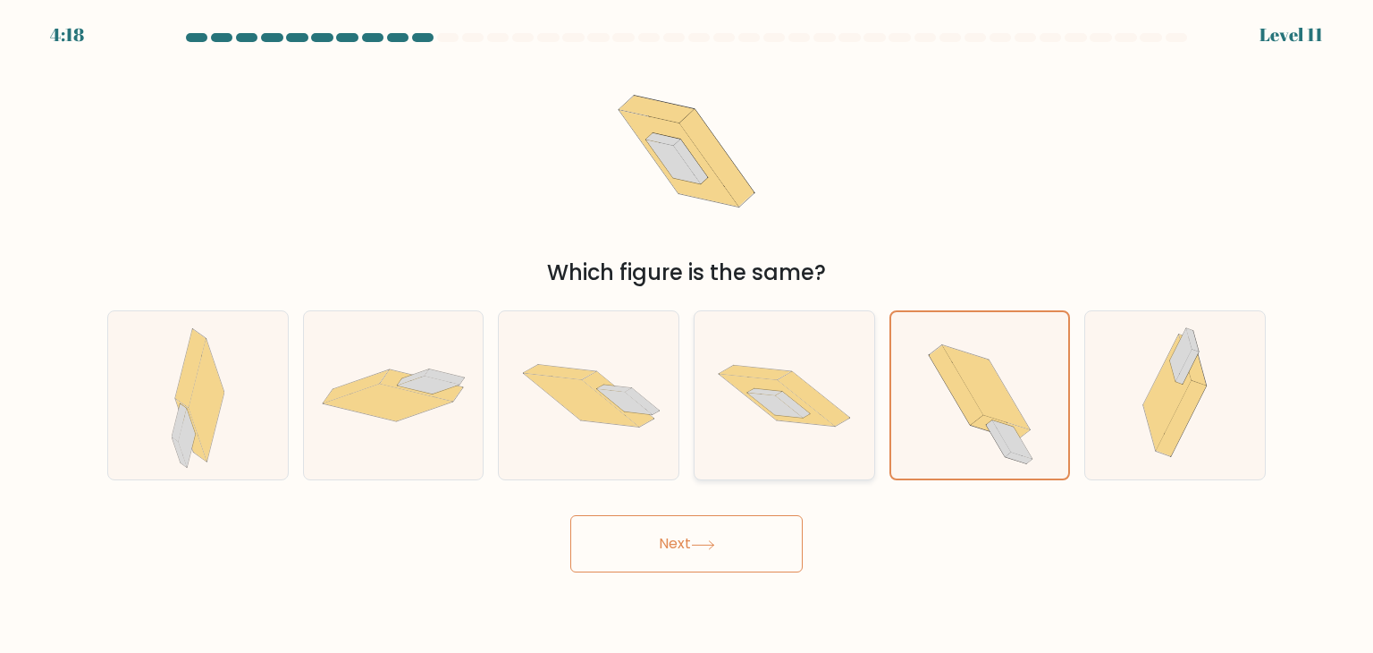
click at [794, 420] on icon at bounding box center [777, 400] width 115 height 52
click at [687, 335] on input "d." at bounding box center [686, 330] width 1 height 9
radio input "true"
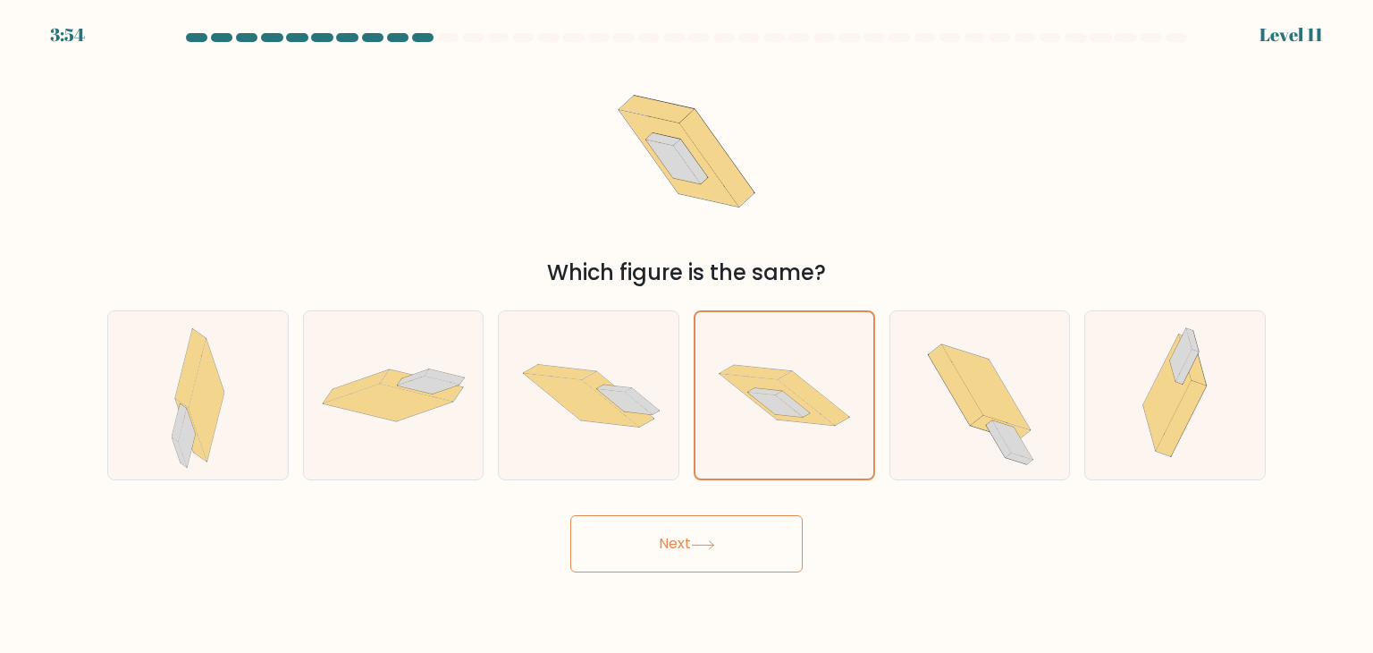
click at [762, 540] on button "Next" at bounding box center [686, 543] width 232 height 57
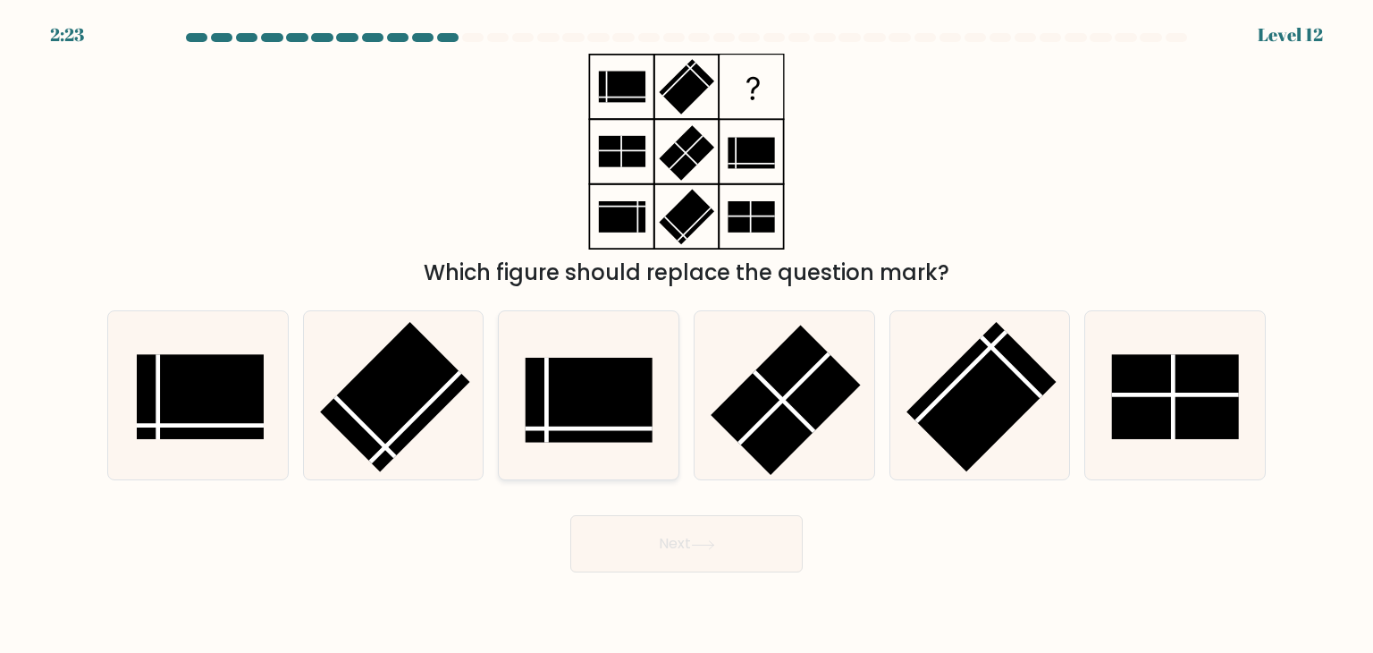
click at [528, 338] on icon at bounding box center [588, 395] width 168 height 168
click at [686, 335] on input "c." at bounding box center [686, 330] width 1 height 9
radio input "true"
click at [838, 406] on rect at bounding box center [786, 400] width 150 height 150
click at [687, 335] on input "d." at bounding box center [686, 330] width 1 height 9
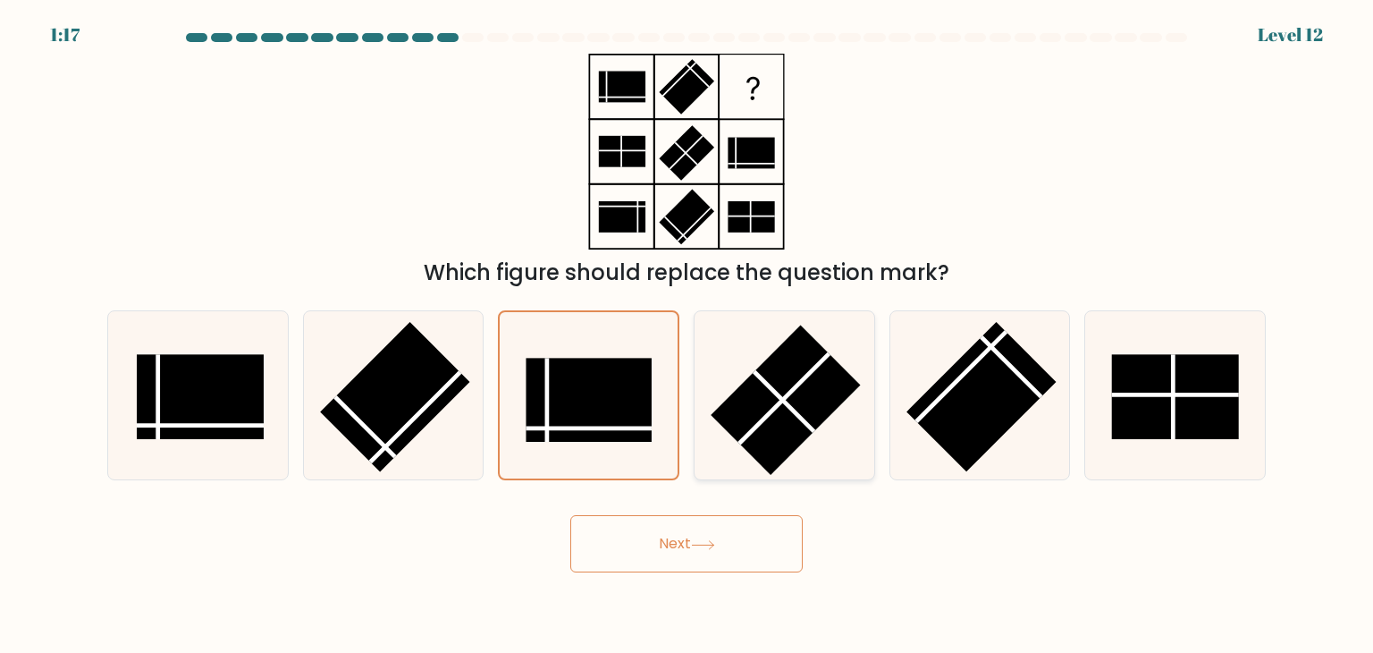
radio input "true"
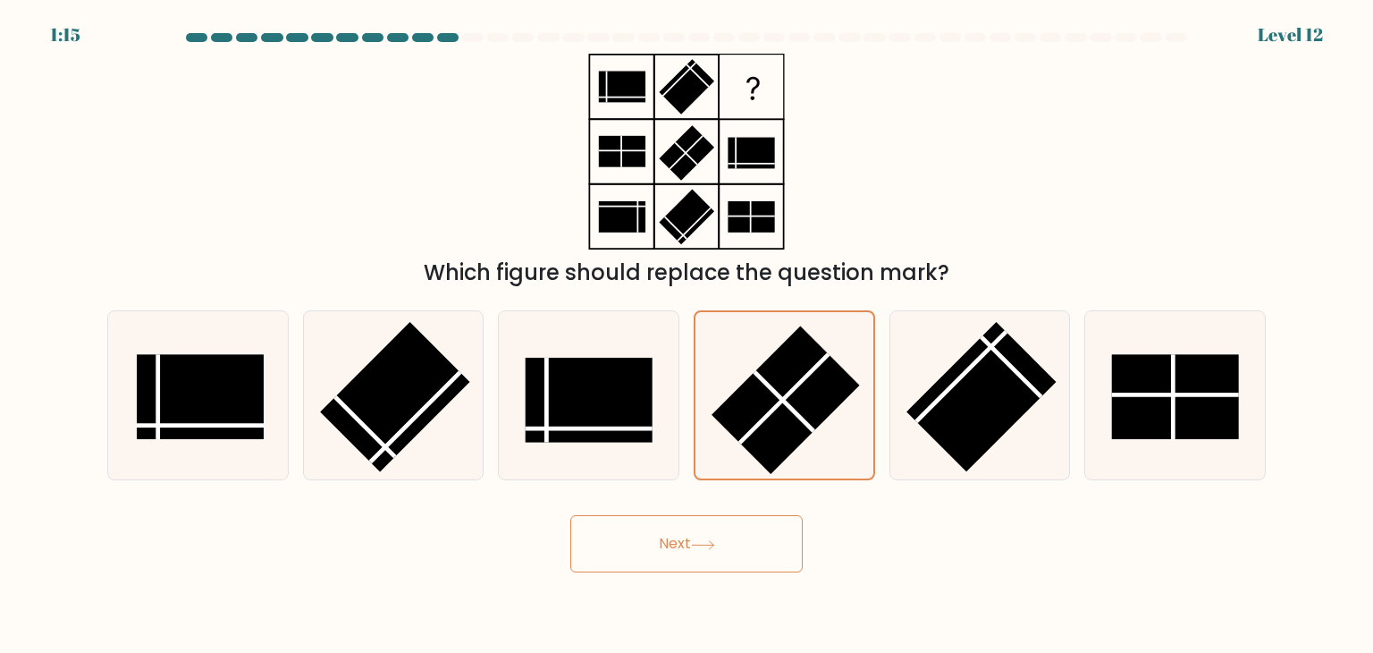
click at [695, 545] on icon at bounding box center [703, 545] width 24 height 10
click at [674, 530] on button "Next" at bounding box center [686, 543] width 232 height 57
click at [845, 460] on icon at bounding box center [784, 395] width 166 height 166
click at [687, 335] on input "d." at bounding box center [686, 330] width 1 height 9
click at [958, 448] on rect at bounding box center [981, 397] width 150 height 150
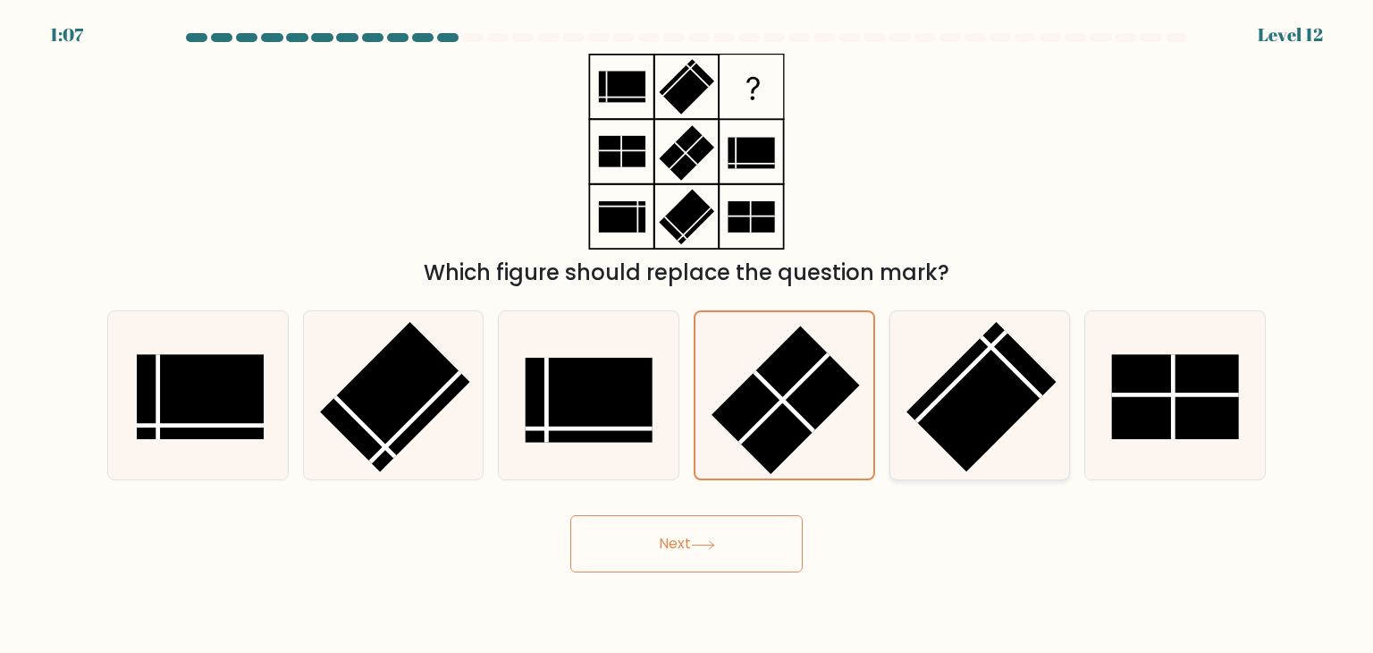
click at [687, 335] on input "e." at bounding box center [686, 330] width 1 height 9
radio input "true"
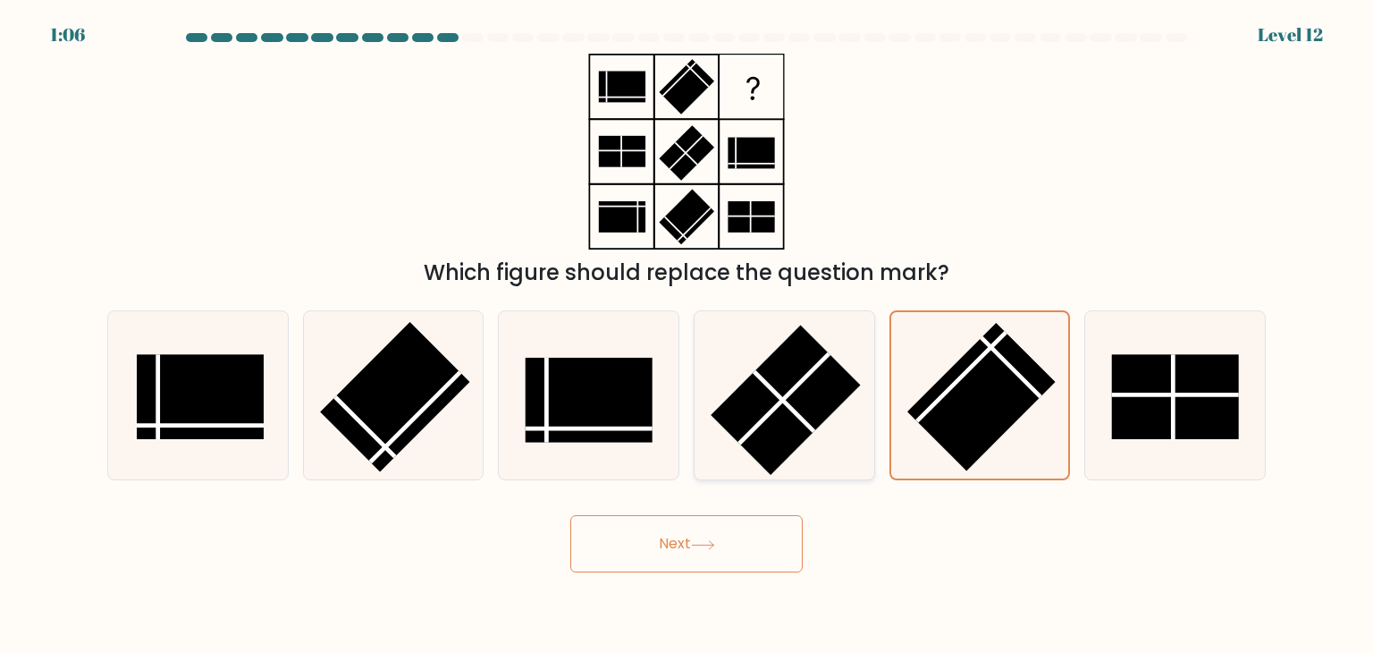
click at [871, 444] on div at bounding box center [784, 395] width 181 height 170
click at [687, 335] on input "d." at bounding box center [686, 330] width 1 height 9
radio input "true"
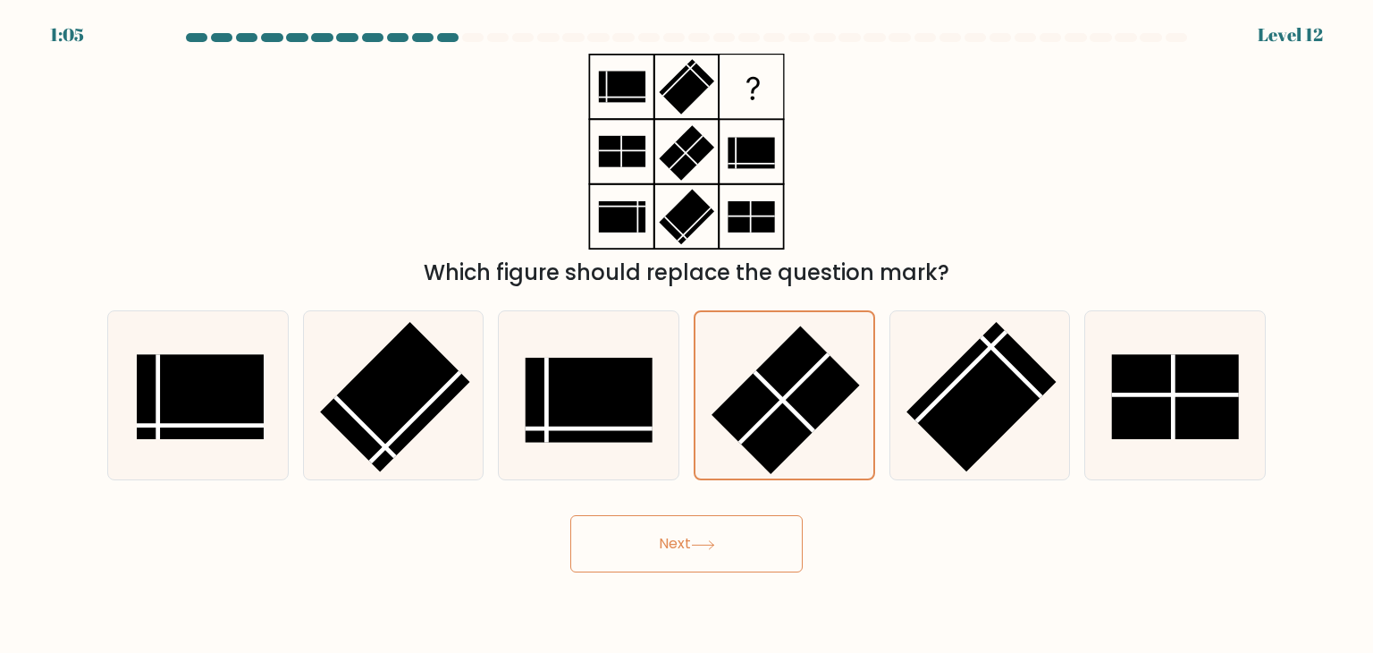
click at [669, 527] on button "Next" at bounding box center [686, 543] width 232 height 57
click at [691, 537] on button "Next" at bounding box center [686, 543] width 232 height 57
click at [728, 561] on button "Next" at bounding box center [686, 543] width 232 height 57
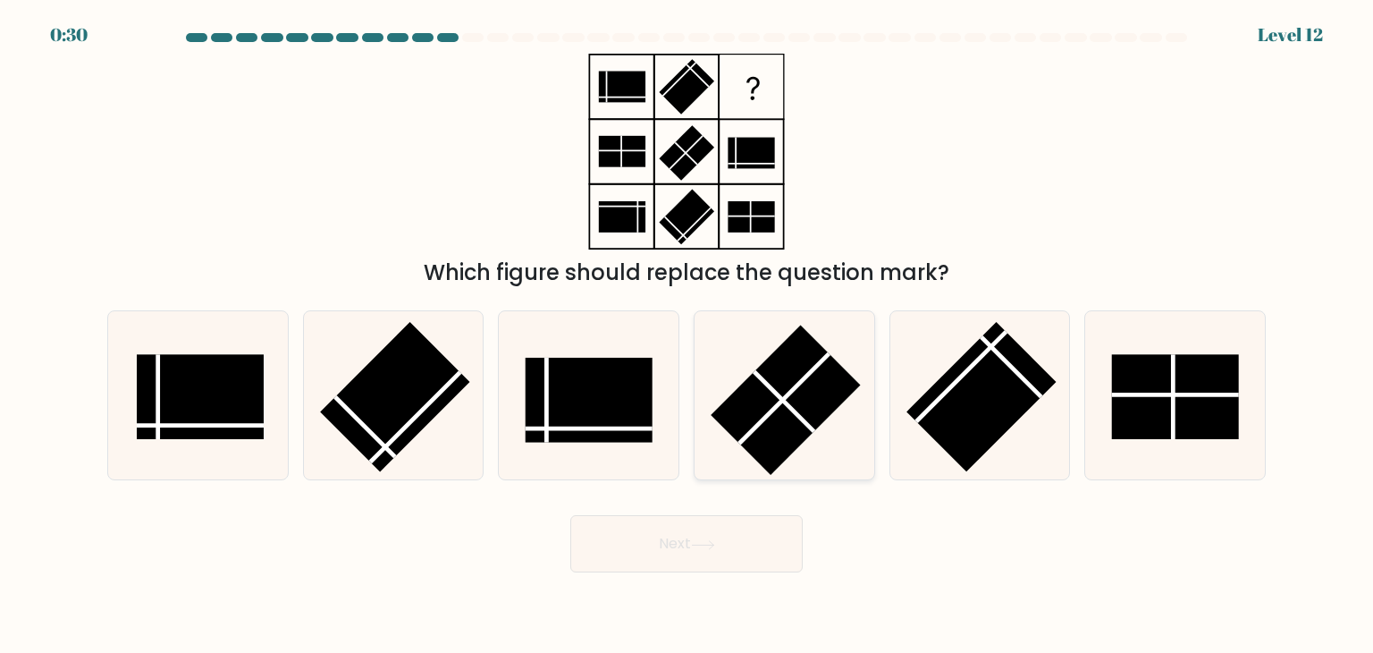
click at [754, 392] on rect at bounding box center [786, 400] width 150 height 150
click at [687, 335] on input "d." at bounding box center [686, 330] width 1 height 9
radio input "true"
click at [694, 541] on button "Next" at bounding box center [686, 543] width 232 height 57
click at [684, 540] on button "Next" at bounding box center [686, 543] width 232 height 57
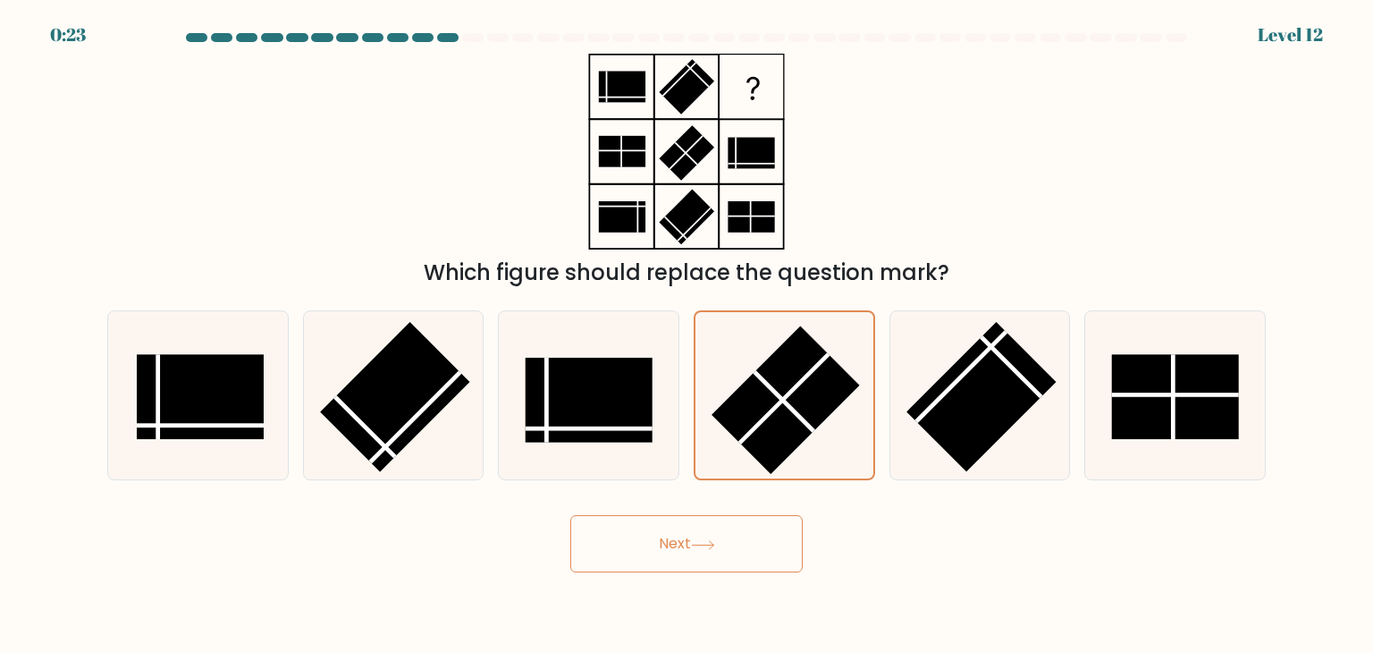
click at [693, 558] on button "Next" at bounding box center [686, 543] width 232 height 57
click at [748, 403] on rect at bounding box center [786, 399] width 148 height 148
click at [687, 335] on input "d." at bounding box center [686, 330] width 1 height 9
click at [656, 405] on icon at bounding box center [588, 395] width 168 height 168
click at [686, 335] on input "c." at bounding box center [686, 330] width 1 height 9
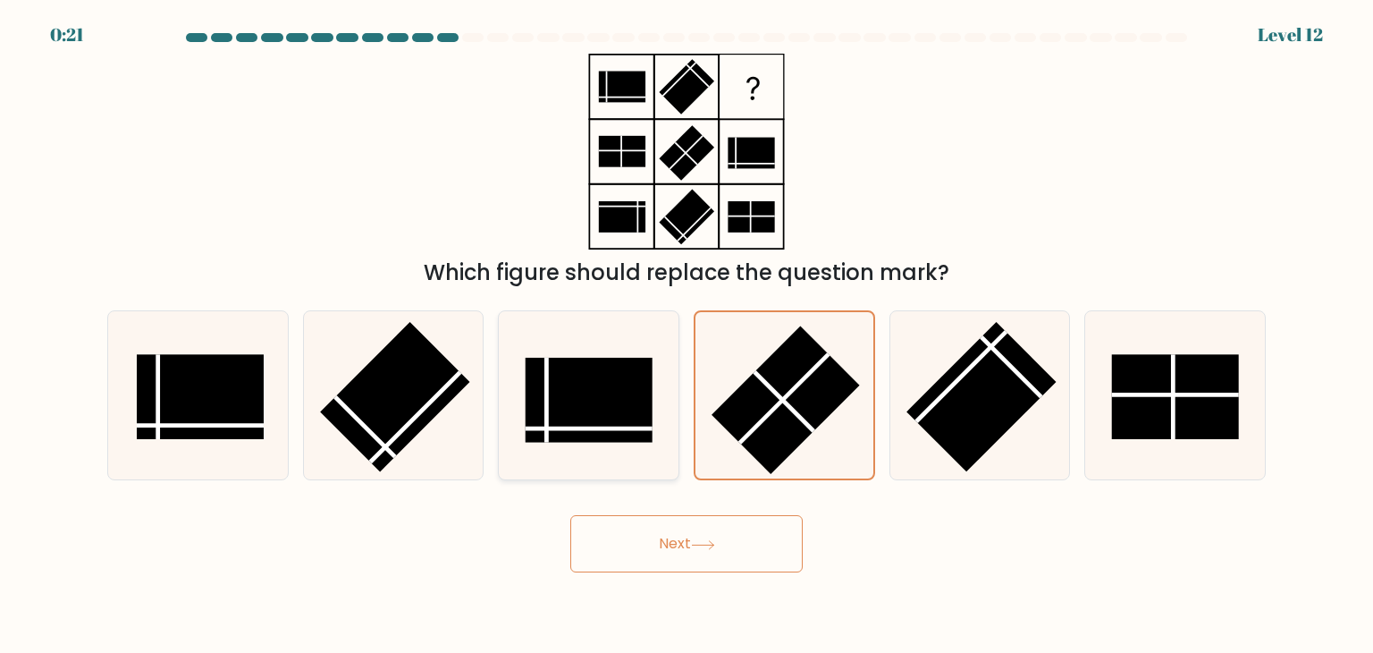
radio input "true"
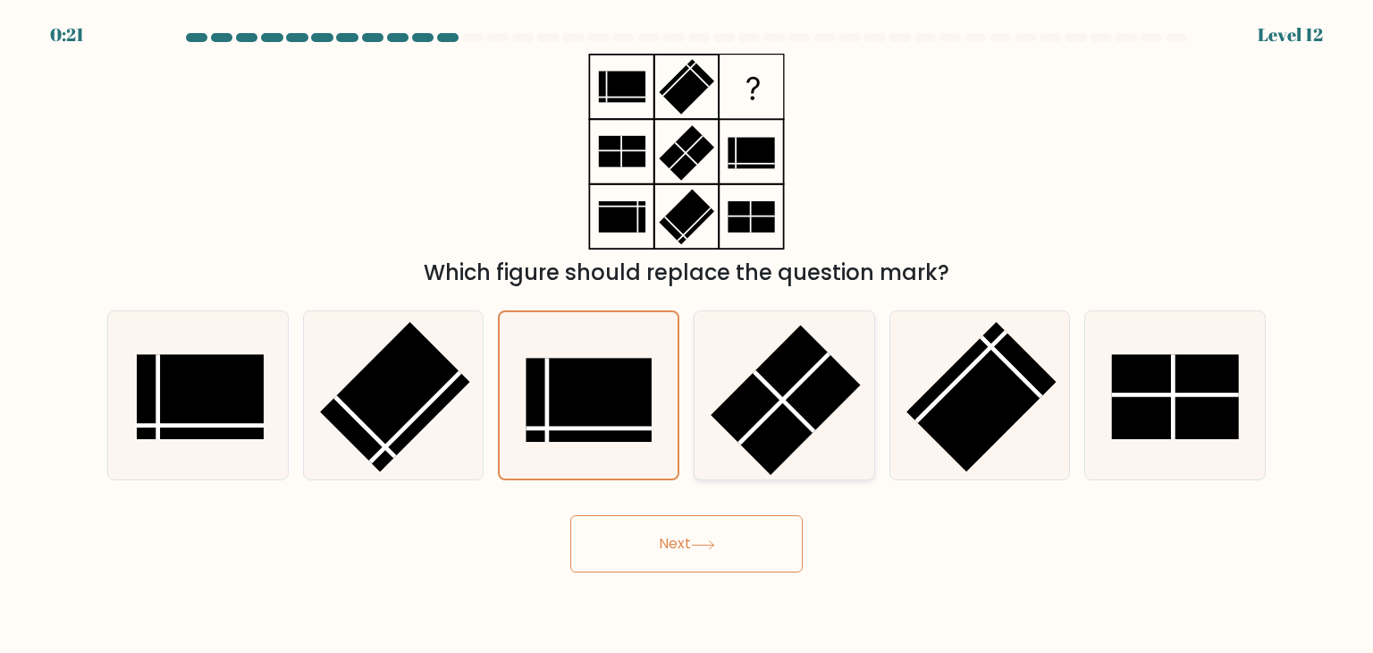
click at [754, 408] on rect at bounding box center [786, 400] width 150 height 150
click at [687, 335] on input "d." at bounding box center [686, 330] width 1 height 9
radio input "true"
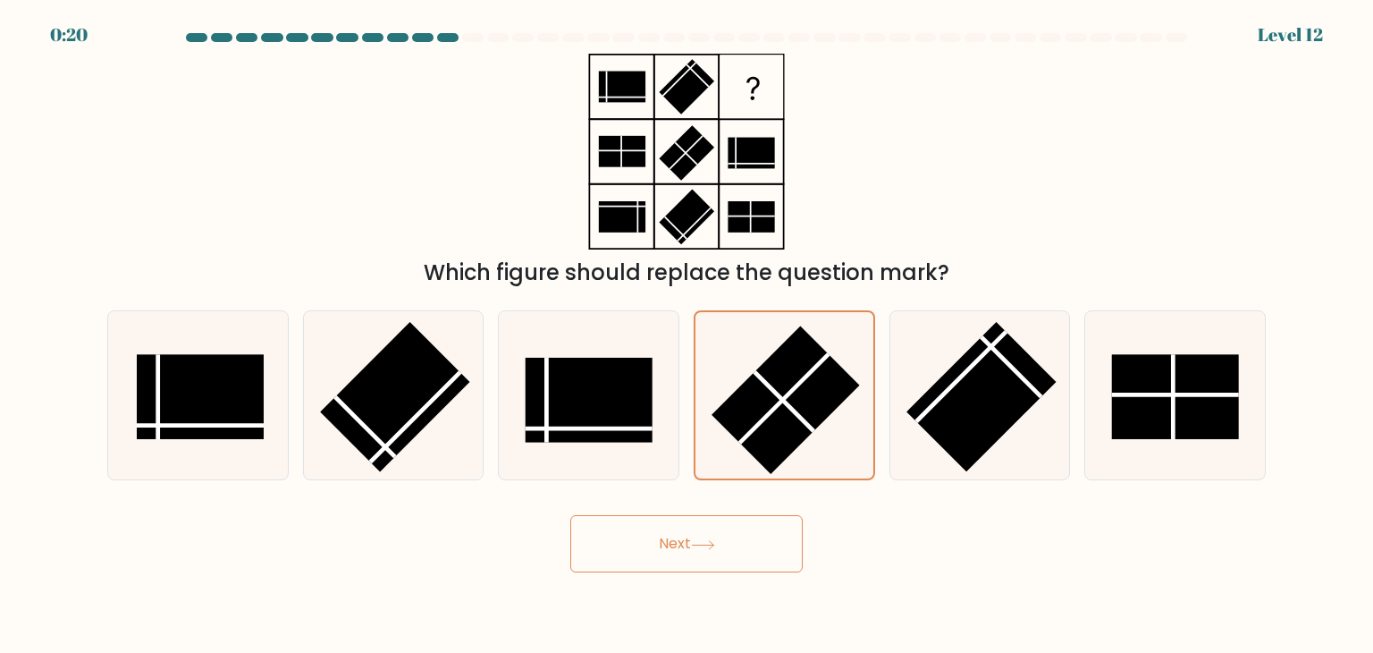
click at [686, 537] on button "Next" at bounding box center [686, 543] width 232 height 57
click at [711, 558] on button "Next" at bounding box center [686, 543] width 232 height 57
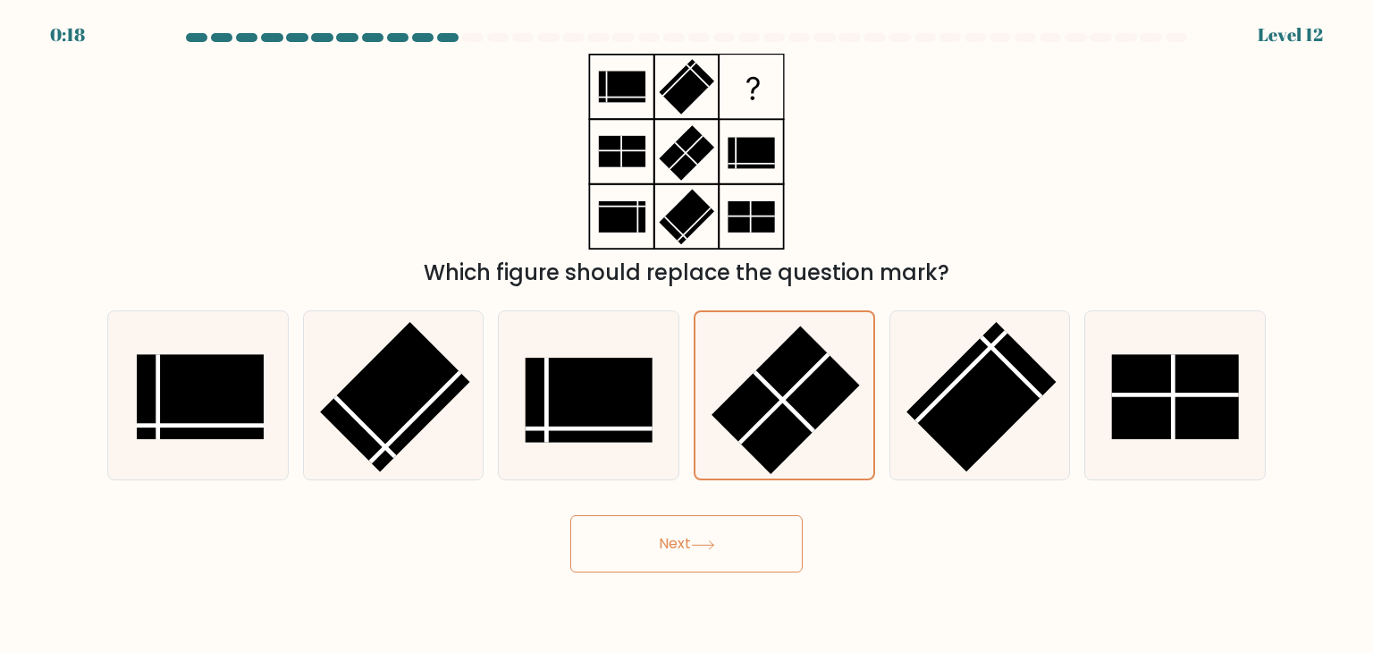
click at [711, 558] on button "Next" at bounding box center [686, 543] width 232 height 57
click at [542, 350] on icon at bounding box center [588, 395] width 168 height 168
click at [686, 335] on input "c." at bounding box center [686, 330] width 1 height 9
radio input "true"
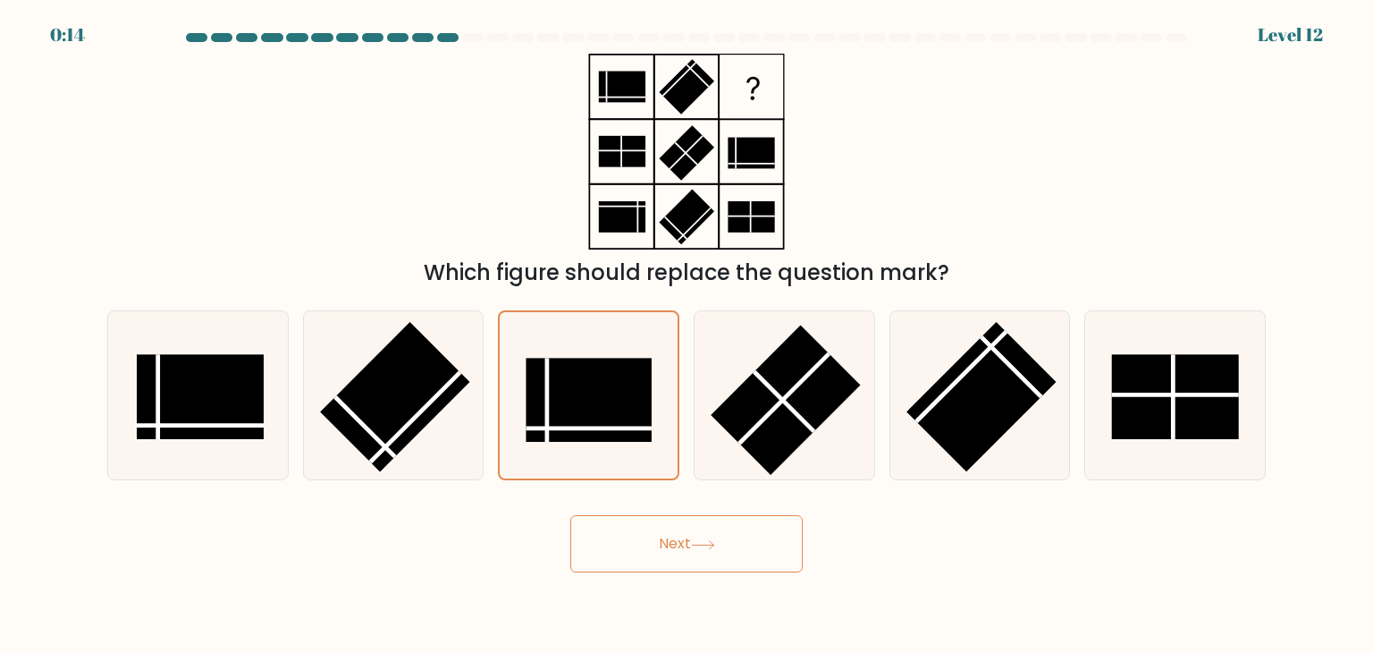
click at [693, 509] on div "Next" at bounding box center [687, 536] width 1180 height 71
click at [678, 552] on button "Next" at bounding box center [686, 543] width 232 height 57
click at [798, 404] on rect at bounding box center [786, 400] width 150 height 150
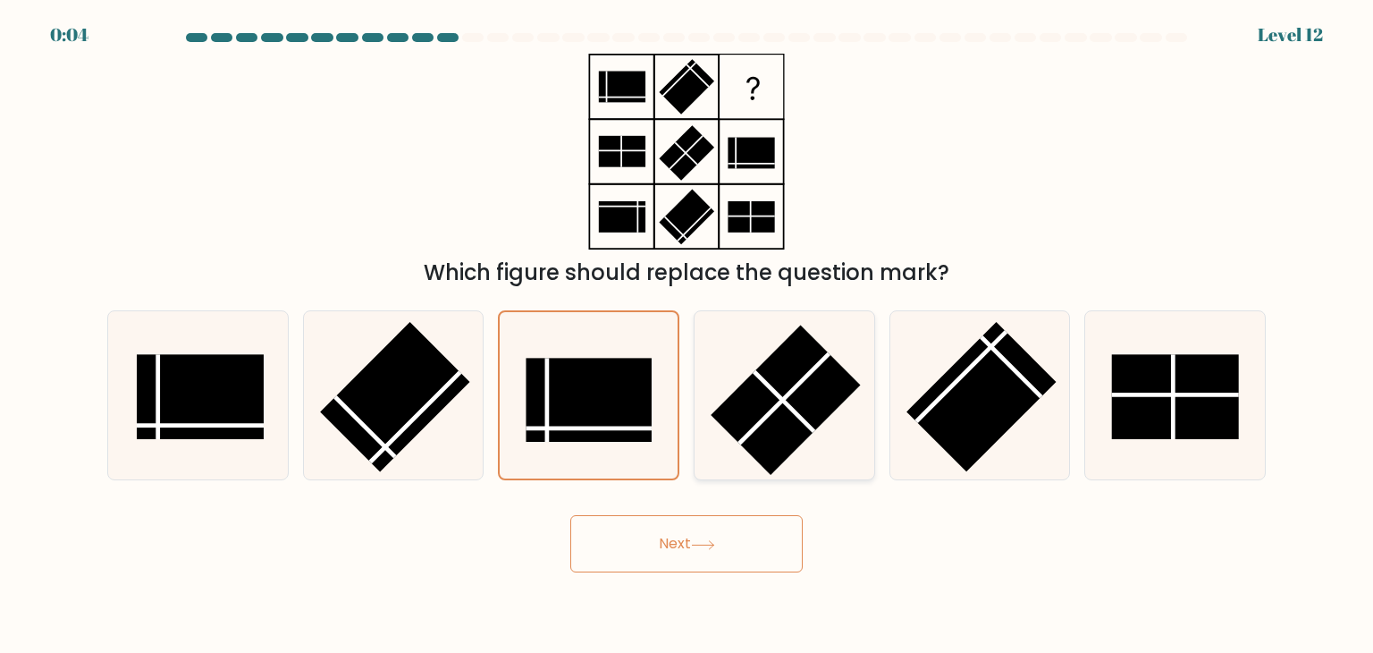
click at [687, 335] on input "d." at bounding box center [686, 330] width 1 height 9
radio input "true"
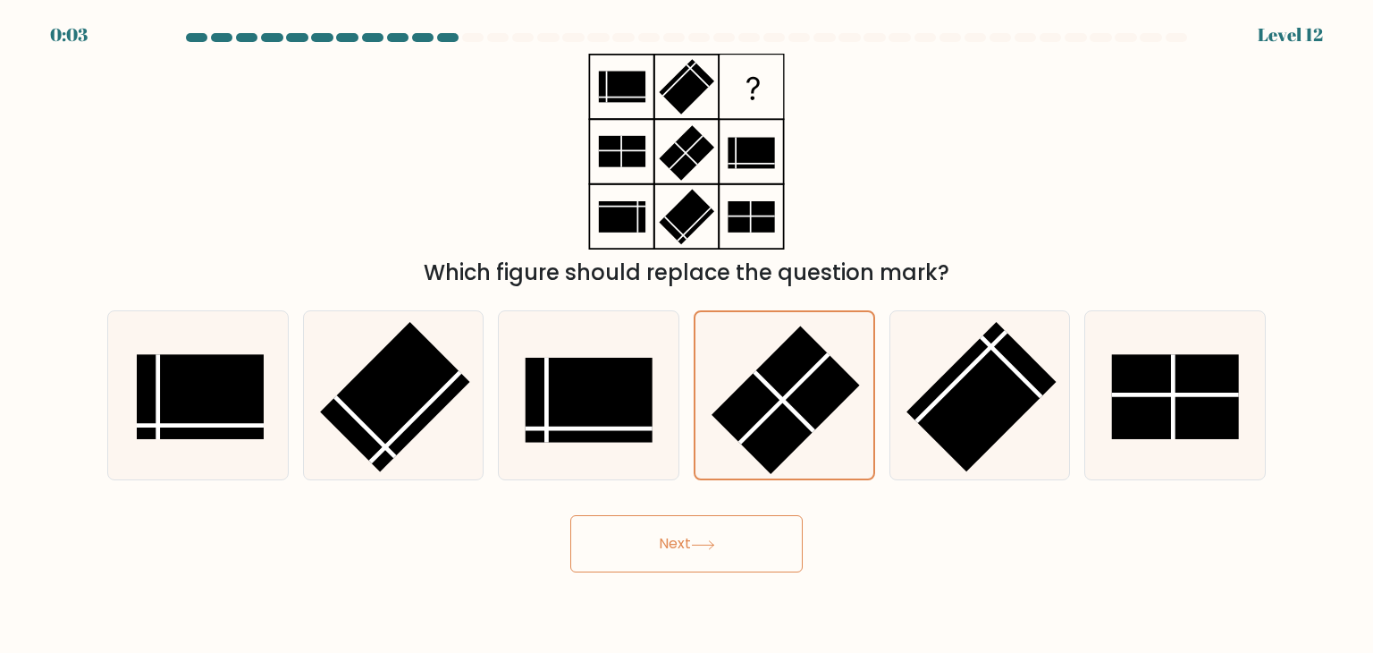
click at [720, 532] on button "Next" at bounding box center [686, 543] width 232 height 57
click at [686, 536] on button "Next" at bounding box center [686, 543] width 232 height 57
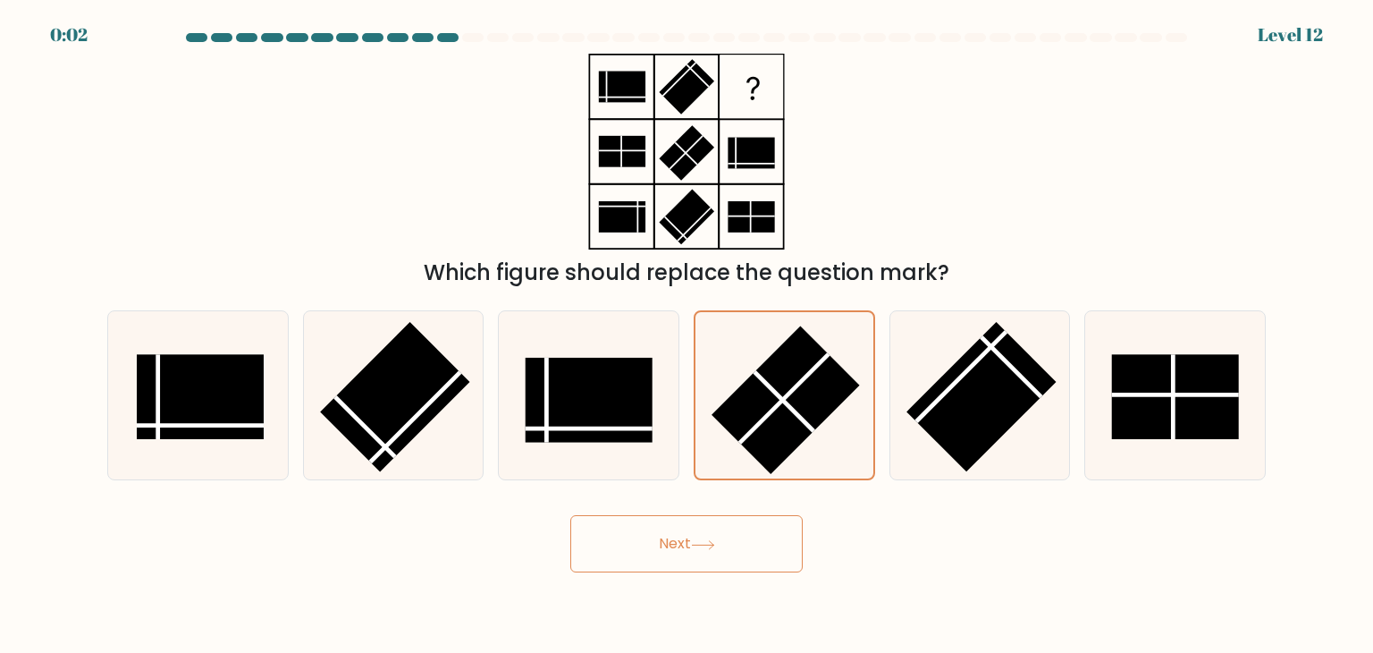
click at [686, 536] on button "Next" at bounding box center [686, 543] width 232 height 57
